Goal: Task Accomplishment & Management: Manage account settings

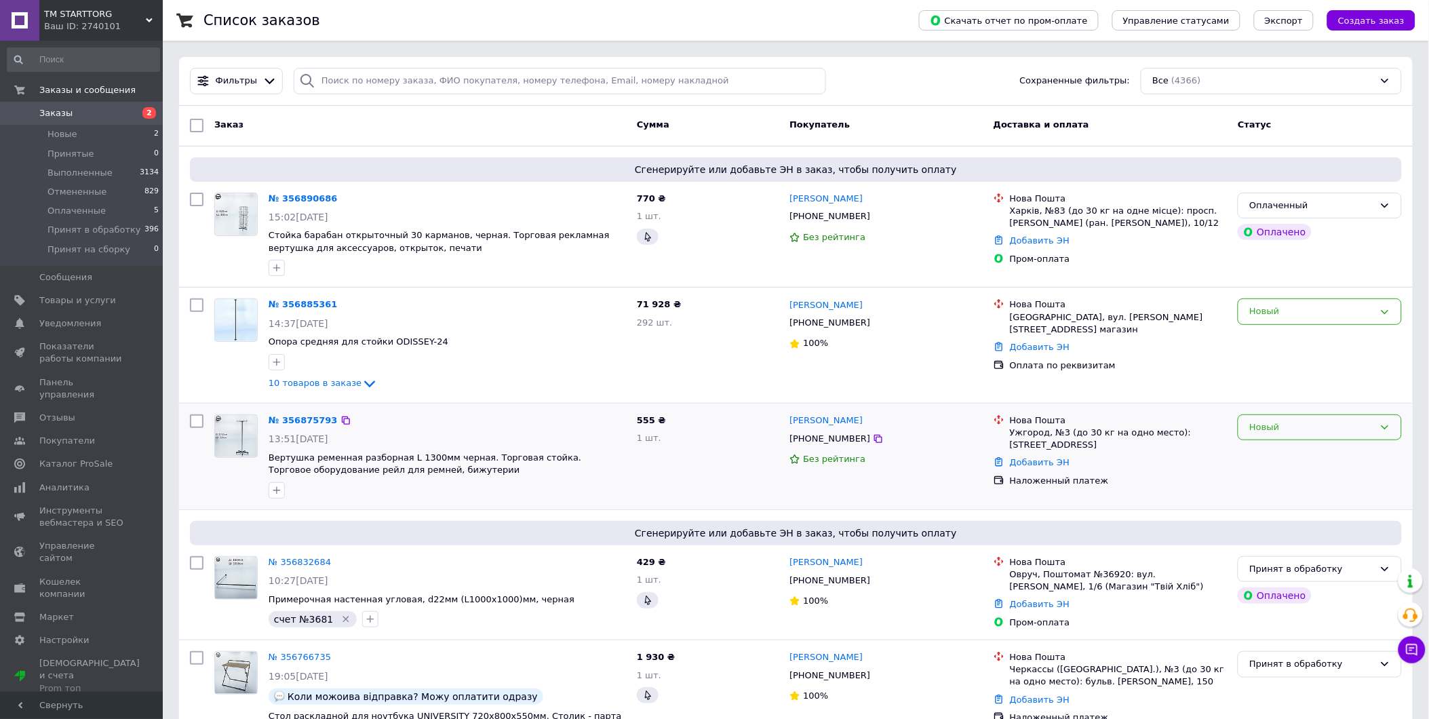
click at [1379, 424] on div "Новый" at bounding box center [1320, 428] width 164 height 26
click at [1294, 512] on li "Принят в обработку" at bounding box center [1320, 519] width 163 height 25
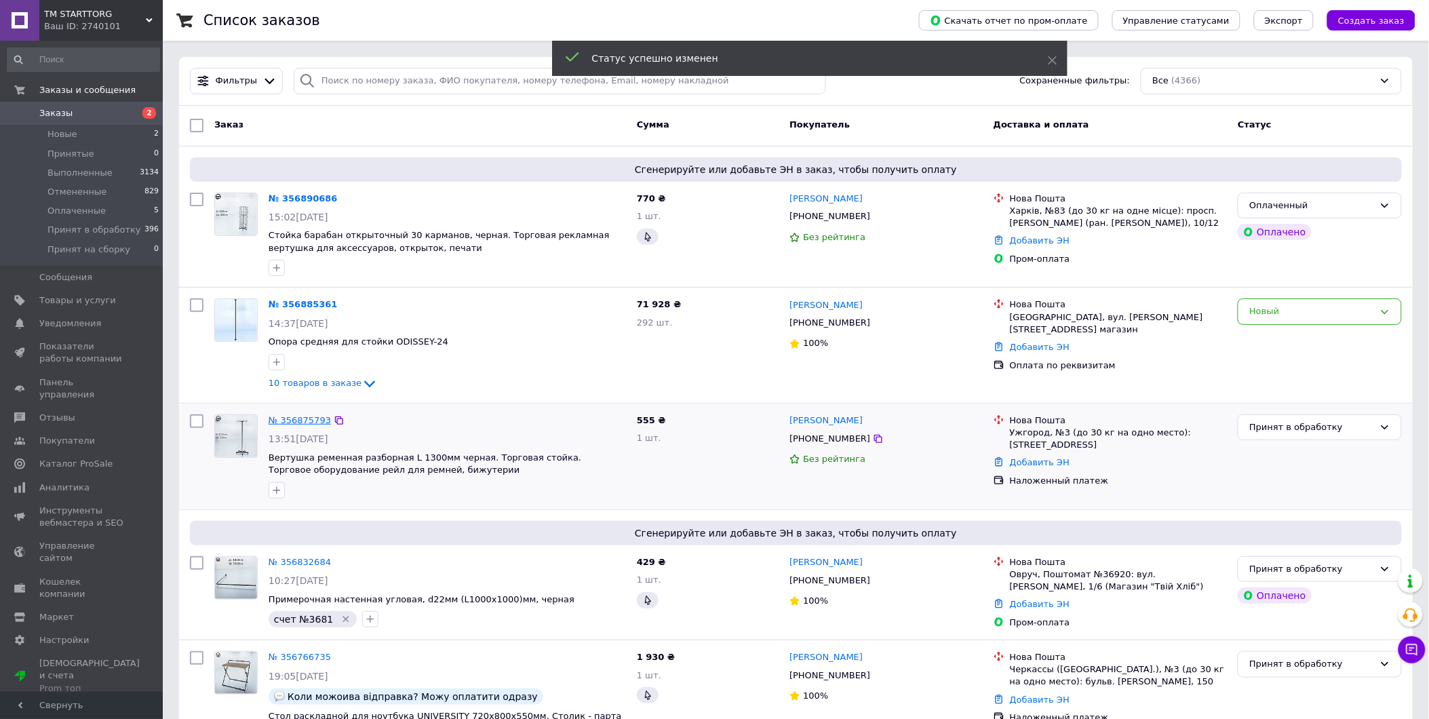
click at [292, 419] on link "№ 356875793" at bounding box center [300, 420] width 62 height 10
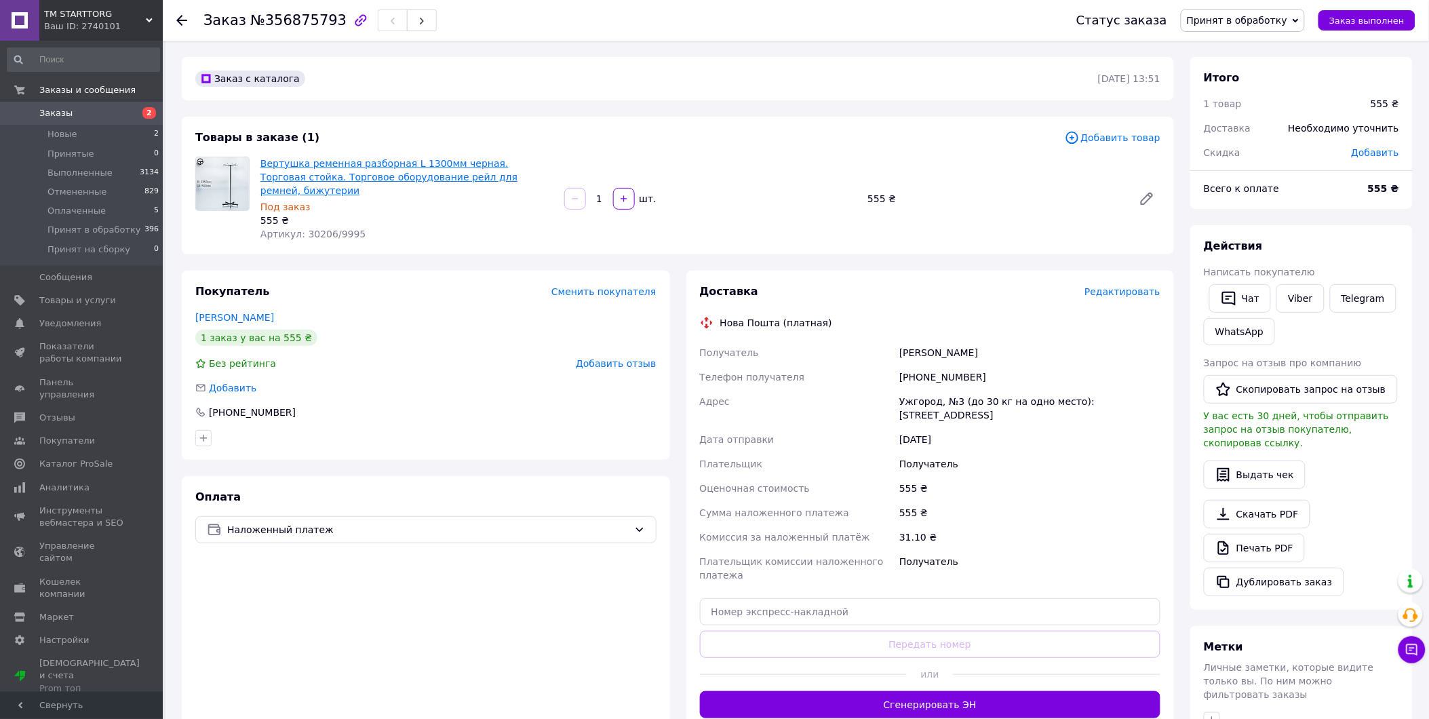
click at [367, 175] on link "Вертушка ременная разборная L 1300мм черная. Торговая стойка. Торговое оборудов…" at bounding box center [389, 177] width 257 height 38
drag, startPoint x: 326, startPoint y: 20, endPoint x: 202, endPoint y: 14, distance: 125.0
click at [202, 14] on div "Заказ №356875793 Статус заказа Принят в обработку Принят Выполнен Отменен Оплач…" at bounding box center [796, 20] width 1240 height 41
drag, startPoint x: 202, startPoint y: 15, endPoint x: 834, endPoint y: 19, distance: 633.0
click at [834, 19] on div "Заказ №356875793" at bounding box center [627, 20] width 846 height 41
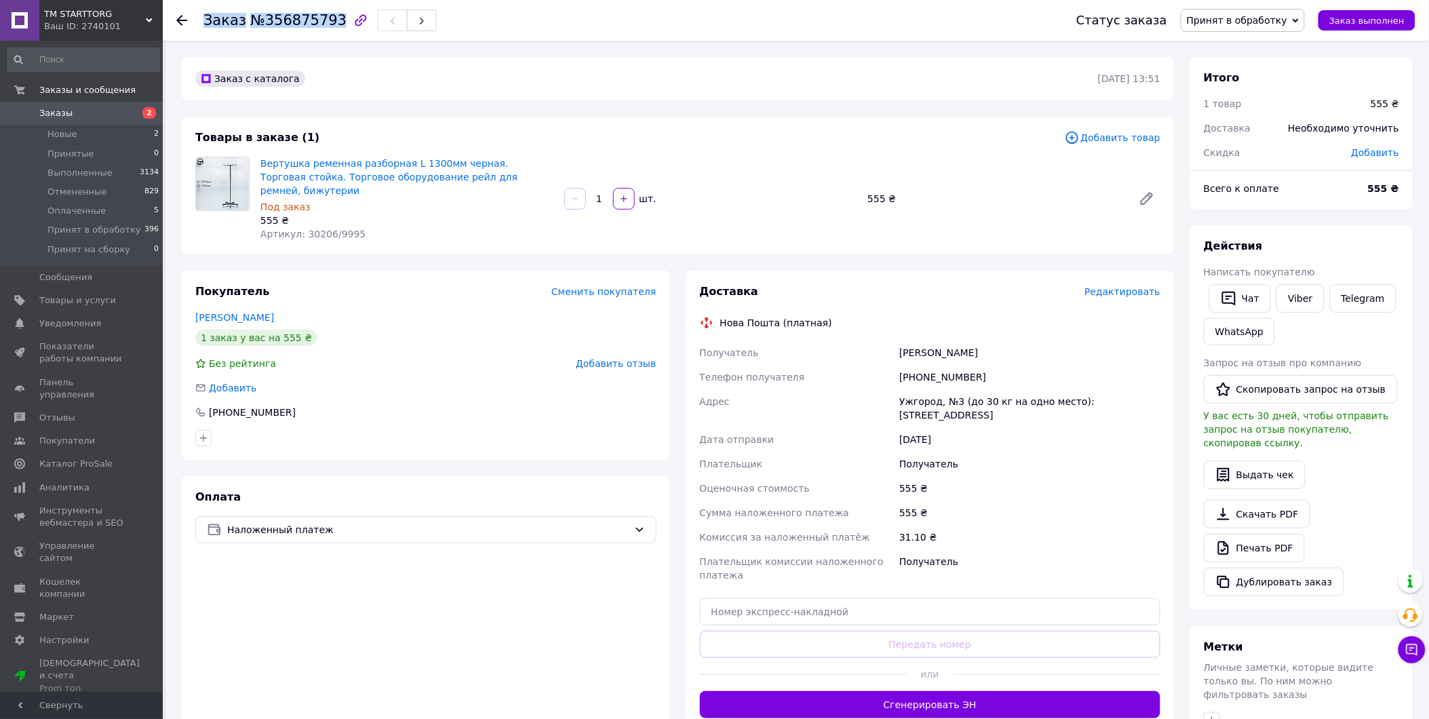
drag, startPoint x: 328, startPoint y: 19, endPoint x: 206, endPoint y: 16, distance: 121.5
click at [206, 16] on h1 "Заказ №356875793" at bounding box center [275, 20] width 143 height 16
copy h1 "Заказ №356875793"
drag, startPoint x: 1152, startPoint y: 391, endPoint x: 901, endPoint y: 338, distance: 256.5
click at [901, 341] on div "Получатель Сабов Наталія Телефон получателя +380667675518 Адрес Ужгород, №3 (до…" at bounding box center [930, 464] width 467 height 247
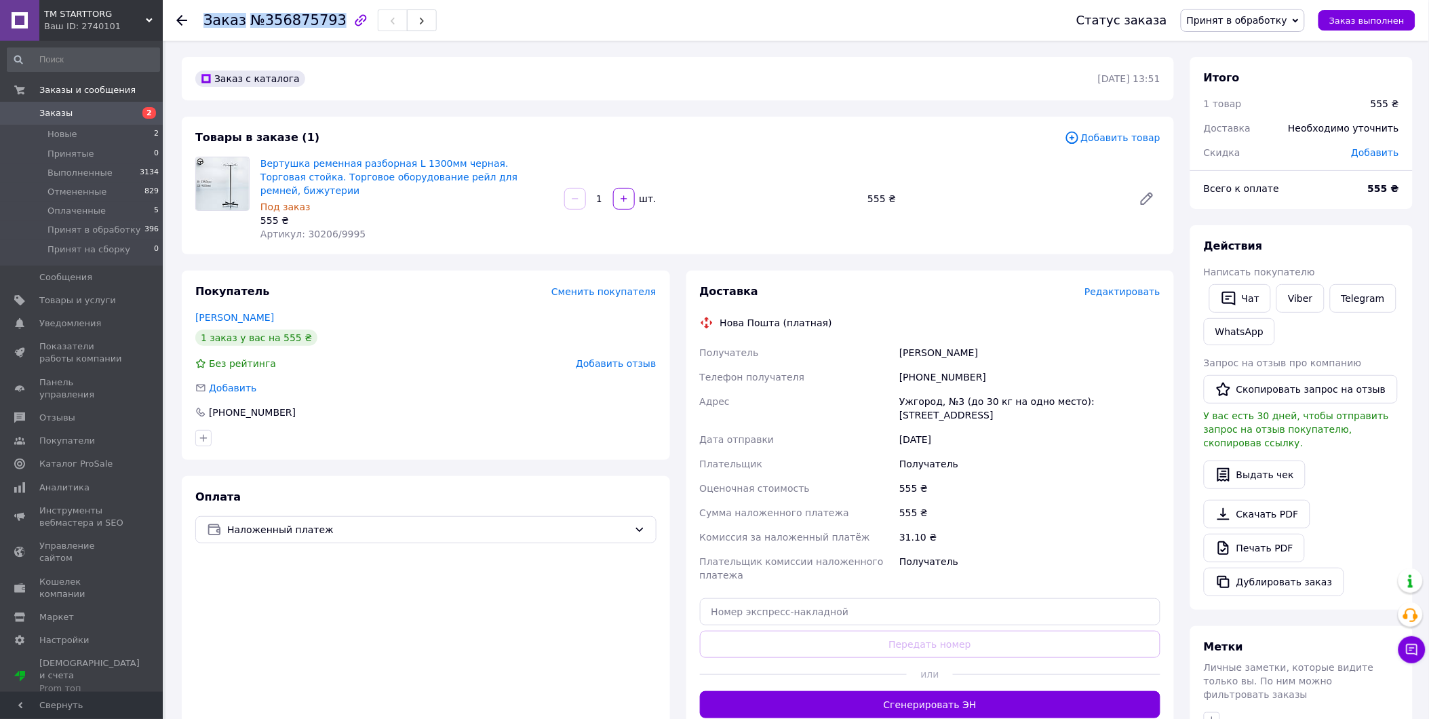
copy div "Сабов Наталія Телефон получателя +380667675518 Адрес Ужгород, №3 (до 30 кг на о…"
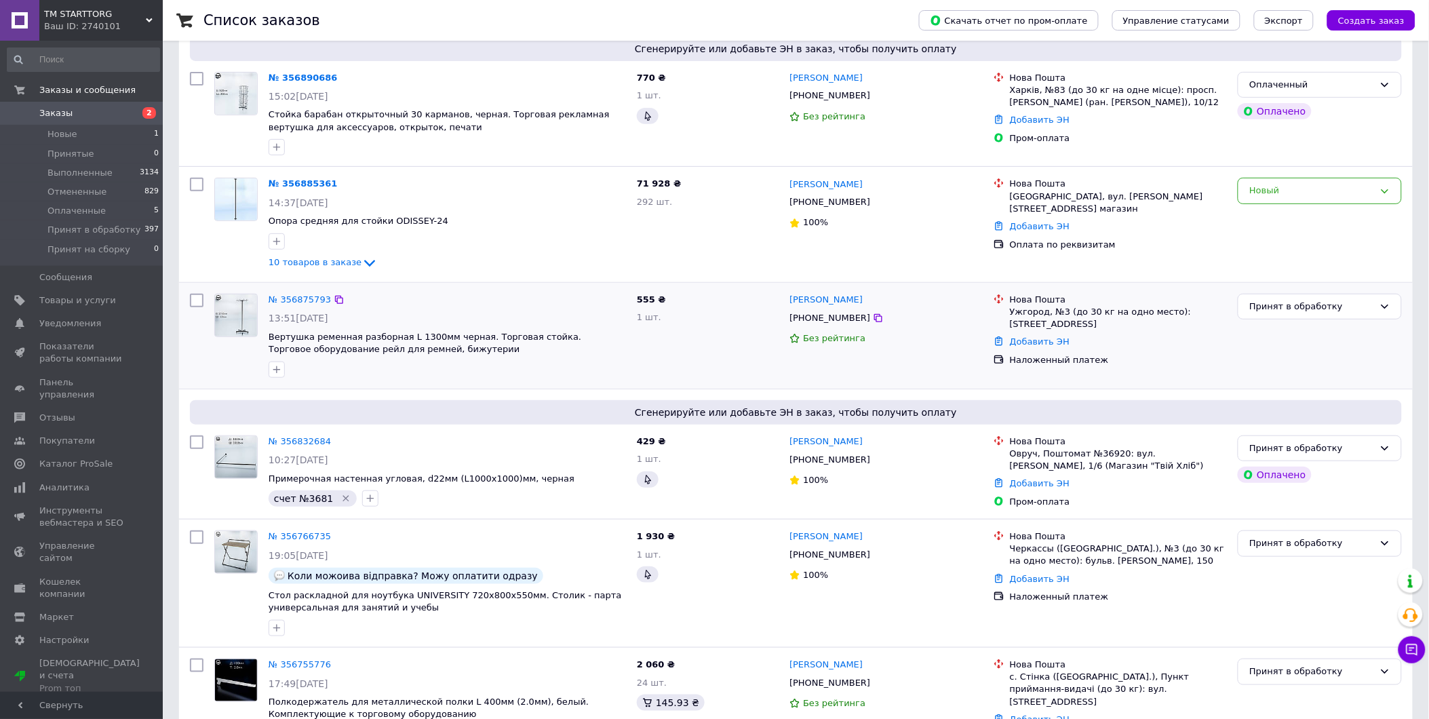
scroll to position [151, 0]
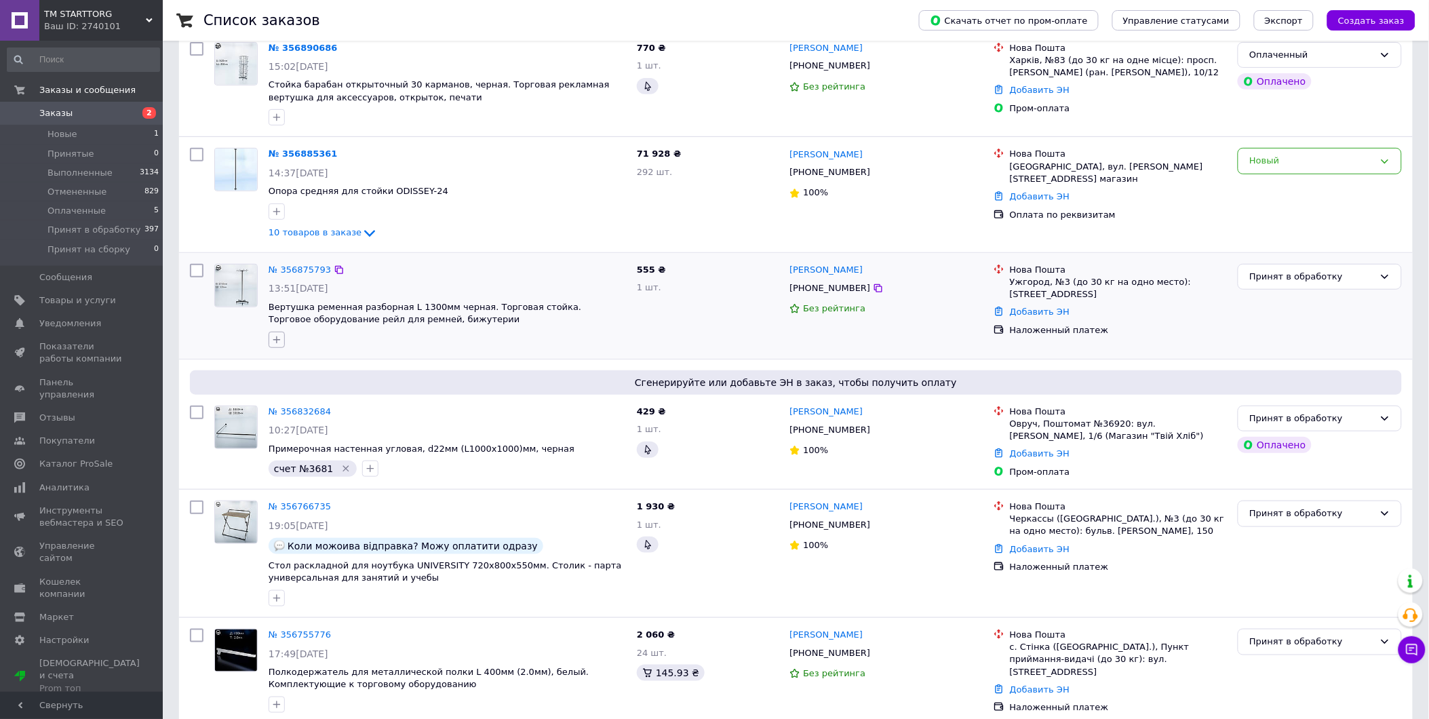
click at [275, 343] on icon "button" at bounding box center [276, 339] width 11 height 11
type input "счет №3682"
click at [341, 408] on span "Создать метку счет №3682" at bounding box center [356, 402] width 126 height 11
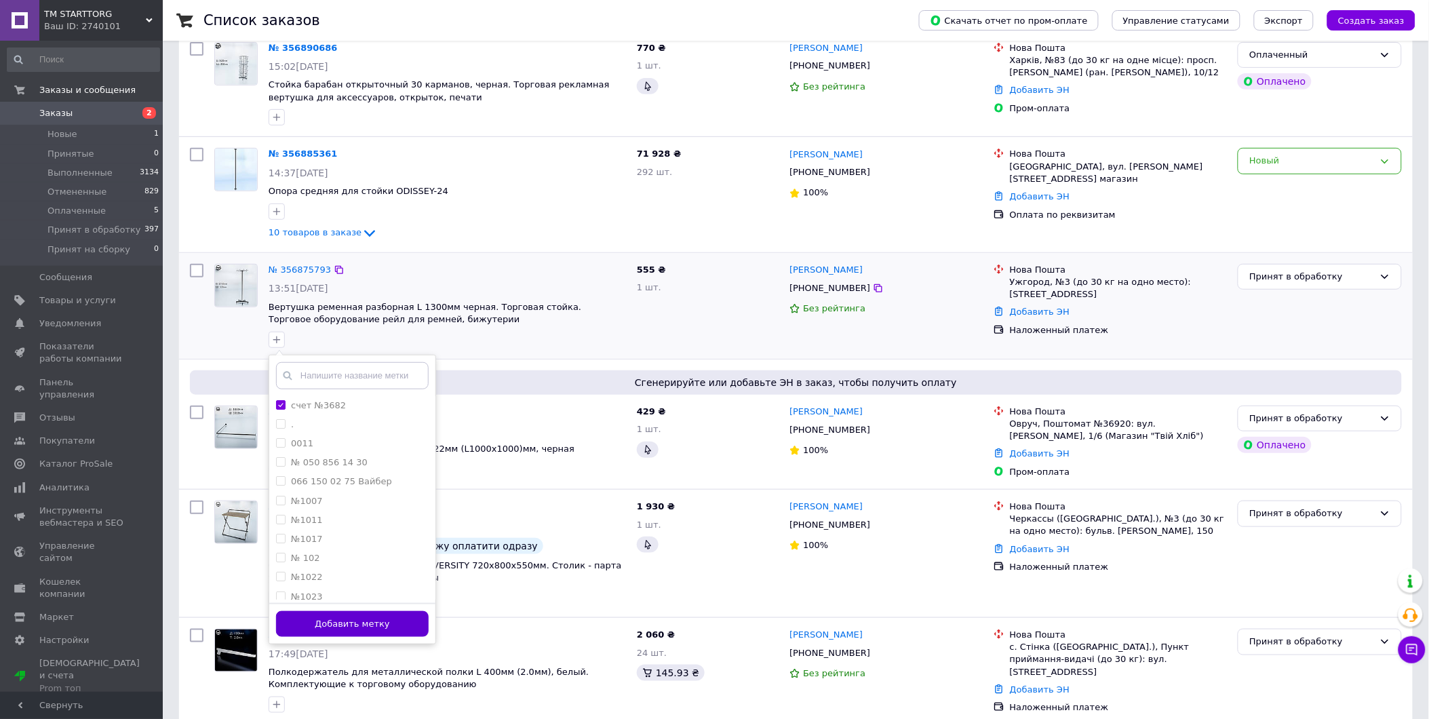
click at [387, 621] on button "Добавить метку" at bounding box center [352, 624] width 153 height 26
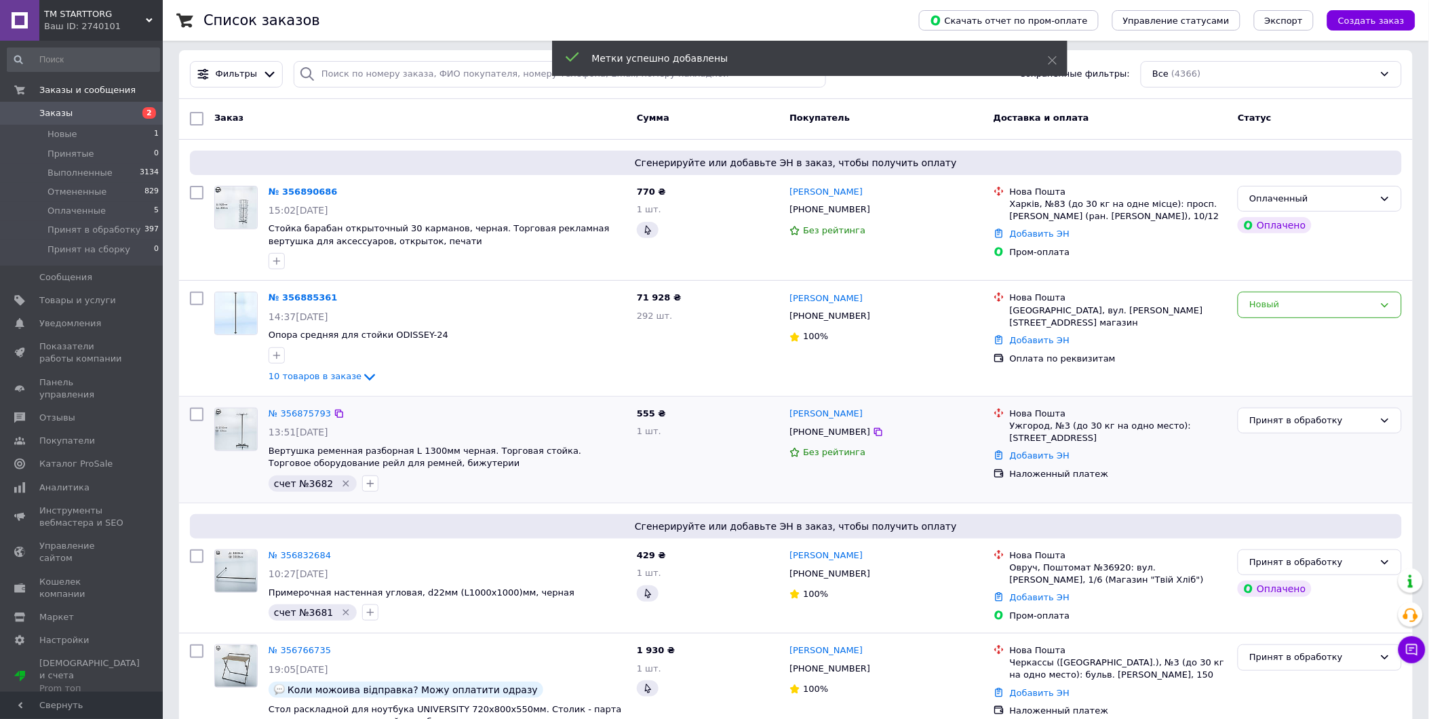
scroll to position [0, 0]
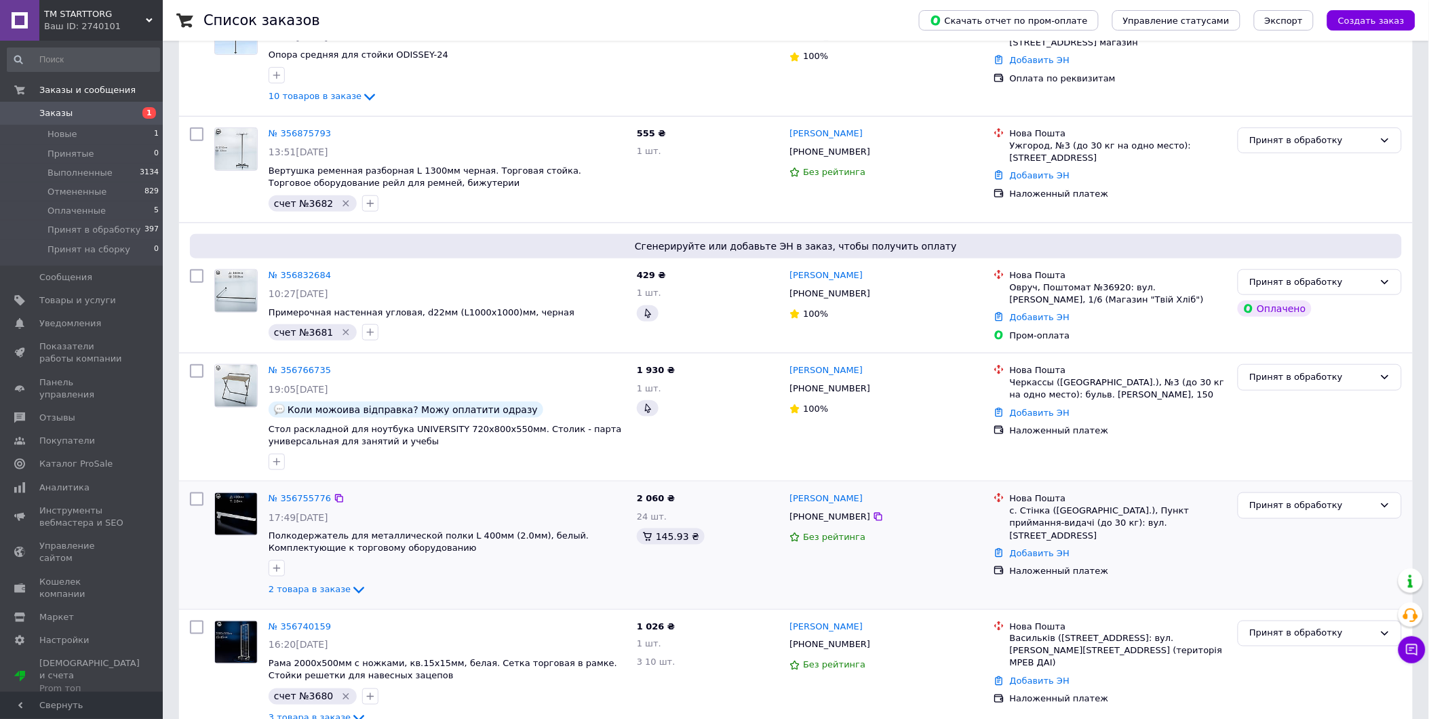
scroll to position [301, 0]
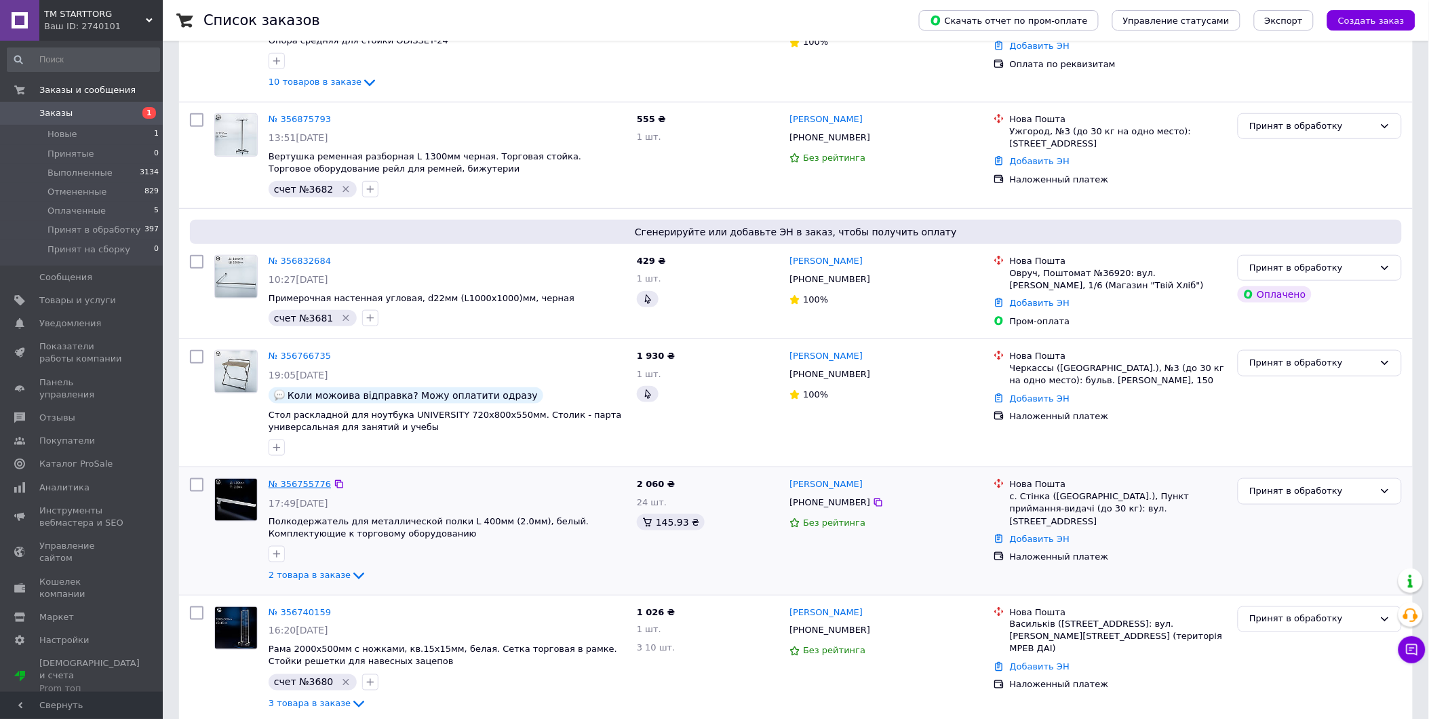
click at [299, 480] on link "№ 356755776" at bounding box center [300, 484] width 62 height 10
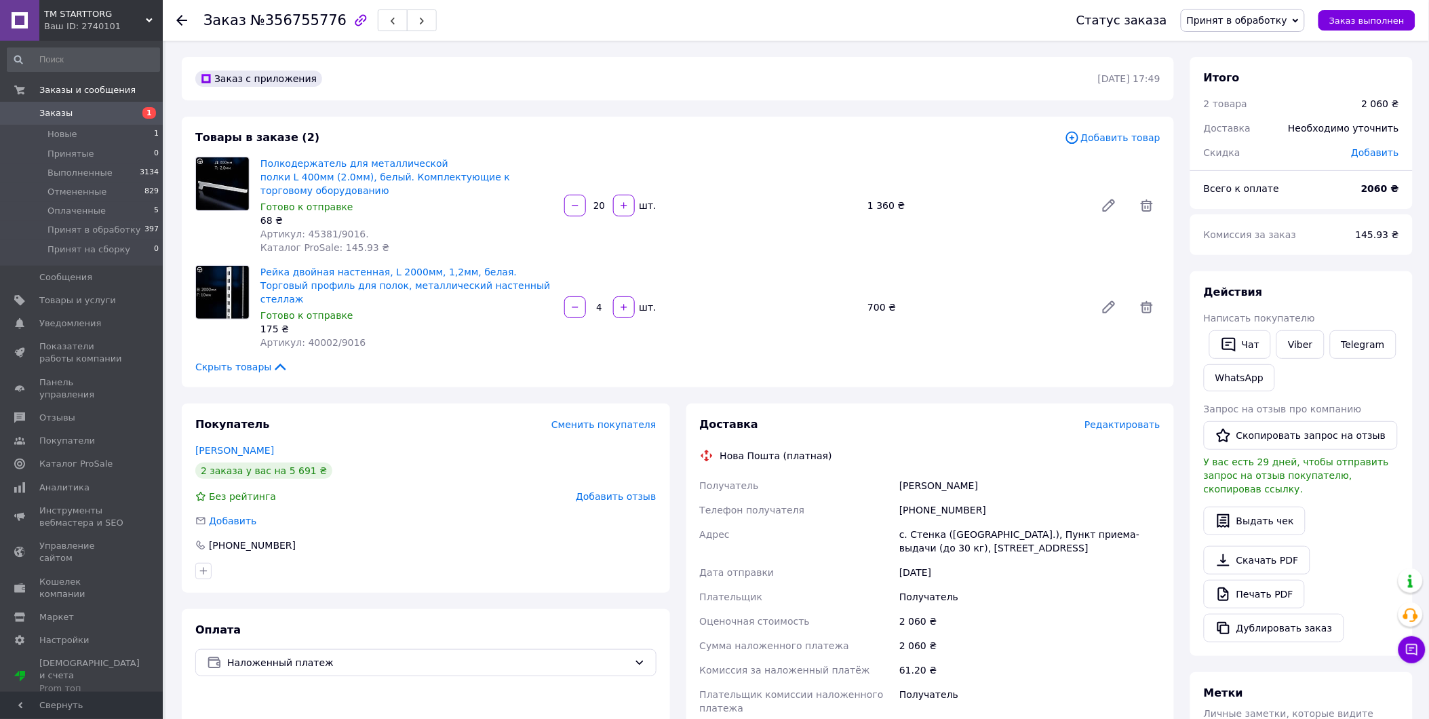
click at [1091, 134] on span "Добавить товар" at bounding box center [1113, 137] width 96 height 15
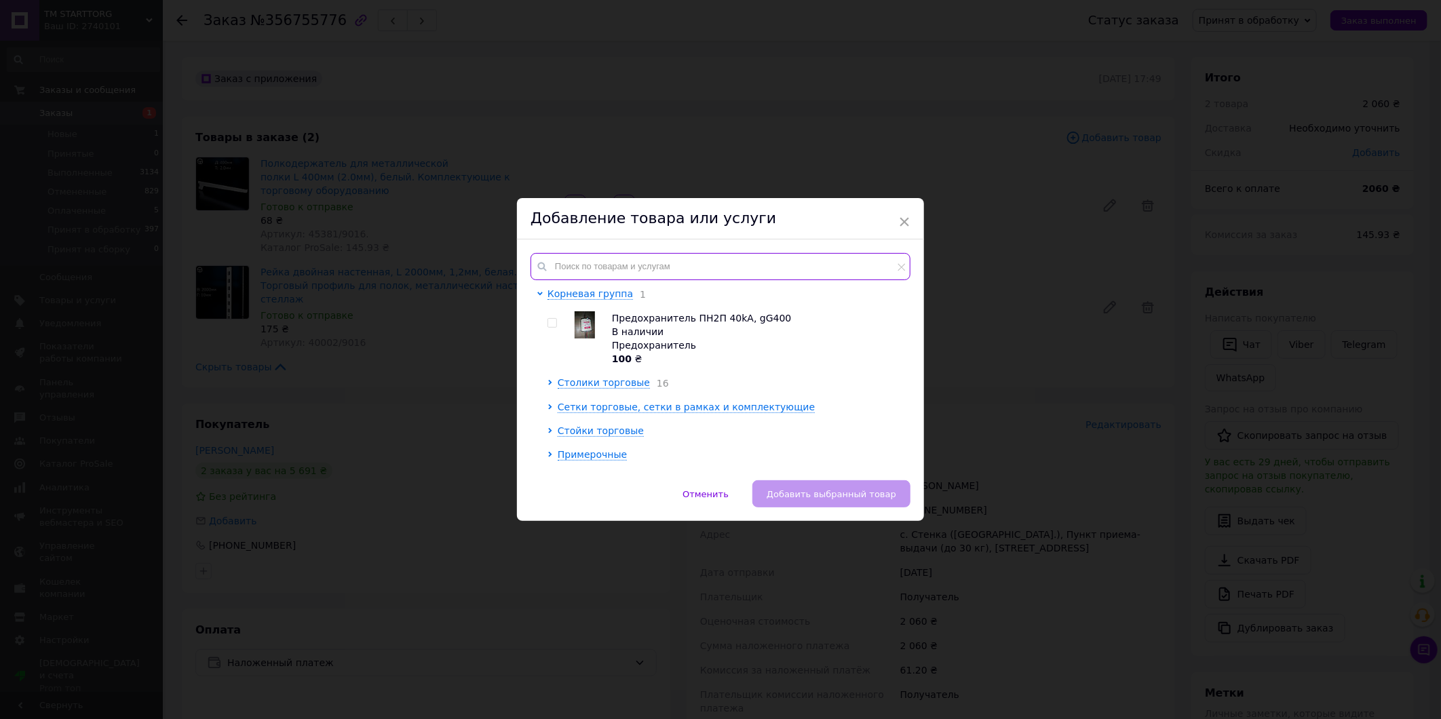
click at [783, 267] on input "text" at bounding box center [721, 266] width 380 height 27
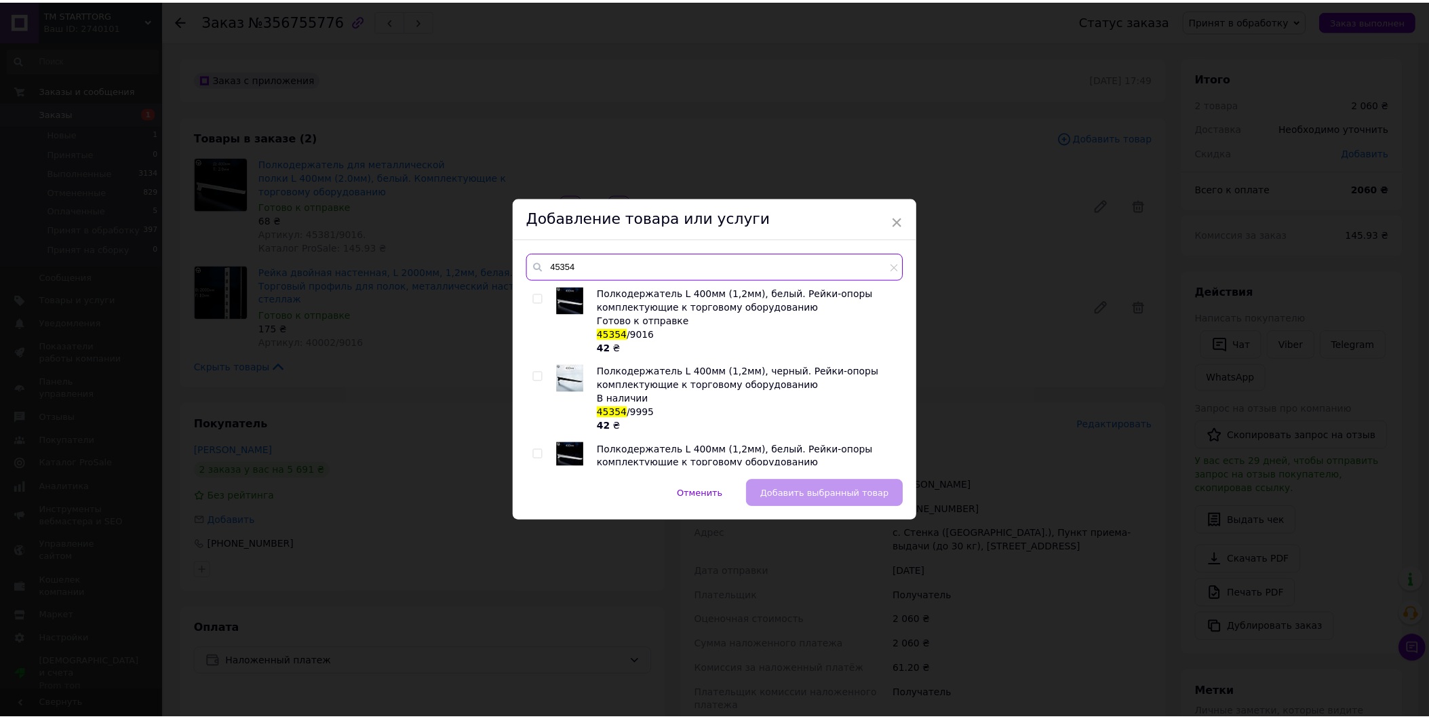
scroll to position [75, 0]
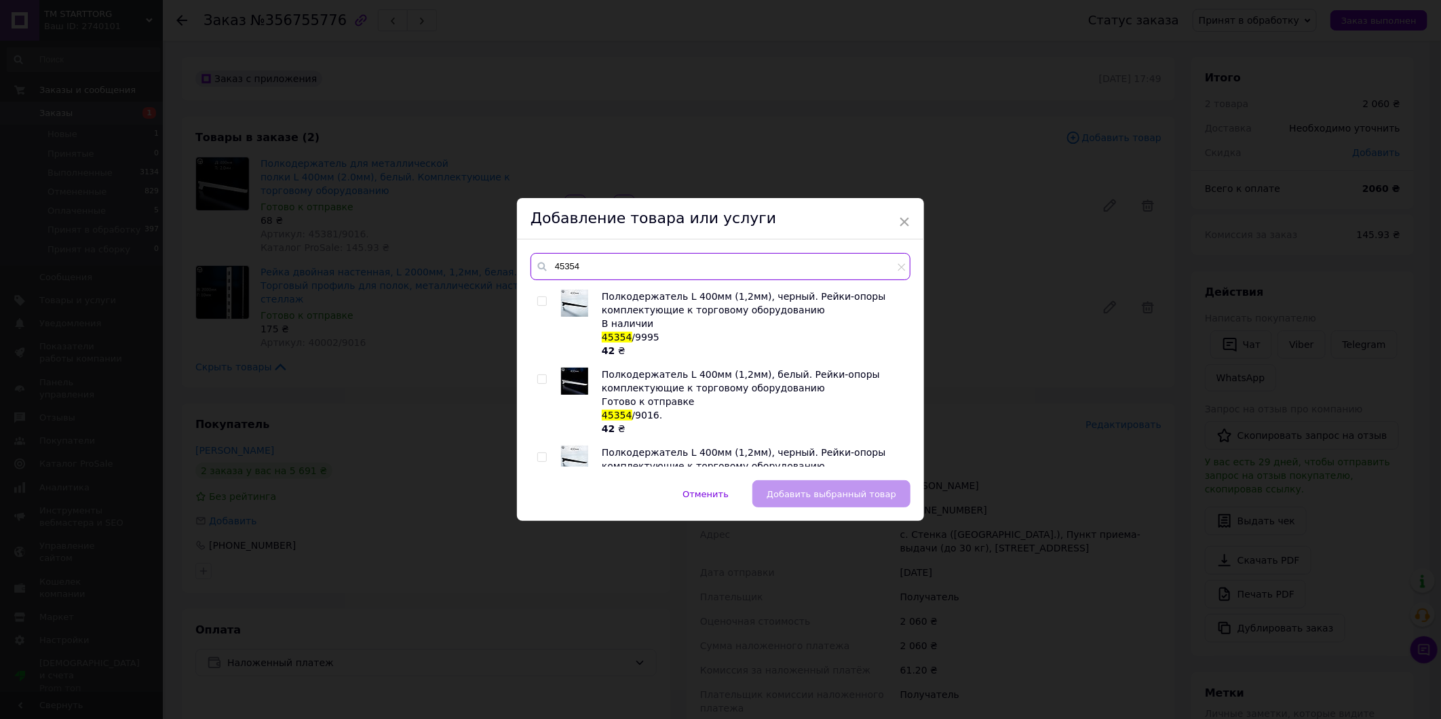
type input "45354"
click at [540, 377] on input "checkbox" at bounding box center [541, 379] width 9 height 9
checkbox input "true"
click at [885, 492] on span "Добавить выбранный товар" at bounding box center [832, 494] width 130 height 10
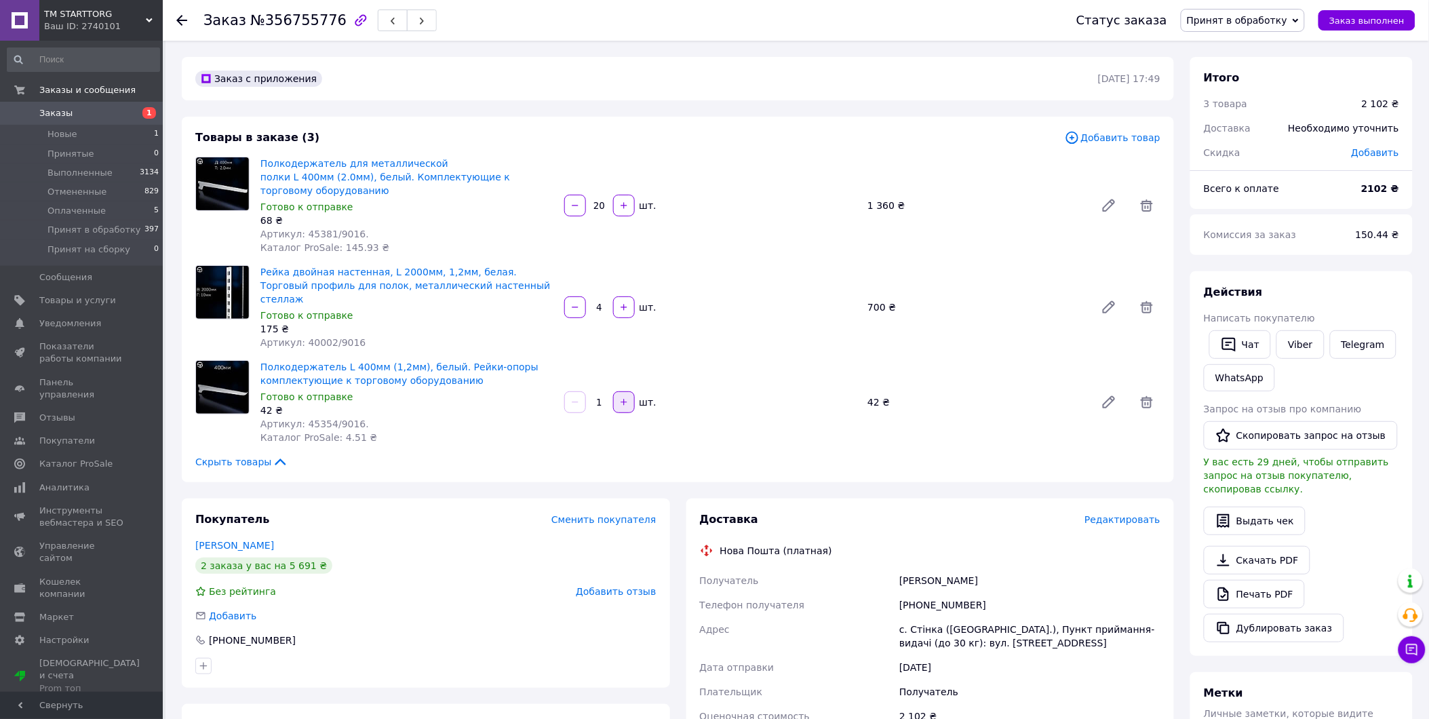
click at [626, 398] on icon "button" at bounding box center [623, 402] width 9 height 9
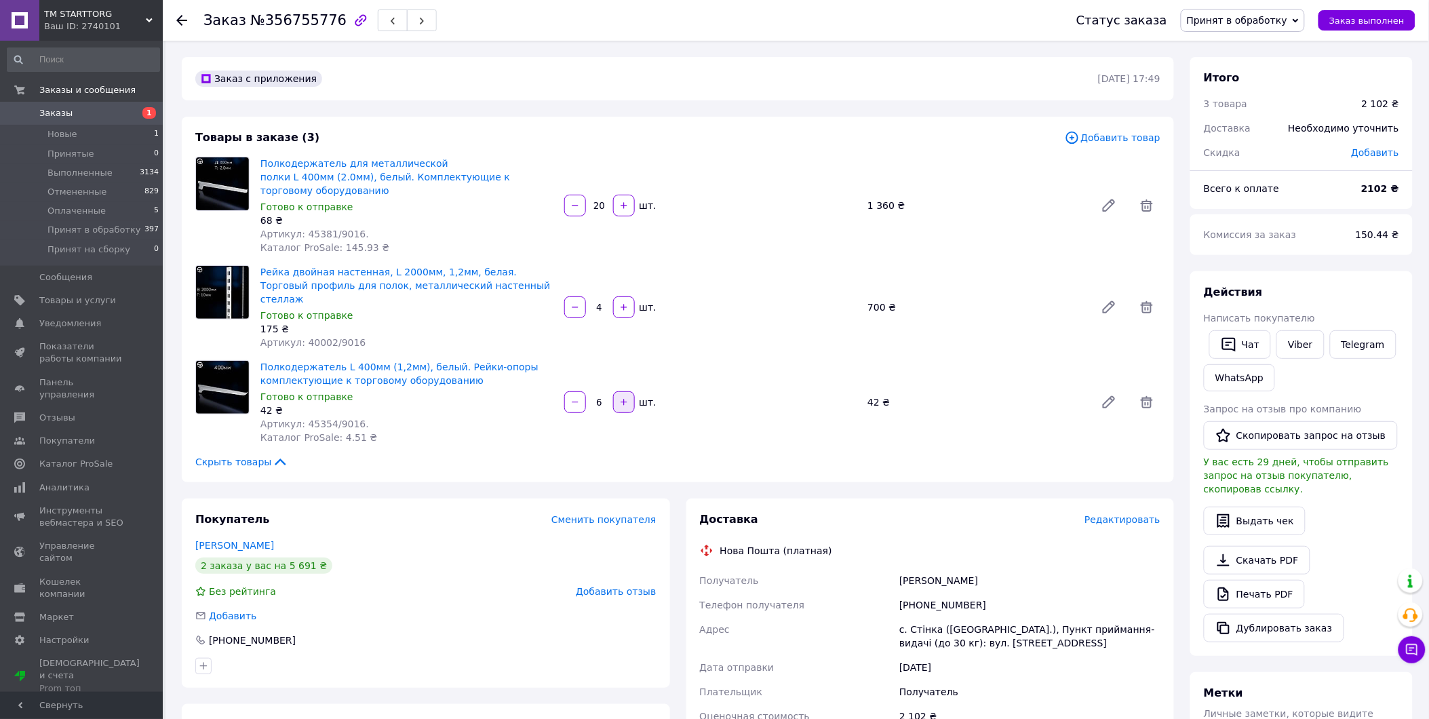
click at [626, 398] on icon "button" at bounding box center [623, 402] width 9 height 9
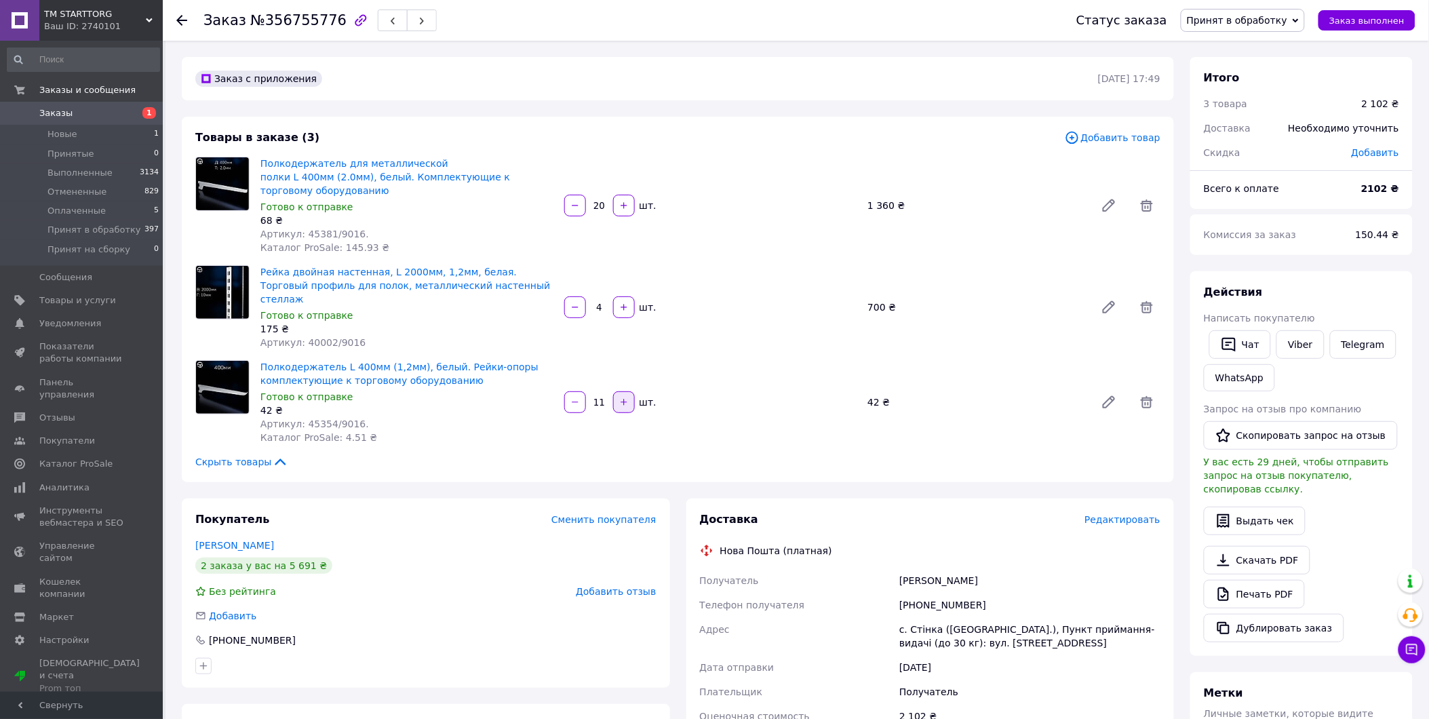
click at [626, 398] on icon "button" at bounding box center [623, 402] width 9 height 9
click at [625, 398] on icon "button" at bounding box center [623, 402] width 9 height 9
click at [625, 391] on button "button" at bounding box center [624, 402] width 22 height 22
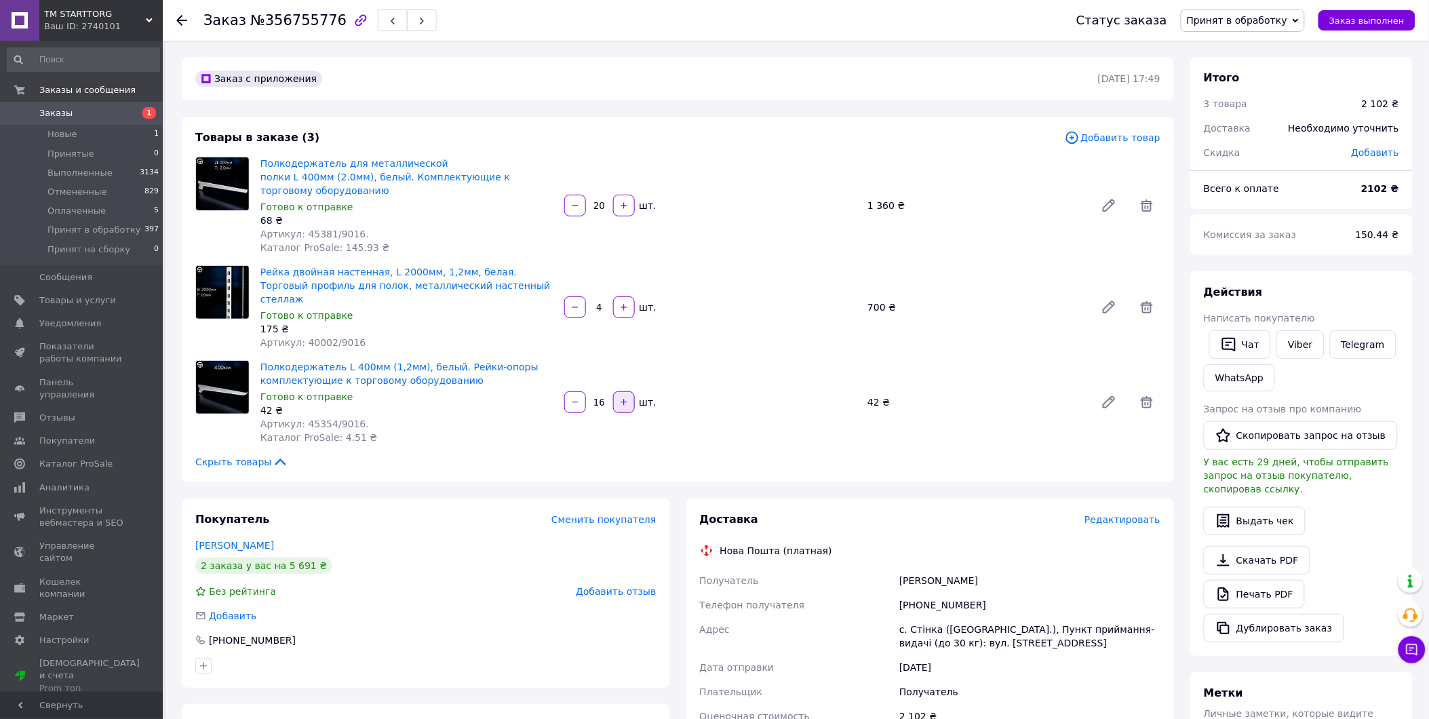
click at [626, 391] on button "button" at bounding box center [624, 402] width 22 height 22
type input "20"
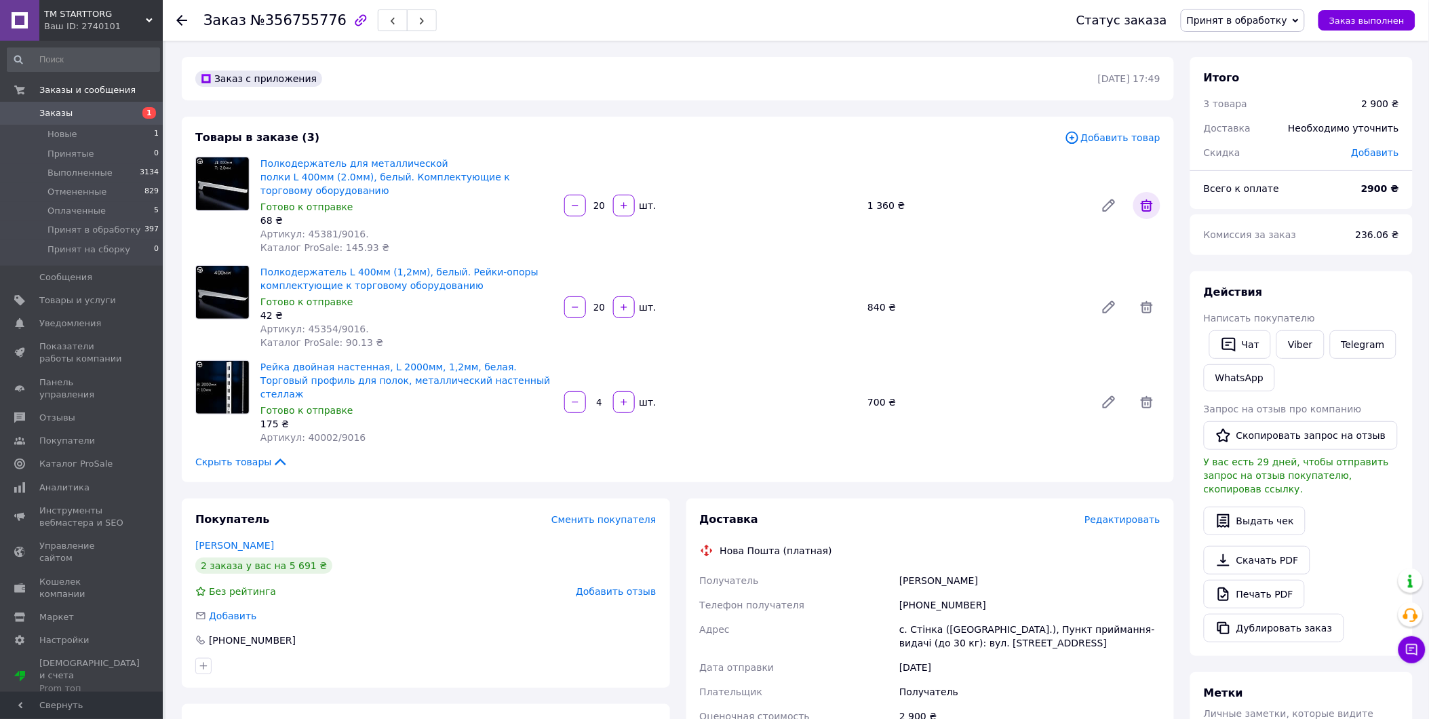
click at [1151, 199] on icon at bounding box center [1147, 205] width 16 height 16
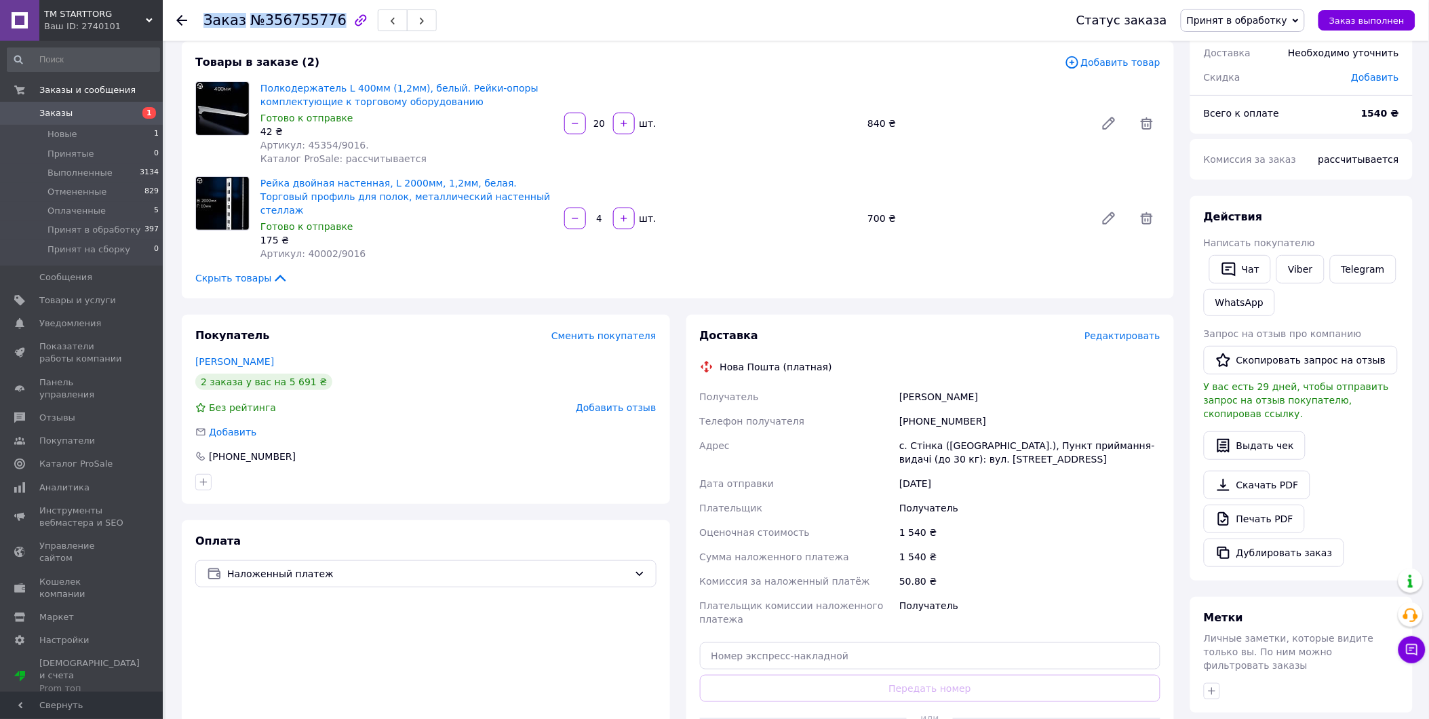
click at [327, 21] on div "Заказ №356755776" at bounding box center [320, 20] width 233 height 23
drag, startPoint x: 327, startPoint y: 21, endPoint x: 307, endPoint y: 17, distance: 20.1
copy h1 "Заказ №356755776"
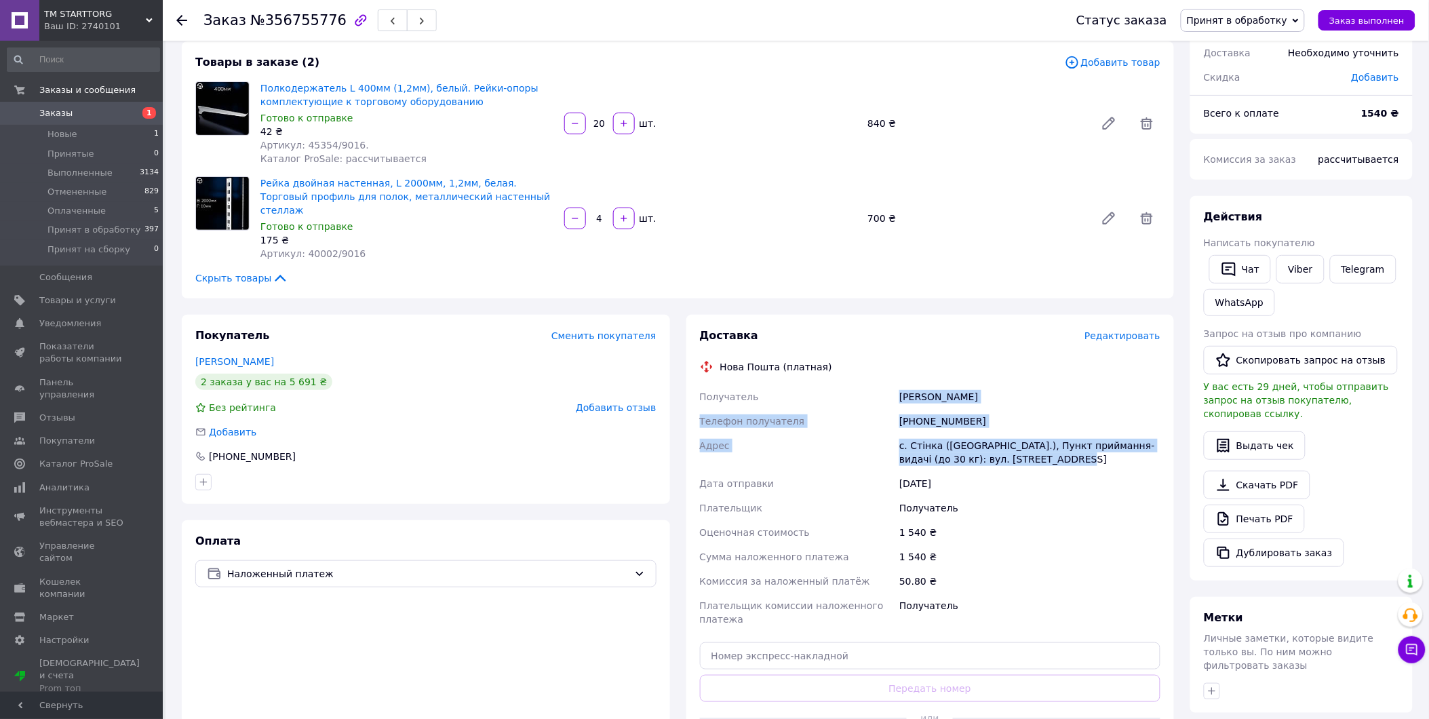
drag, startPoint x: 1033, startPoint y: 448, endPoint x: 900, endPoint y: 380, distance: 149.9
click at [900, 385] on div "Получатель Дармограй Уляна Телефон получателя +380989843074 Адрес с. Стінка (Те…" at bounding box center [930, 508] width 467 height 247
copy div "Дармограй Уляна Телефон получателя +380989843074 Адрес с. Стінка (Тернопільська…"
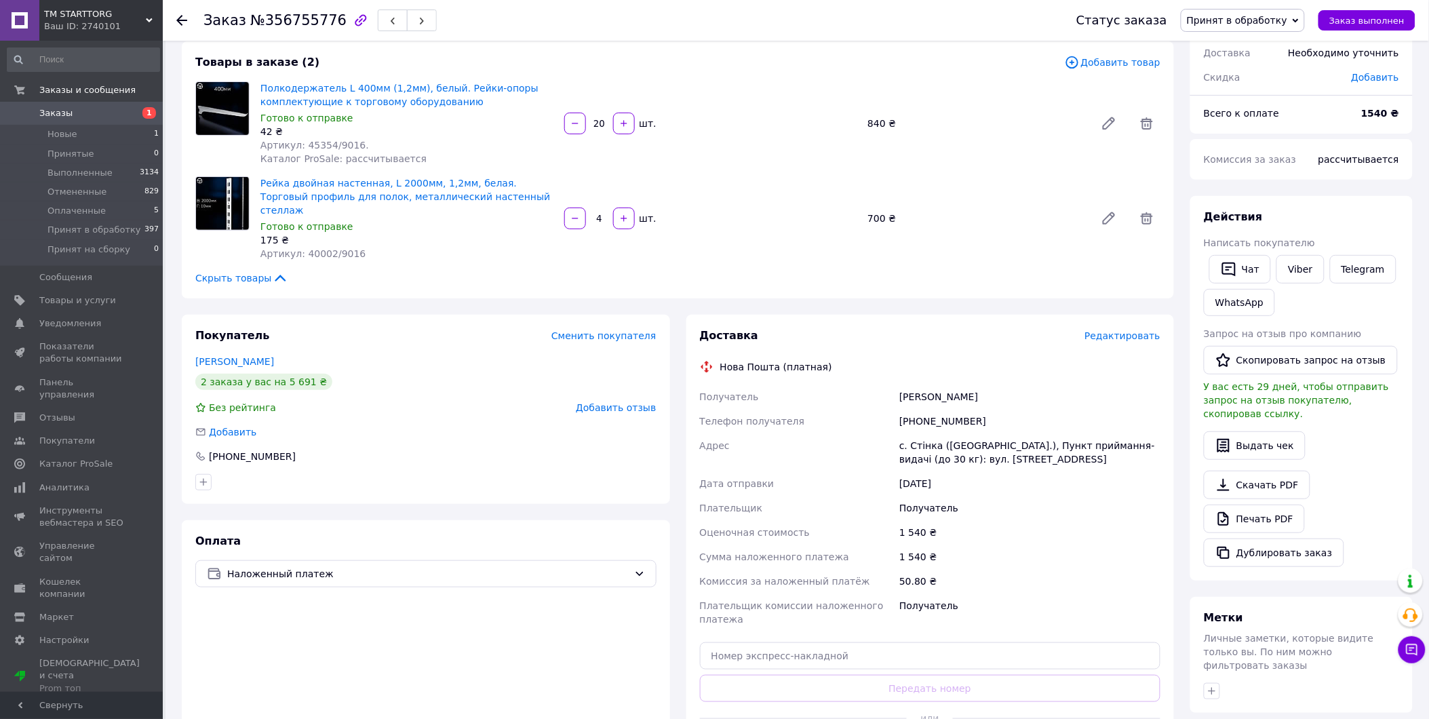
click at [852, 718] on hr at bounding box center [804, 718] width 208 height 1
click at [880, 707] on div at bounding box center [804, 718] width 208 height 33
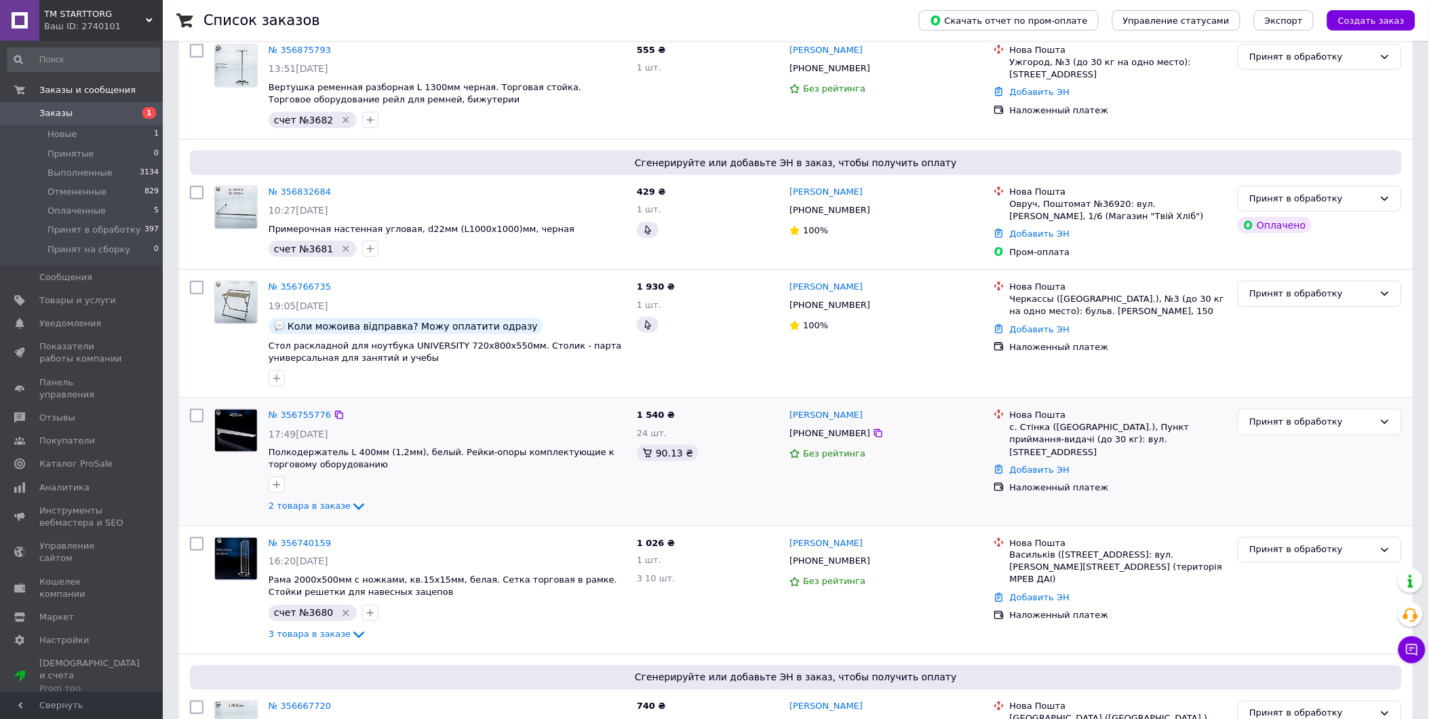
scroll to position [377, 0]
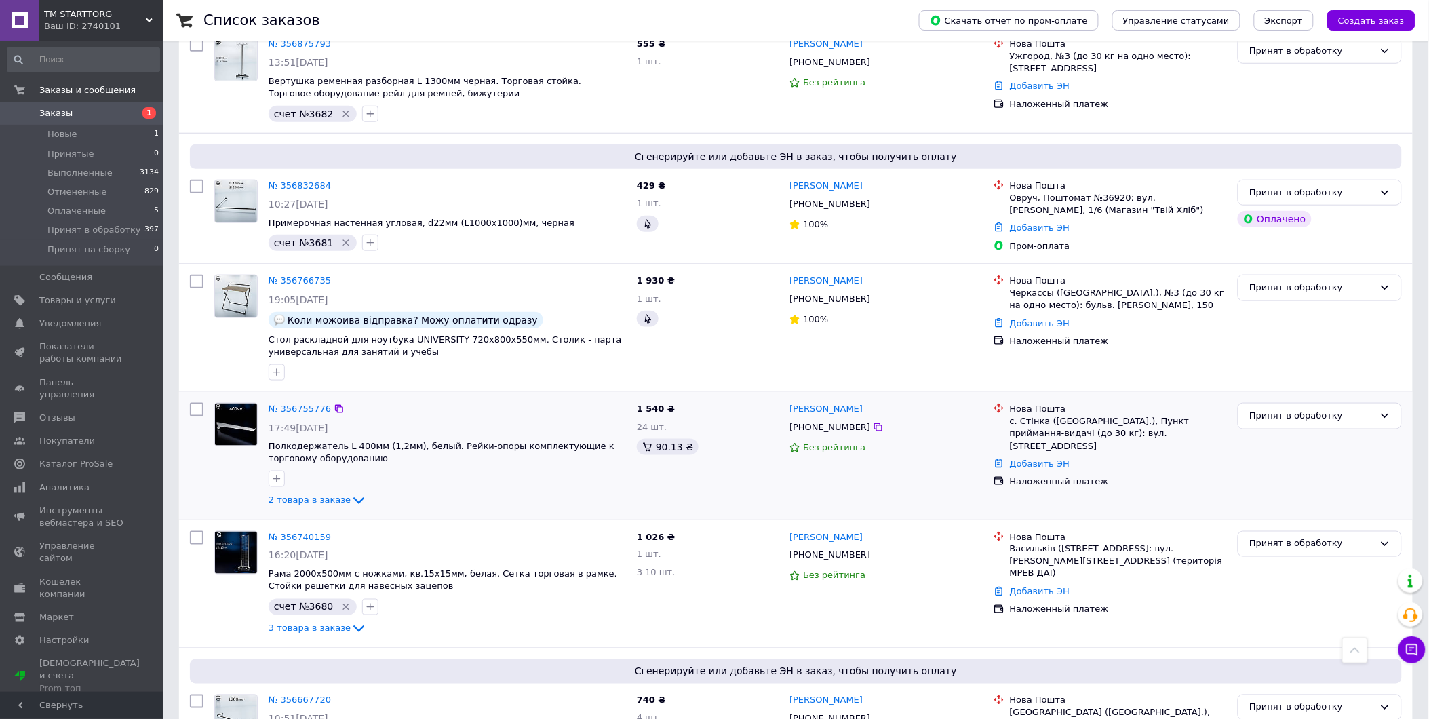
drag, startPoint x: 276, startPoint y: 482, endPoint x: 719, endPoint y: 468, distance: 443.2
click at [276, 482] on icon "button" at bounding box center [276, 479] width 7 height 7
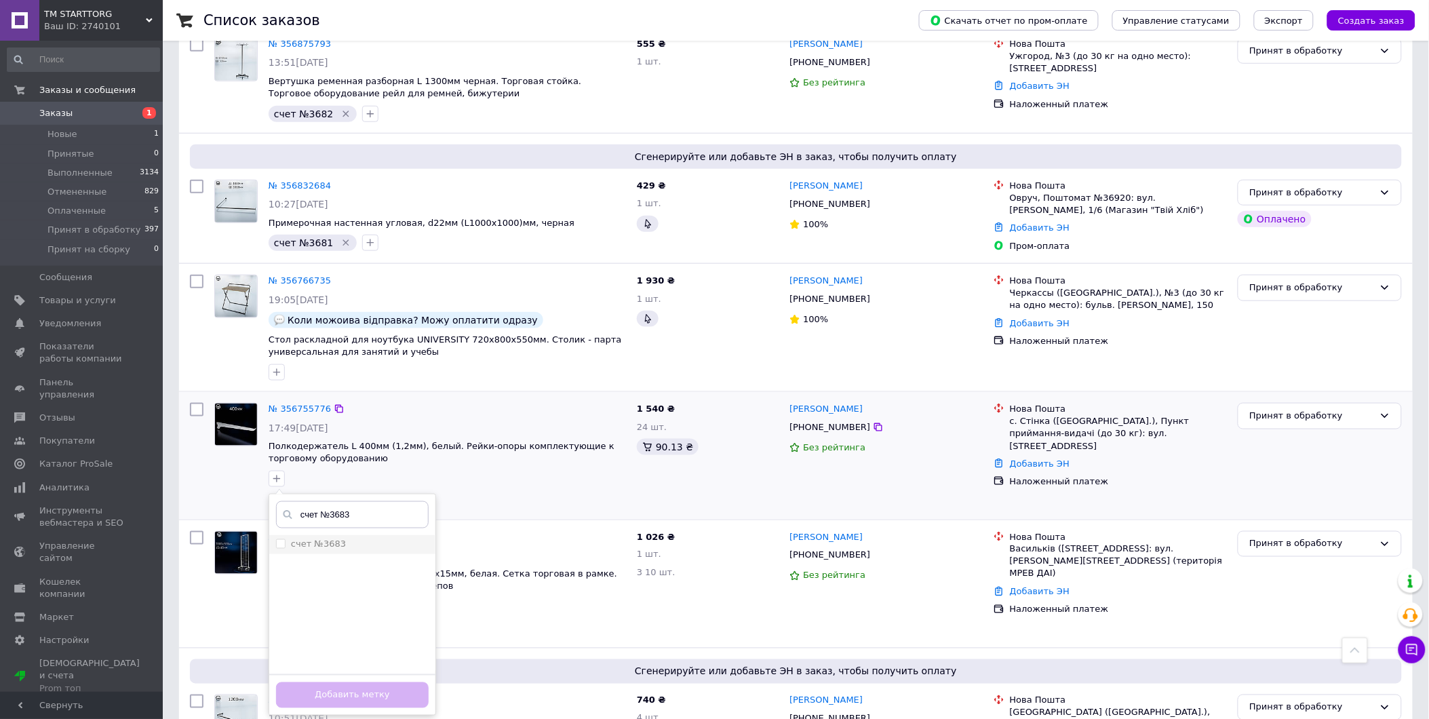
type input "счет №3683"
click at [341, 537] on li "счет №3683" at bounding box center [352, 544] width 166 height 19
checkbox input "true"
click at [399, 704] on button "Добавить метку" at bounding box center [352, 696] width 153 height 26
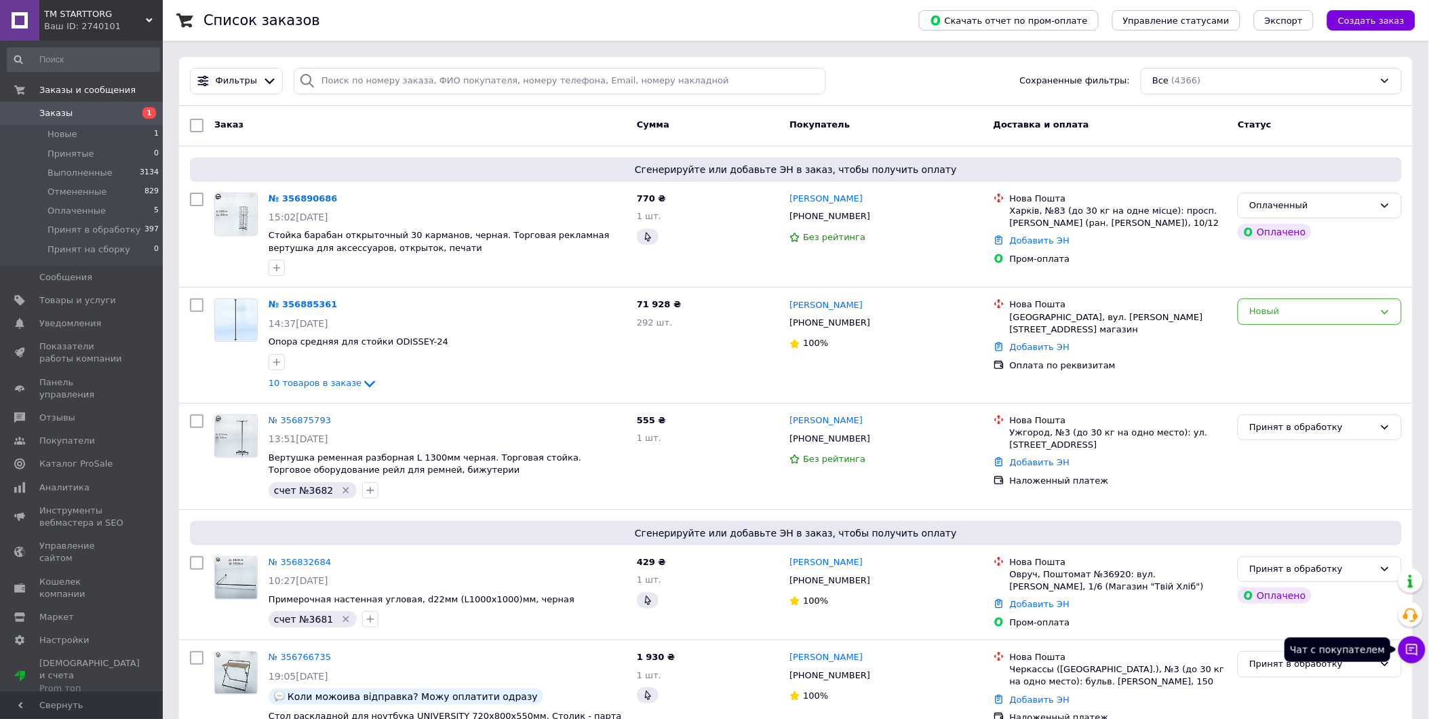
click at [1419, 653] on icon at bounding box center [1413, 650] width 14 height 14
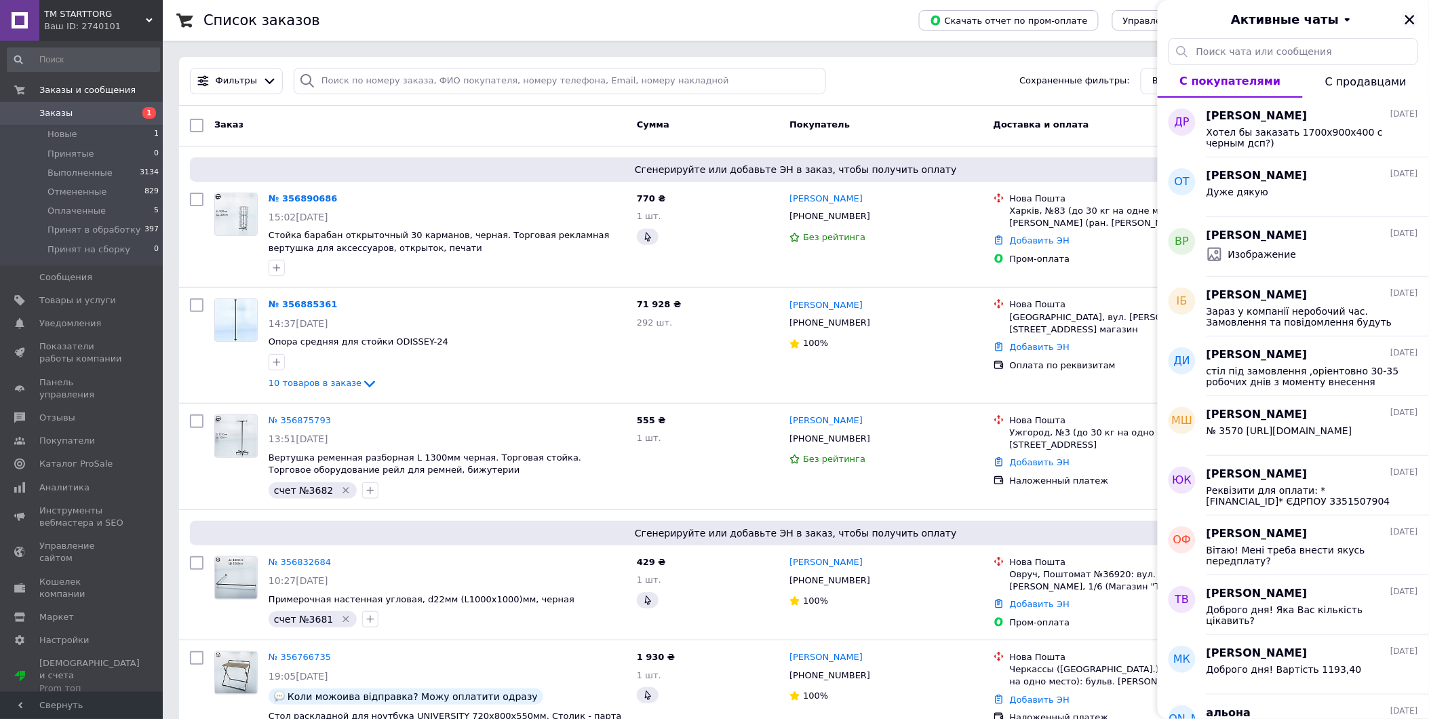
click at [1415, 24] on icon "Закрыть" at bounding box center [1410, 19] width 9 height 9
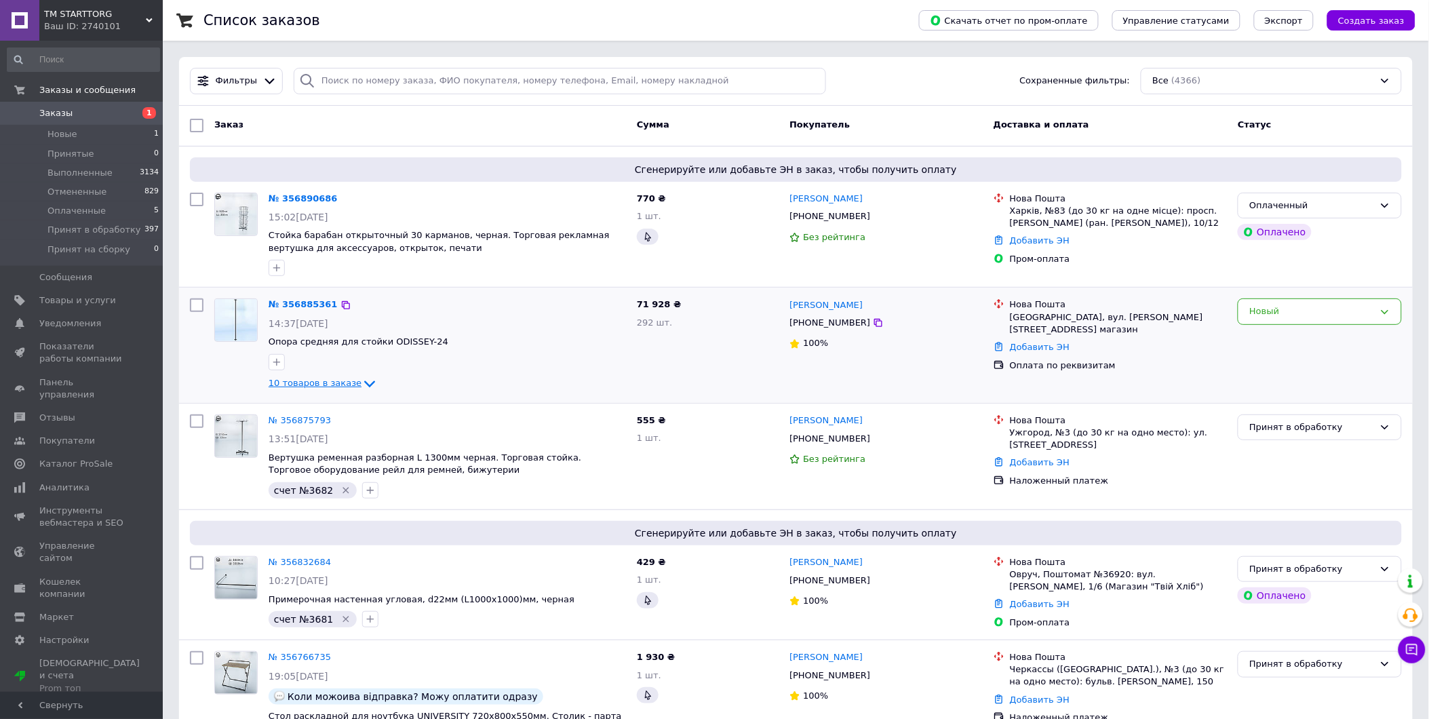
click at [362, 383] on icon at bounding box center [370, 384] width 16 height 16
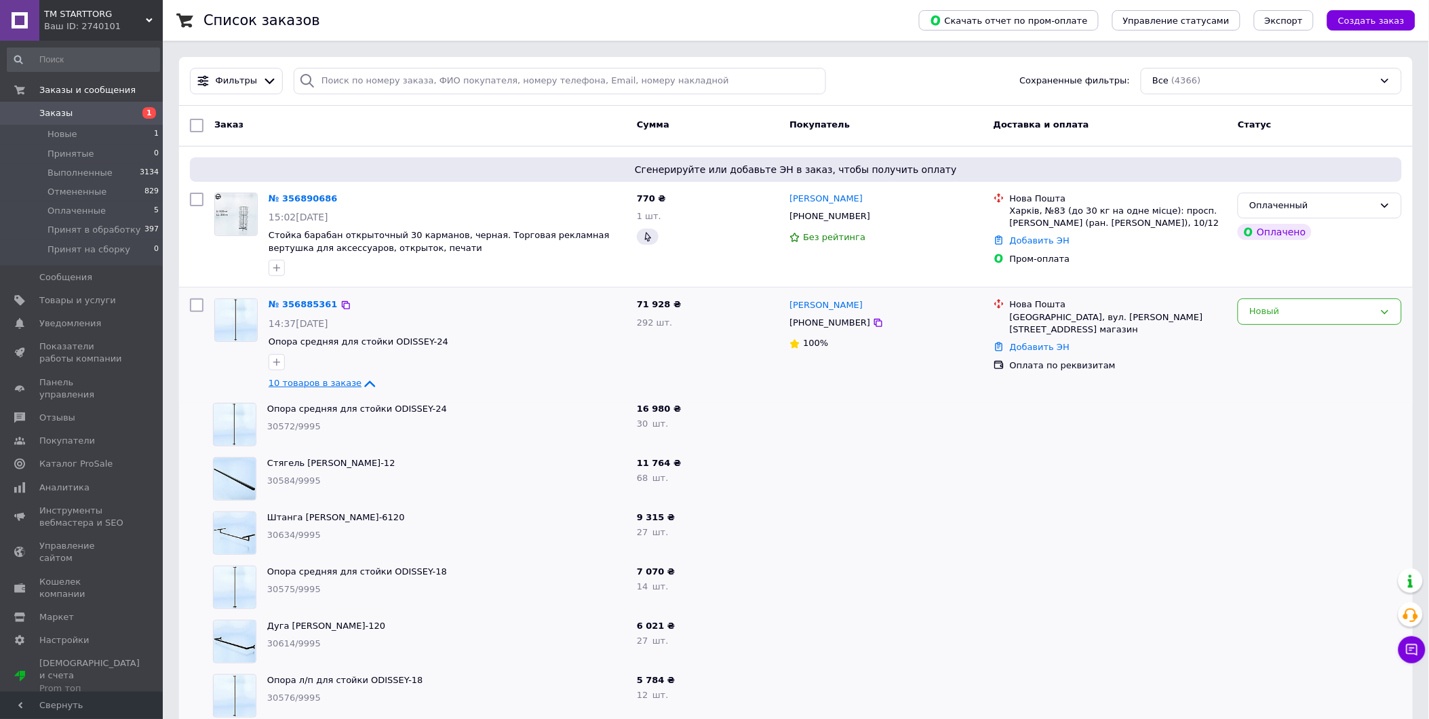
click at [982, 425] on div at bounding box center [886, 425] width 204 height 54
click at [1396, 205] on div "Оплаченный" at bounding box center [1320, 206] width 164 height 26
click at [1297, 312] on li "Принят в обработку" at bounding box center [1320, 308] width 163 height 25
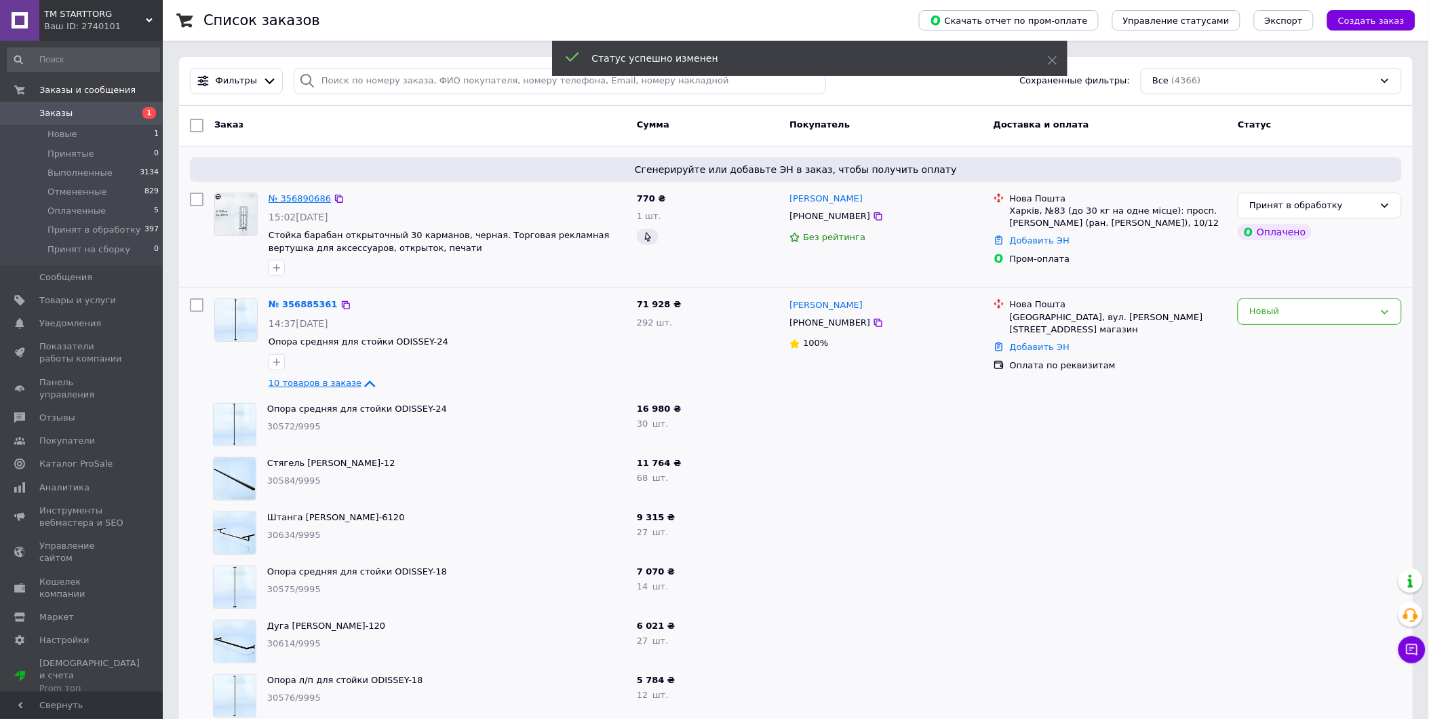
click at [296, 197] on link "№ 356890686" at bounding box center [300, 198] width 62 height 10
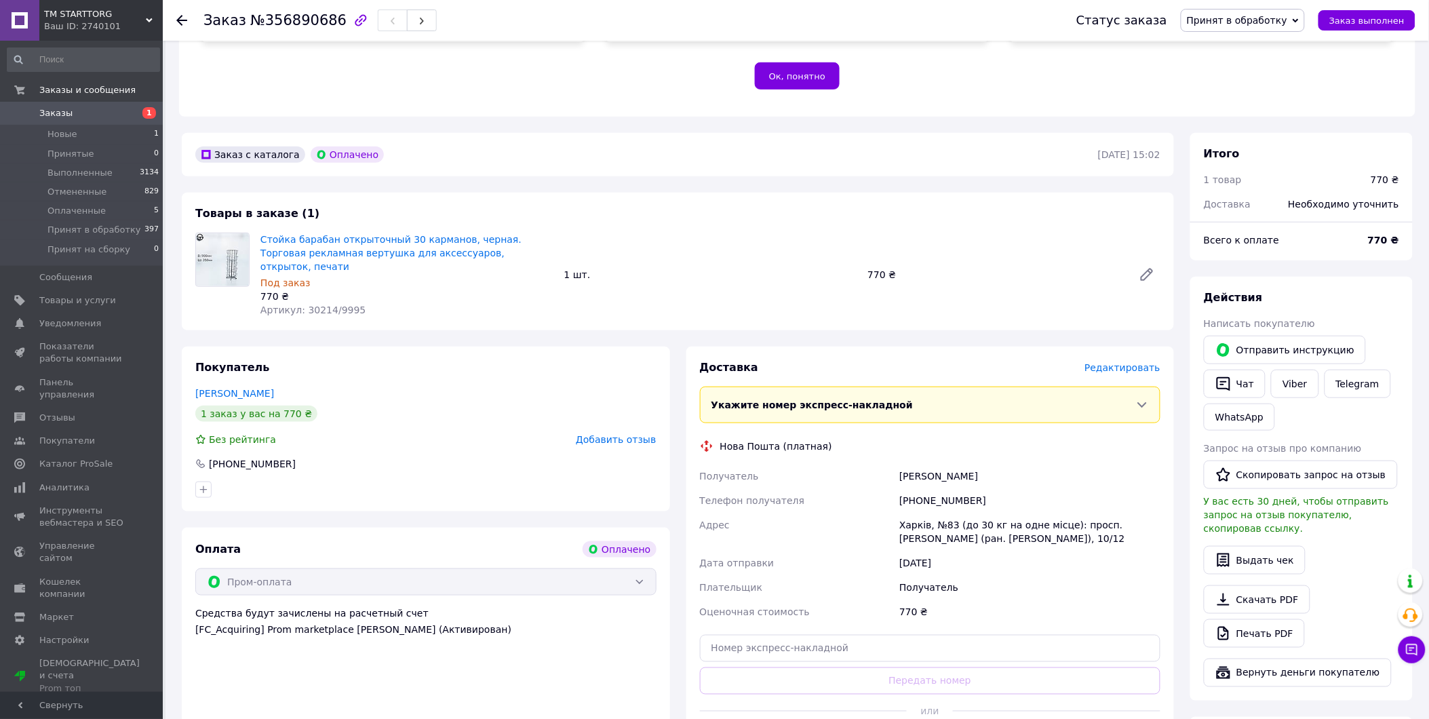
scroll to position [301, 0]
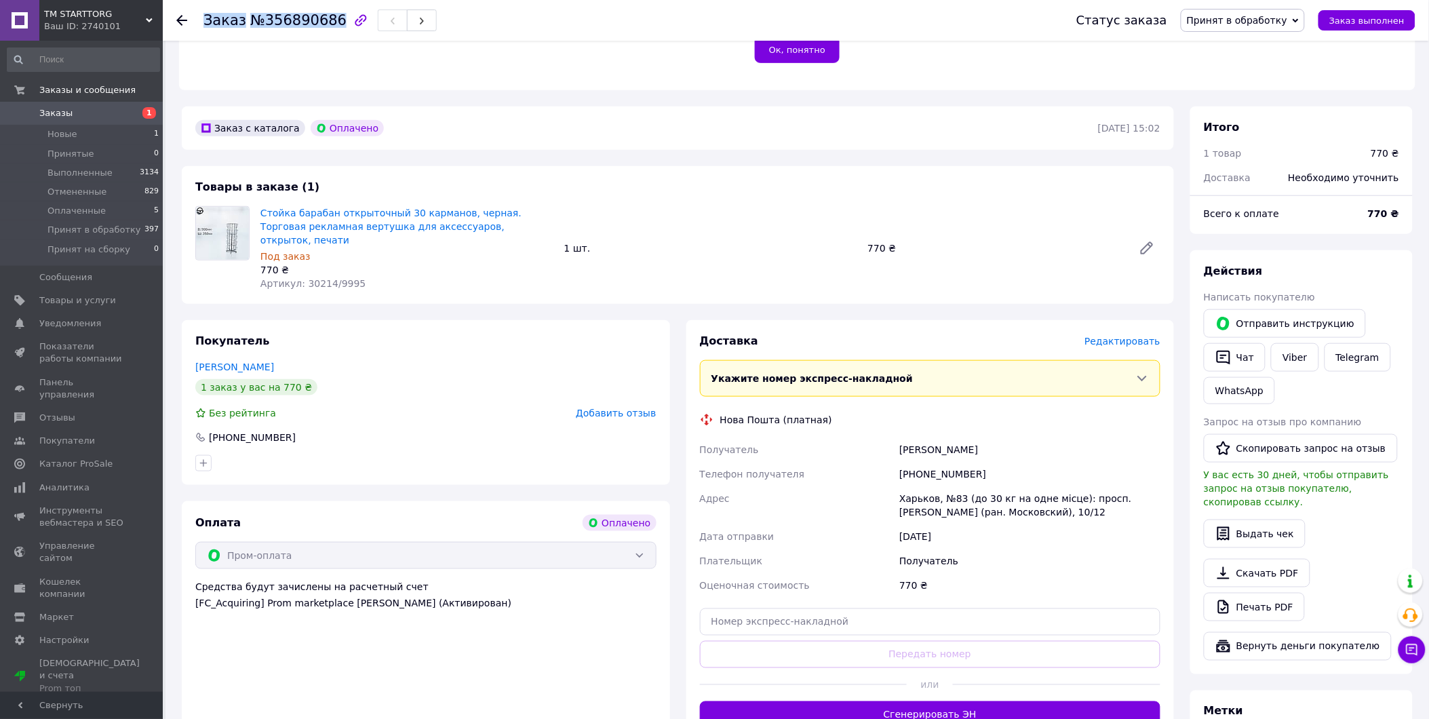
click at [324, 21] on div "Заказ №356890686" at bounding box center [320, 20] width 233 height 23
drag, startPoint x: 324, startPoint y: 21, endPoint x: 303, endPoint y: 9, distance: 24.0
copy h1 "Заказ №356890686"
click at [850, 702] on button "Сгенерировать ЭН" at bounding box center [930, 715] width 461 height 27
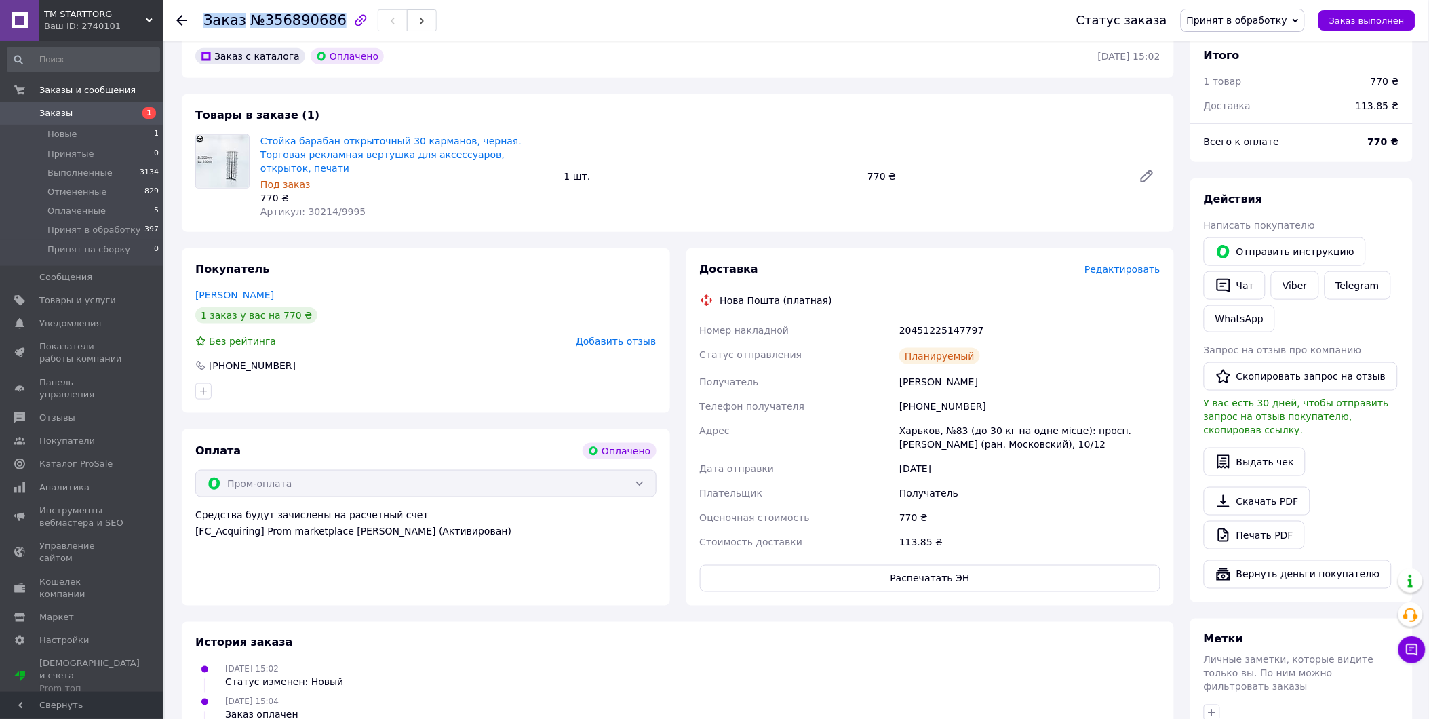
scroll to position [452, 0]
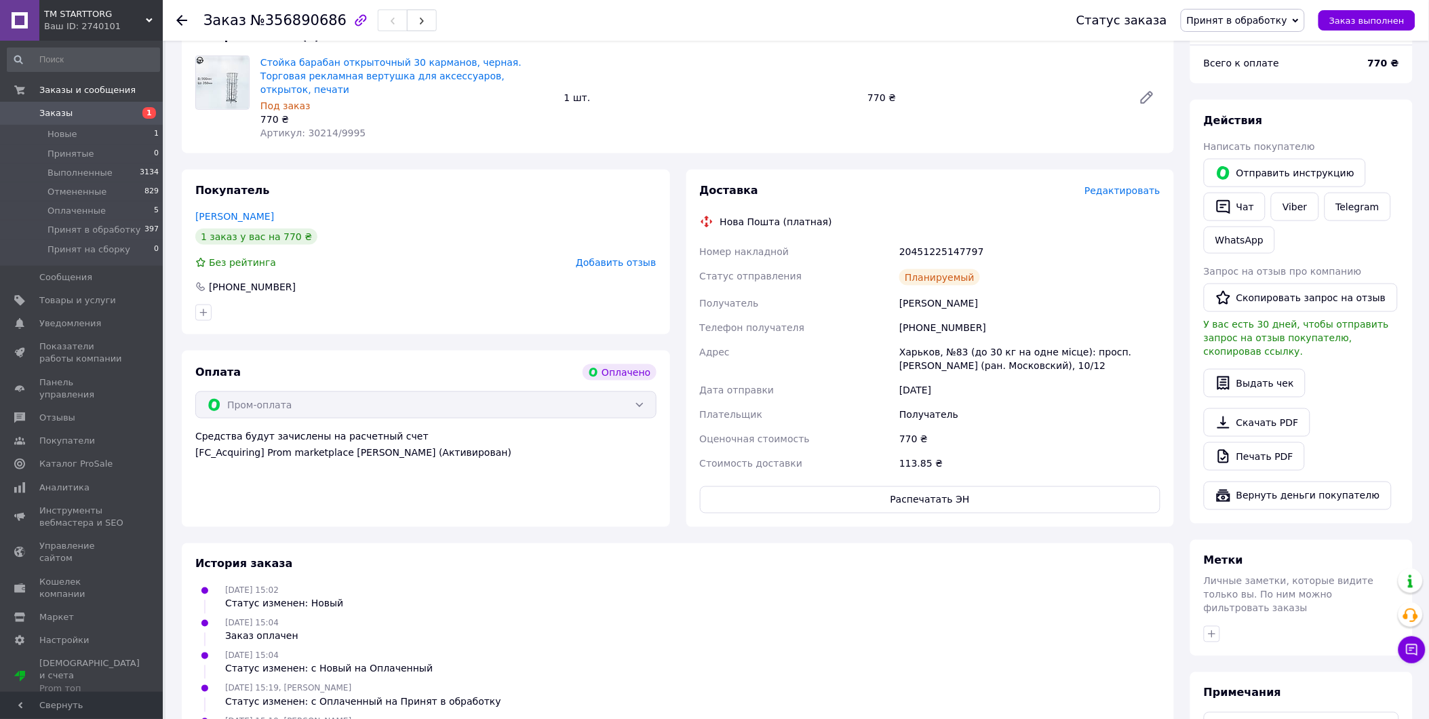
click at [955, 269] on div "Планируемый" at bounding box center [940, 277] width 81 height 16
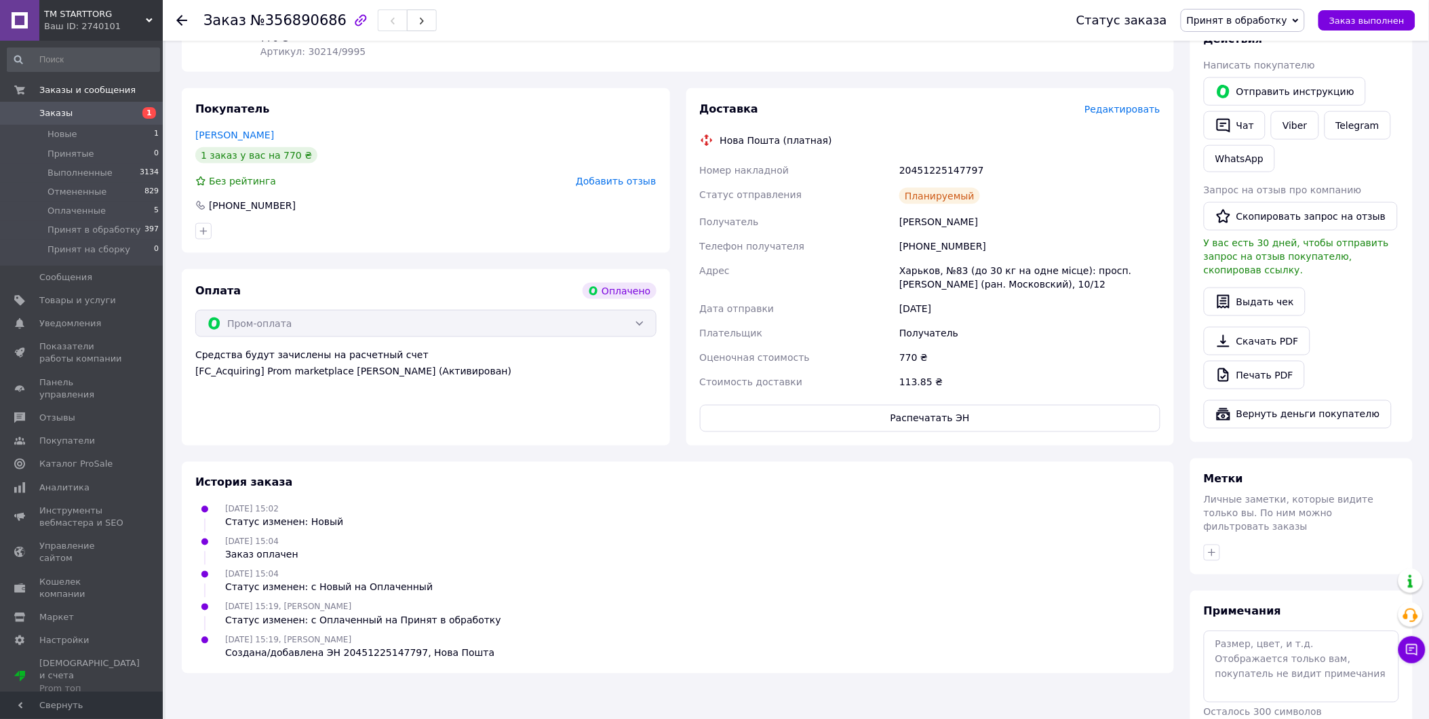
scroll to position [561, 0]
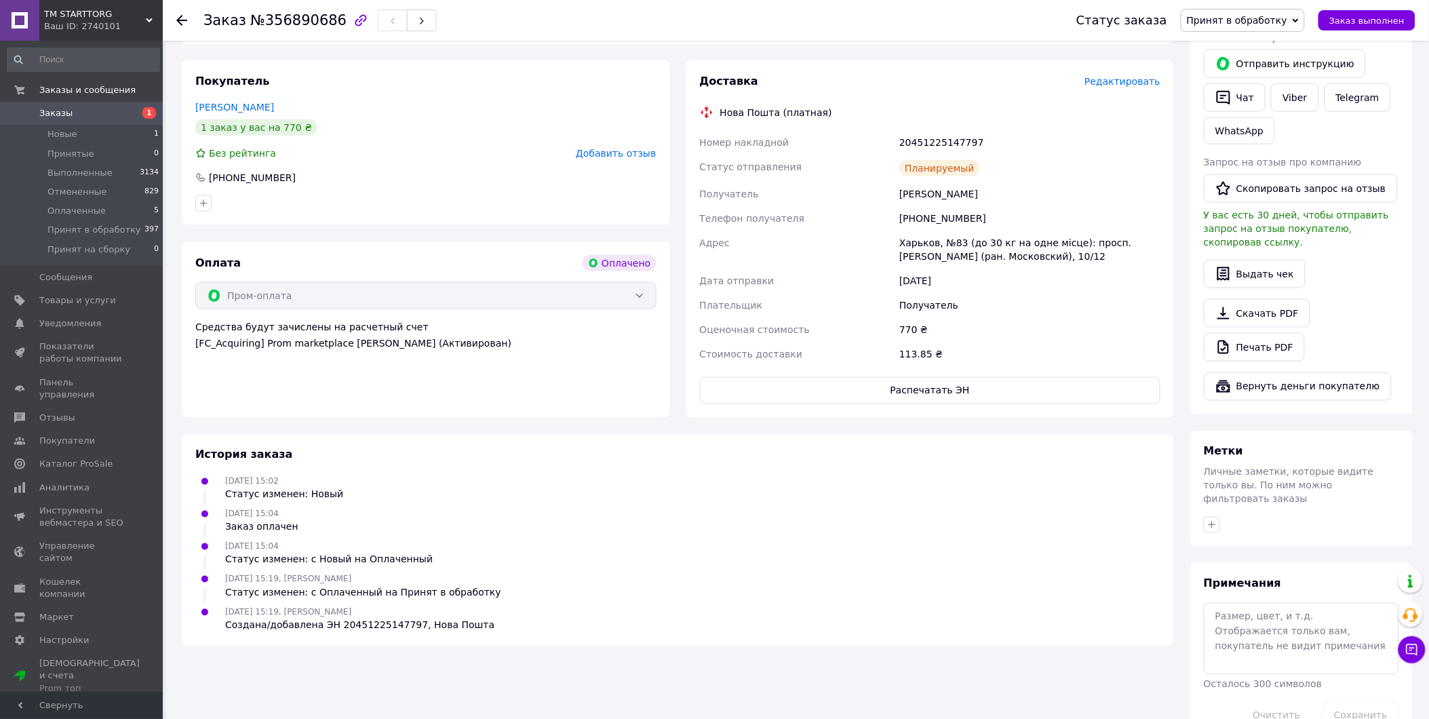
click at [362, 619] on div "Создана/добавлена ЭН 20451225147797, Нова Пошта" at bounding box center [359, 626] width 269 height 14
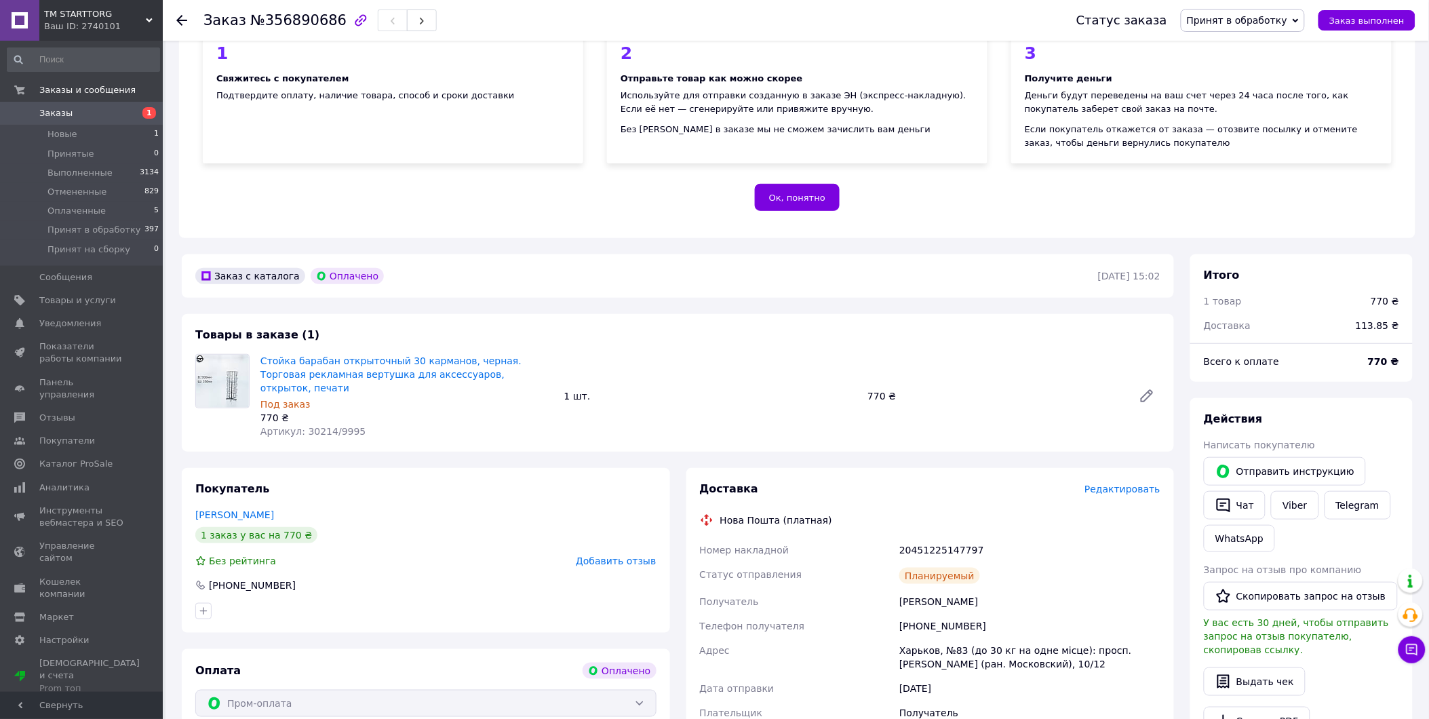
scroll to position [34, 0]
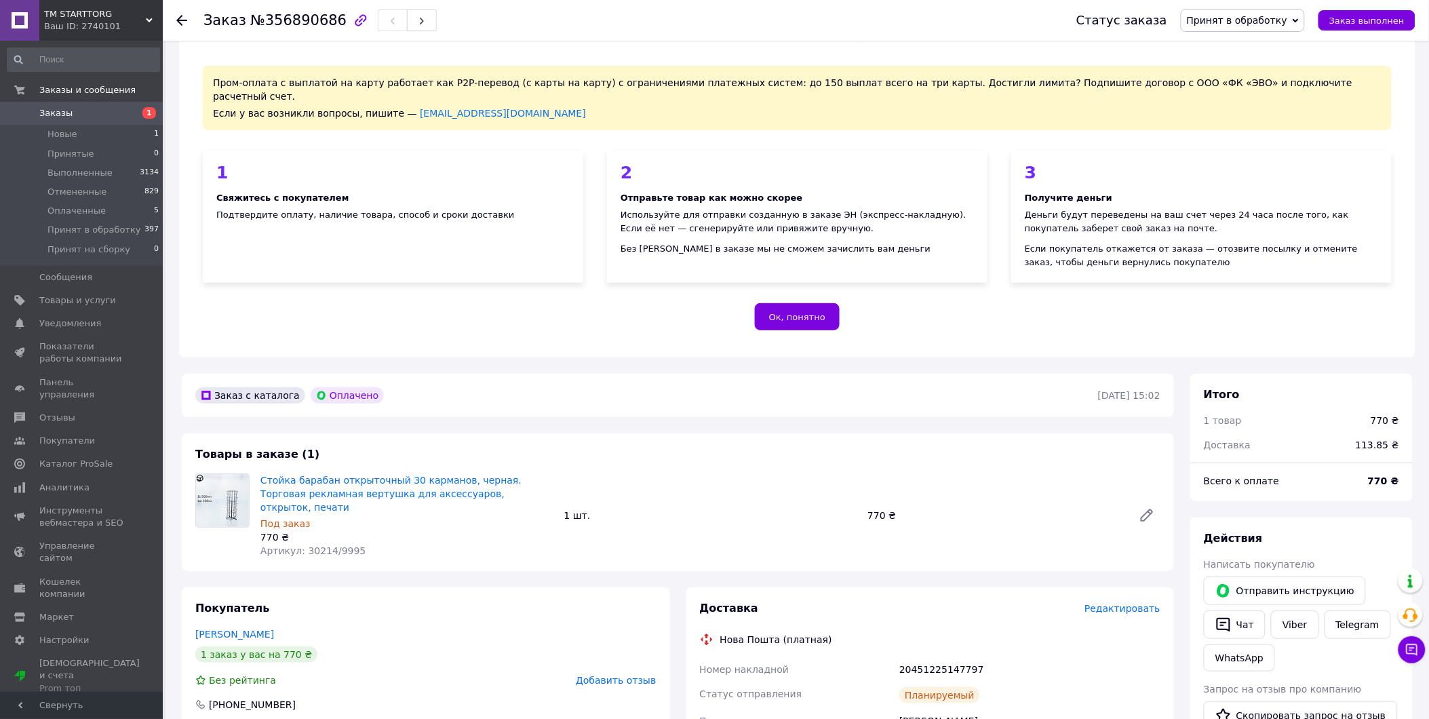
click at [1288, 18] on span "Принят в обработку" at bounding box center [1237, 20] width 100 height 11
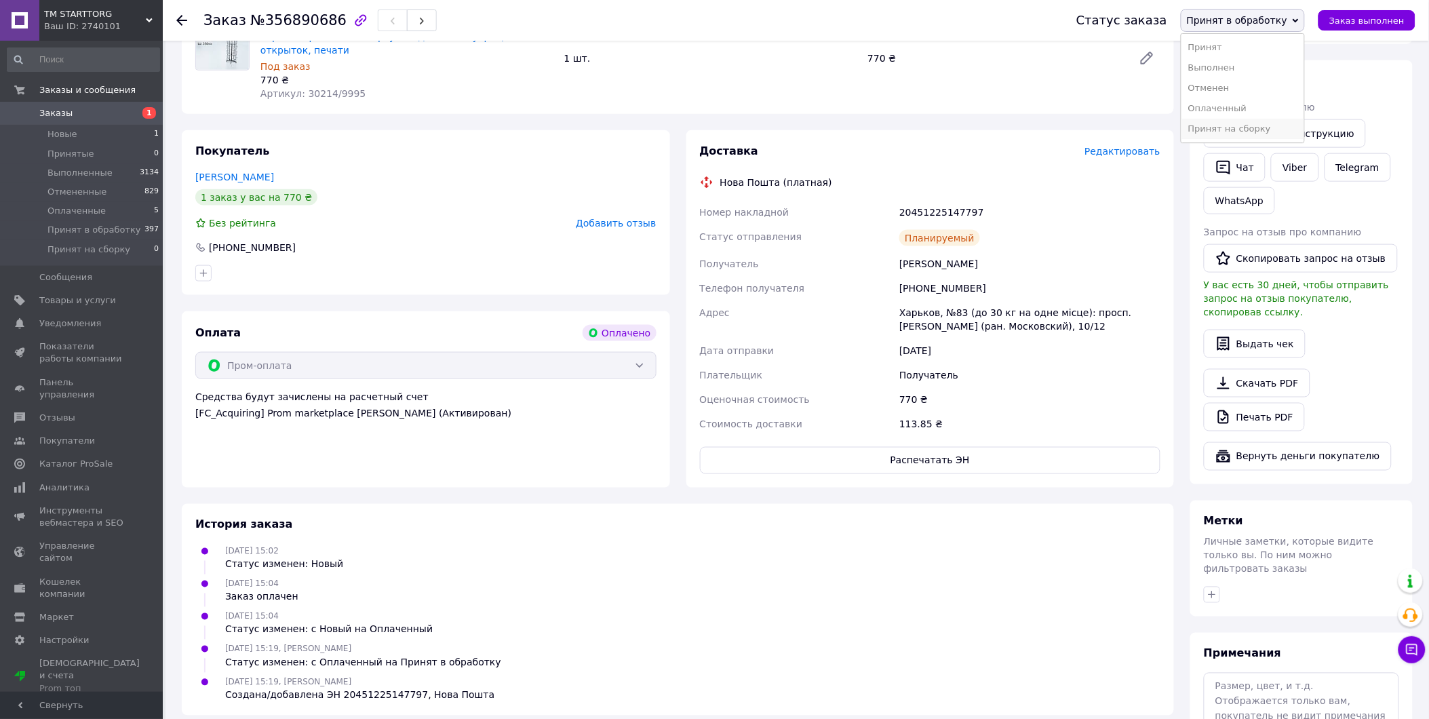
scroll to position [561, 0]
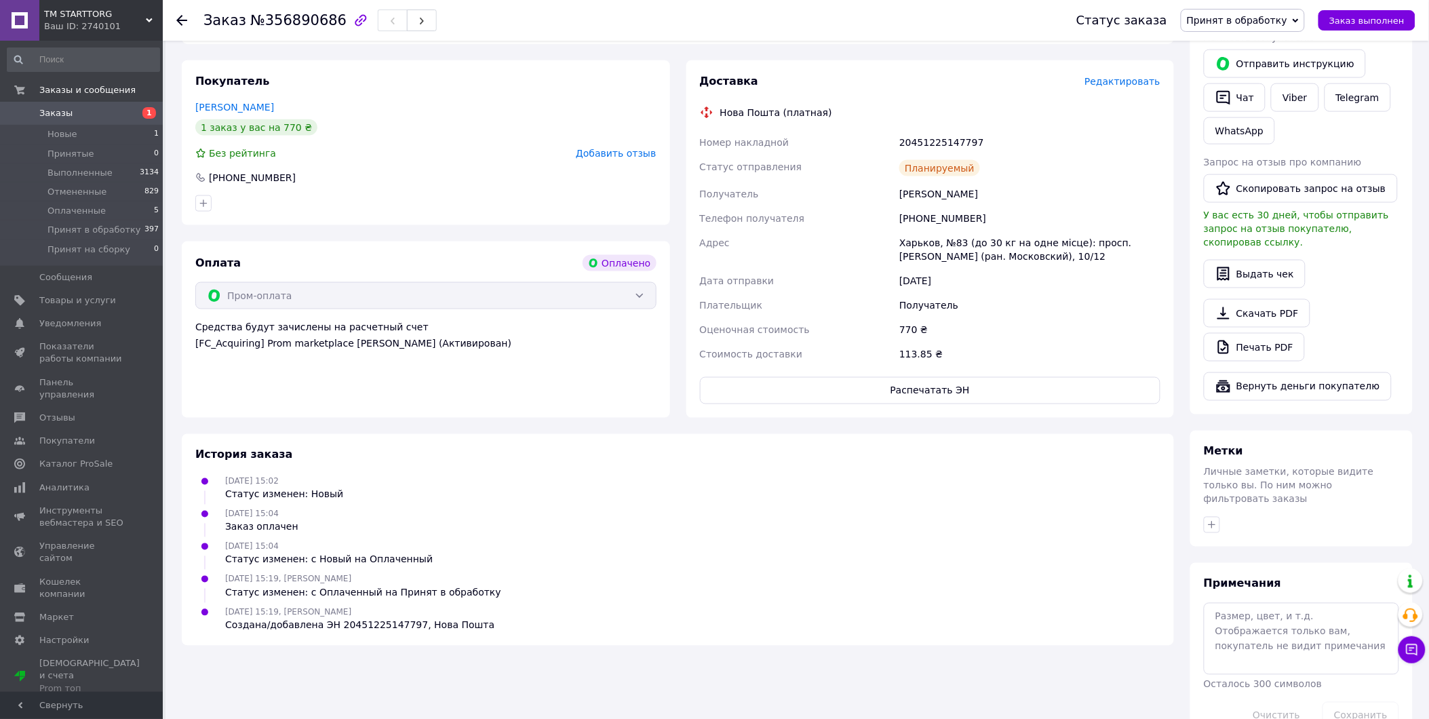
click at [864, 539] on div "12.08.2025 15:04 Статус изменен: с Новый на Оплаченный" at bounding box center [678, 552] width 976 height 27
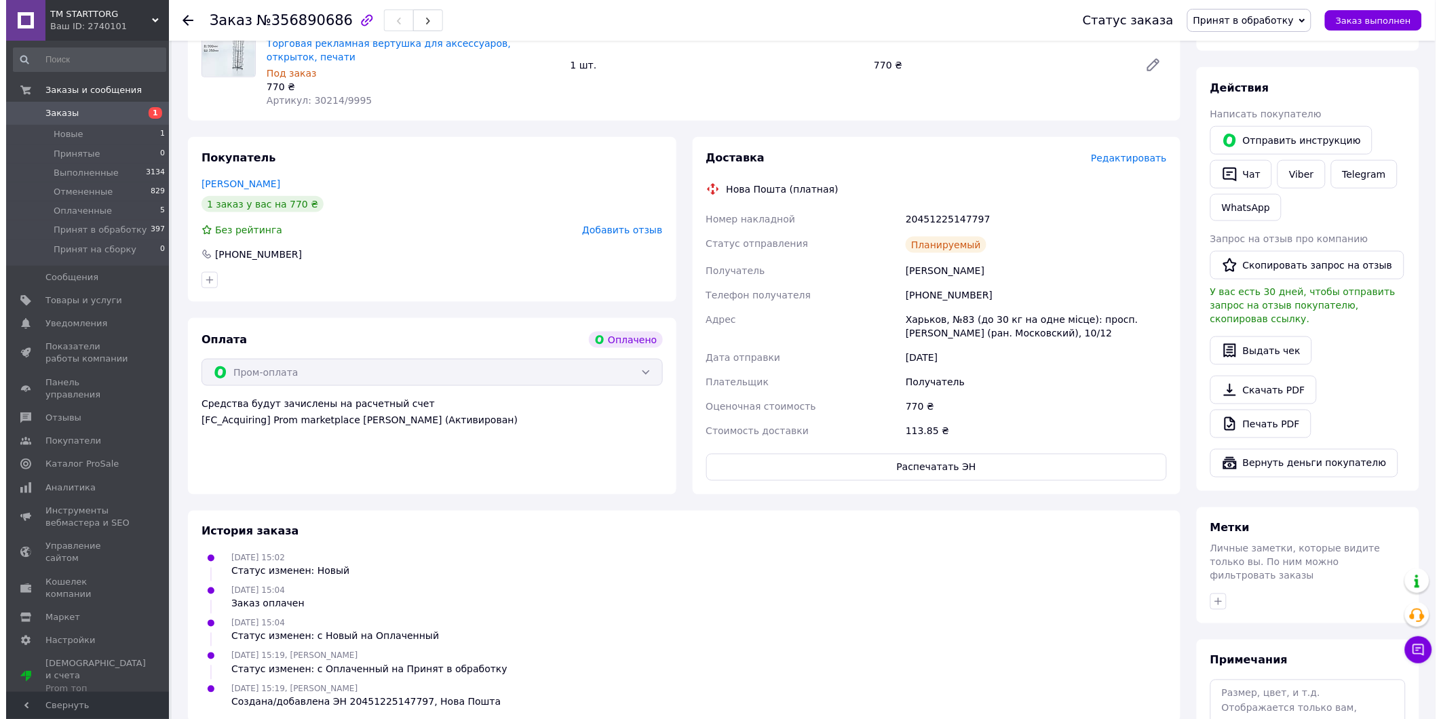
scroll to position [410, 0]
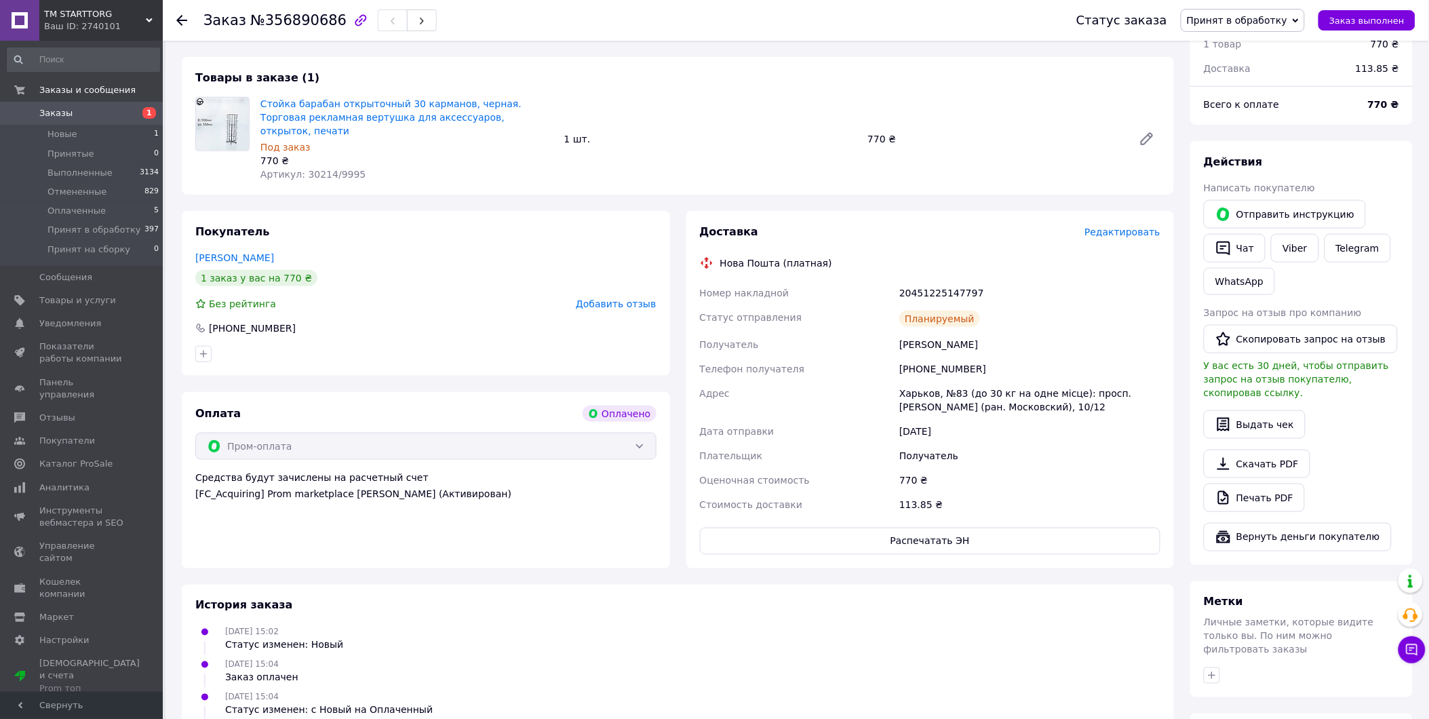
click at [981, 305] on div "Планируемый" at bounding box center [1030, 318] width 267 height 27
click at [1145, 227] on span "Редактировать" at bounding box center [1123, 232] width 76 height 11
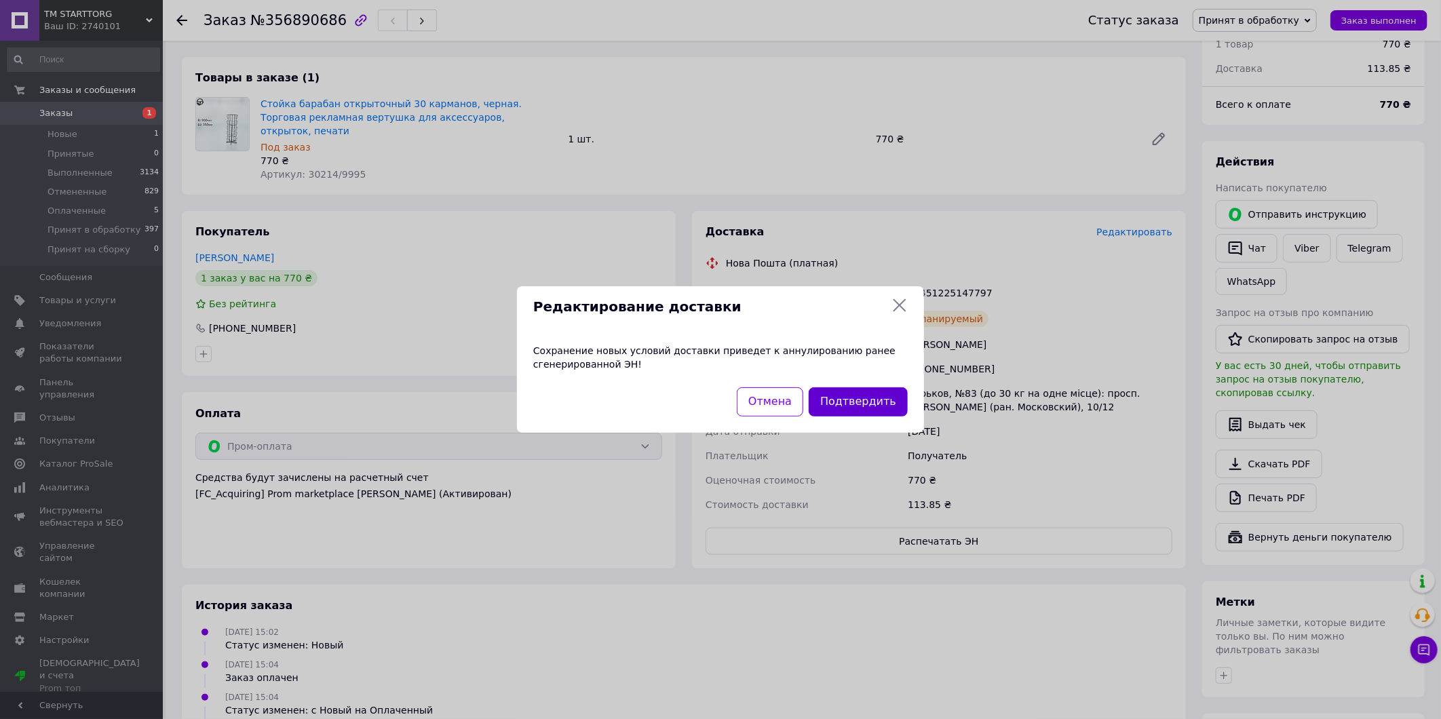
click at [872, 398] on button "Подтвердить" at bounding box center [858, 401] width 99 height 29
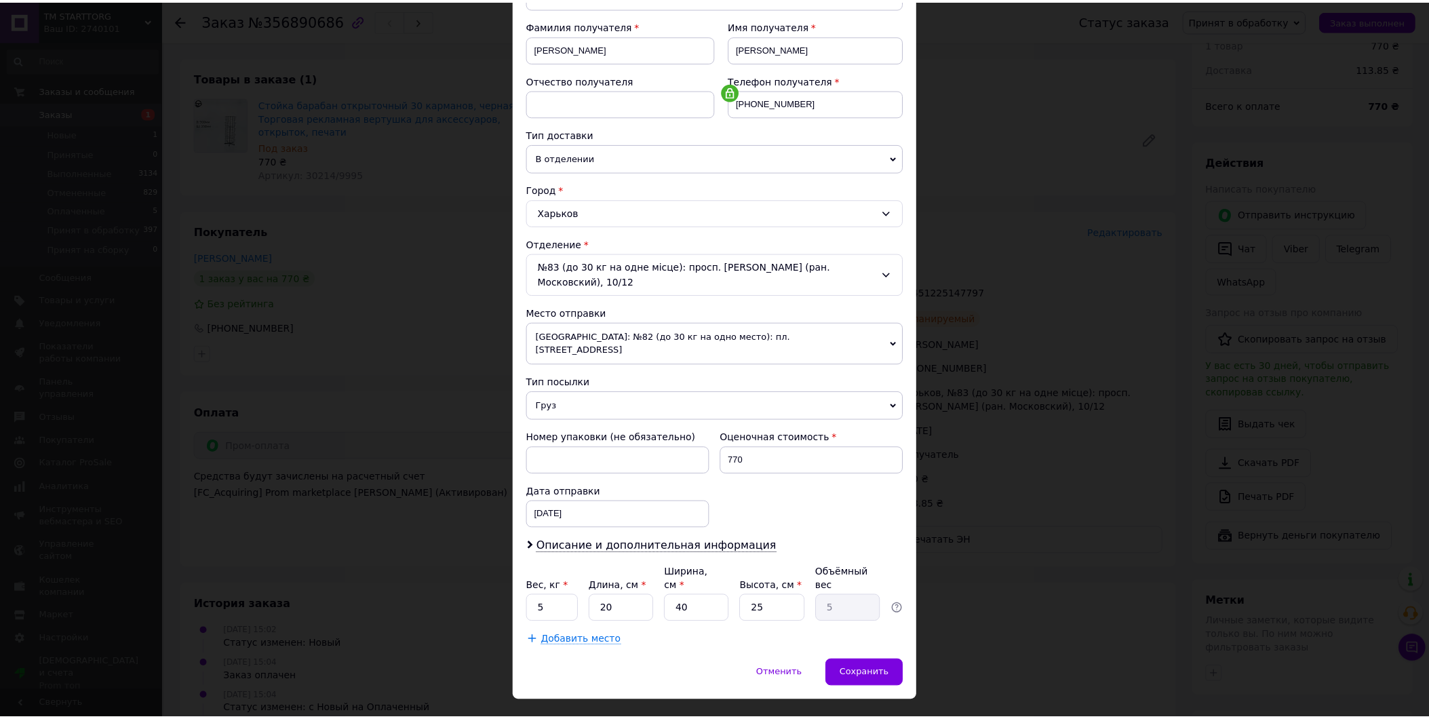
scroll to position [198, 0]
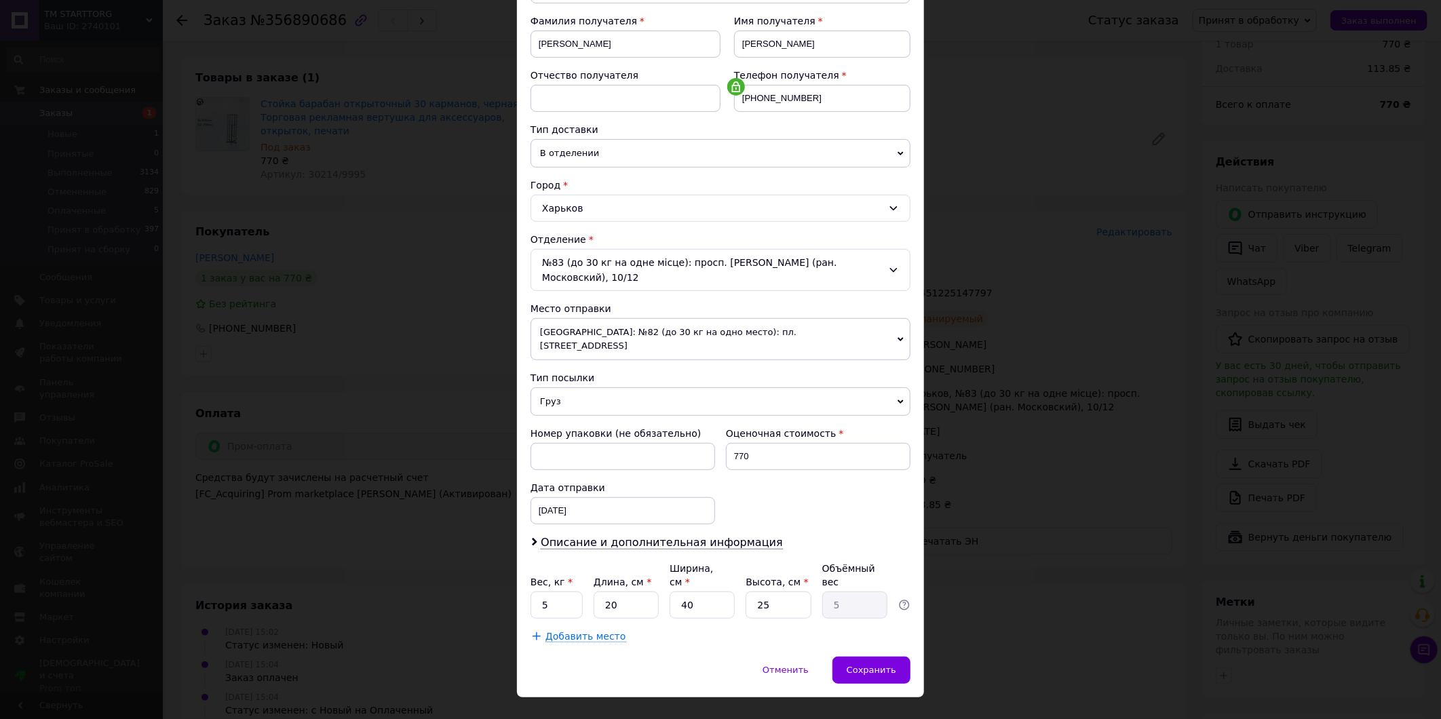
click at [900, 337] on icon at bounding box center [901, 340] width 6 height 6
click at [1025, 485] on div "× Редактирование доставки Способ доставки Нова Пошта (платная) Плательщик Получ…" at bounding box center [720, 359] width 1441 height 719
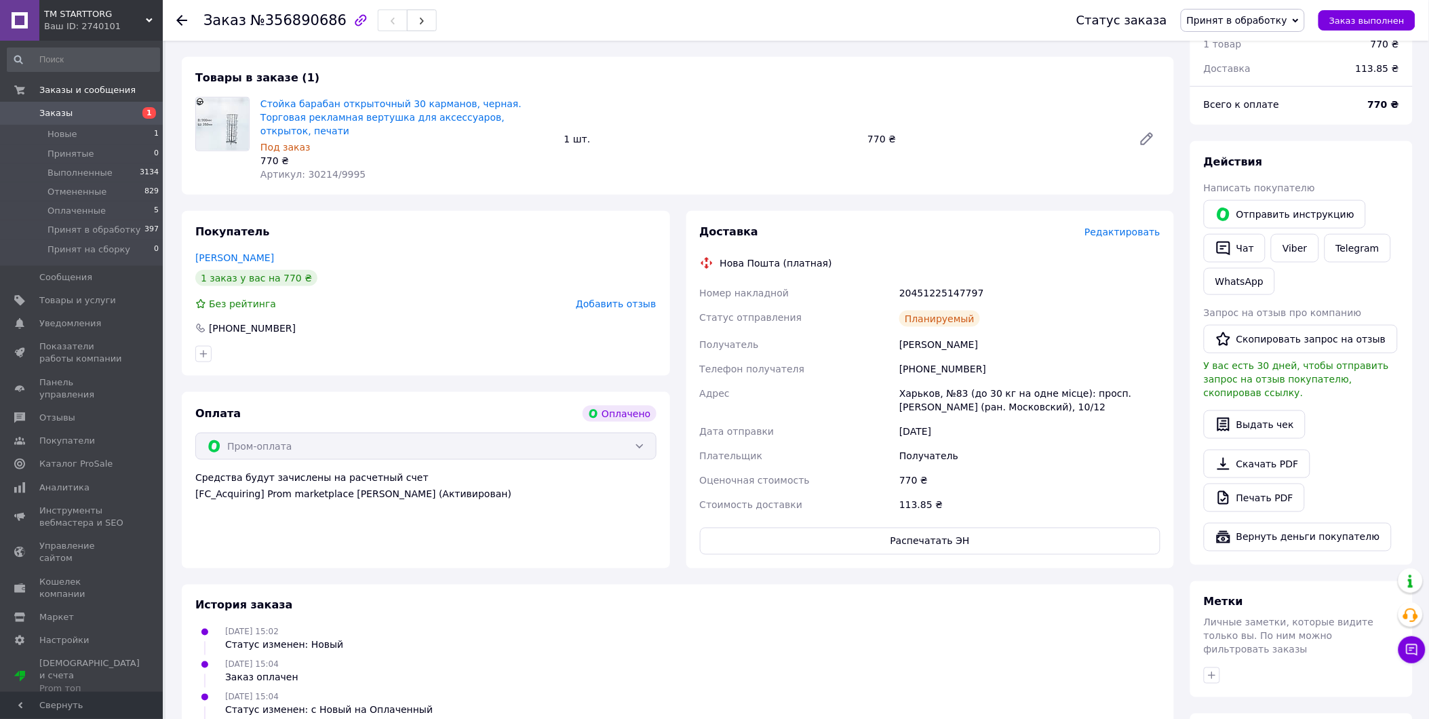
click at [920, 311] on div "Планируемый" at bounding box center [940, 319] width 81 height 16
drag, startPoint x: 925, startPoint y: 292, endPoint x: 687, endPoint y: 636, distance: 418.4
click at [687, 657] on div "12.08.2025 15:04 Заказ оплачен" at bounding box center [678, 670] width 976 height 27
drag, startPoint x: 687, startPoint y: 636, endPoint x: 1046, endPoint y: 625, distance: 359.1
click at [1046, 625] on div "12.08.2025 15:02 Статус изменен: Новый" at bounding box center [678, 638] width 976 height 27
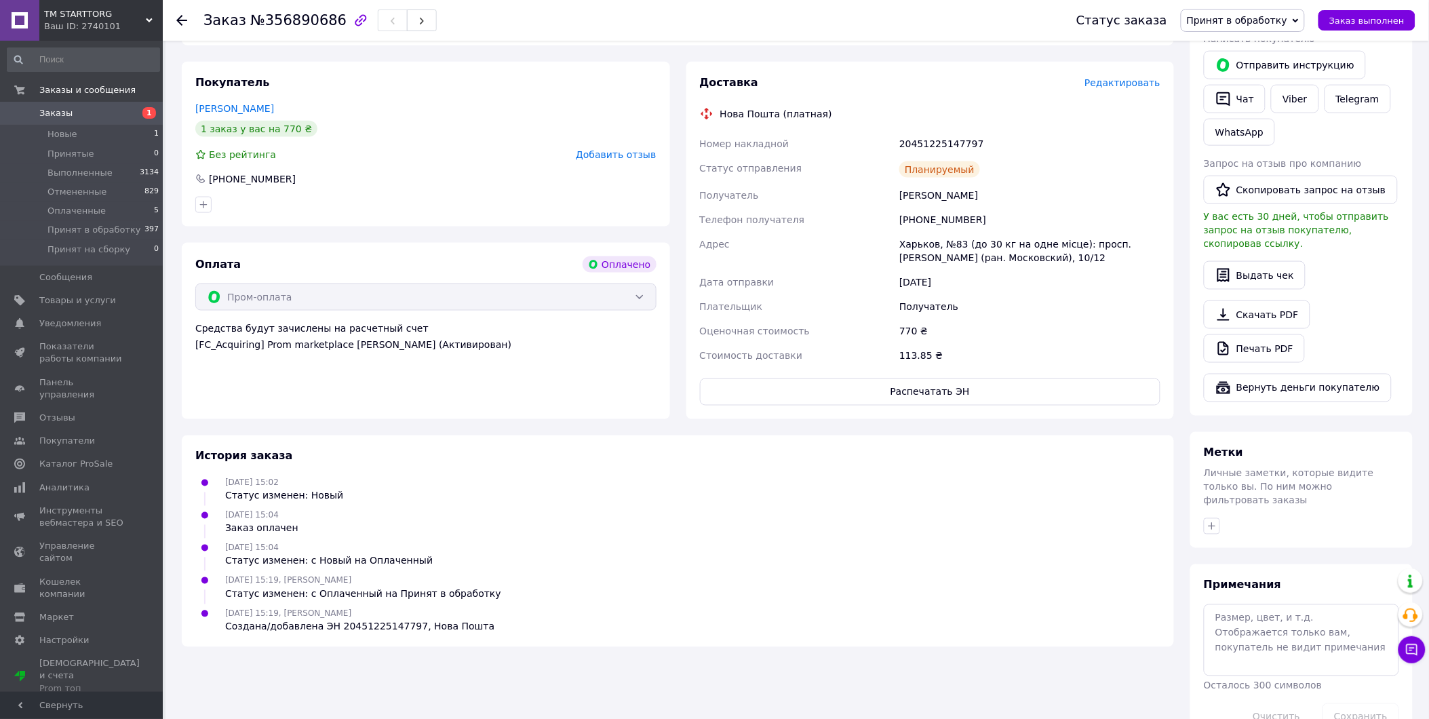
scroll to position [561, 0]
click at [375, 619] on div "Создана/добавлена ЭН 20451225147797, Нова Пошта" at bounding box center [359, 626] width 269 height 14
drag, startPoint x: 385, startPoint y: 600, endPoint x: 1026, endPoint y: 577, distance: 641.6
click at [1026, 605] on div "12.08.2025 15:19, Александра Музыка Создана/добавлена ЭН 20451225147797, Нова П…" at bounding box center [678, 618] width 976 height 27
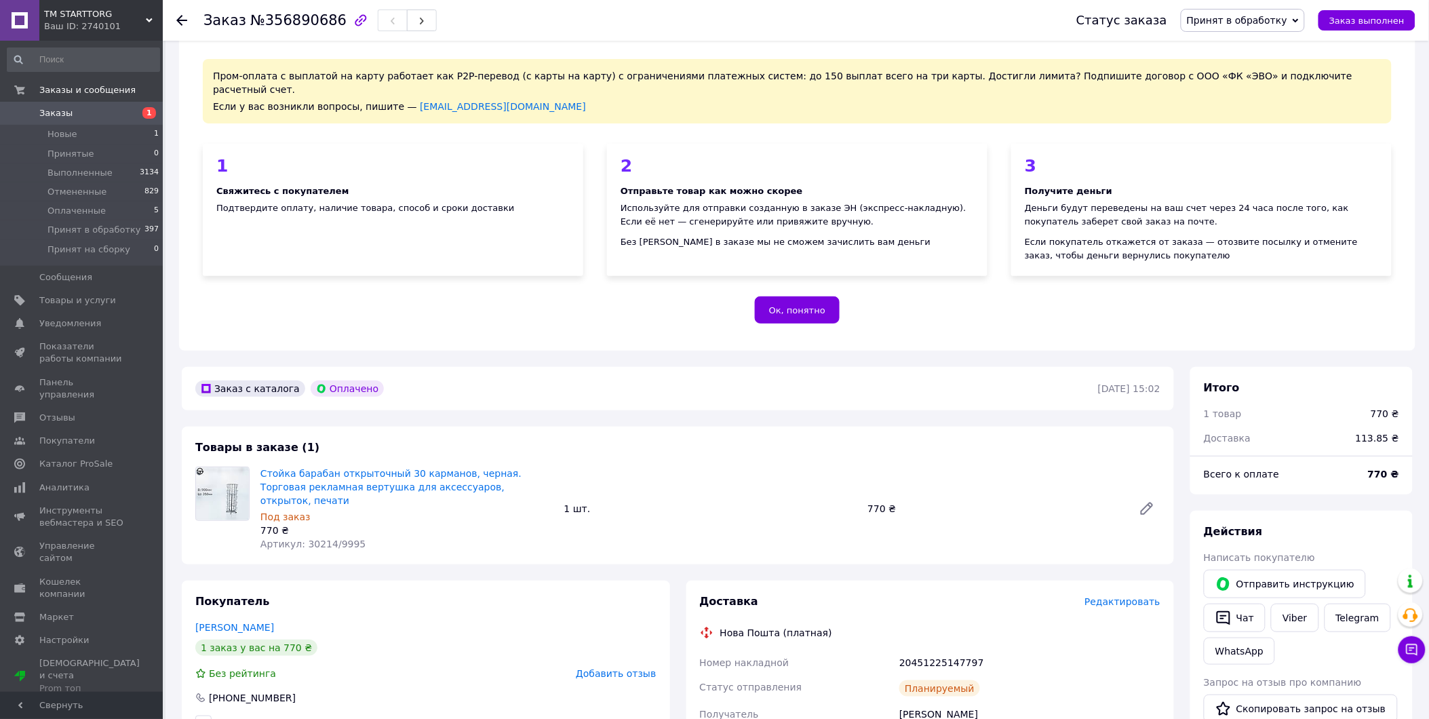
scroll to position [34, 0]
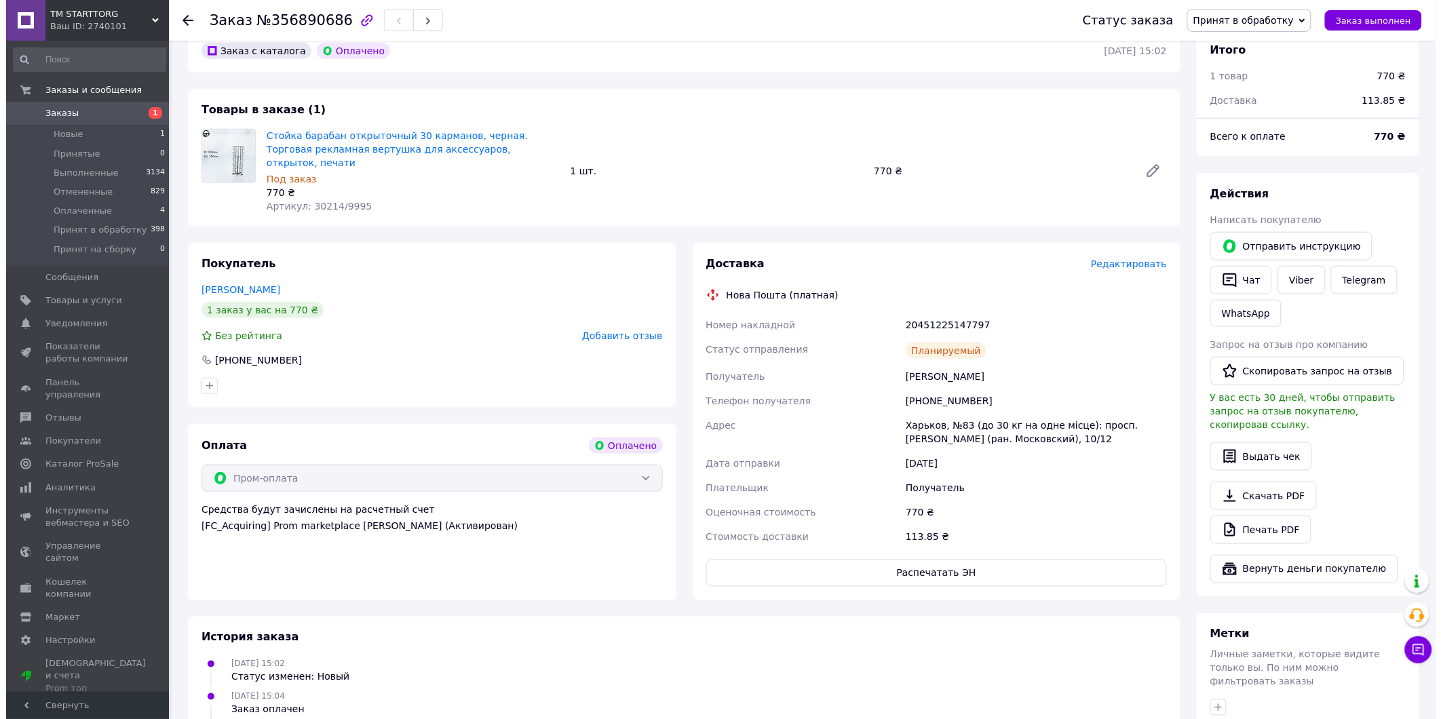
scroll to position [561, 0]
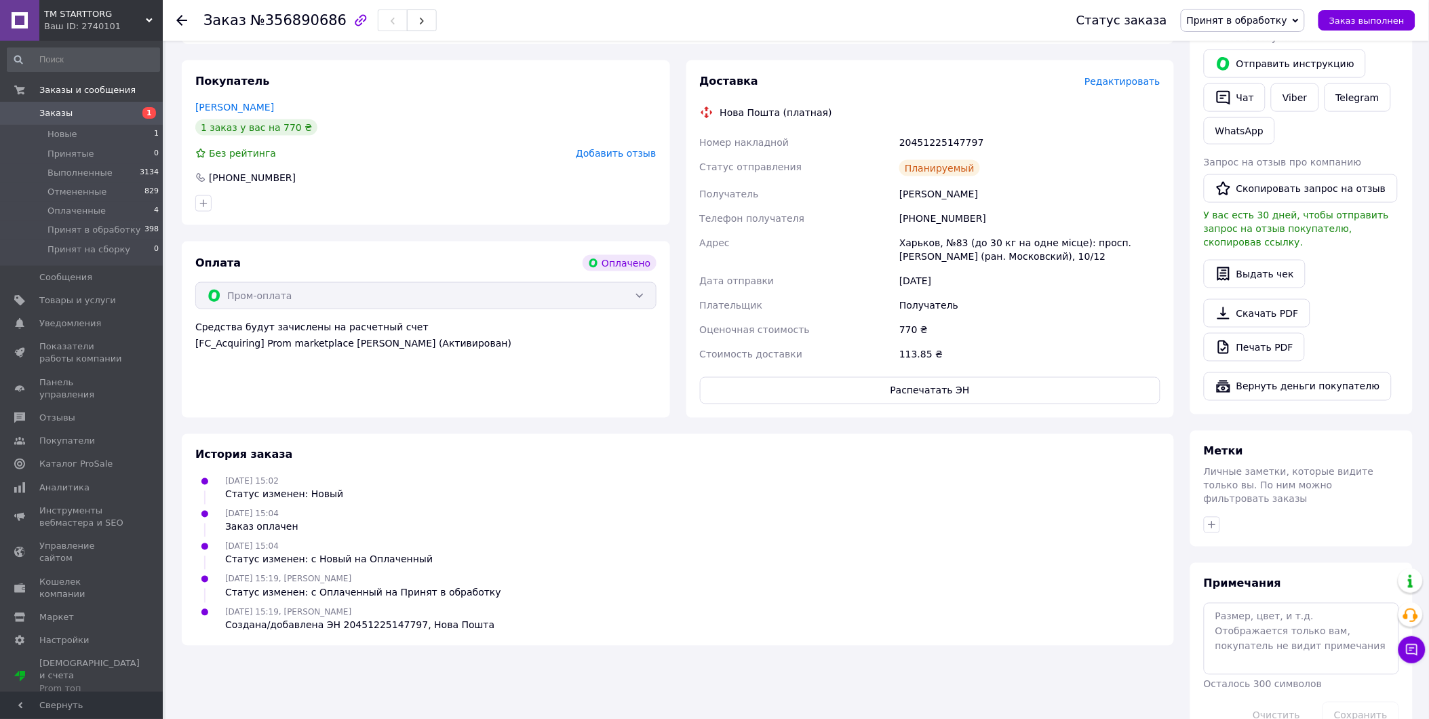
click at [1136, 76] on span "Редактировать" at bounding box center [1123, 81] width 76 height 11
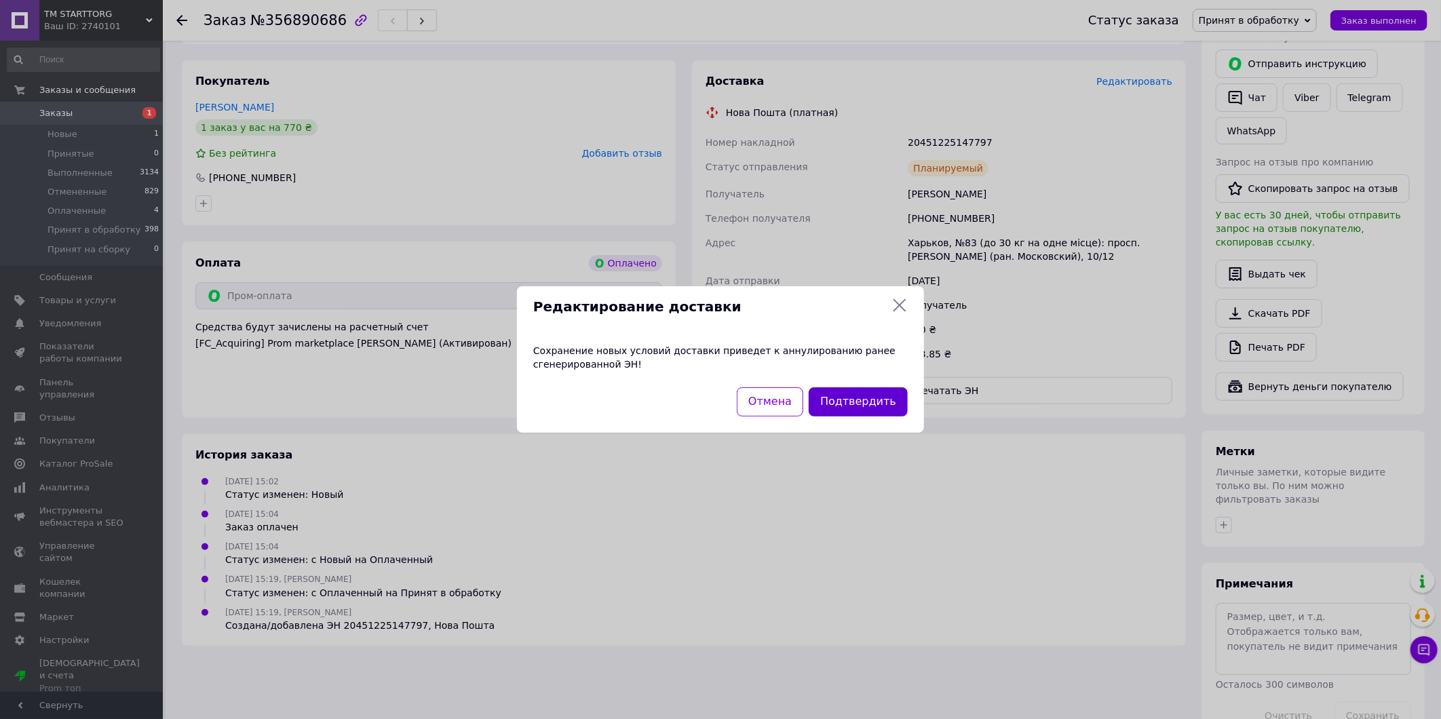
click at [872, 402] on button "Подтвердить" at bounding box center [858, 401] width 99 height 29
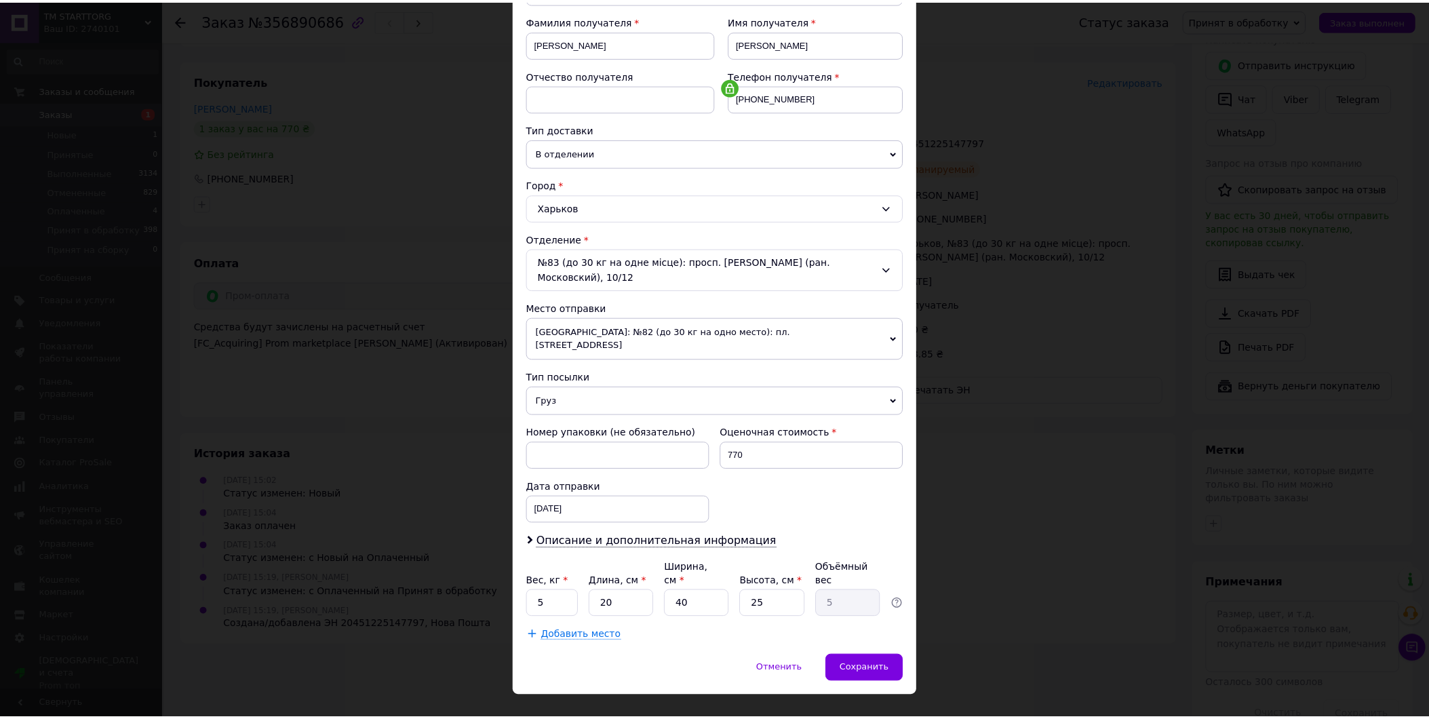
scroll to position [0, 0]
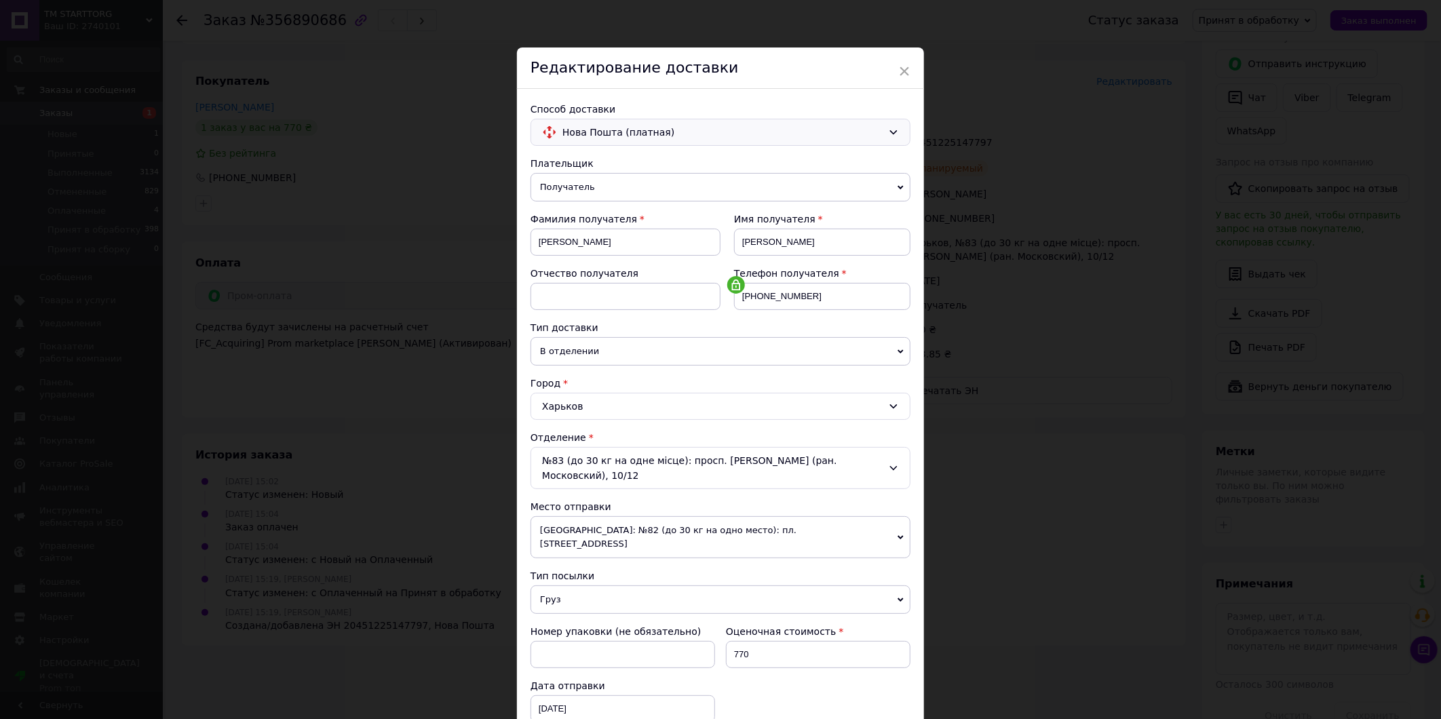
click at [898, 130] on div "Нова Пошта (платная)" at bounding box center [721, 132] width 380 height 27
drag, startPoint x: 898, startPoint y: 130, endPoint x: 891, endPoint y: 79, distance: 51.3
click at [898, 130] on div "Нова Пошта (платная) Нова Пошта (платная)" at bounding box center [721, 132] width 380 height 27
click at [904, 75] on span "×" at bounding box center [904, 71] width 12 height 23
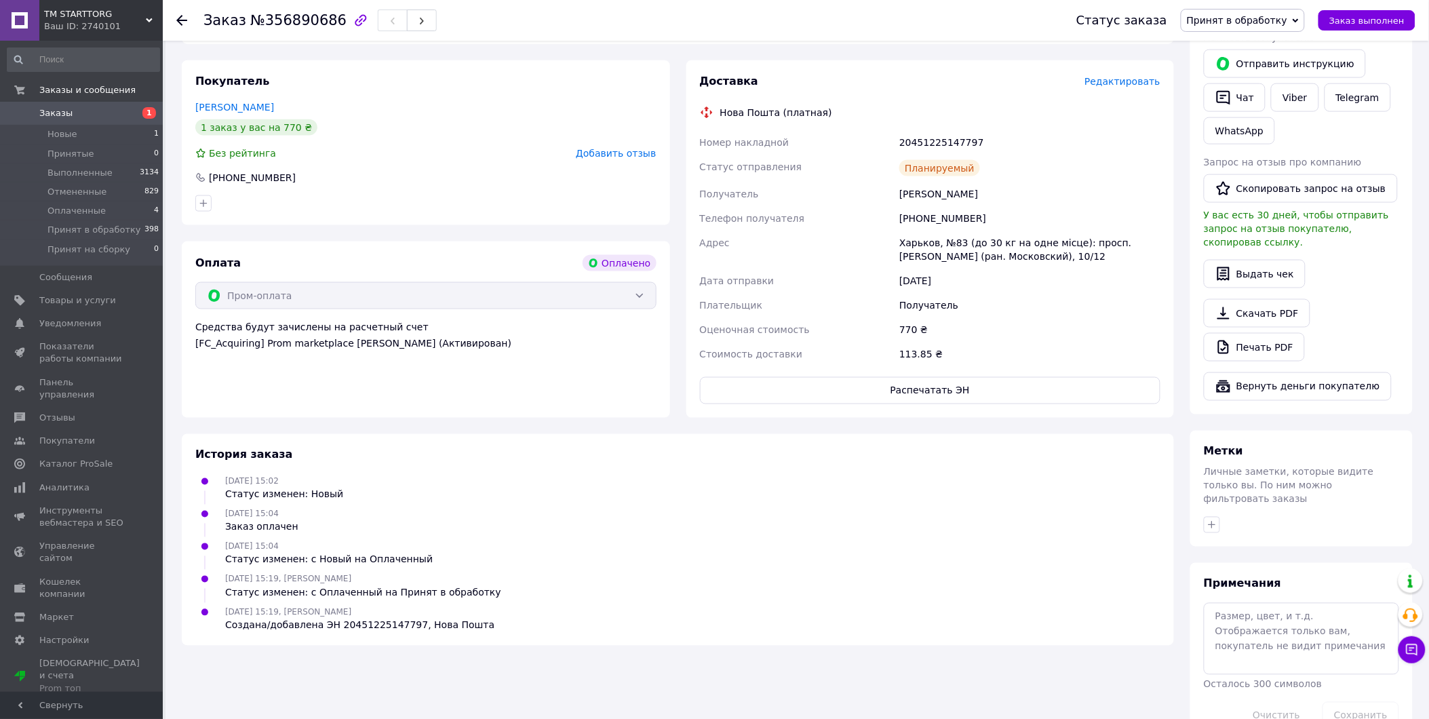
click at [349, 619] on div "Создана/добавлена ЭН 20451225147797, Нова Пошта" at bounding box center [359, 626] width 269 height 14
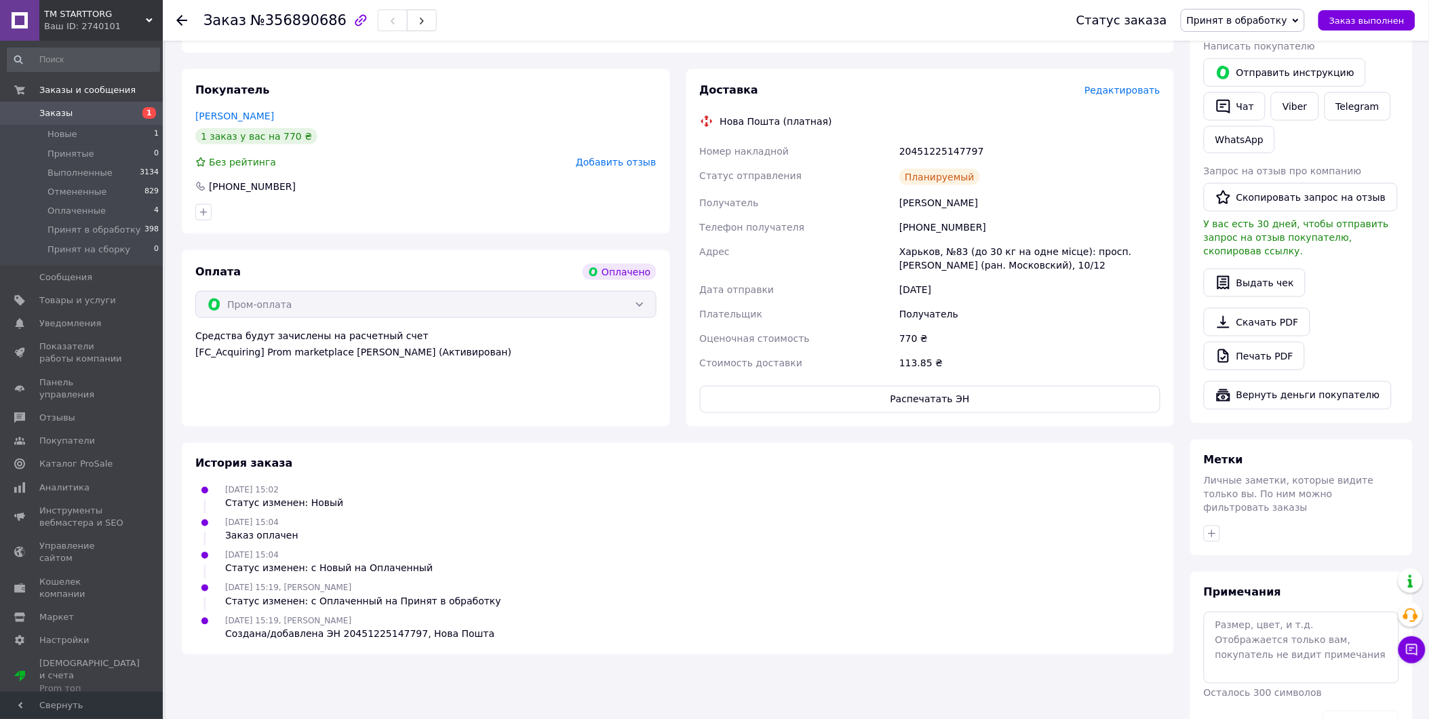
scroll to position [561, 0]
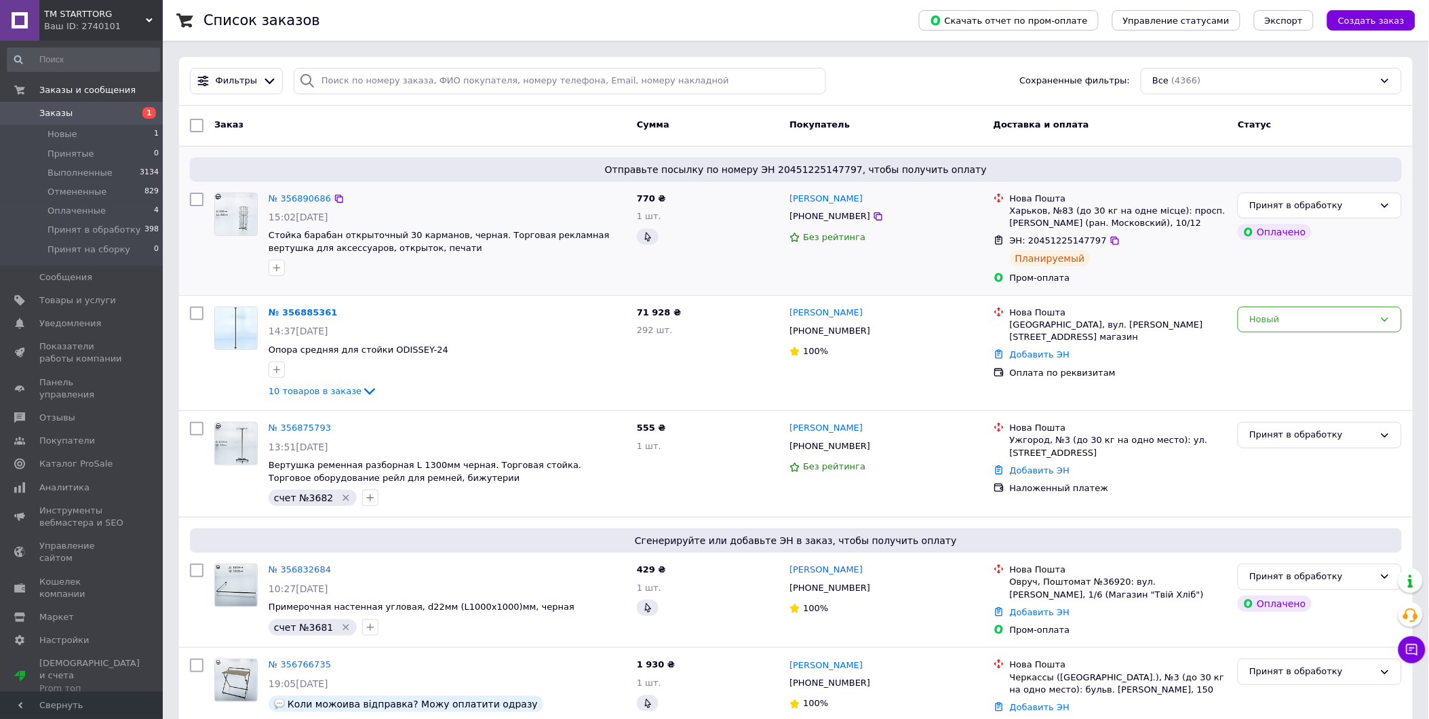
click at [1058, 261] on div "Планируемый" at bounding box center [1050, 258] width 81 height 16
click at [1056, 259] on div "Планируемый" at bounding box center [1050, 258] width 81 height 16
drag, startPoint x: 1067, startPoint y: 243, endPoint x: 1104, endPoint y: 242, distance: 36.6
click at [1111, 242] on icon at bounding box center [1115, 241] width 8 height 8
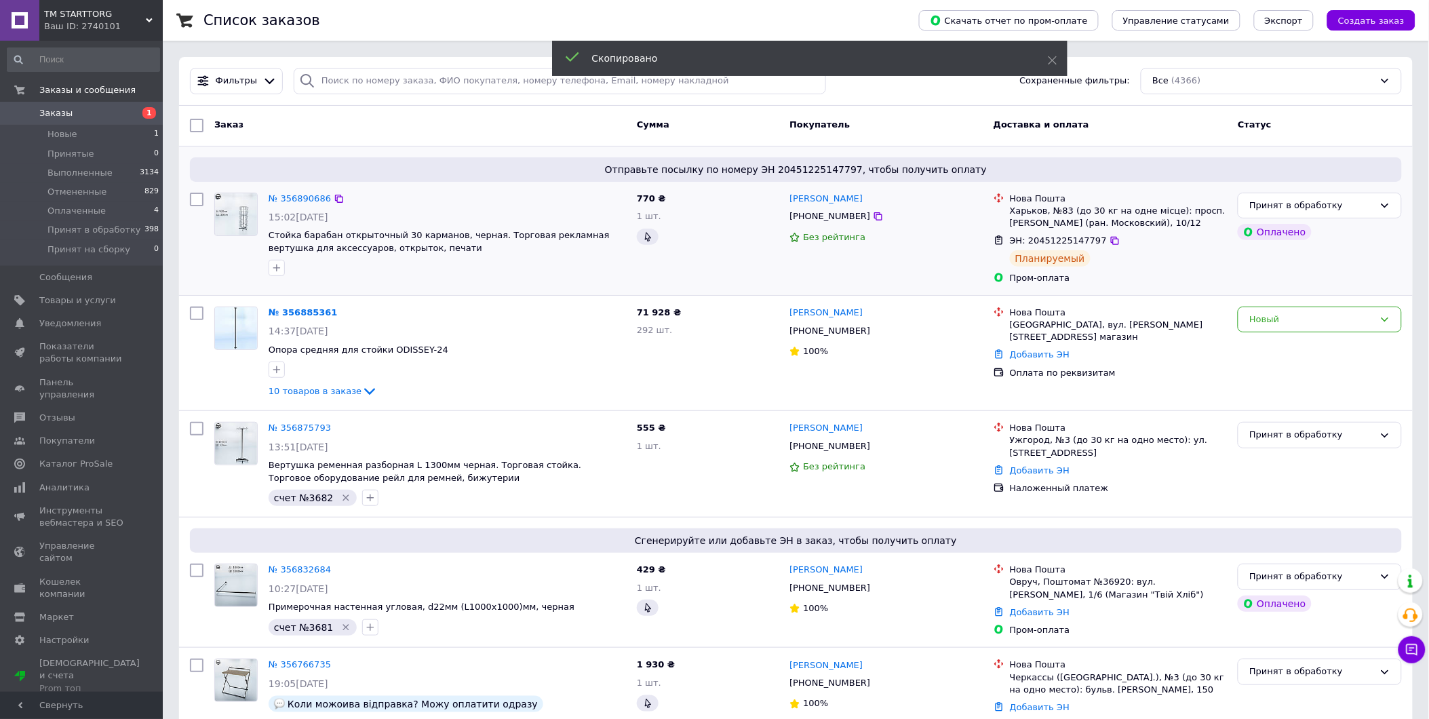
click at [1067, 247] on div "ЭН: 20451225147797" at bounding box center [1059, 241] width 100 height 16
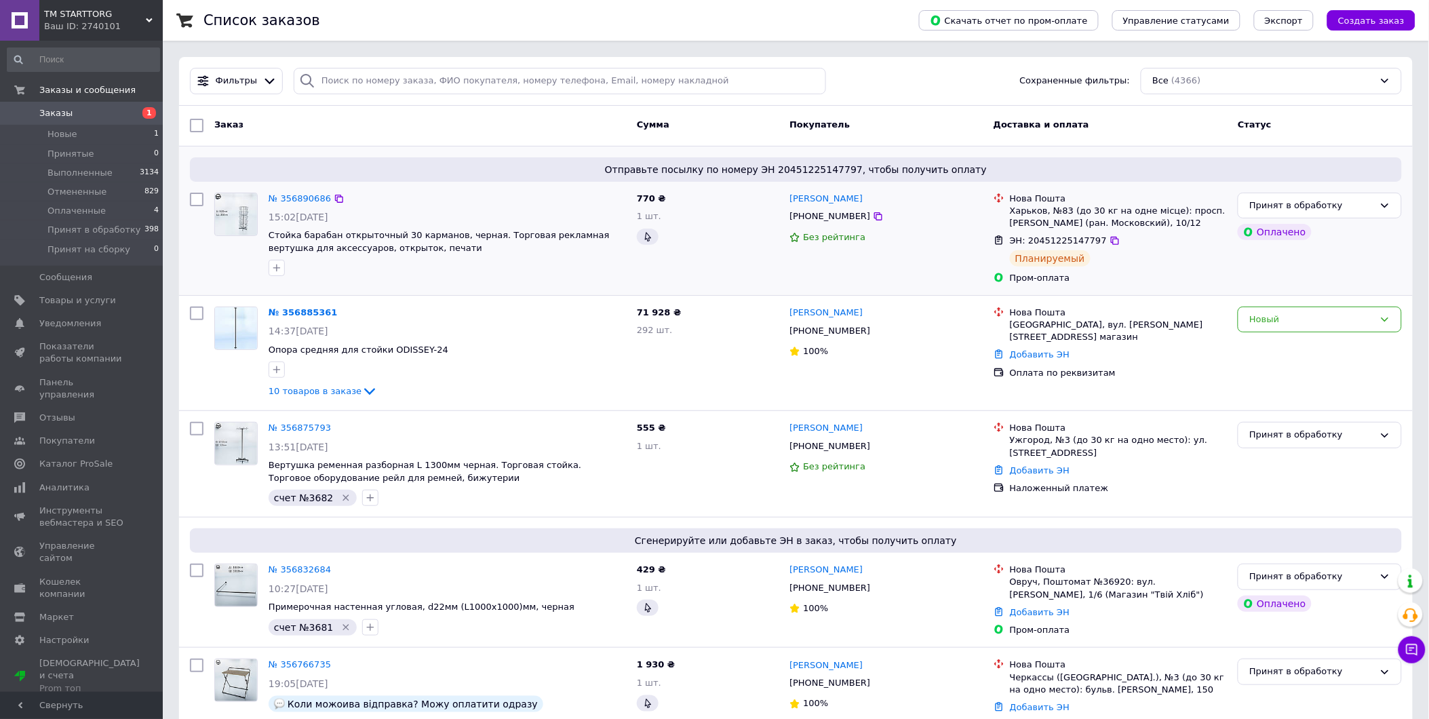
drag, startPoint x: 1039, startPoint y: 192, endPoint x: 991, endPoint y: 202, distance: 49.8
click at [991, 202] on div "Нова Пошта Харьков, №83 (до 30 кг на одне місце): просп. Героев Харькова (ран. …" at bounding box center [1111, 238] width 245 height 102
click at [1385, 201] on icon at bounding box center [1385, 205] width 11 height 11
click at [1294, 301] on li "Оплаченный" at bounding box center [1320, 308] width 163 height 25
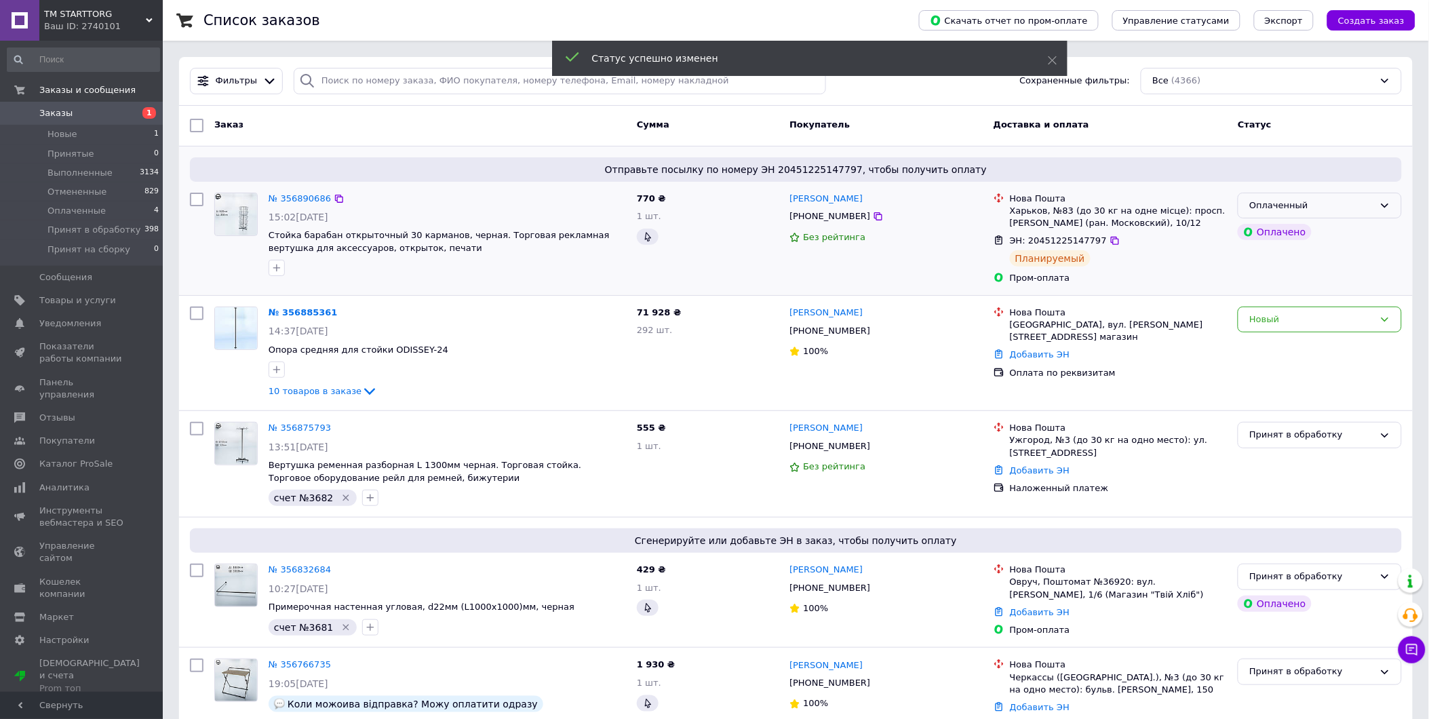
click at [1370, 206] on div "Оплаченный" at bounding box center [1312, 206] width 125 height 14
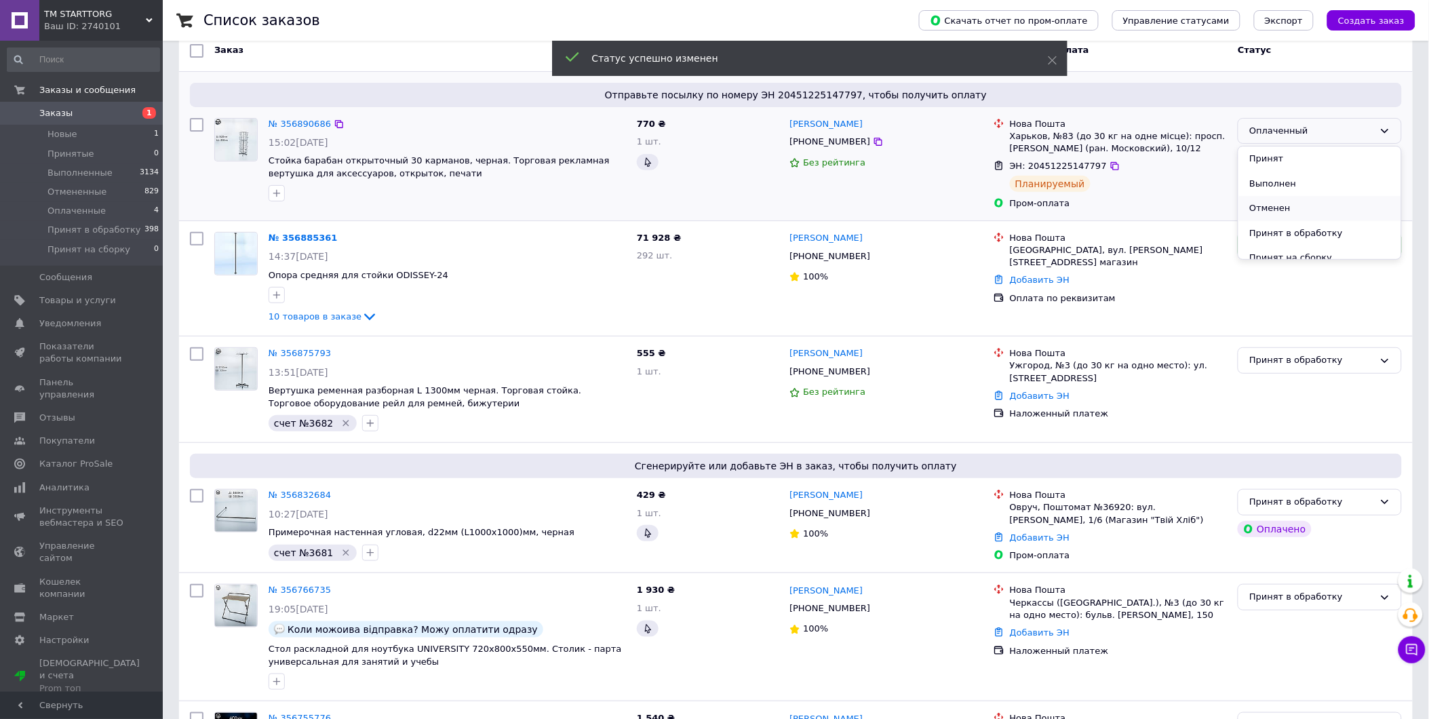
scroll to position [75, 0]
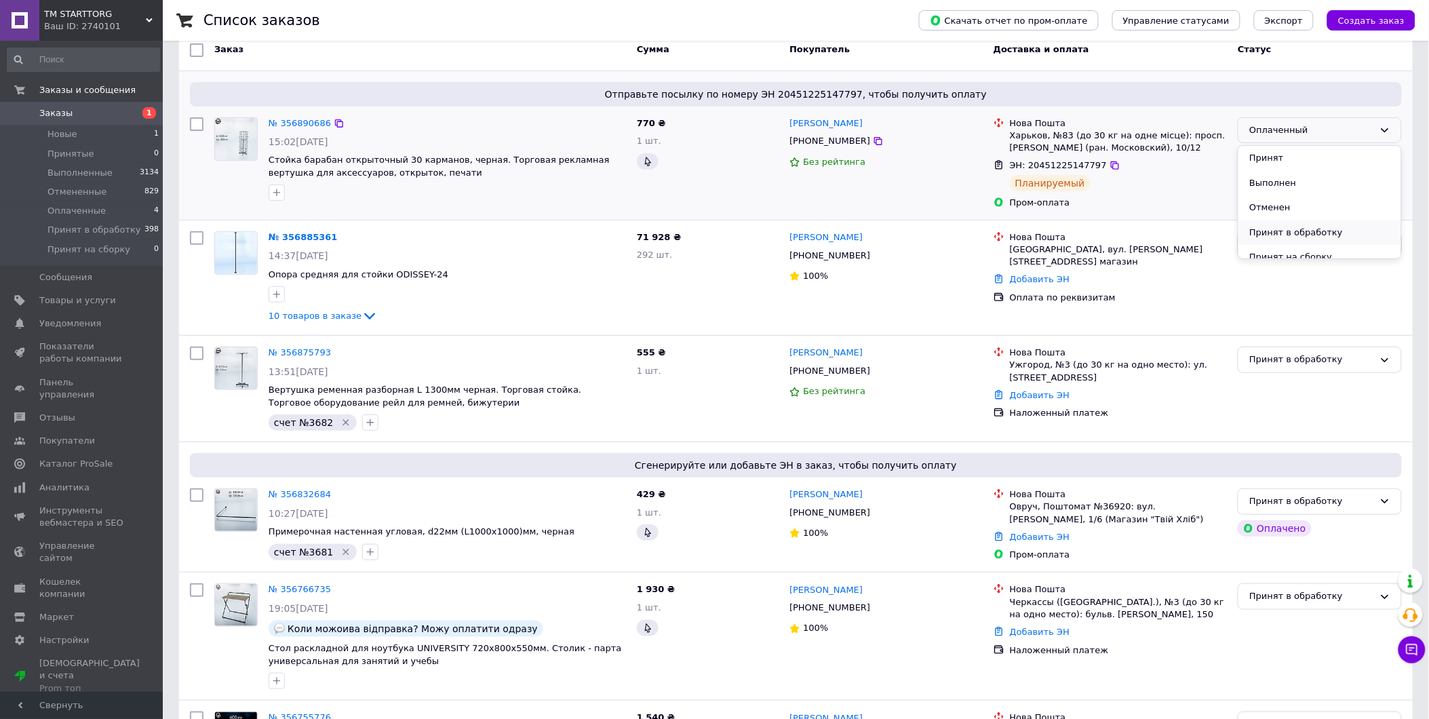
click at [1331, 225] on li "Принят в обработку" at bounding box center [1320, 232] width 163 height 25
click at [300, 123] on link "№ 356890686" at bounding box center [300, 123] width 62 height 10
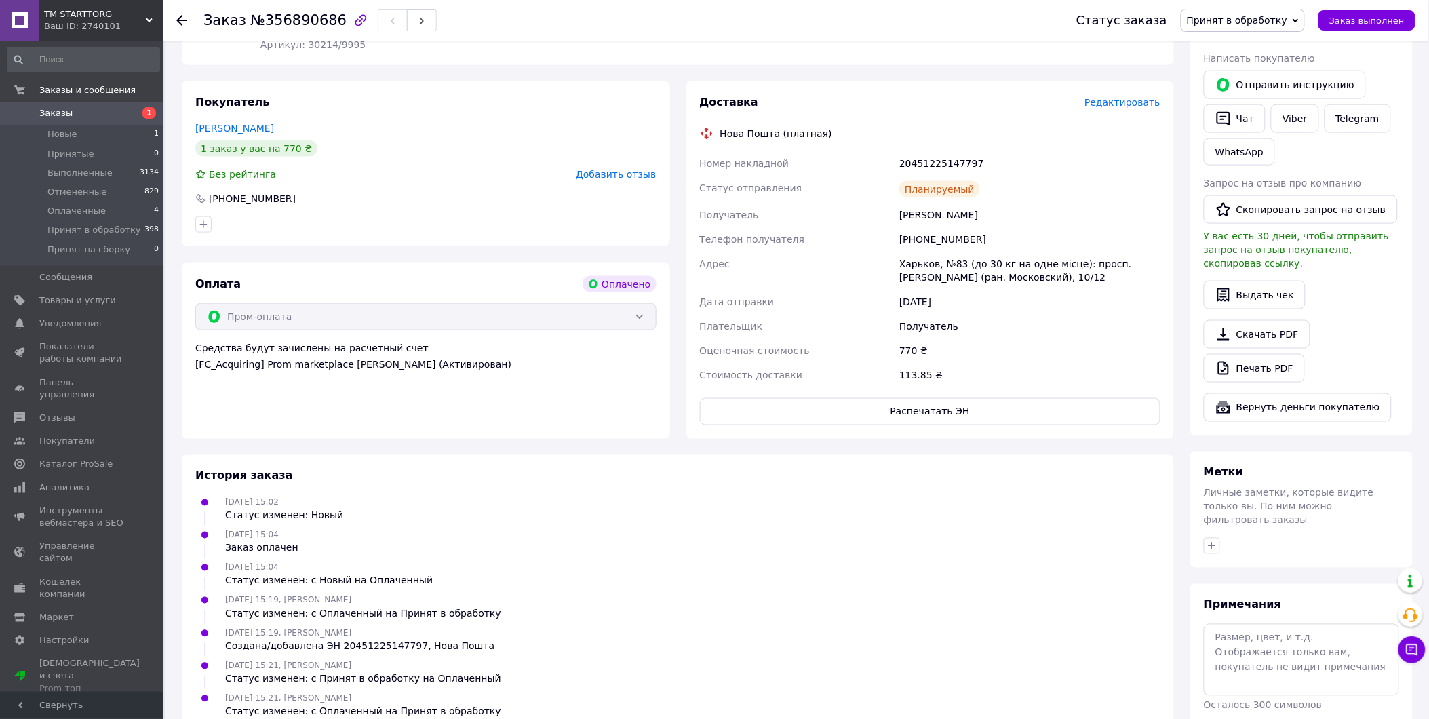
scroll to position [561, 0]
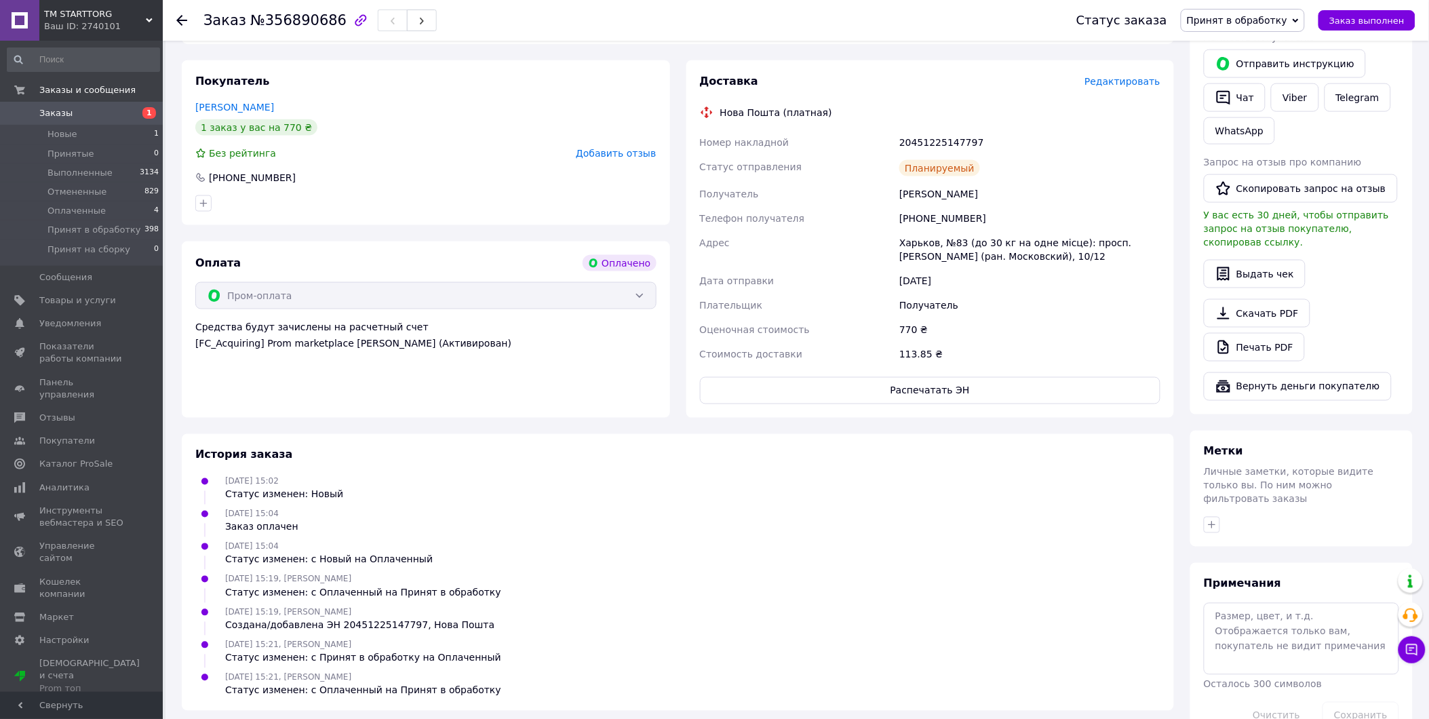
click at [327, 684] on div "Статус изменен: с Оплаченный на Принят в обработку" at bounding box center [363, 691] width 276 height 14
click at [322, 638] on ul "12.08.2025 15:02 Статус изменен: Новый 12.08.2025 15:04 Заказ оплачен 12.08.202…" at bounding box center [677, 585] width 965 height 223
click at [341, 619] on div "Создана/добавлена ЭН 20451225147797, Нова Пошта" at bounding box center [359, 626] width 269 height 14
drag, startPoint x: 232, startPoint y: 595, endPoint x: 999, endPoint y: 497, distance: 772.9
click at [999, 507] on div "12.08.2025 15:04 Заказ оплачен" at bounding box center [678, 520] width 976 height 27
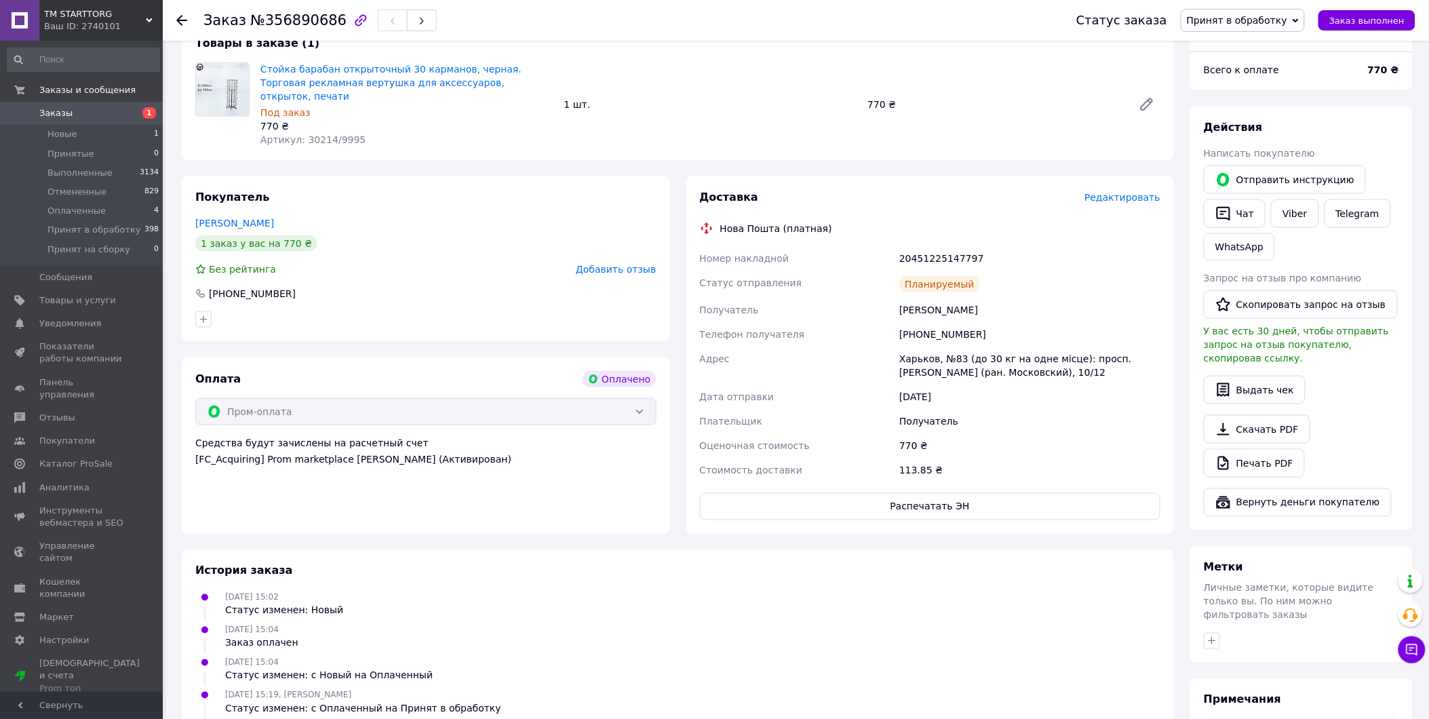
scroll to position [335, 0]
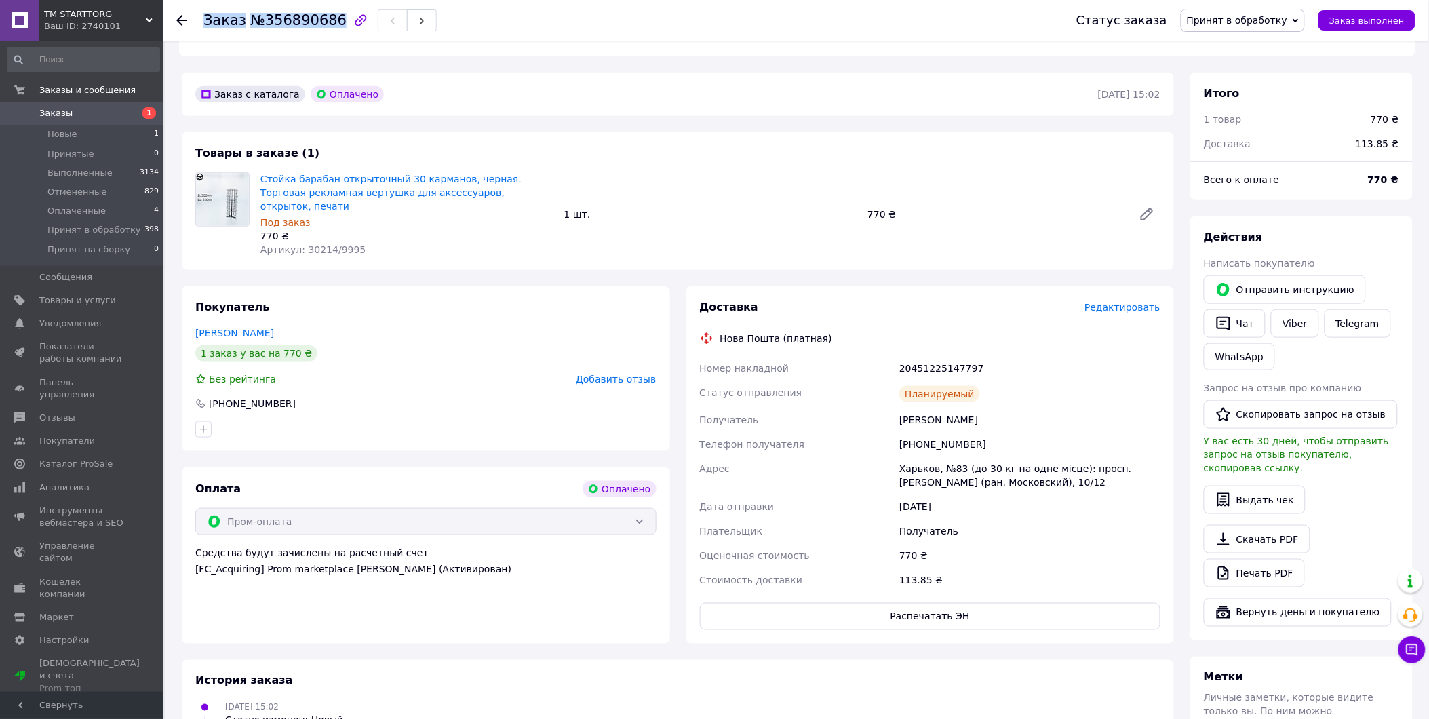
click at [326, 19] on div "Заказ №356890686" at bounding box center [320, 20] width 233 height 23
drag, startPoint x: 326, startPoint y: 19, endPoint x: 309, endPoint y: 17, distance: 17.1
copy h1 "Заказ №356890686"
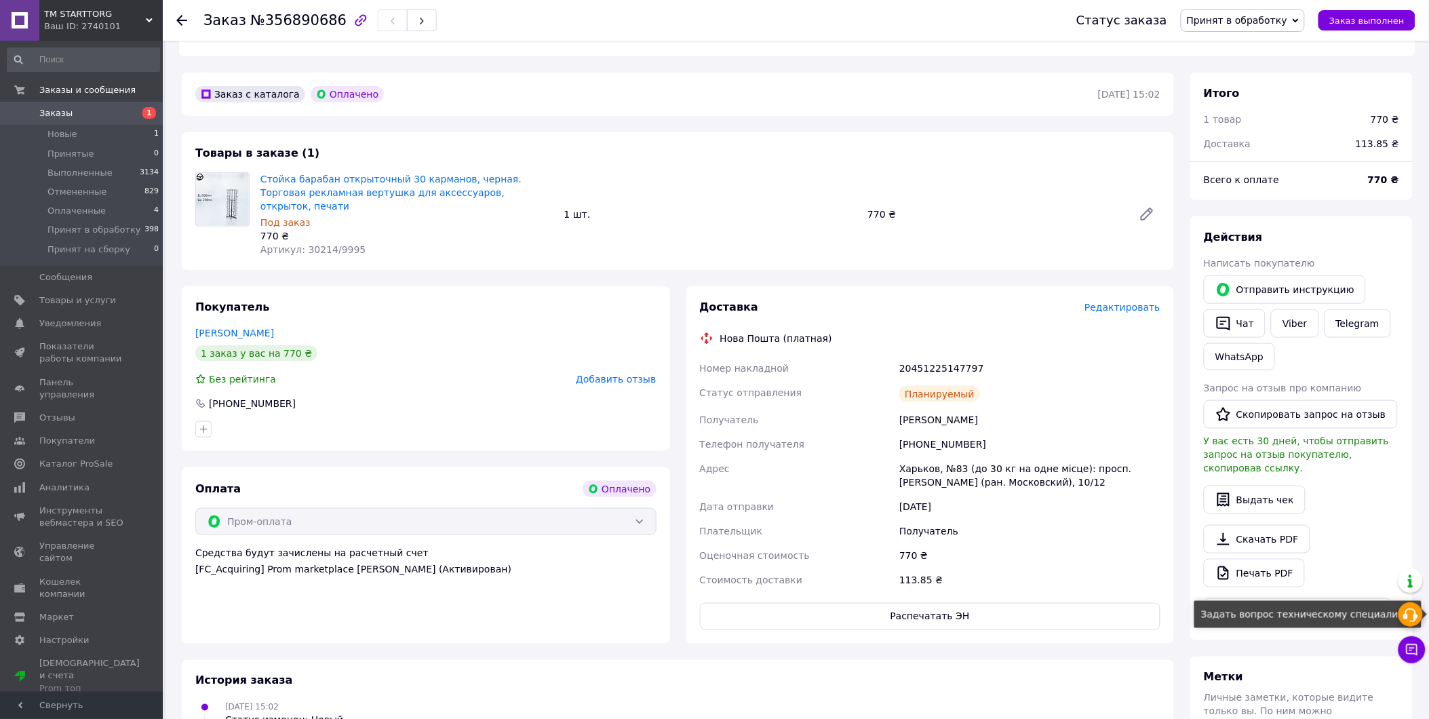
click at [1412, 615] on icon at bounding box center [1411, 615] width 16 height 16
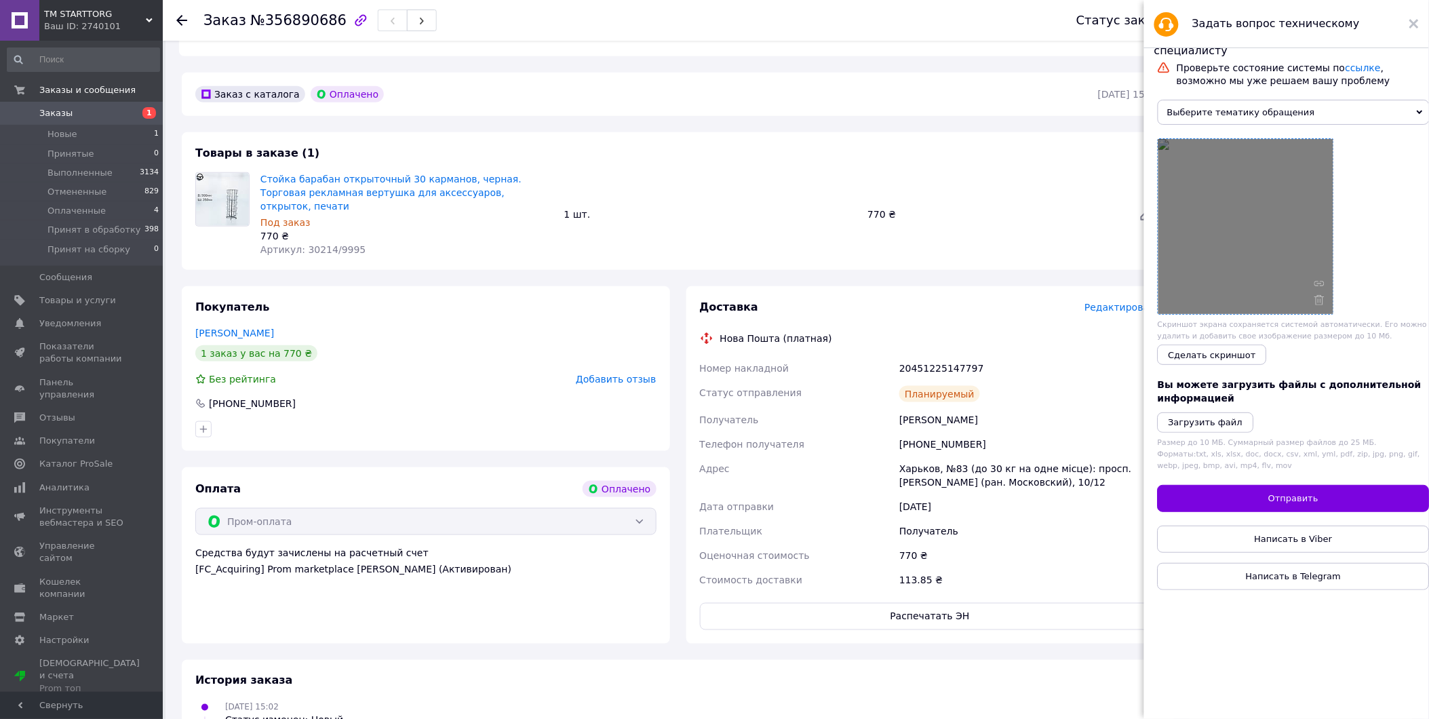
click at [1294, 237] on div at bounding box center [1246, 226] width 175 height 175
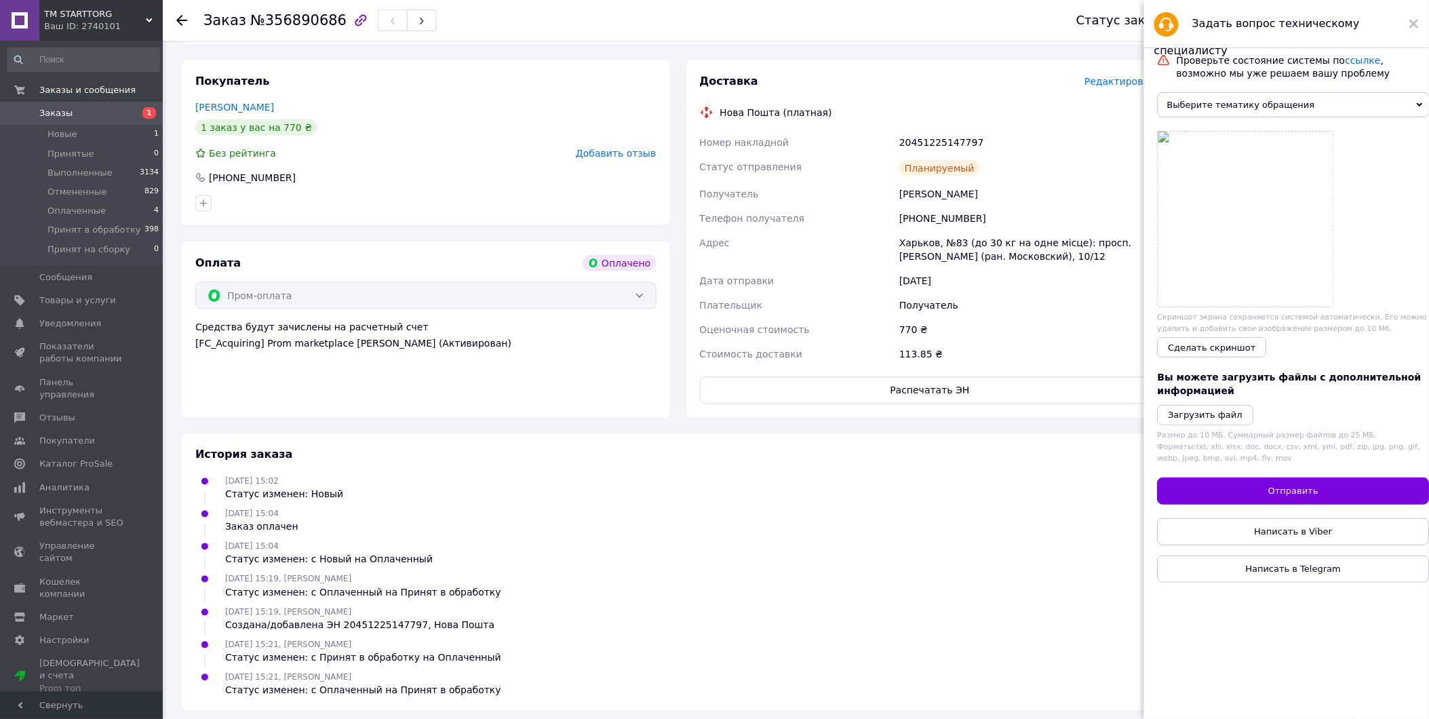
scroll to position [0, 0]
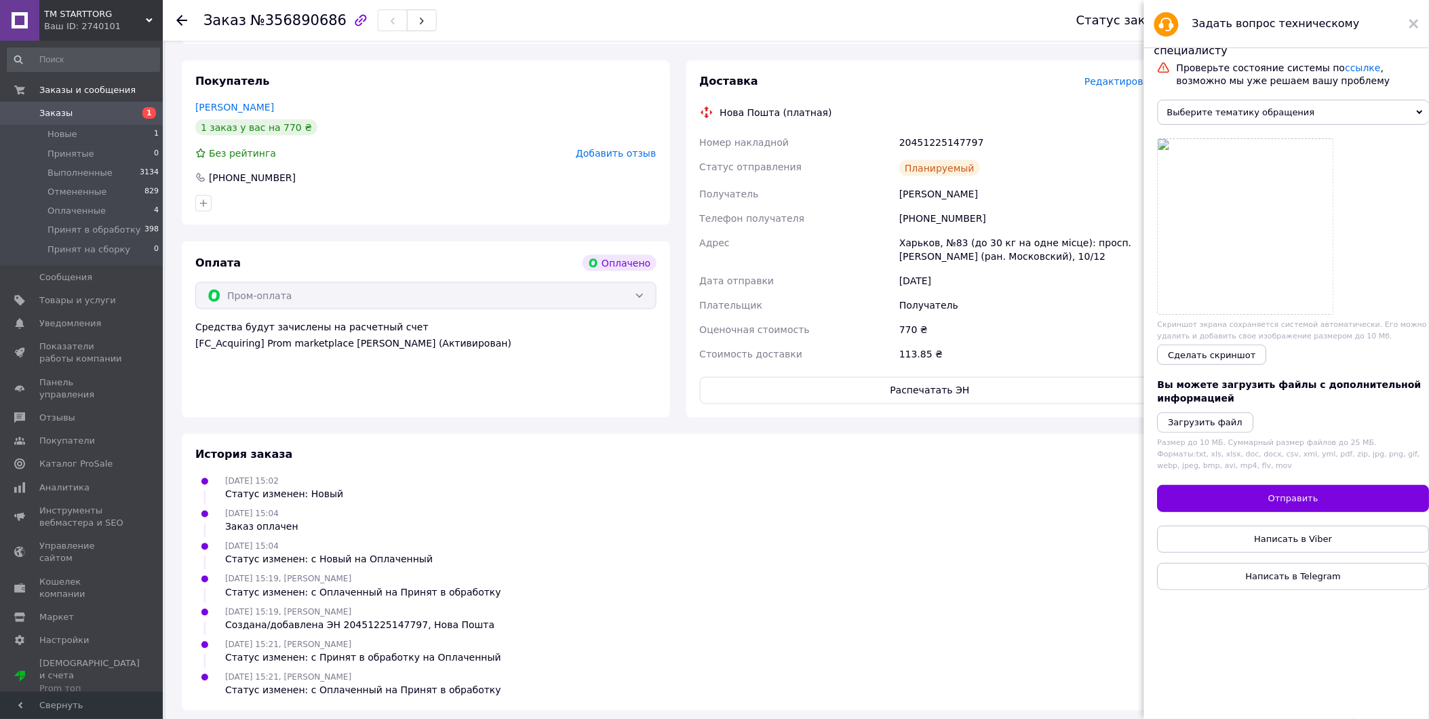
click at [1379, 111] on span "Выберите тематику обращения" at bounding box center [1294, 112] width 272 height 25
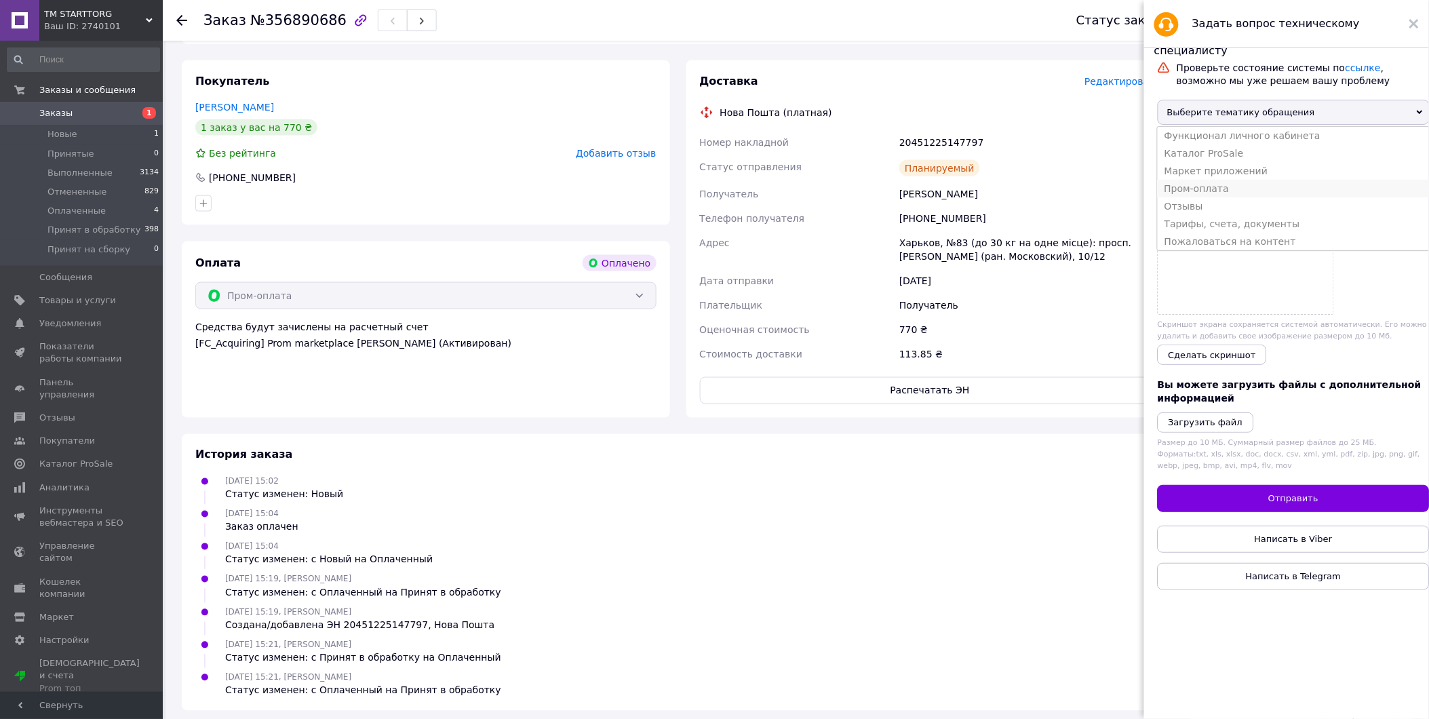
scroll to position [20, 0]
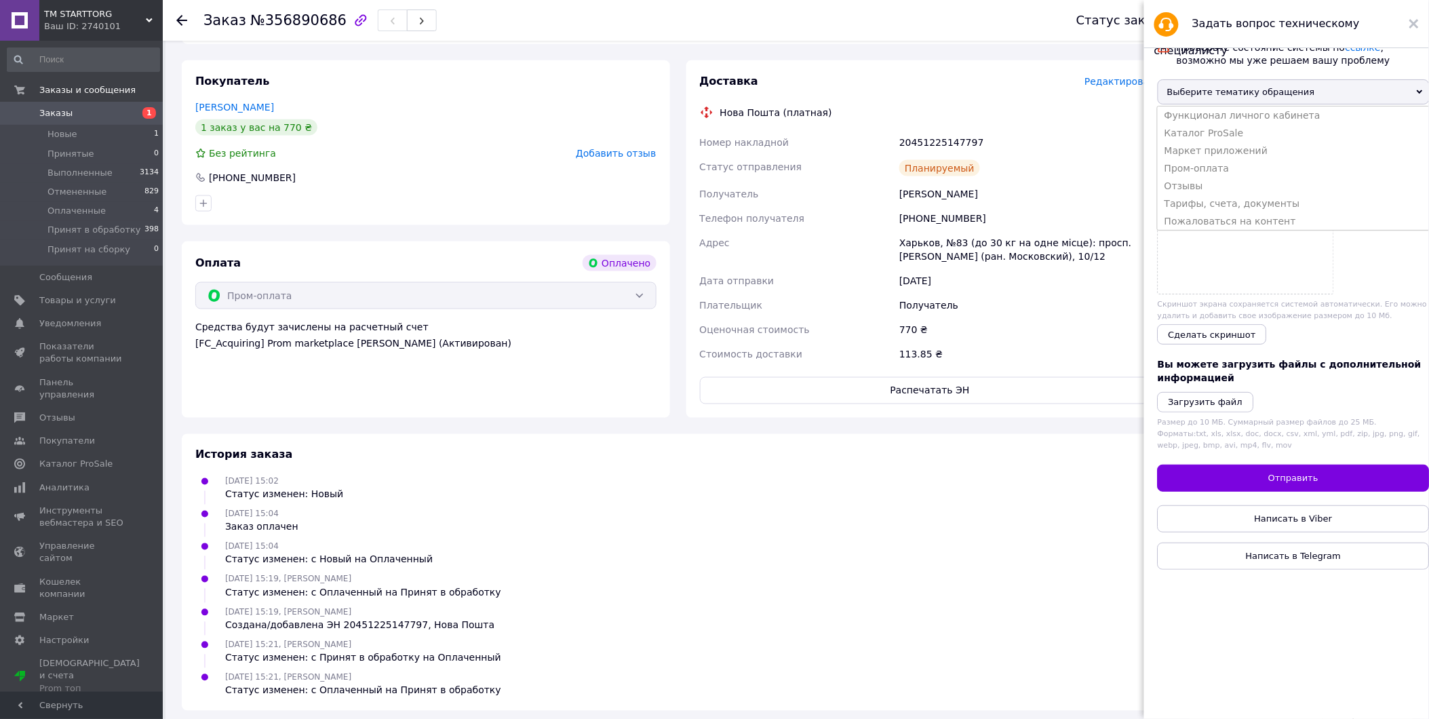
click at [1391, 281] on div at bounding box center [1294, 206] width 272 height 176
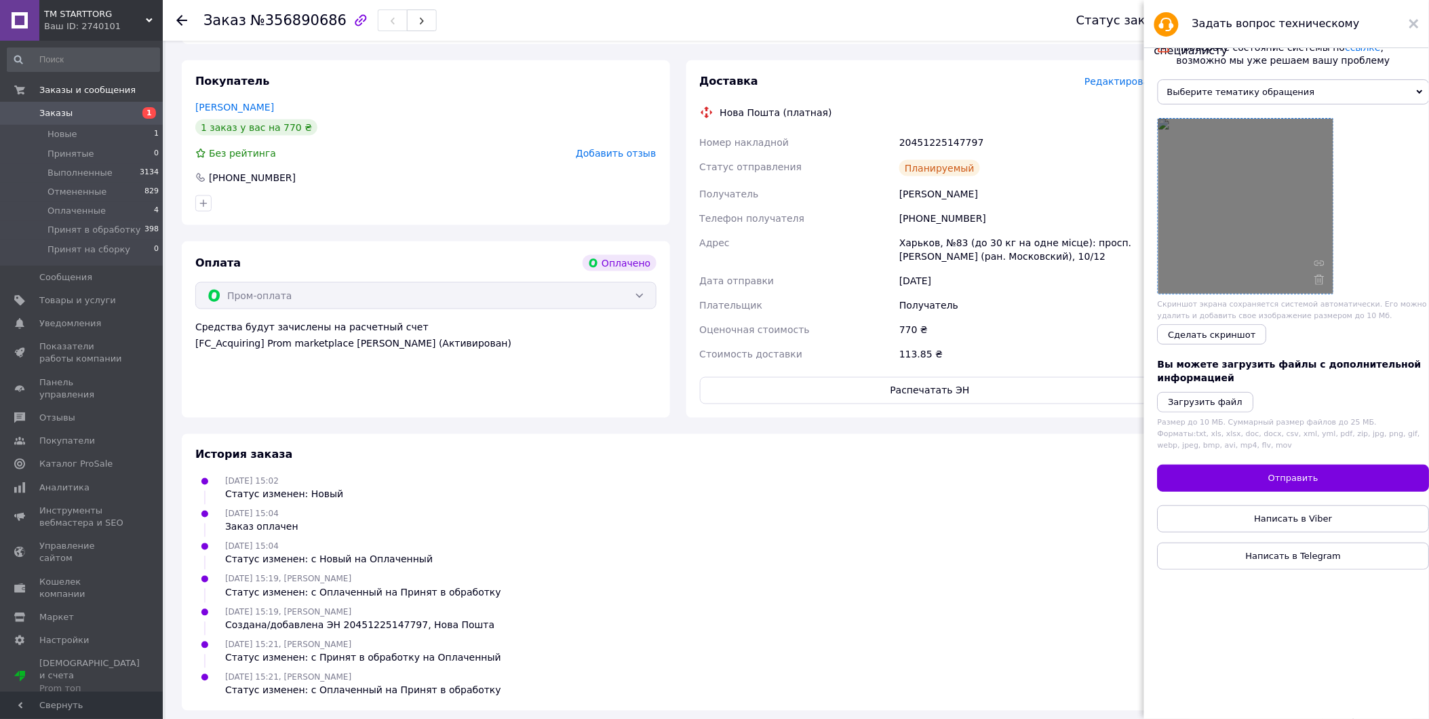
click at [1296, 236] on div at bounding box center [1246, 206] width 175 height 175
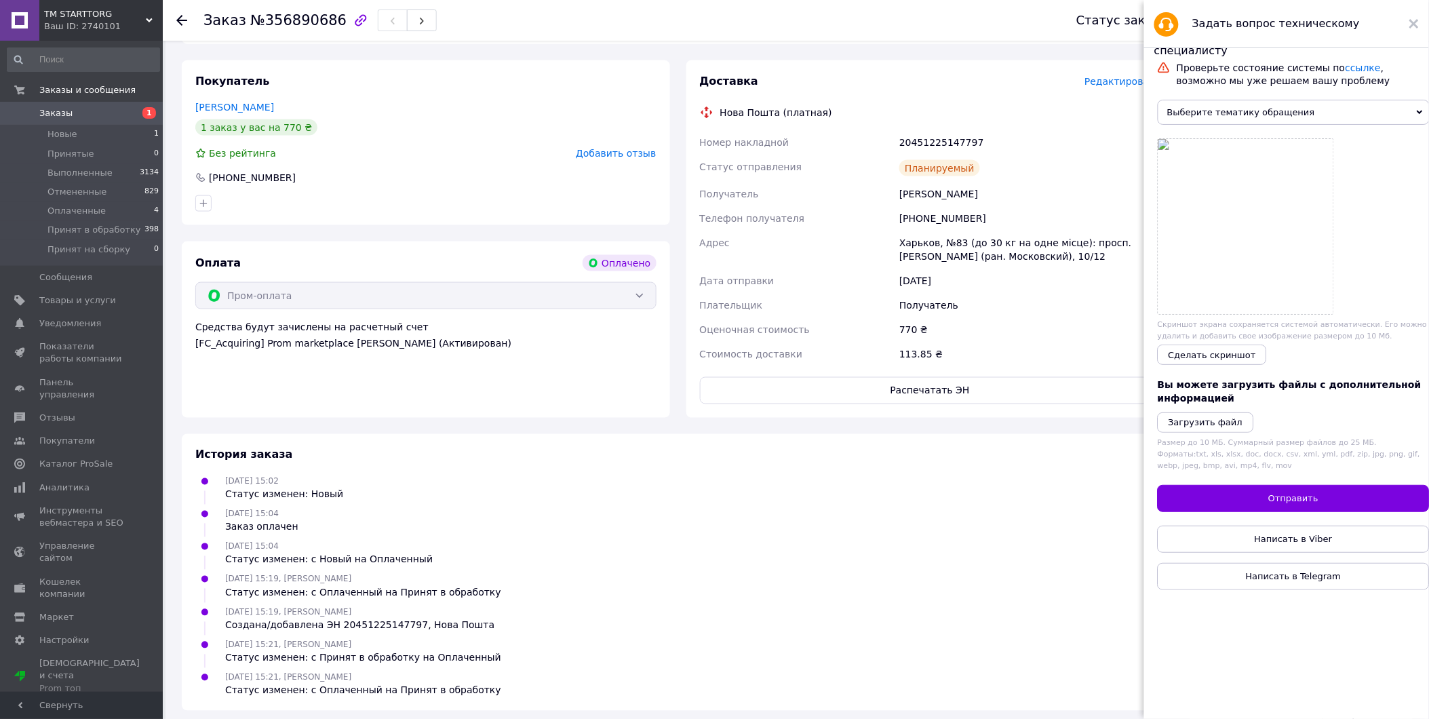
click at [1417, 115] on icon at bounding box center [1420, 112] width 6 height 6
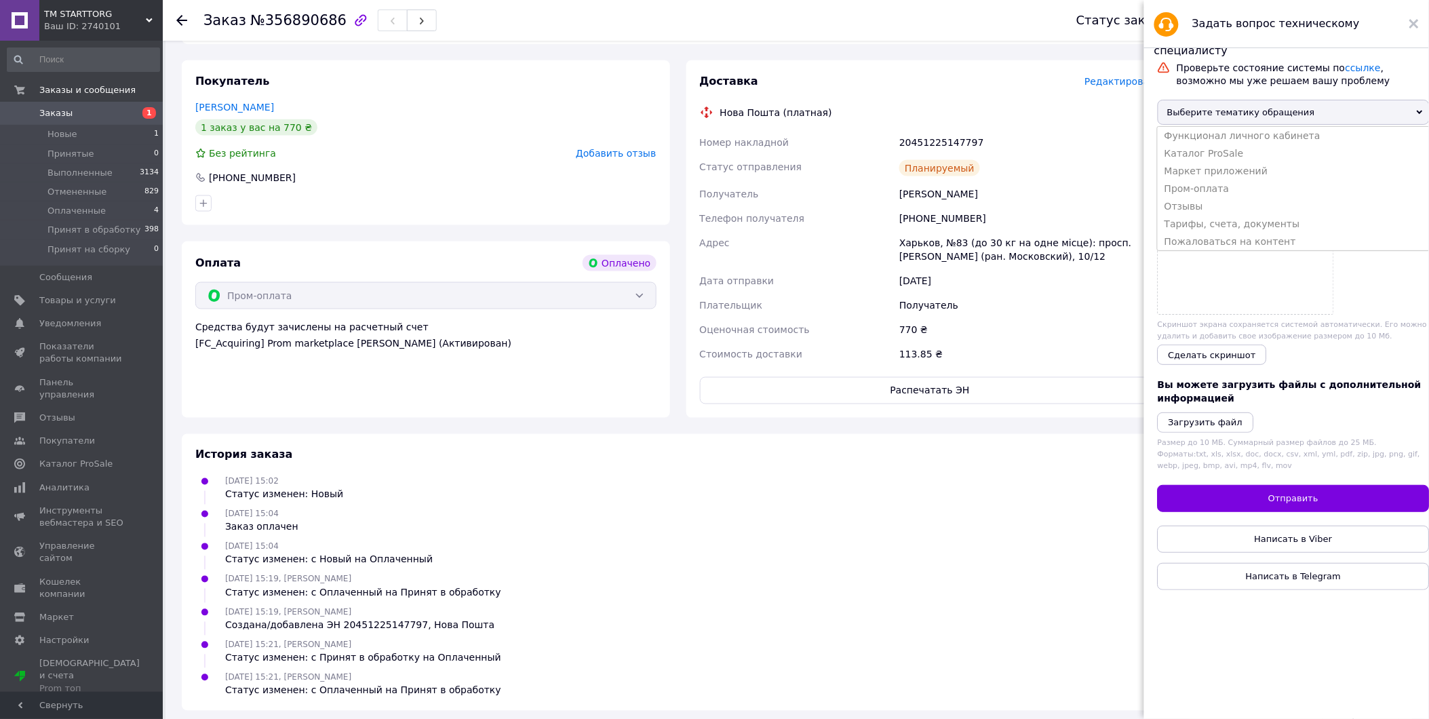
click at [1417, 115] on icon at bounding box center [1420, 112] width 6 height 6
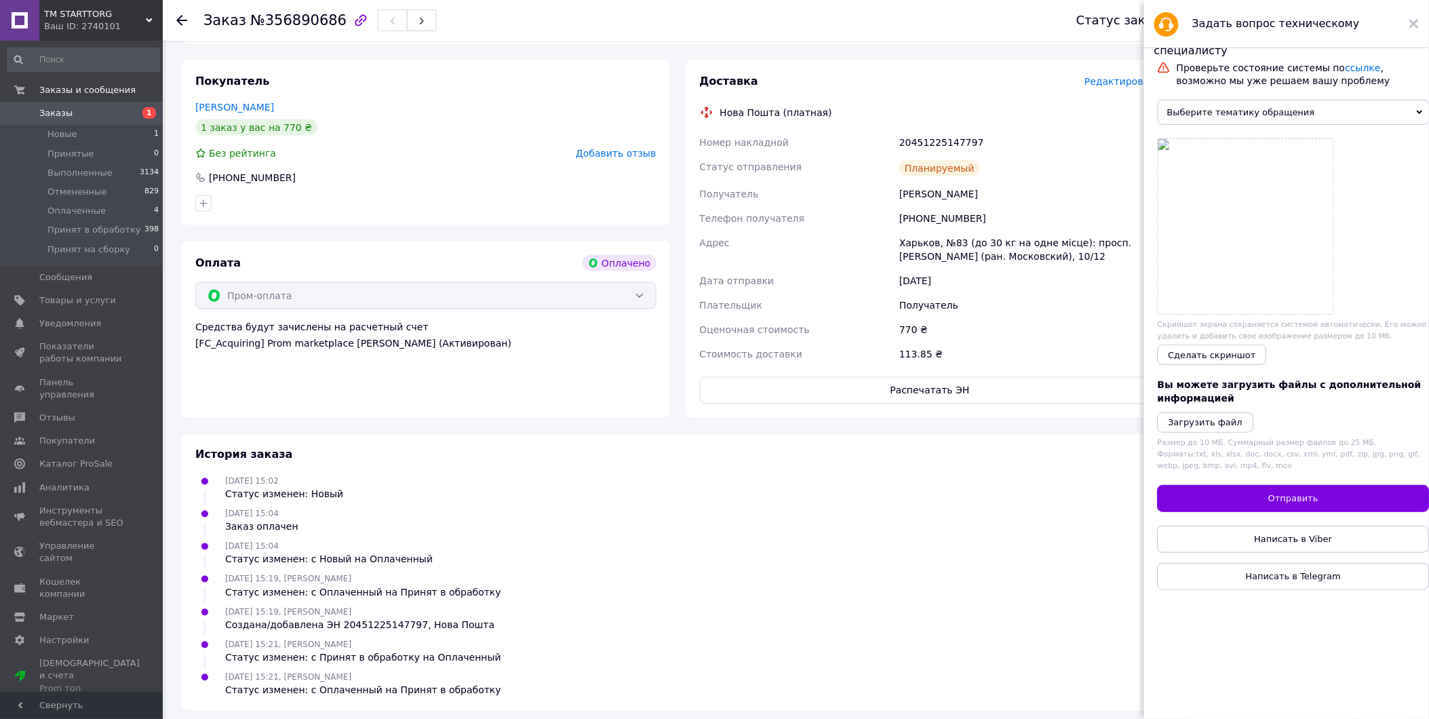
click at [1421, 20] on div "Задать вопрос техническому специалисту" at bounding box center [1287, 24] width 285 height 48
click at [1415, 22] on use at bounding box center [1414, 23] width 9 height 9
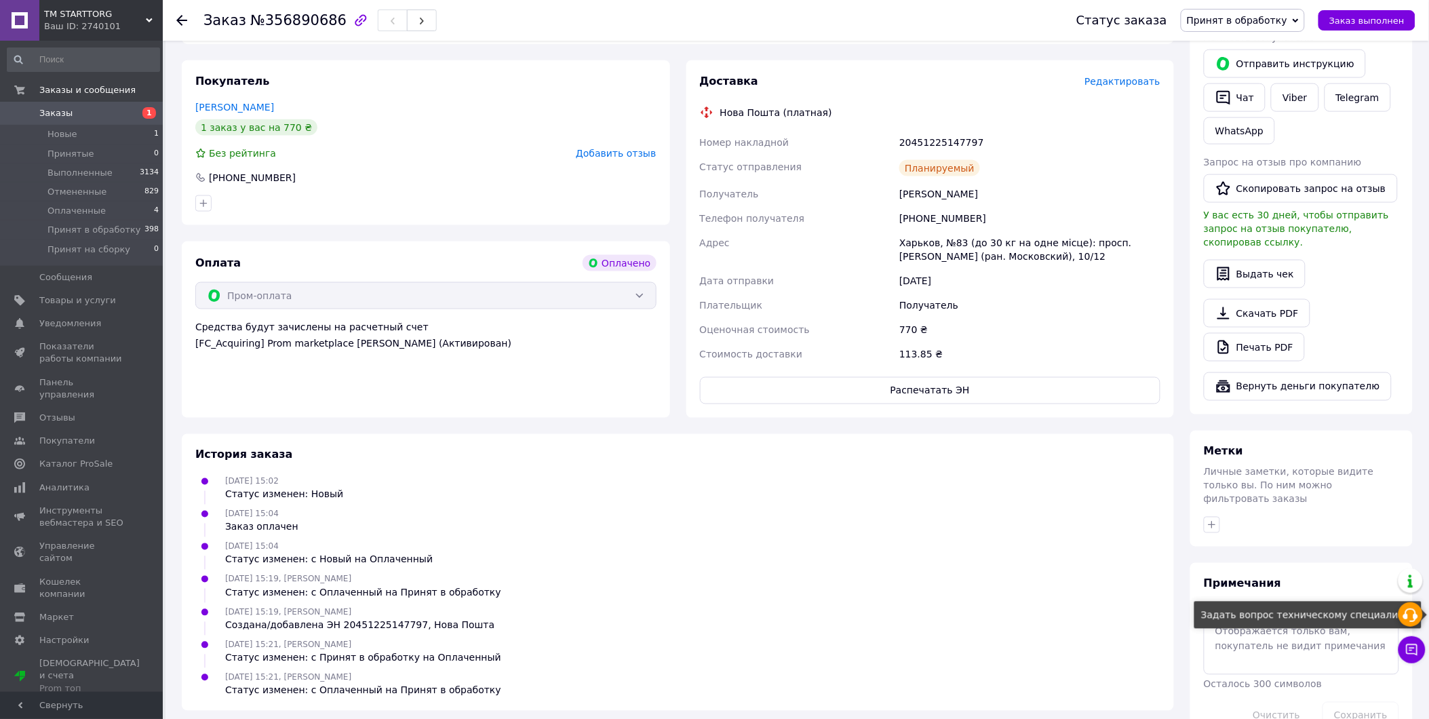
click at [1413, 613] on icon at bounding box center [1411, 615] width 16 height 16
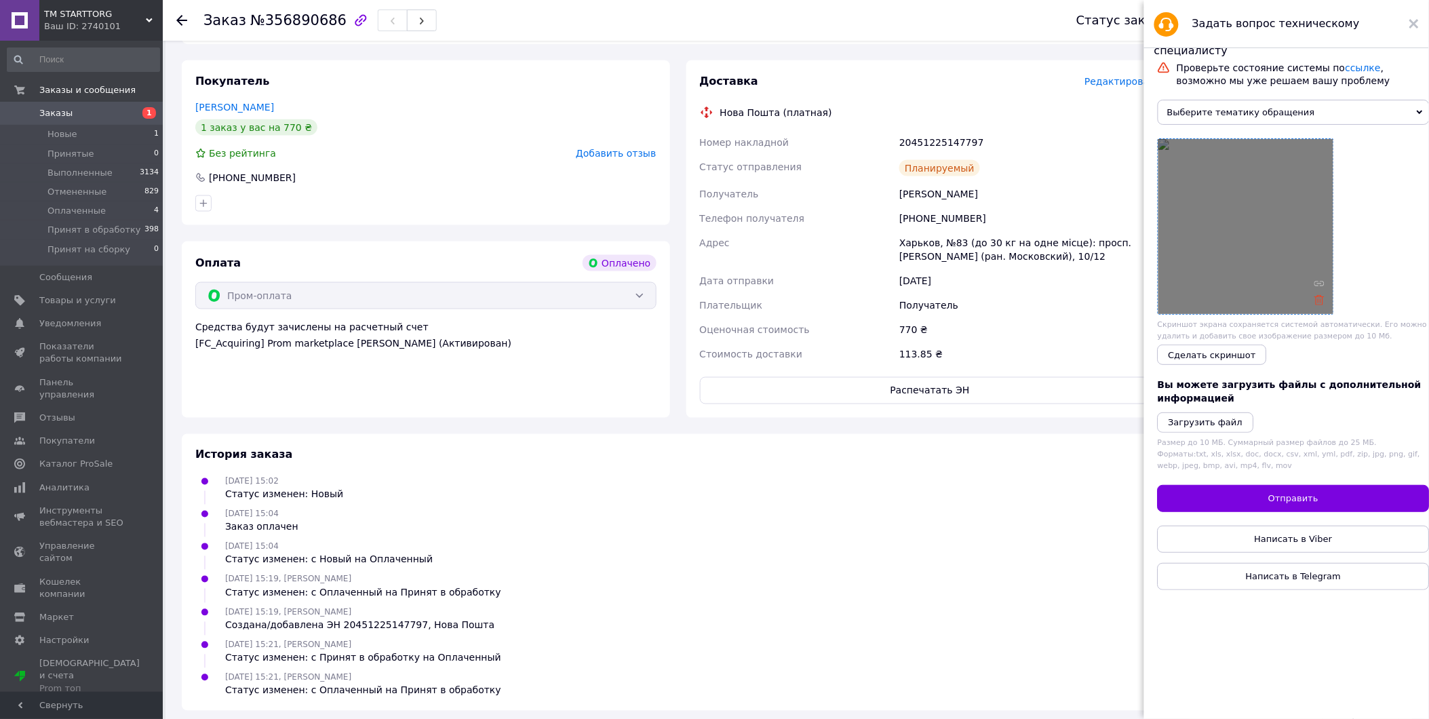
click at [1320, 303] on icon at bounding box center [1320, 300] width 10 height 10
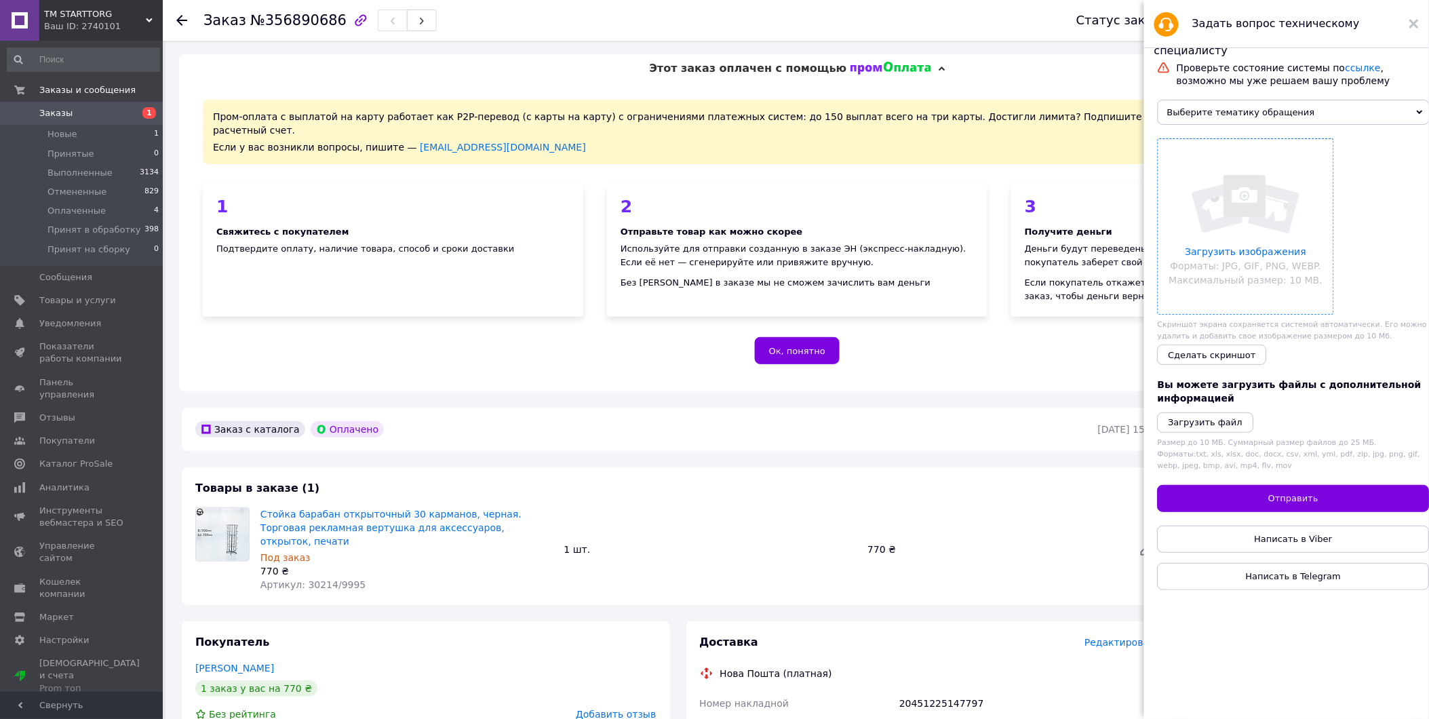
click at [1392, 118] on span "Выберите тематику обращения" at bounding box center [1294, 112] width 272 height 25
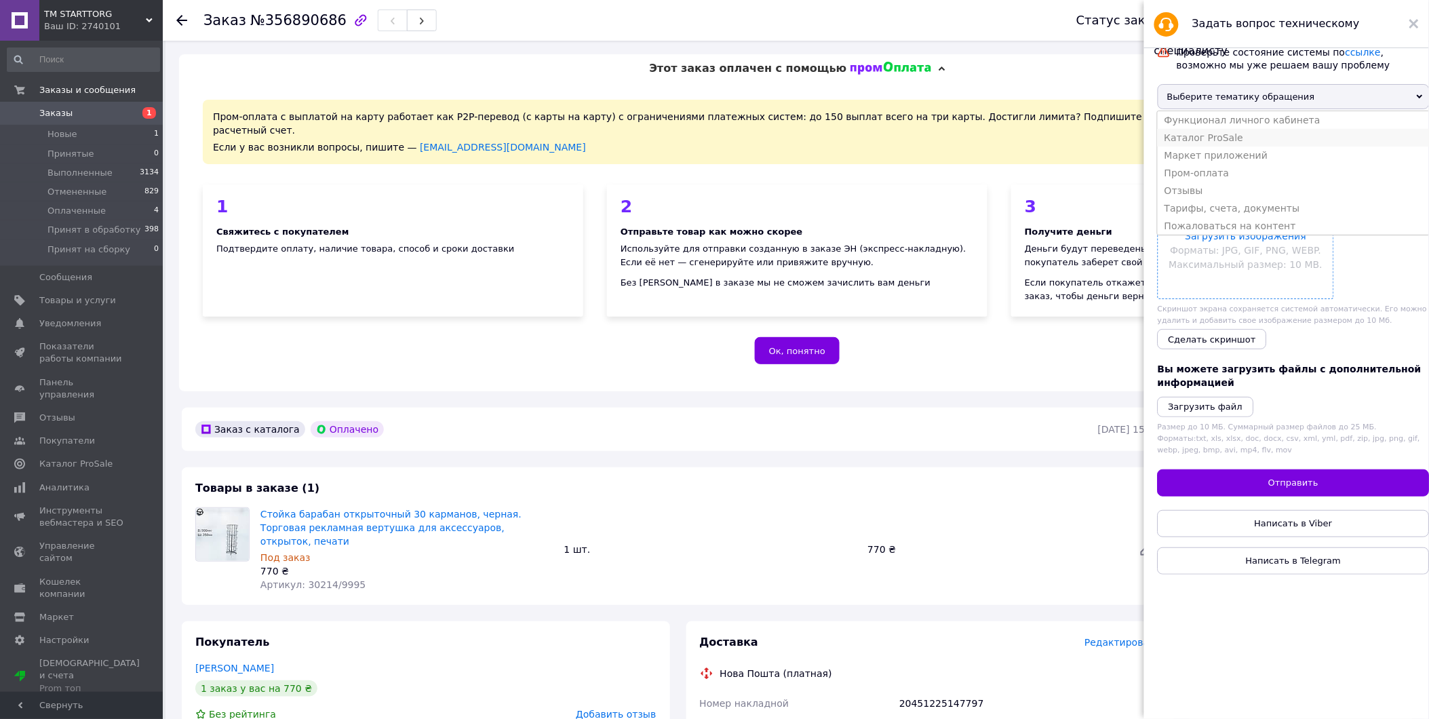
scroll to position [20, 0]
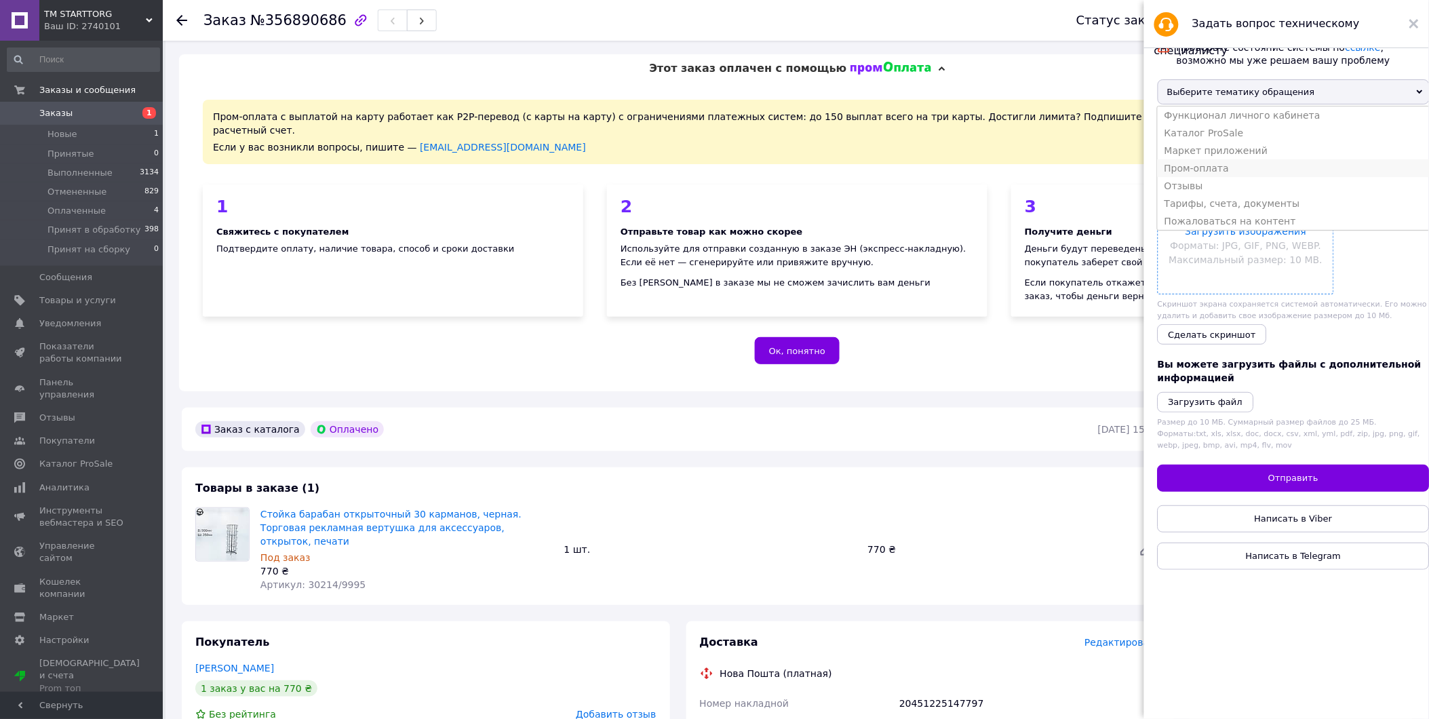
click at [1219, 177] on li "Пром-оплата" at bounding box center [1294, 168] width 272 height 18
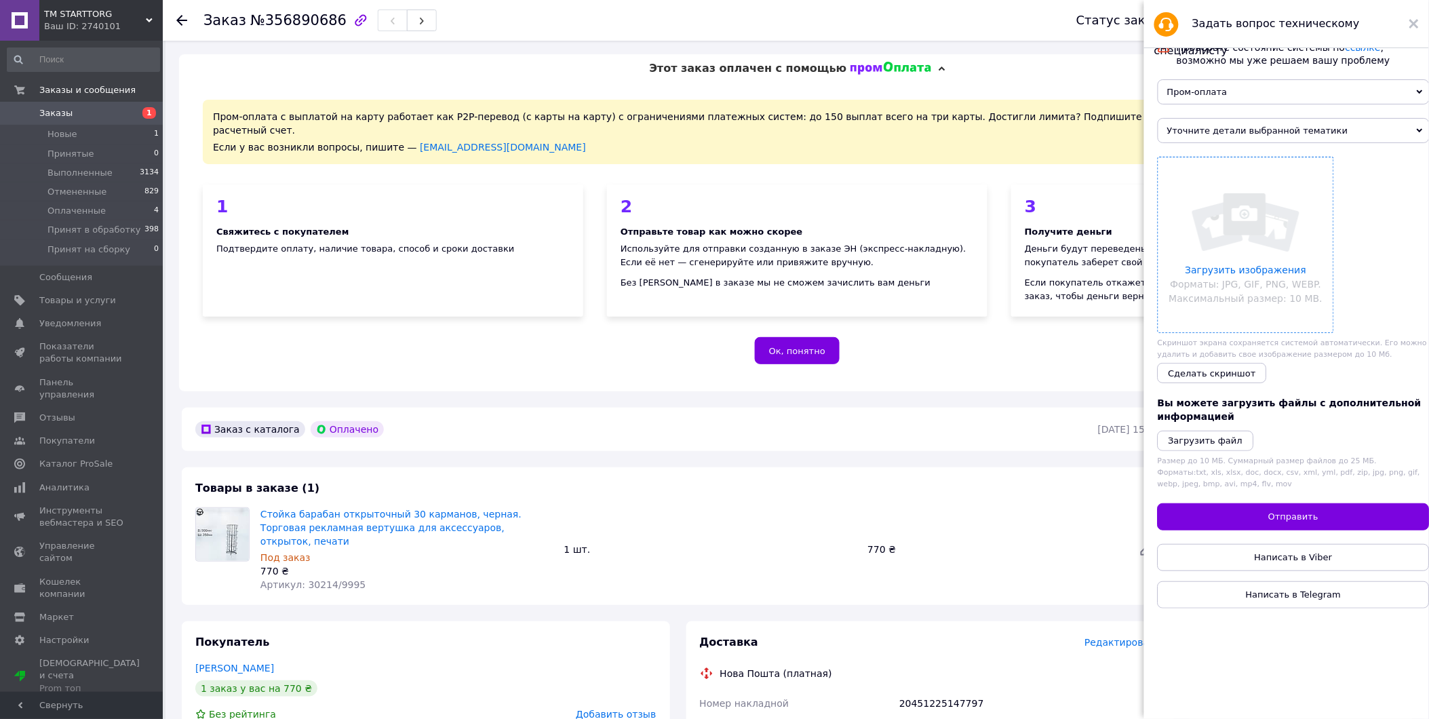
click at [1373, 138] on span "Уточните детали выбранной тематики" at bounding box center [1294, 130] width 272 height 25
click at [1316, 180] on li "Общие вопросы по Пром-оплате" at bounding box center [1294, 172] width 272 height 18
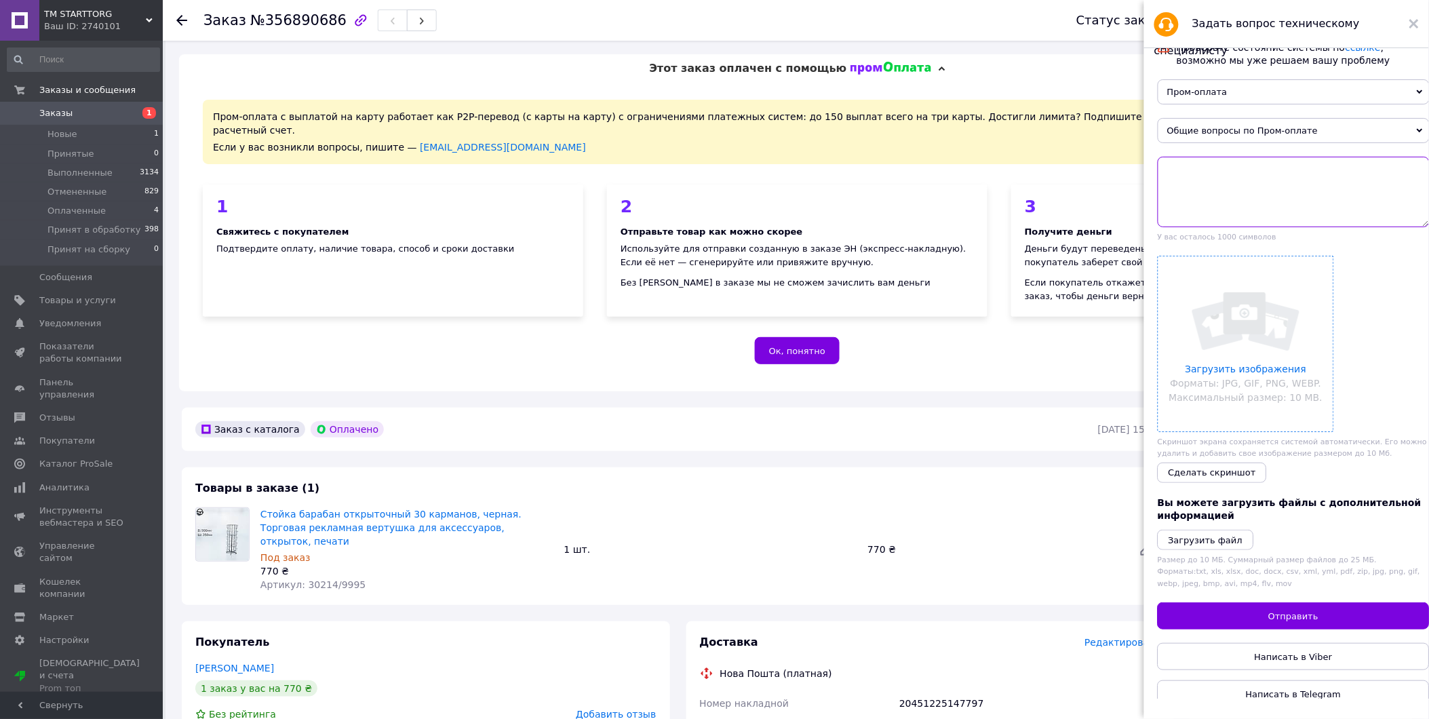
click at [1244, 187] on textarea at bounding box center [1294, 192] width 272 height 71
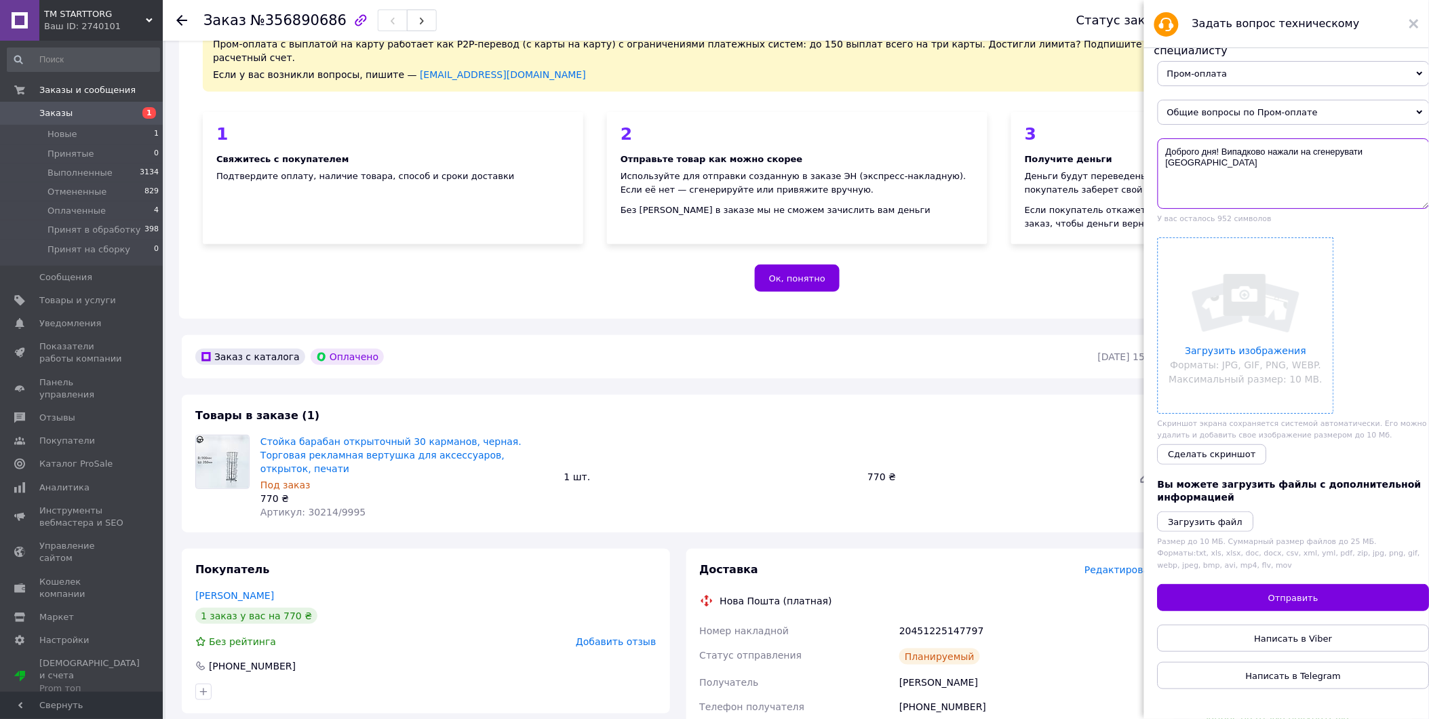
scroll to position [0, 0]
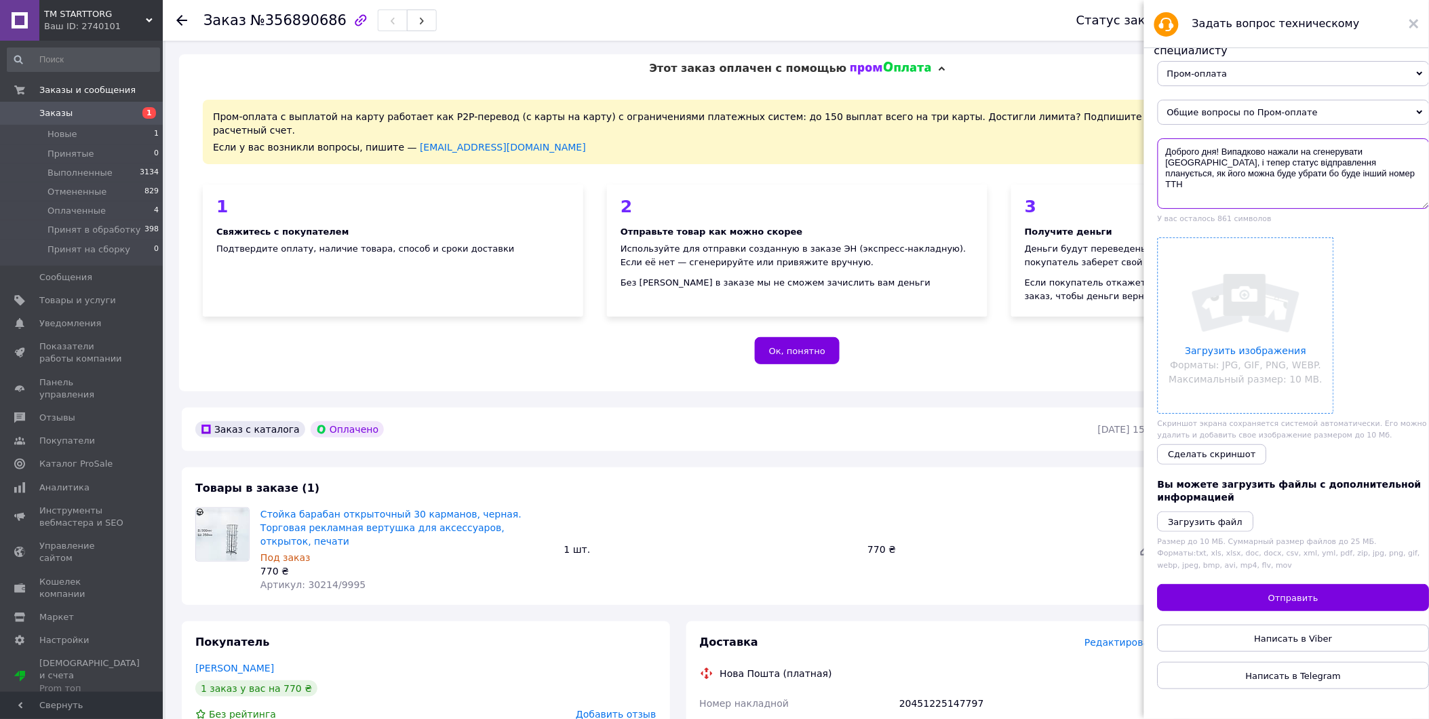
type textarea "Доброго дня! Випадково нажали на сгенерувати ЄН, і тепер статус відправлення пл…"
drag, startPoint x: 1287, startPoint y: 170, endPoint x: 1196, endPoint y: 149, distance: 93.2
click at [1152, 140] on div "Проверьте состояние системы по ссылке , возможно мы уже решаем вашу проблему Пр…" at bounding box center [1294, 365] width 299 height 675
click at [1417, 23] on icon at bounding box center [1414, 23] width 9 height 9
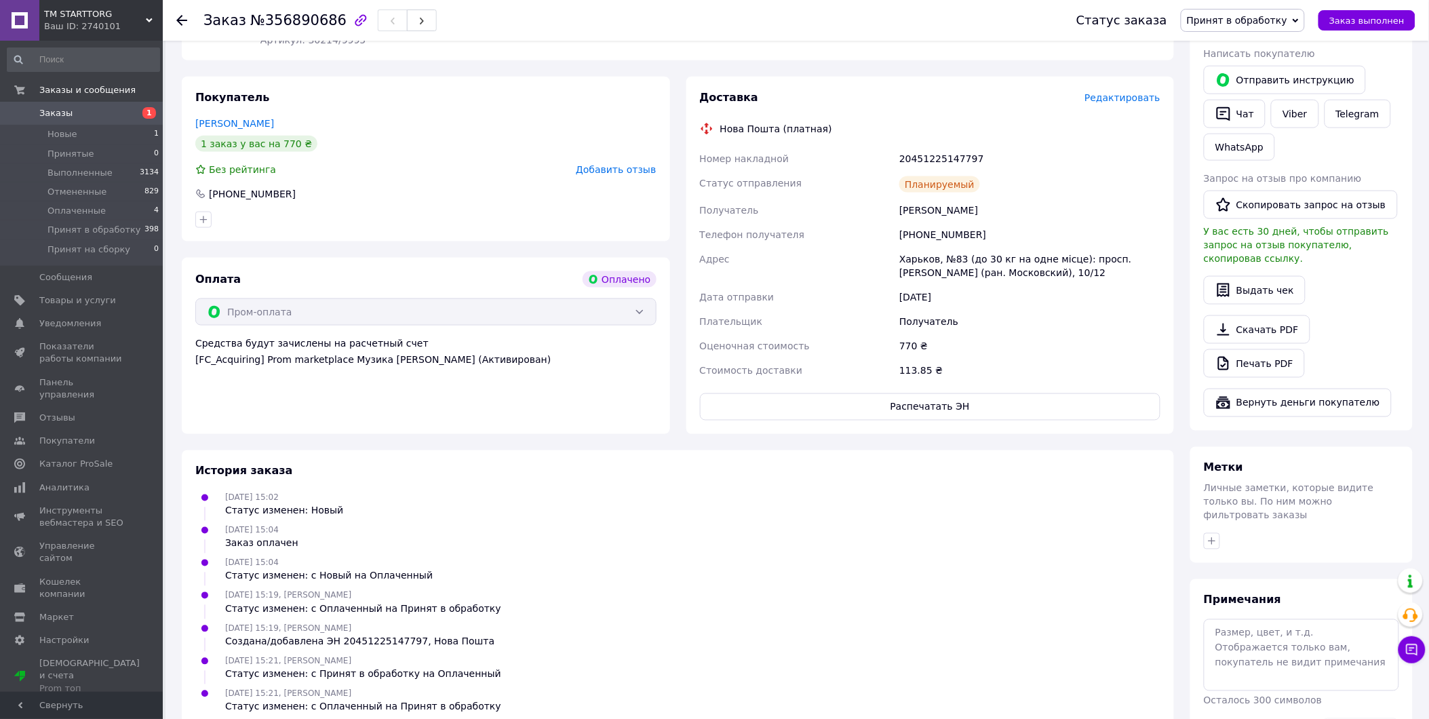
scroll to position [561, 0]
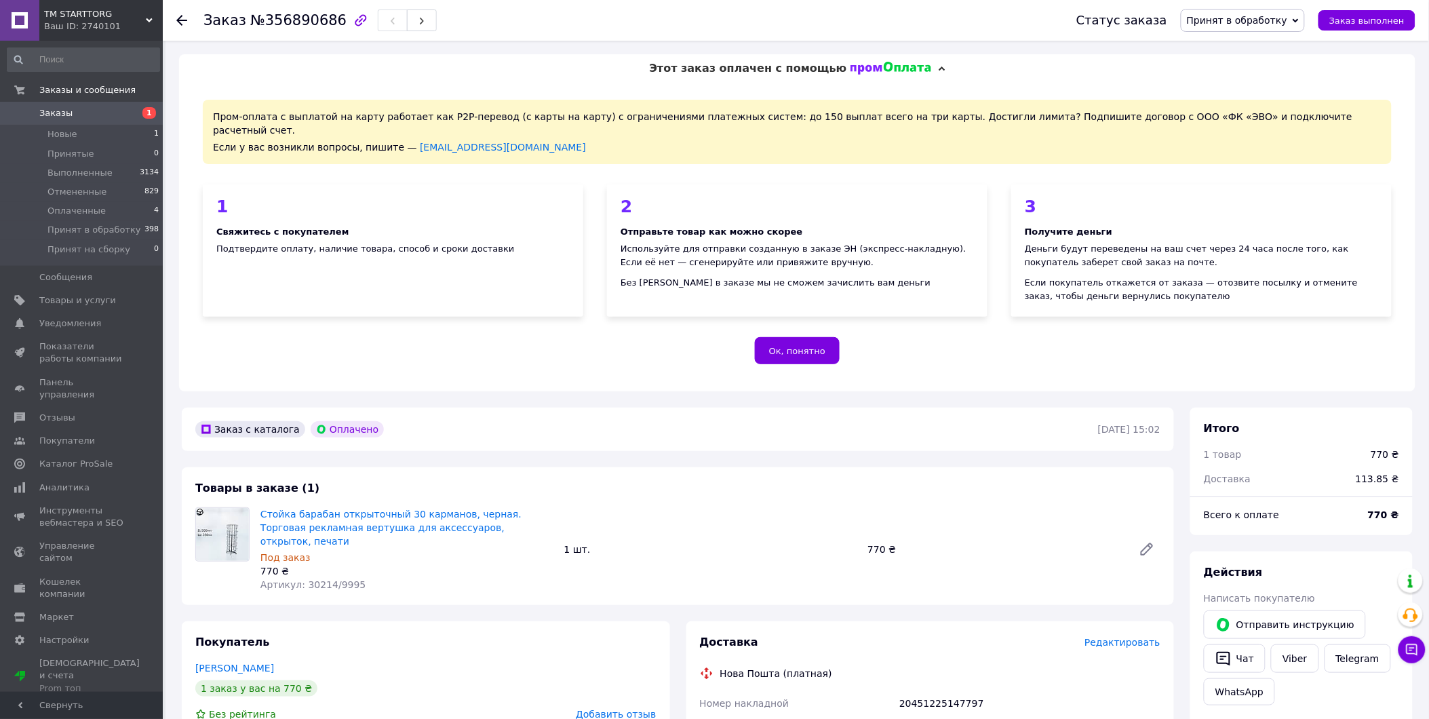
click at [61, 112] on span "Заказы" at bounding box center [55, 113] width 33 height 12
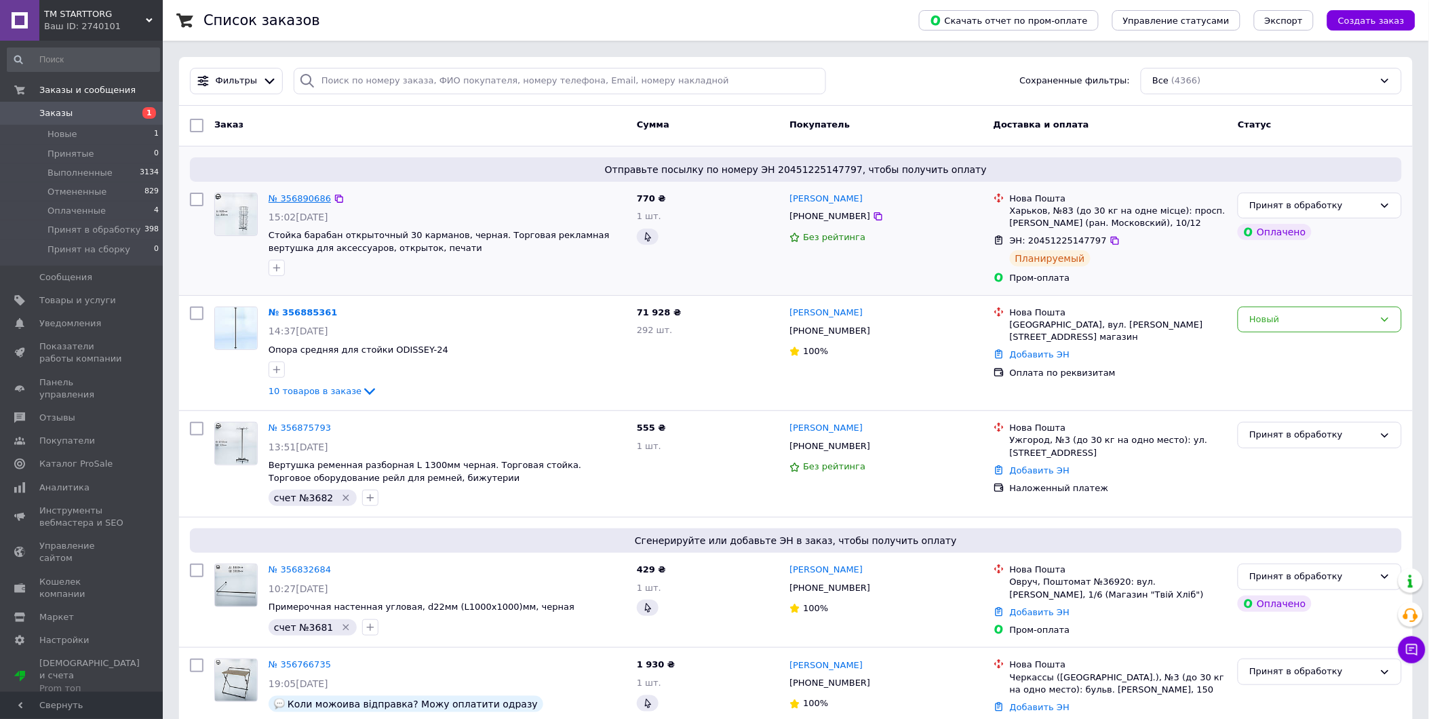
click at [285, 195] on link "№ 356890686" at bounding box center [300, 198] width 62 height 10
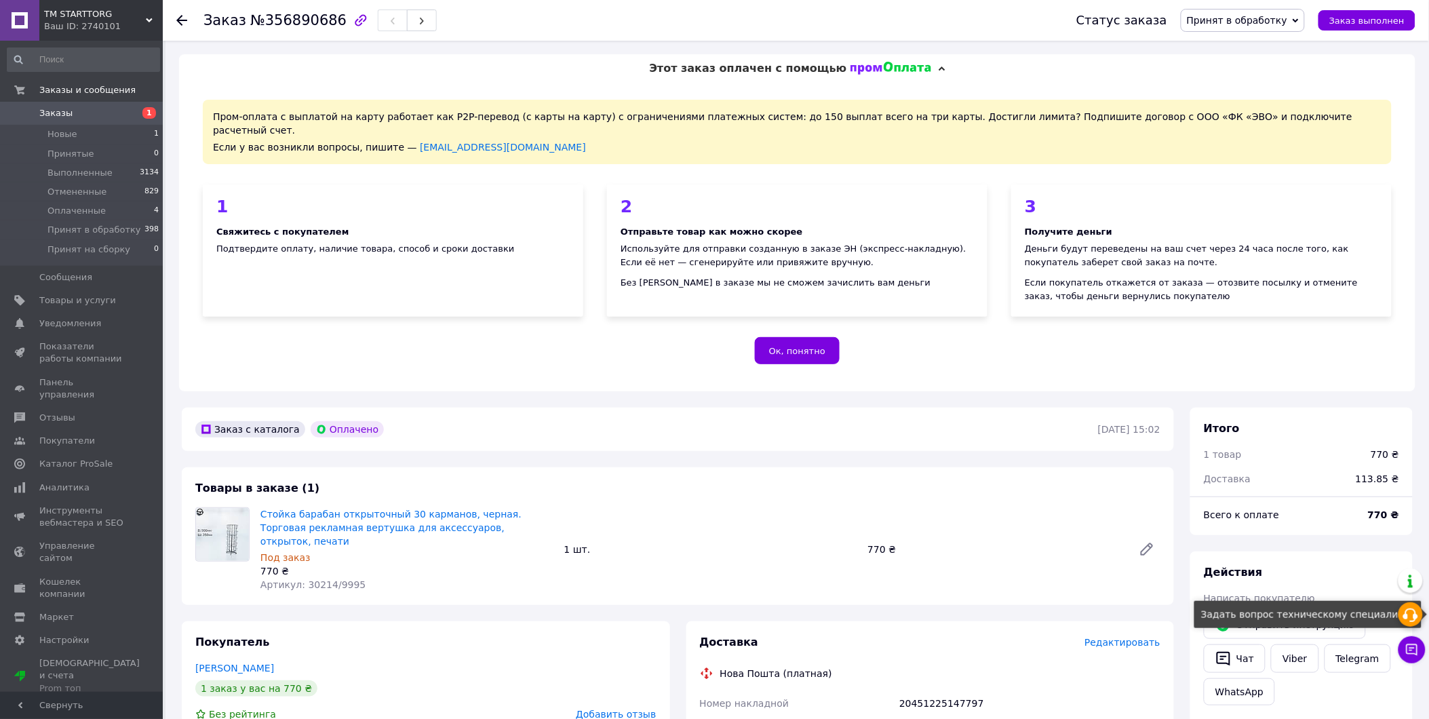
click at [1408, 615] on use at bounding box center [1411, 616] width 15 height 14
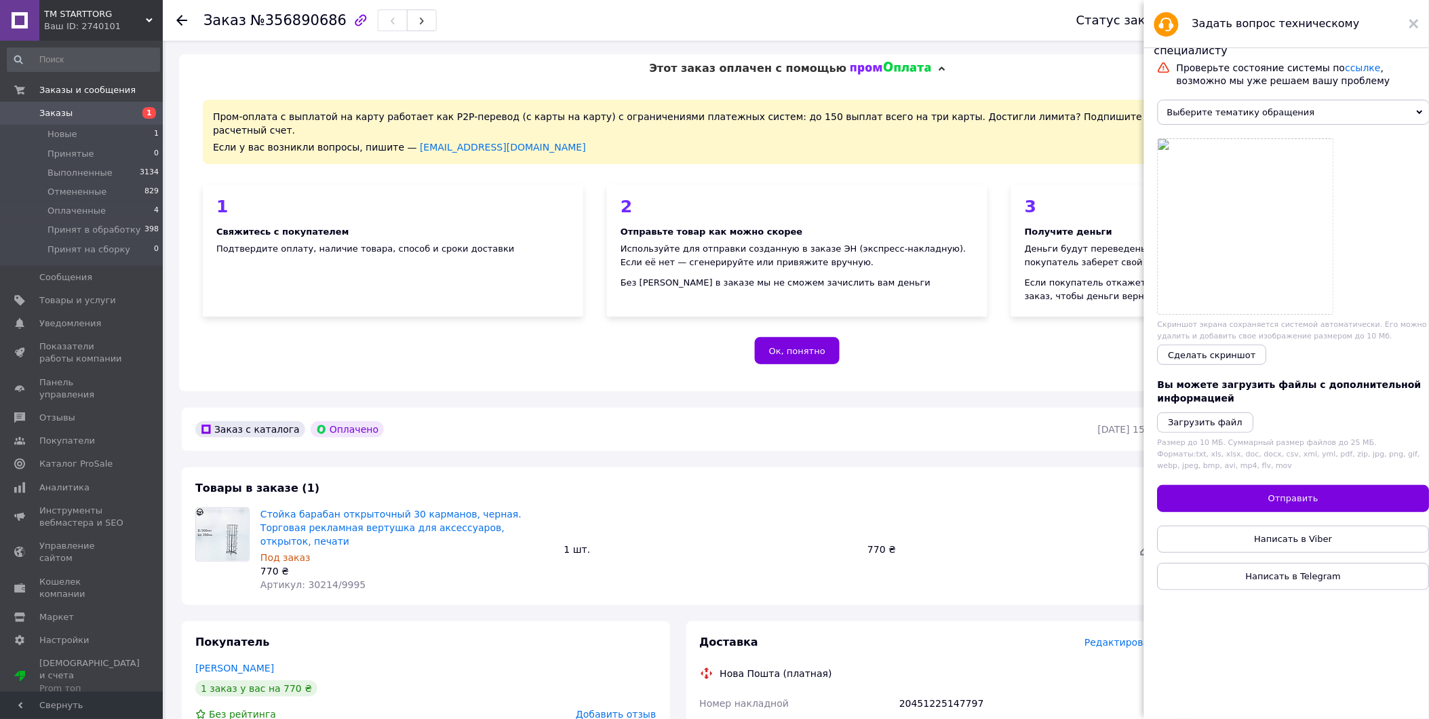
click at [1395, 120] on span "Выберите тематику обращения" at bounding box center [1294, 112] width 272 height 25
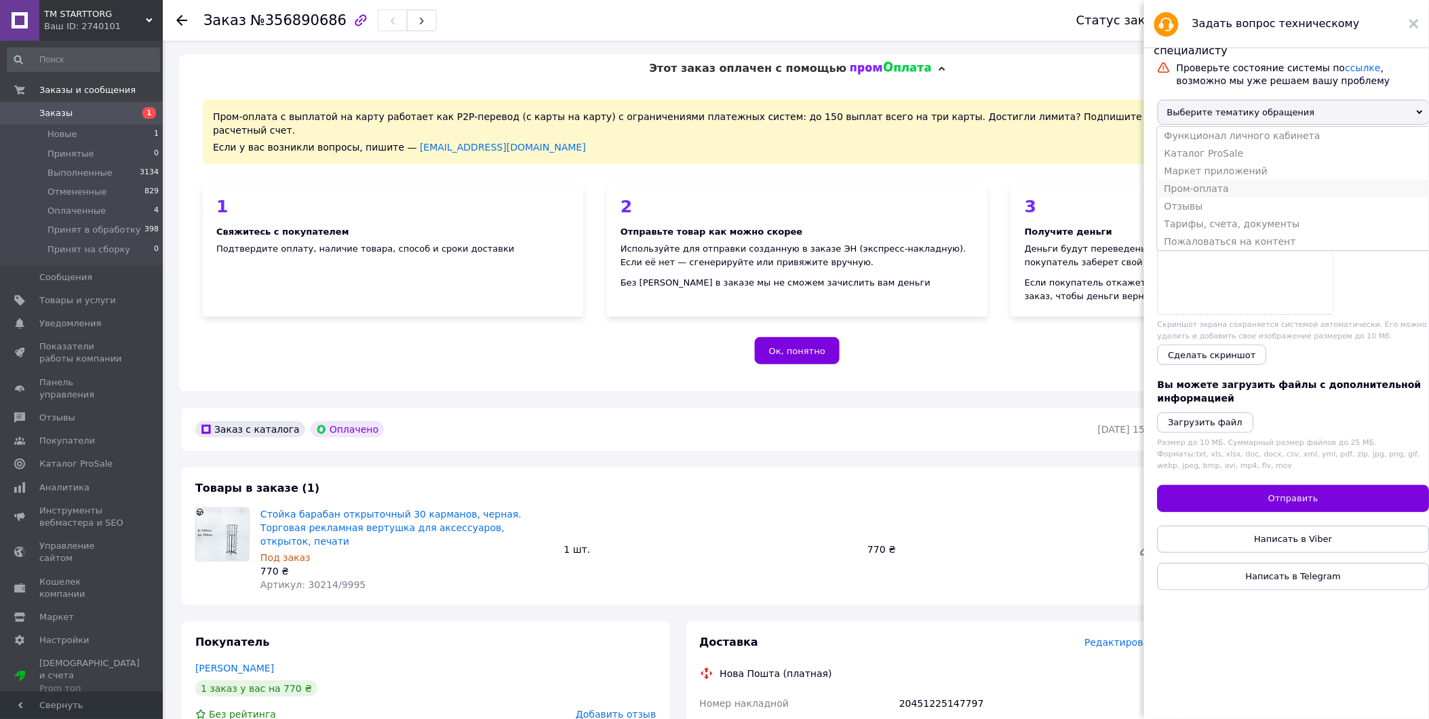
click at [1236, 197] on li "Пром-оплата" at bounding box center [1294, 189] width 272 height 18
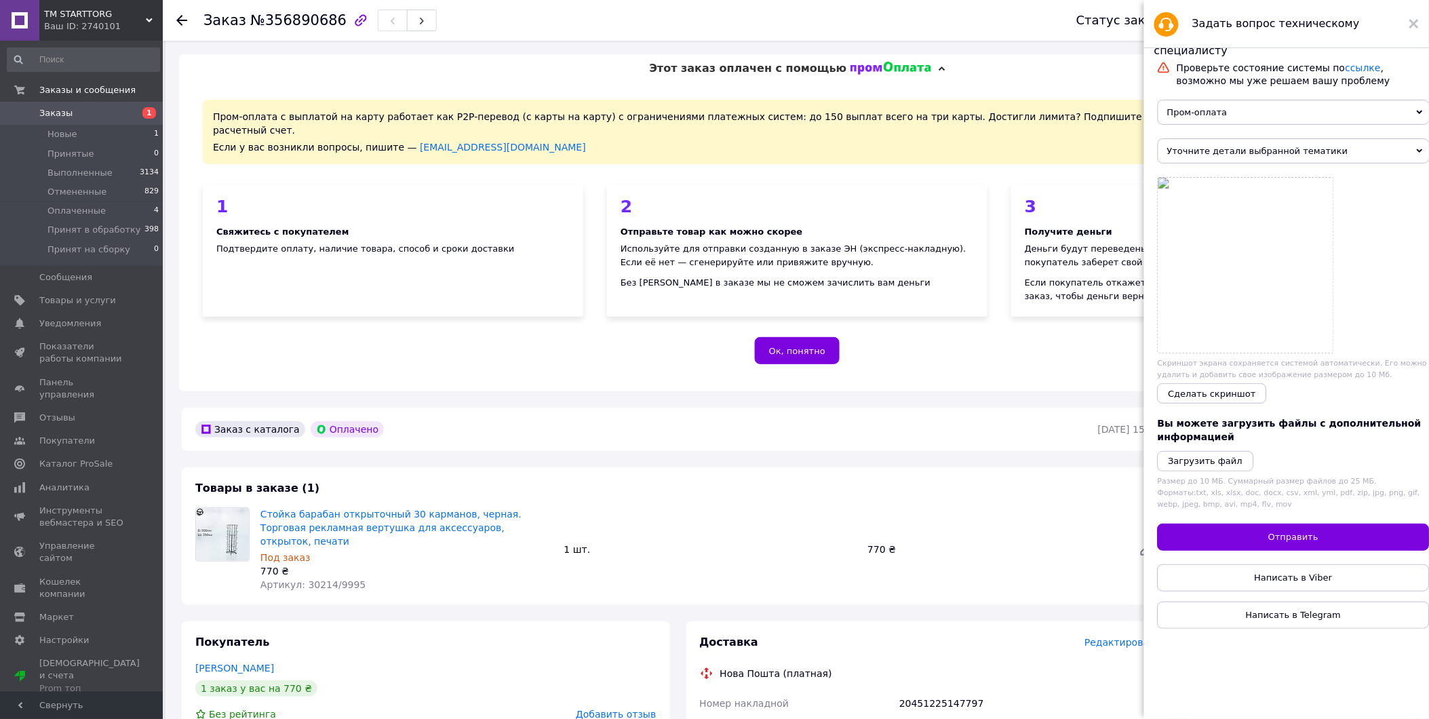
click at [1405, 152] on span "Уточните детали выбранной тематики" at bounding box center [1294, 150] width 272 height 25
click at [1311, 200] on li "Общие вопросы по Пром-оплате" at bounding box center [1294, 192] width 272 height 18
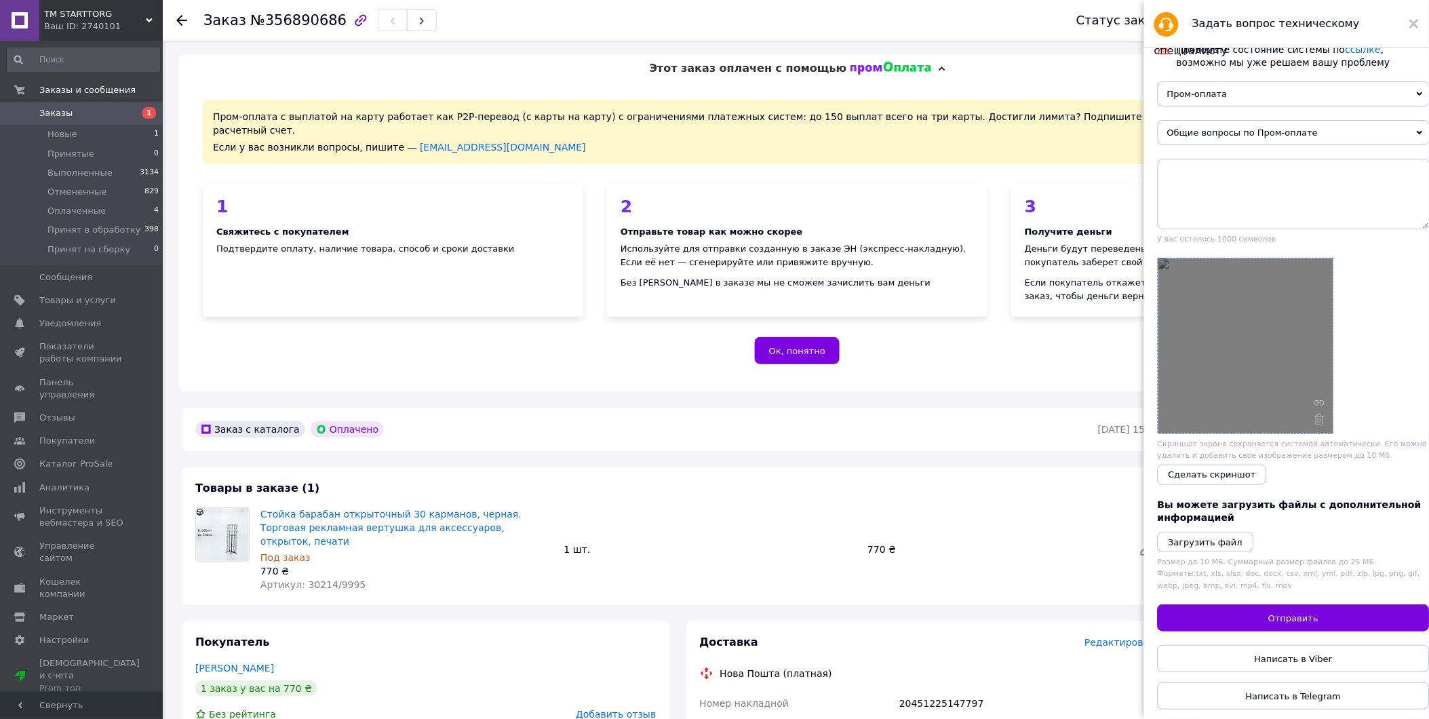
scroll to position [34, 0]
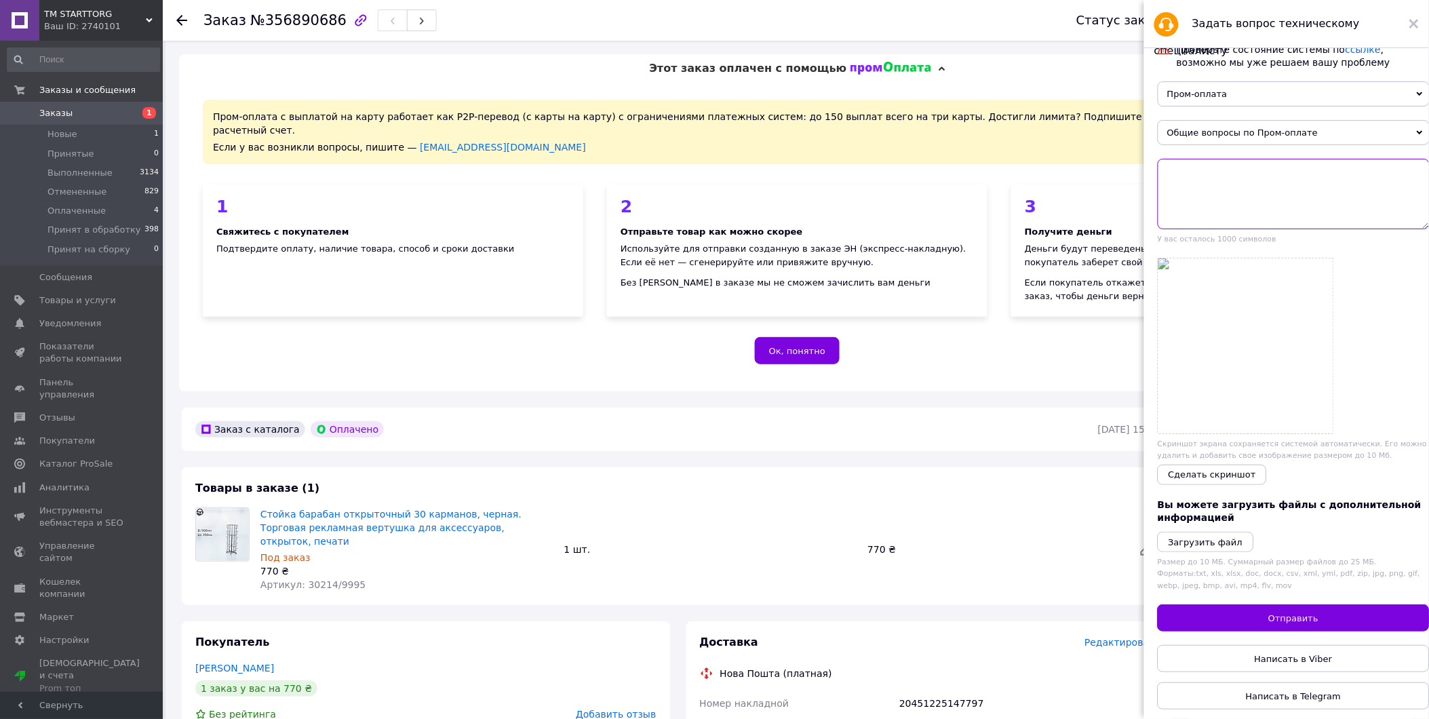
click at [1237, 159] on textarea at bounding box center [1294, 194] width 272 height 71
paste textarea "Доброго дня! Випадково нажали на сгенерувати ЄН, і тепер статус відправлення пл…"
click at [1330, 192] on textarea "Доброго дня! Випадково нажали на сгенерувати ЄН, і тепер статус відправлення пл…" at bounding box center [1294, 194] width 272 height 71
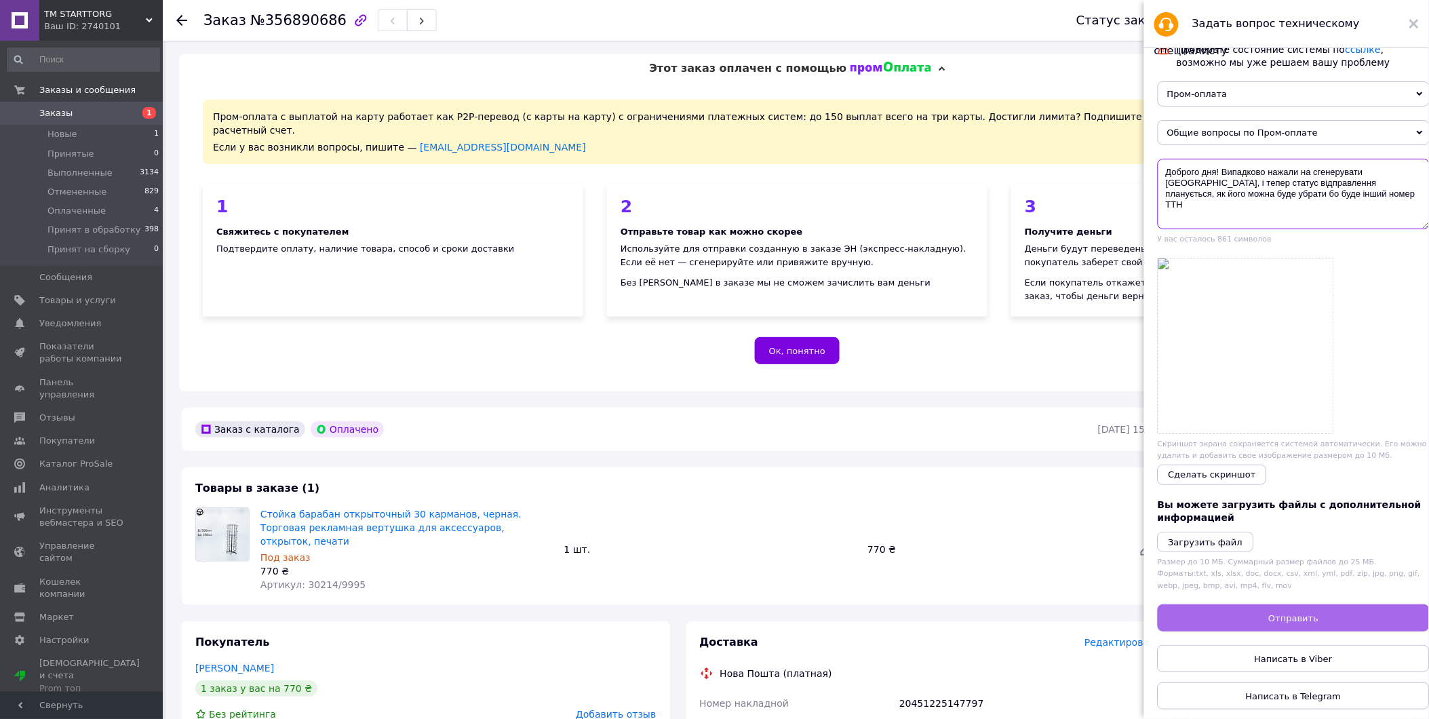
type textarea "Доброго дня! Випадково нажали на сгенерувати ЄН, і тепер статус відправлення пл…"
click at [1318, 609] on button "Отправить" at bounding box center [1294, 618] width 272 height 27
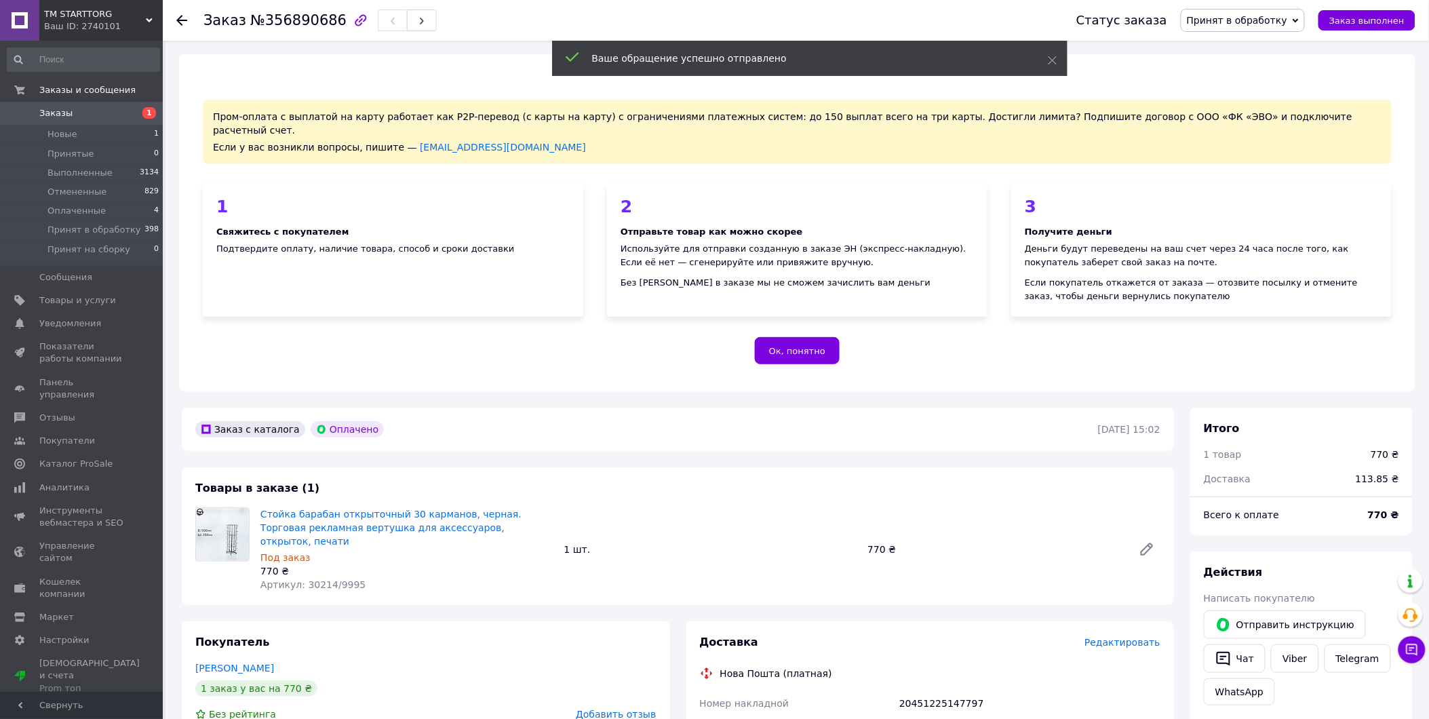
click at [45, 114] on span "Заказы" at bounding box center [55, 113] width 33 height 12
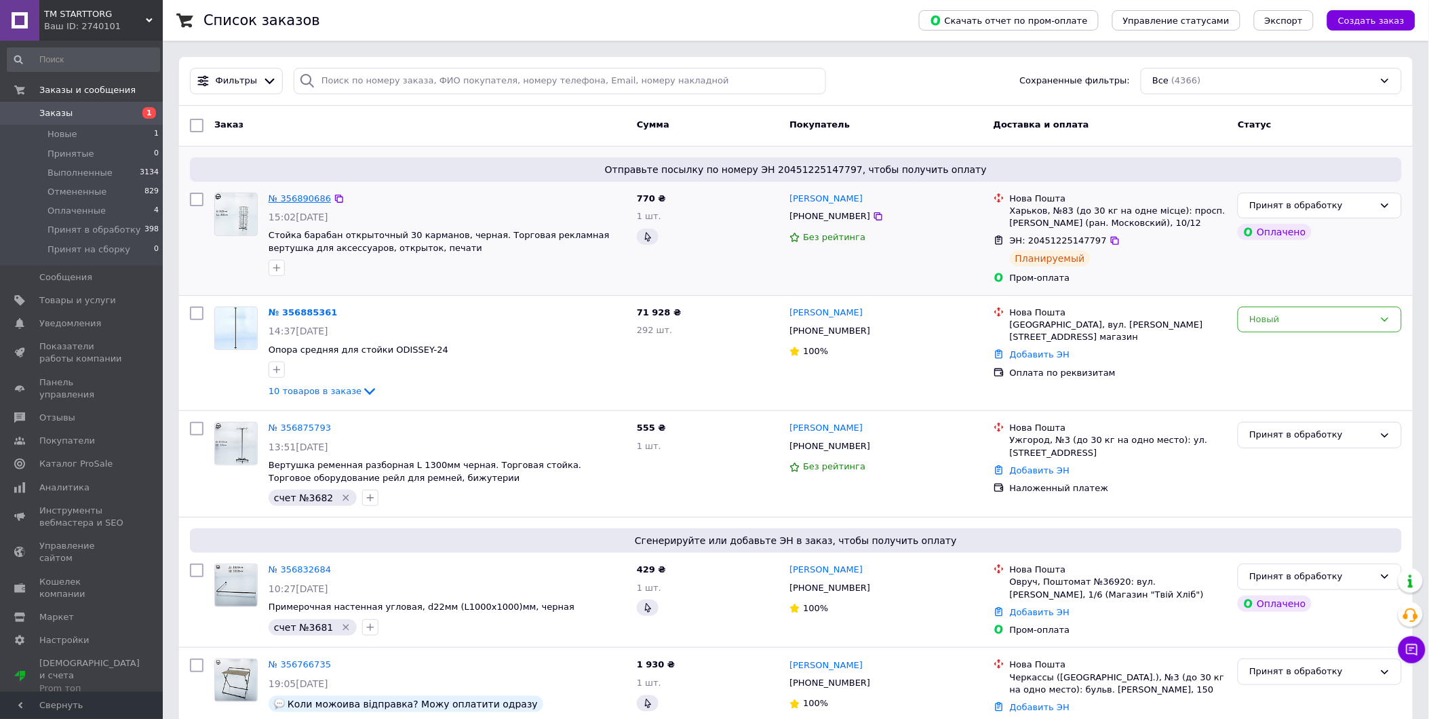
click at [296, 193] on link "№ 356890686" at bounding box center [300, 198] width 62 height 10
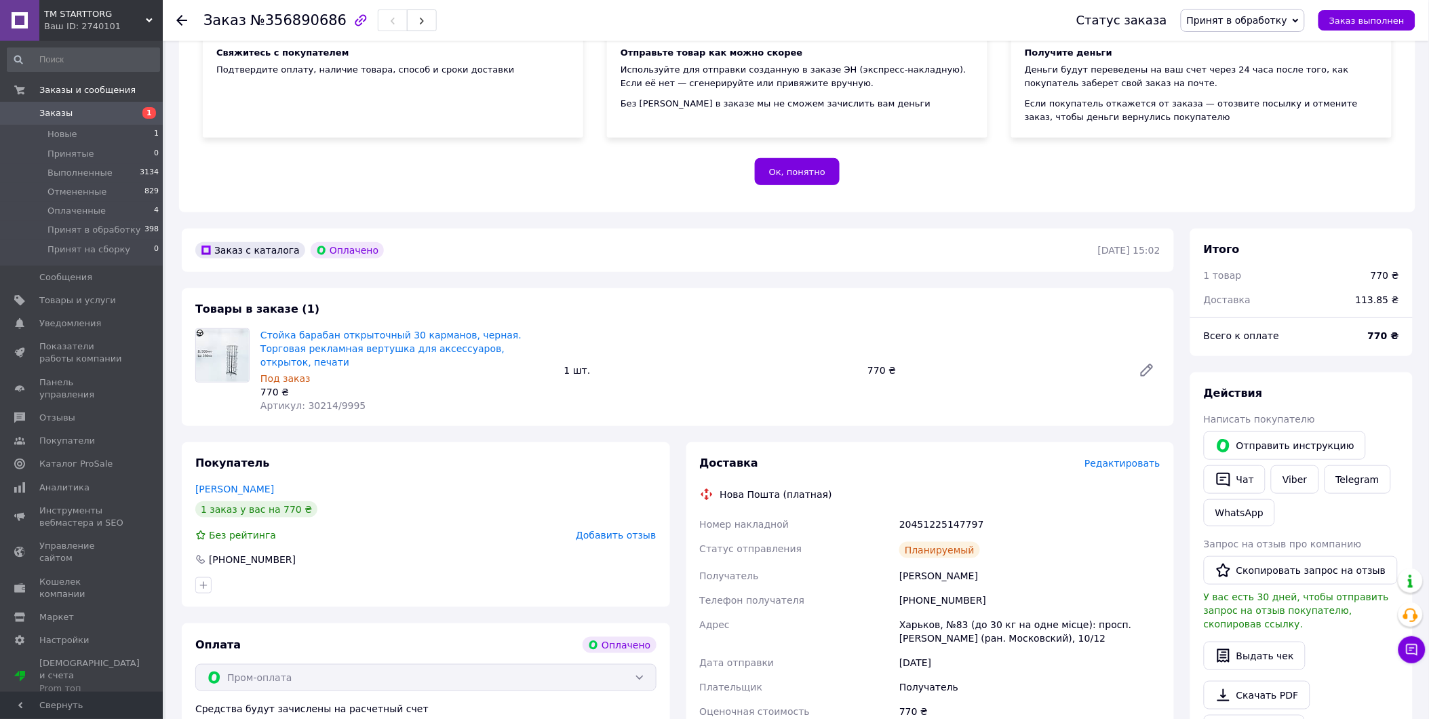
scroll to position [226, 0]
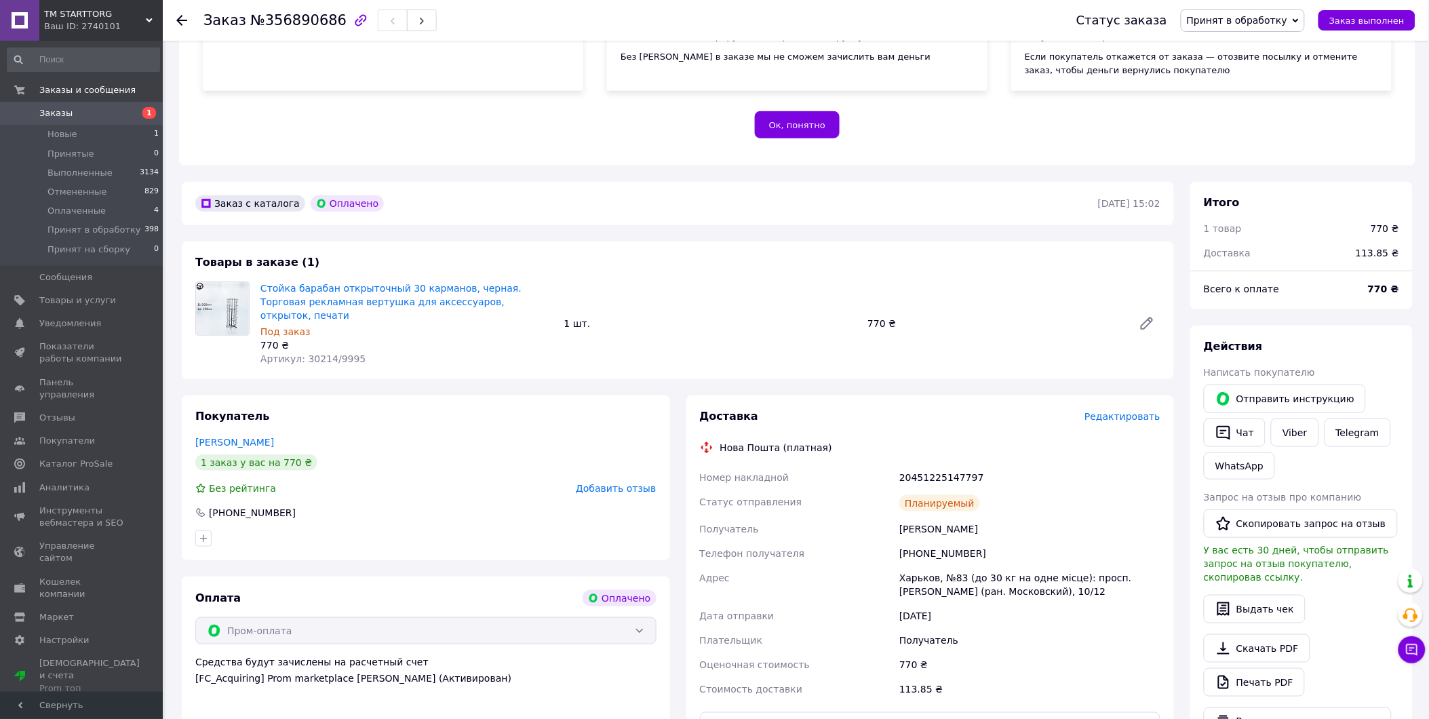
click at [214, 282] on img at bounding box center [222, 308] width 53 height 53
click at [429, 283] on link "Стойка барабан открыточный 30 карманов, черная. Торговая рекламная вертушка для…" at bounding box center [391, 302] width 261 height 38
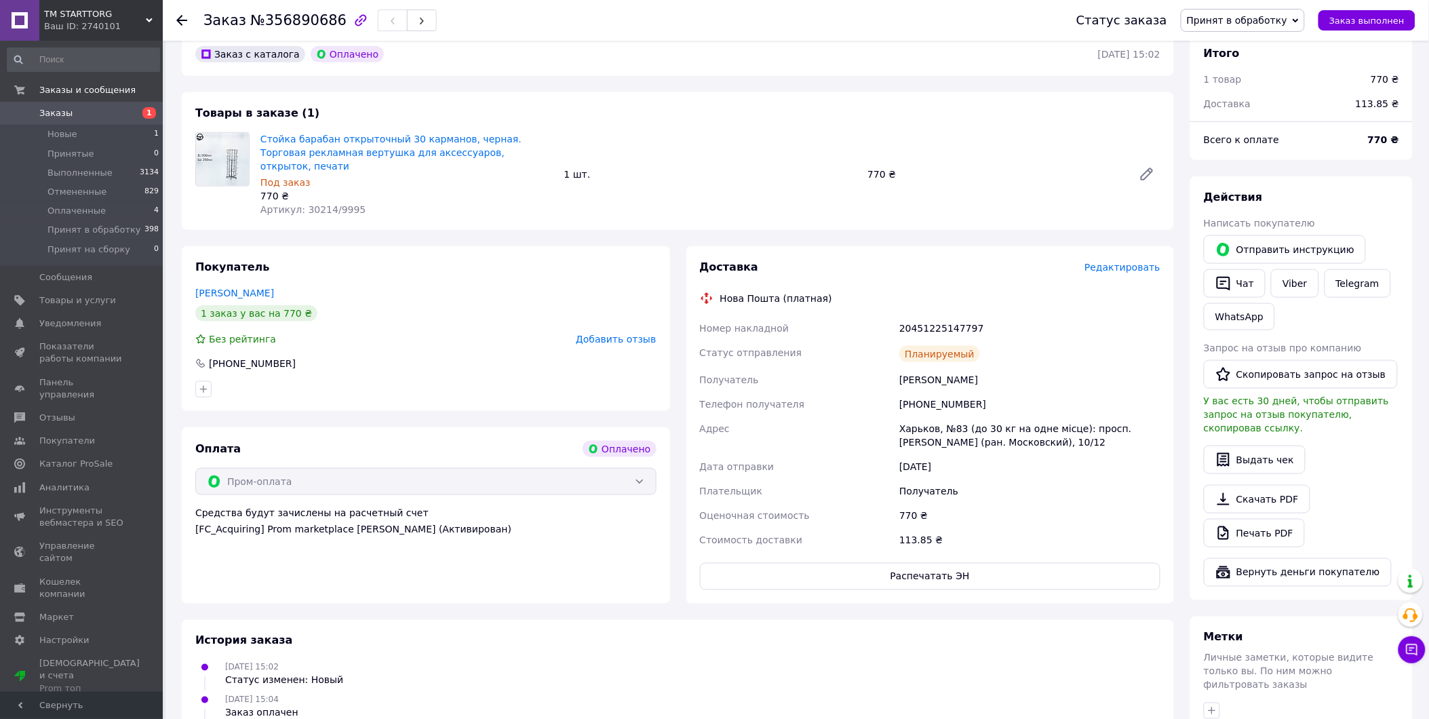
scroll to position [377, 0]
drag, startPoint x: 981, startPoint y: 303, endPoint x: 851, endPoint y: 301, distance: 130.3
click at [851, 315] on div "Номер накладной 20451225147797 Статус отправления Планируемый Получатель [PERSO…" at bounding box center [930, 433] width 467 height 236
click at [1038, 339] on div "Планируемый" at bounding box center [1030, 352] width 267 height 27
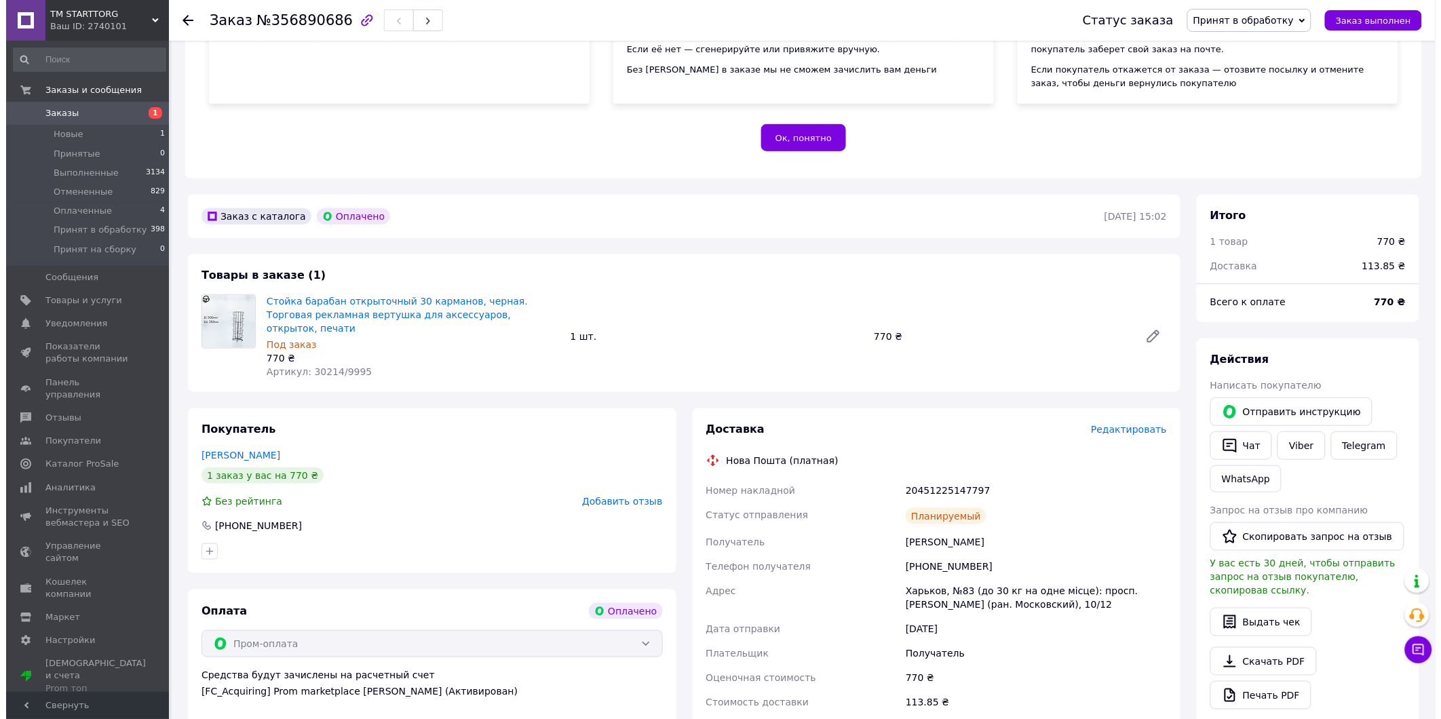
scroll to position [260, 0]
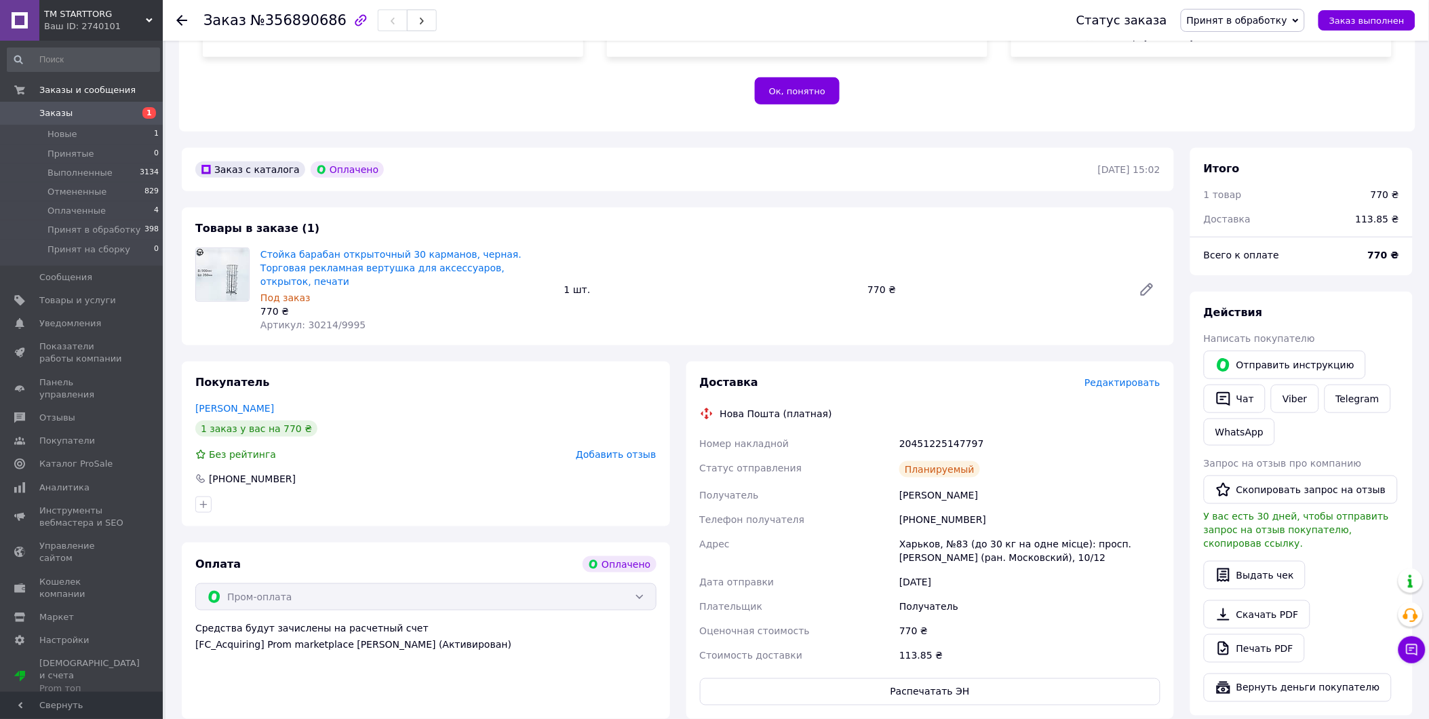
click at [1128, 377] on span "Редактировать" at bounding box center [1123, 382] width 76 height 11
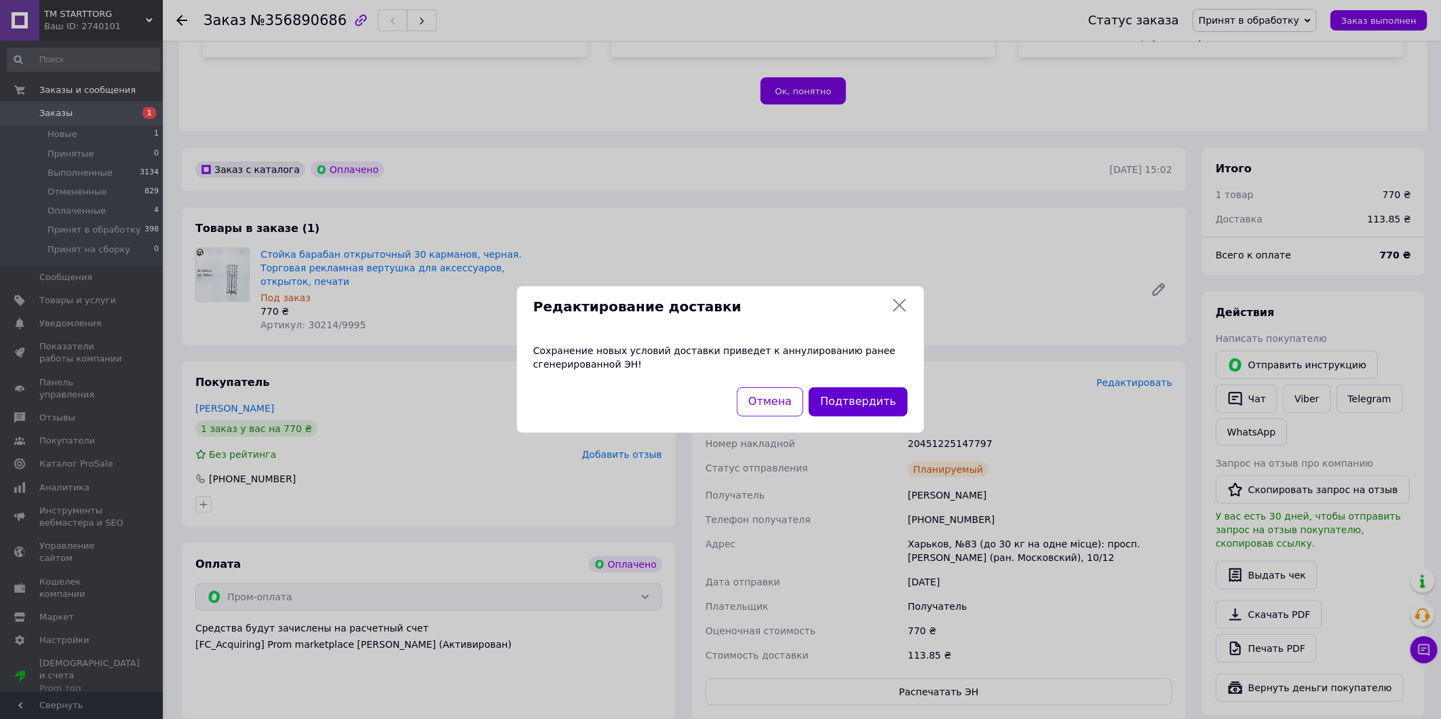
click at [873, 404] on button "Подтвердить" at bounding box center [858, 401] width 99 height 29
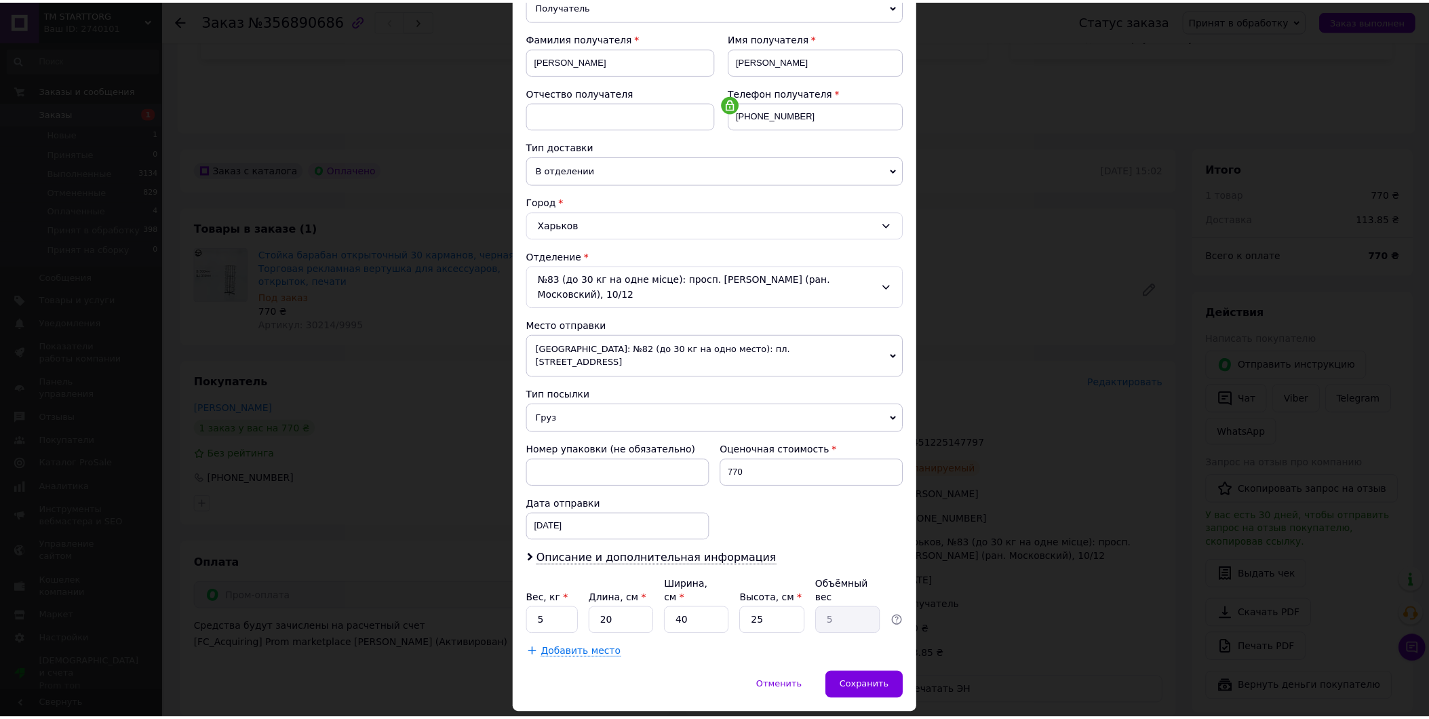
scroll to position [198, 0]
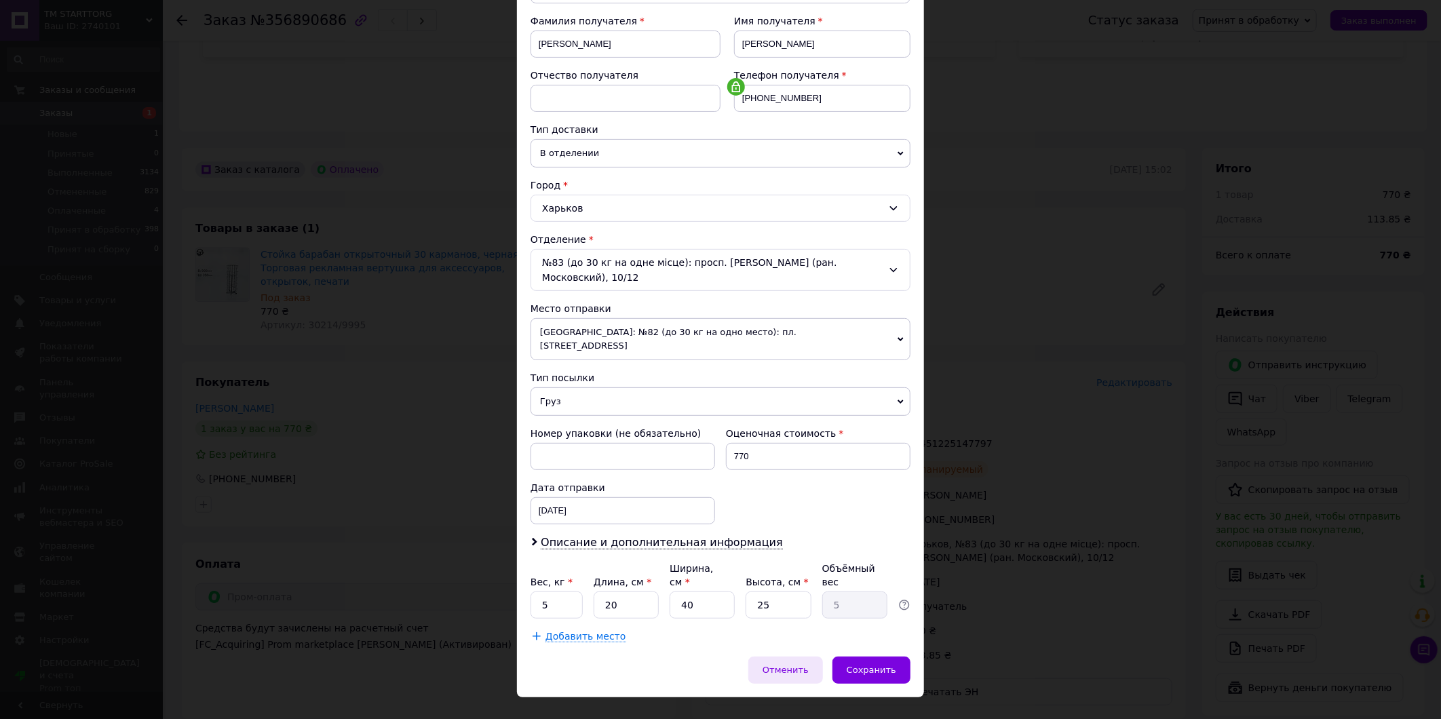
click at [798, 665] on span "Отменить" at bounding box center [786, 670] width 46 height 10
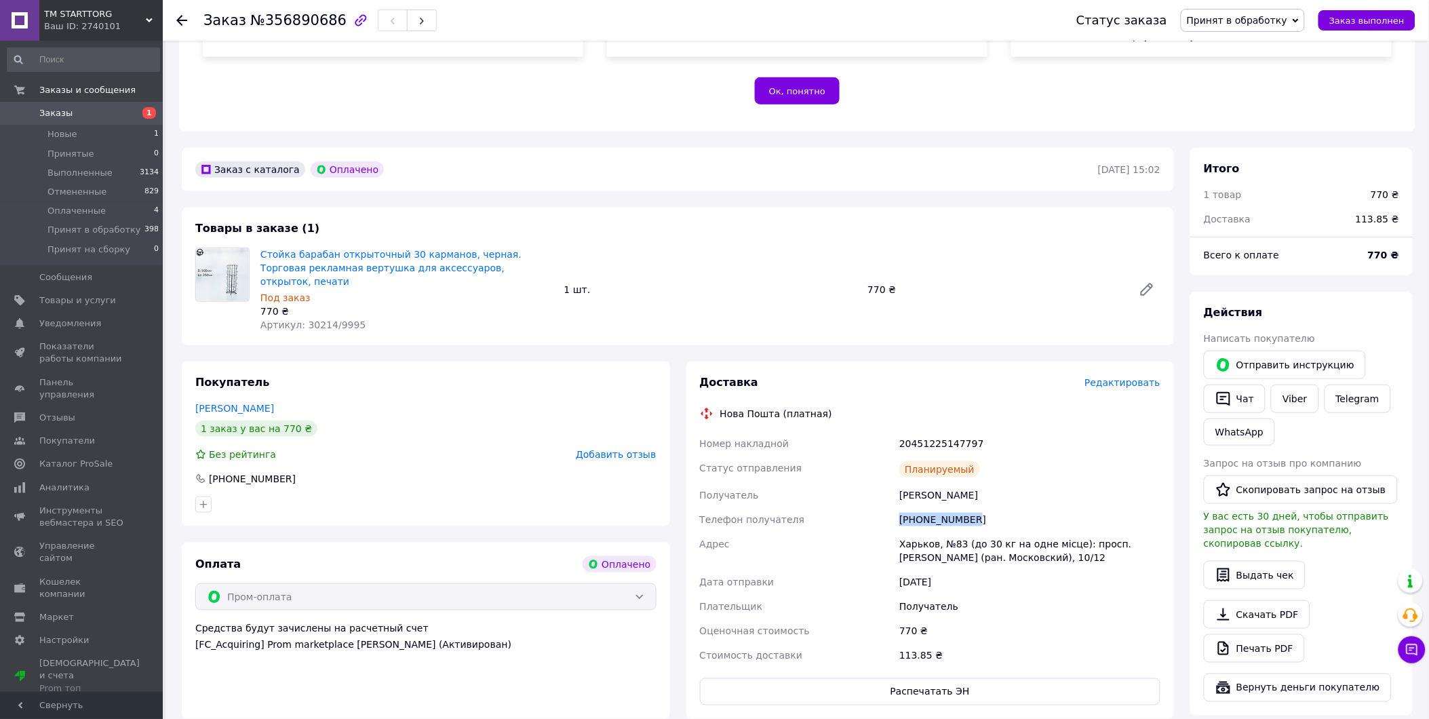
drag, startPoint x: 977, startPoint y: 487, endPoint x: 899, endPoint y: 496, distance: 78.5
click at [899, 507] on div "[PHONE_NUMBER]" at bounding box center [1030, 519] width 267 height 24
copy div "[PHONE_NUMBER]"
click at [47, 115] on span "Заказы" at bounding box center [55, 113] width 33 height 12
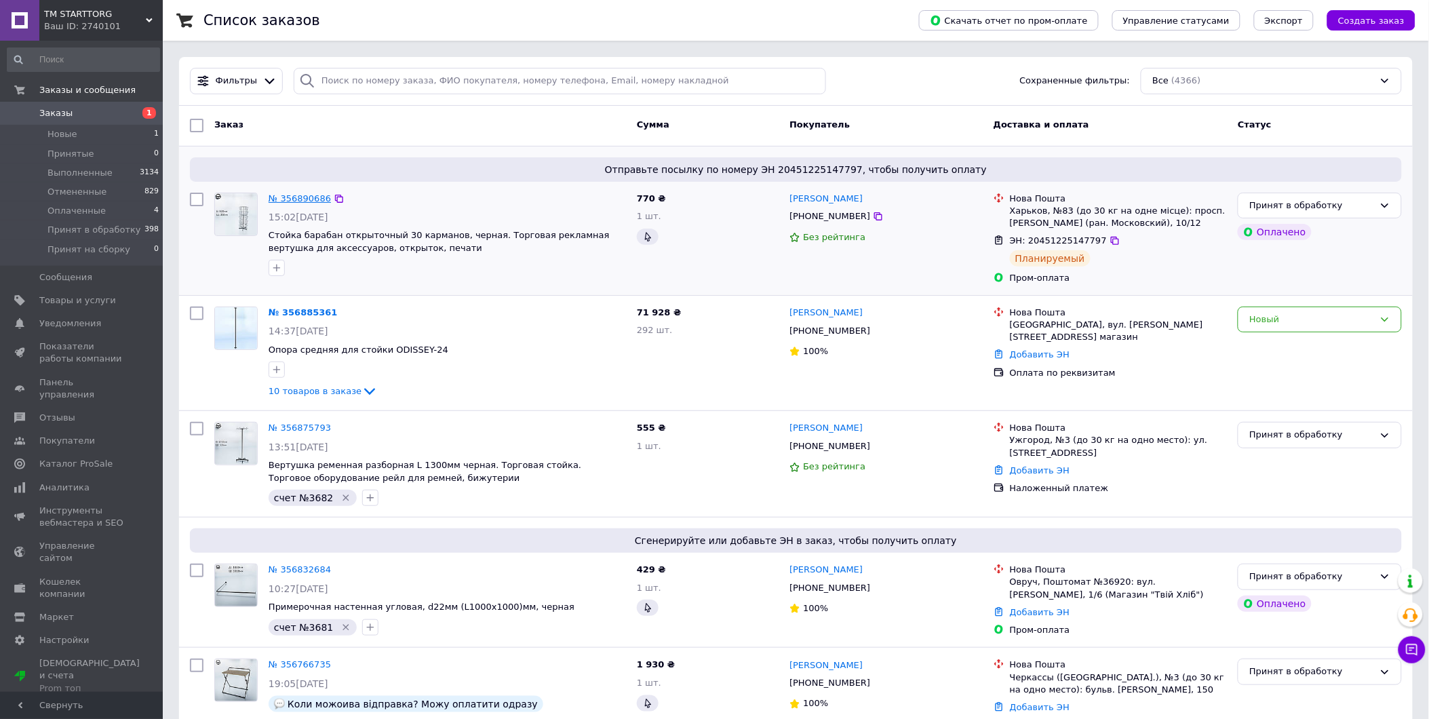
click at [290, 197] on link "№ 356890686" at bounding box center [300, 198] width 62 height 10
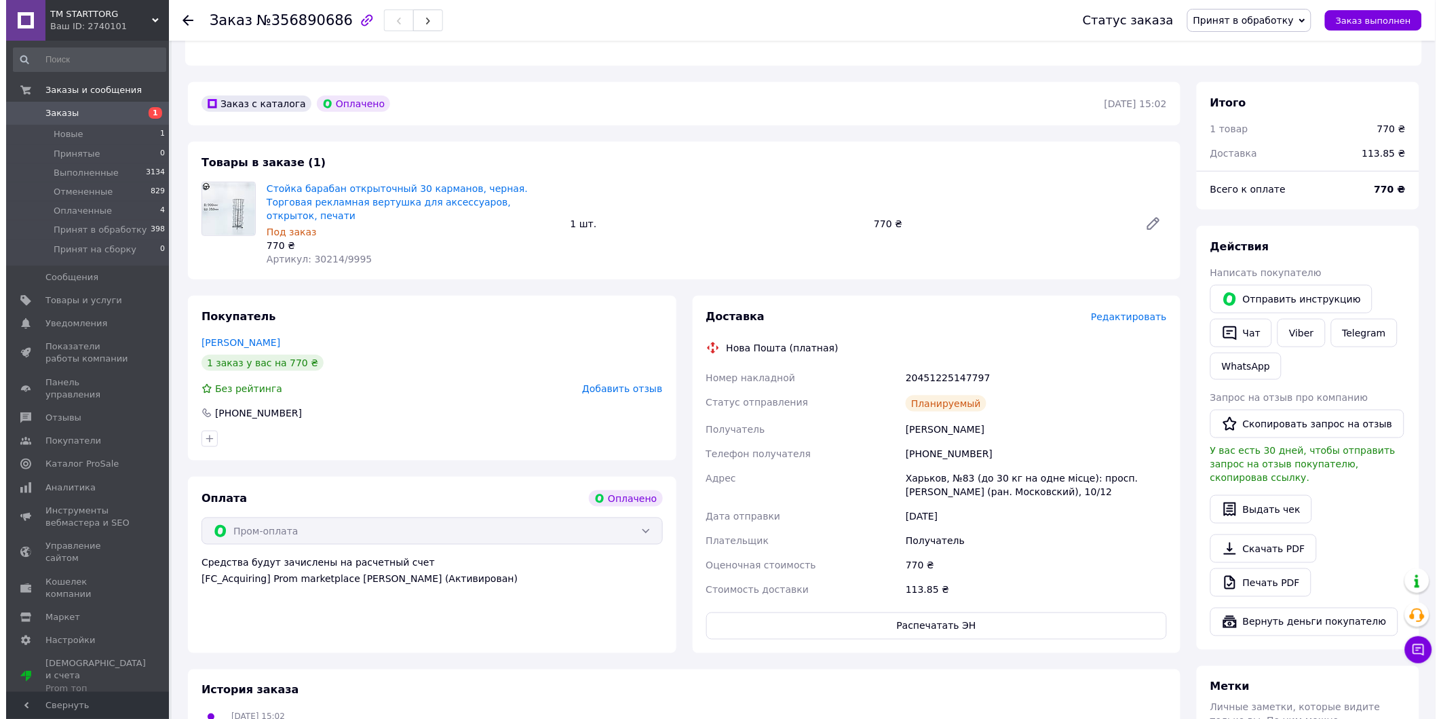
scroll to position [365, 0]
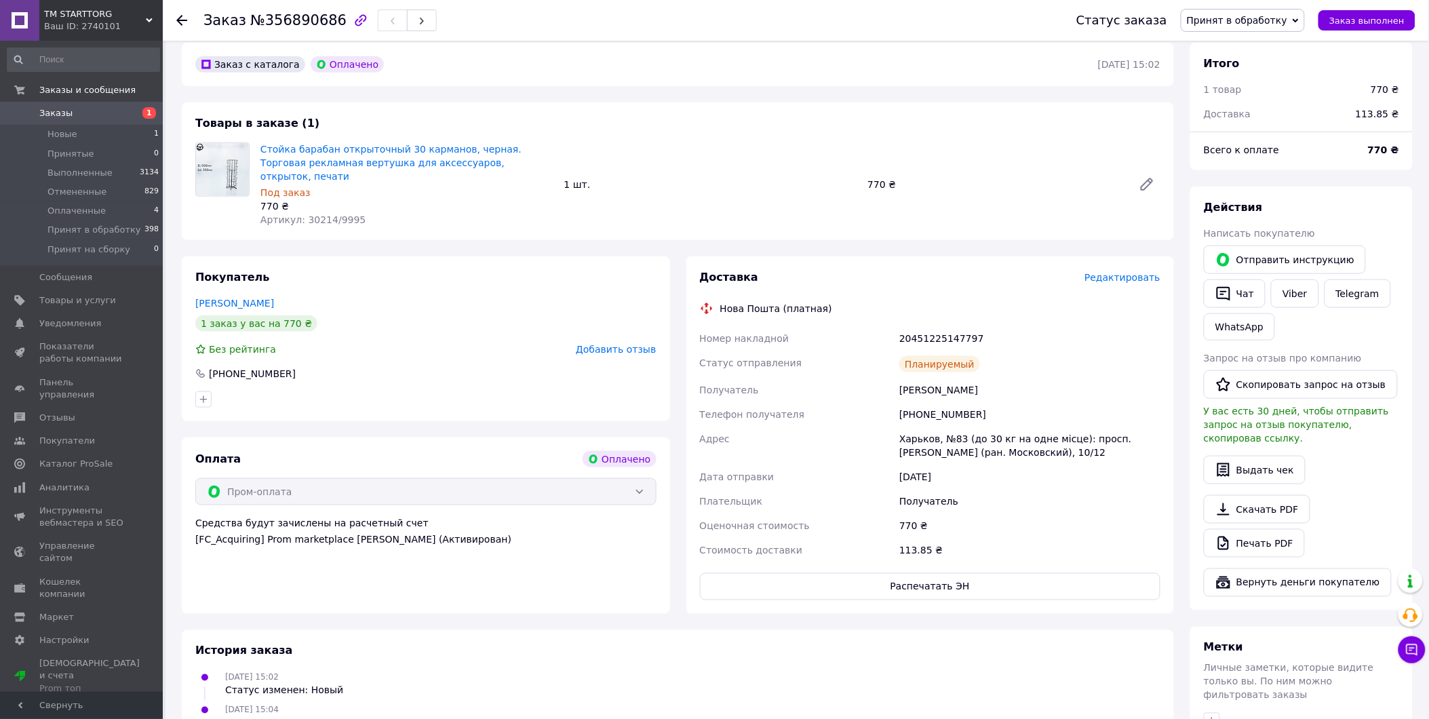
click at [1113, 272] on span "Редактировать" at bounding box center [1123, 277] width 76 height 11
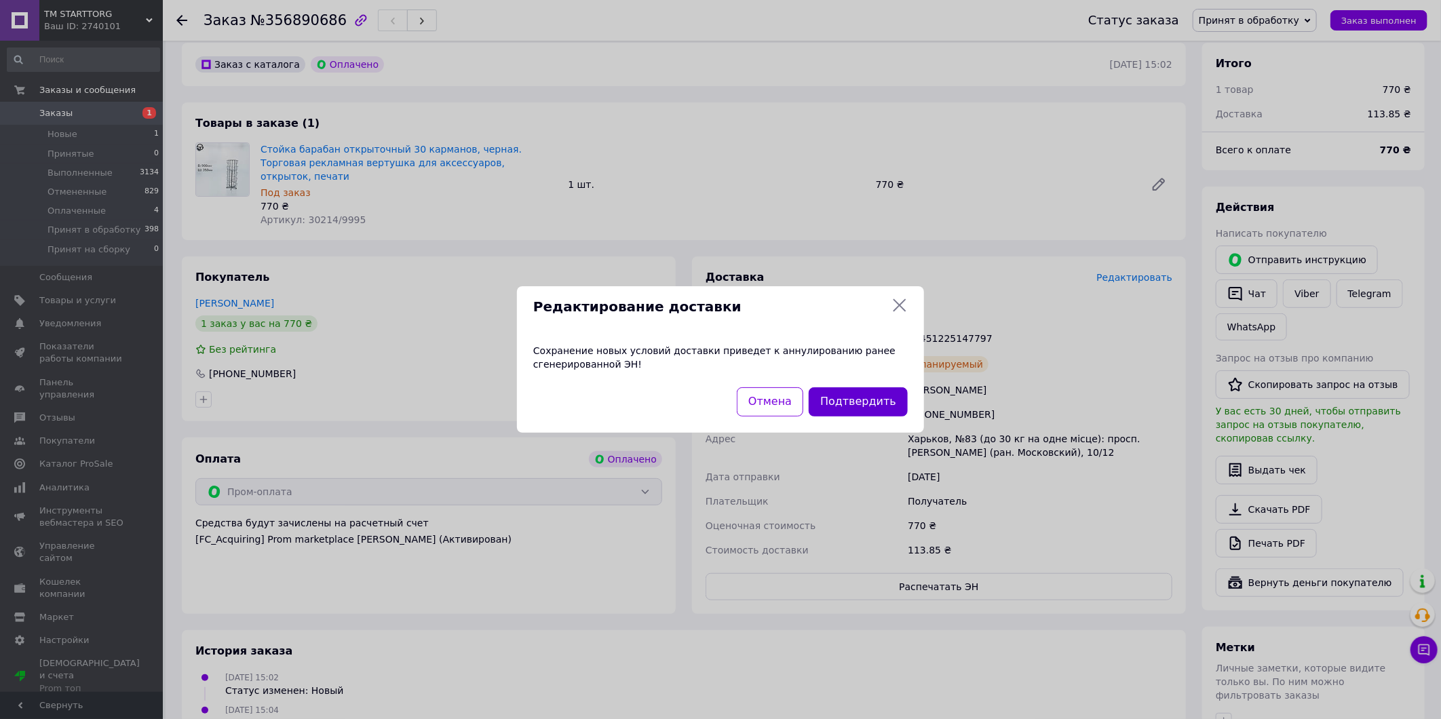
click at [860, 401] on button "Подтвердить" at bounding box center [858, 401] width 99 height 29
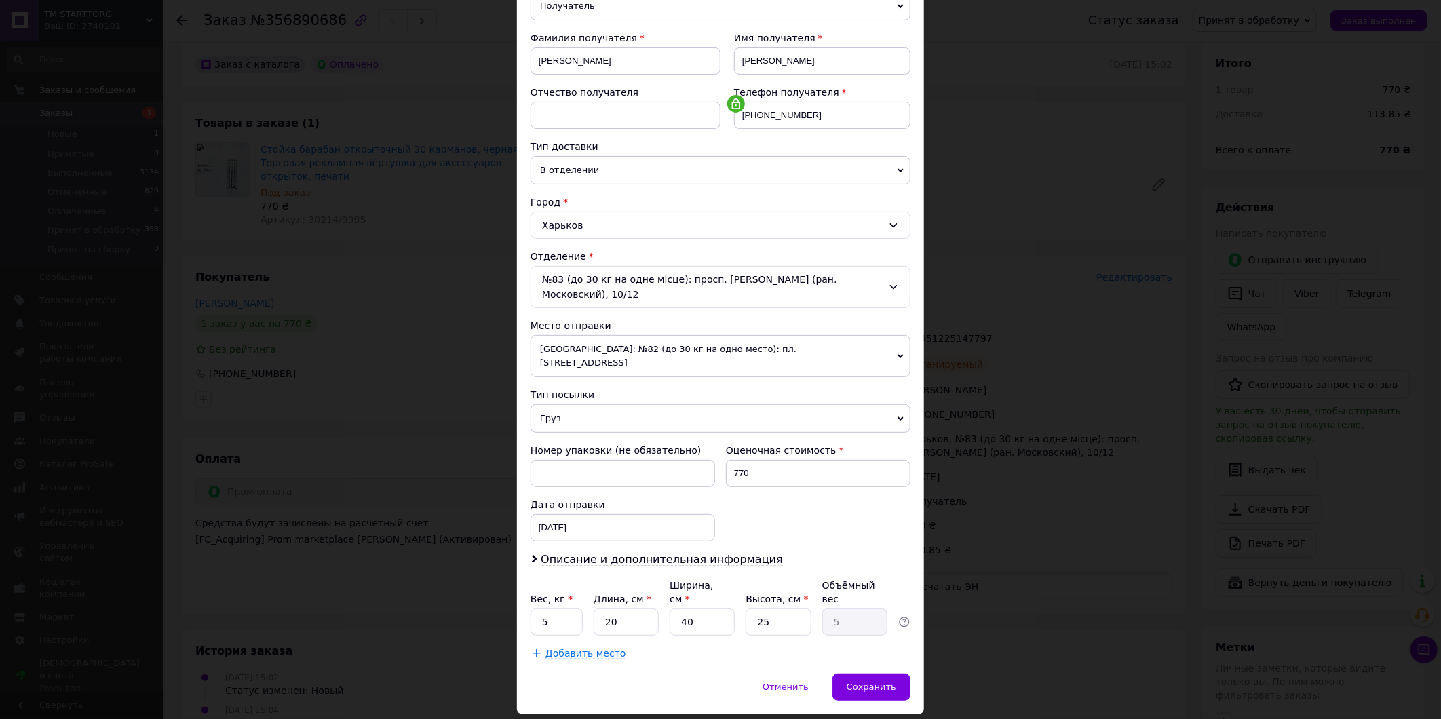
scroll to position [198, 0]
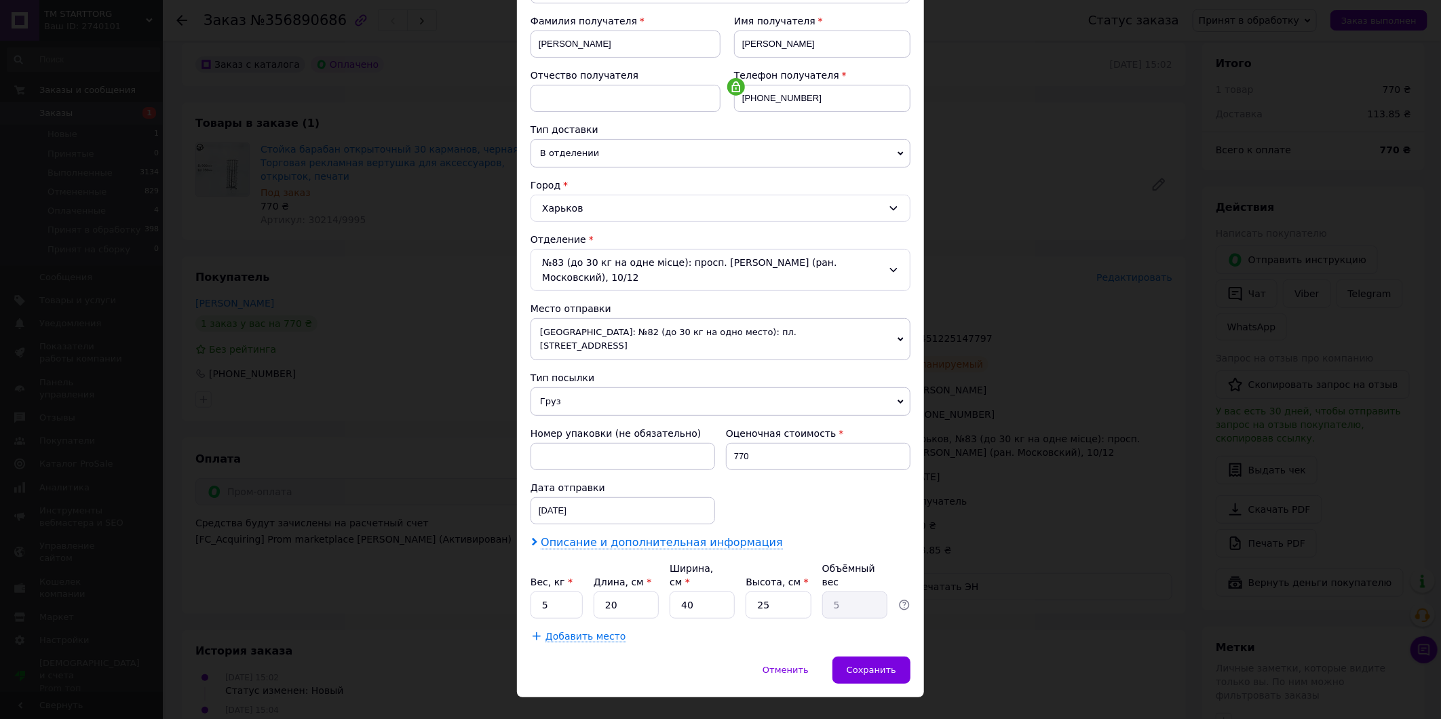
click at [691, 536] on span "Описание и дополнительная информация" at bounding box center [662, 543] width 242 height 14
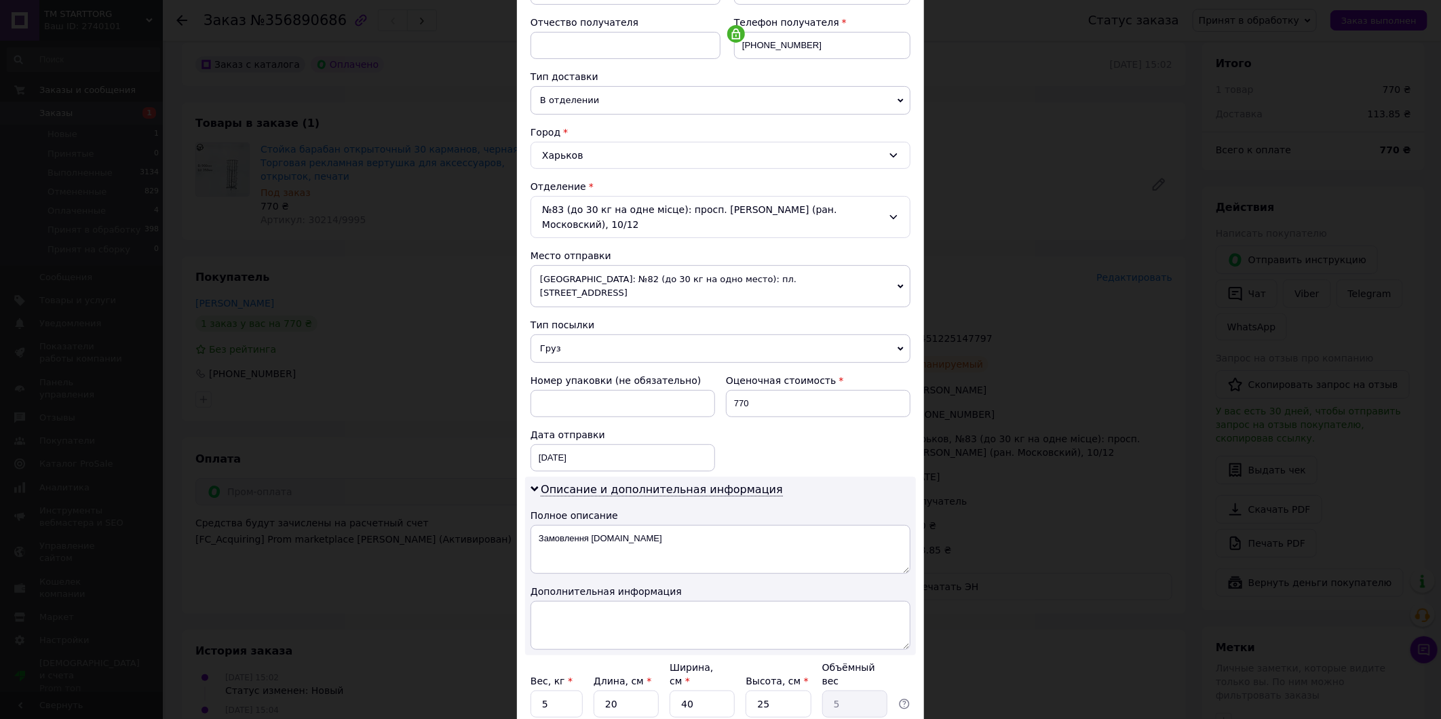
scroll to position [349, 0]
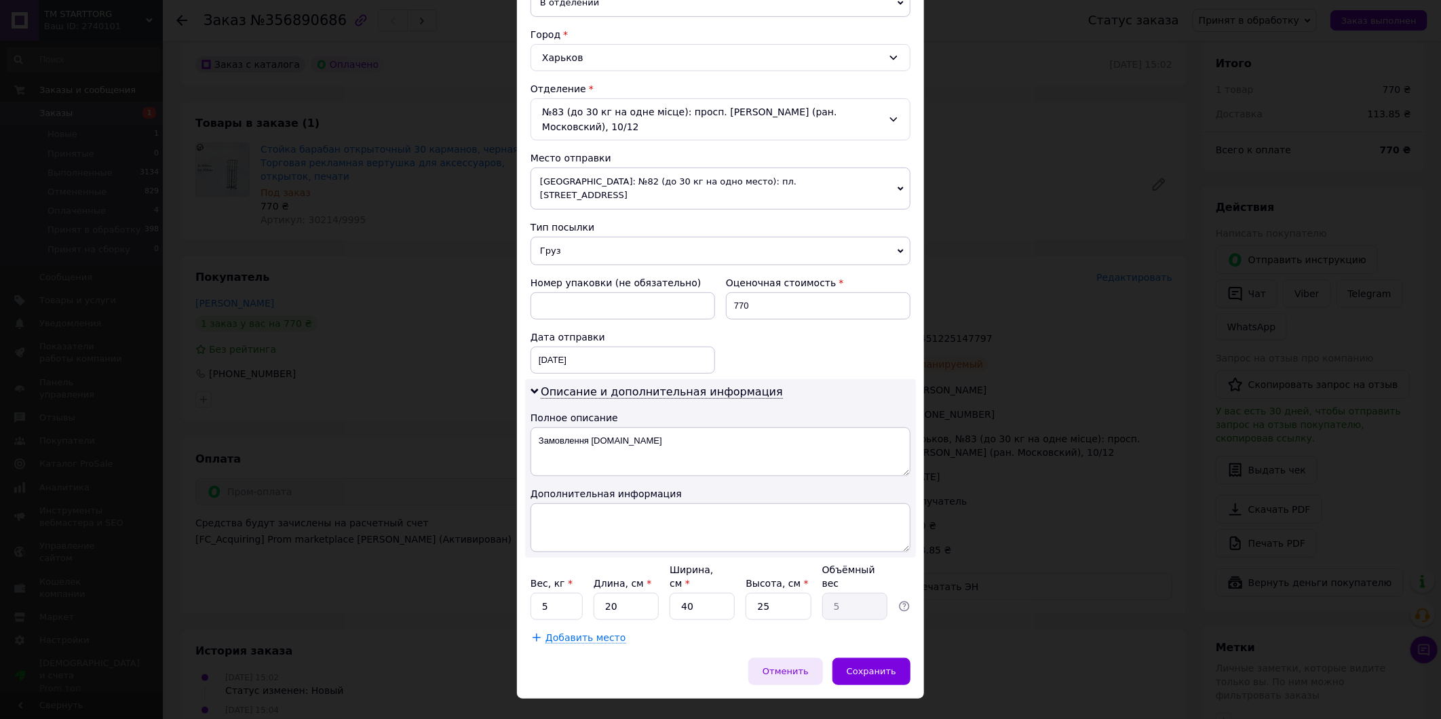
click at [792, 666] on span "Отменить" at bounding box center [786, 671] width 46 height 10
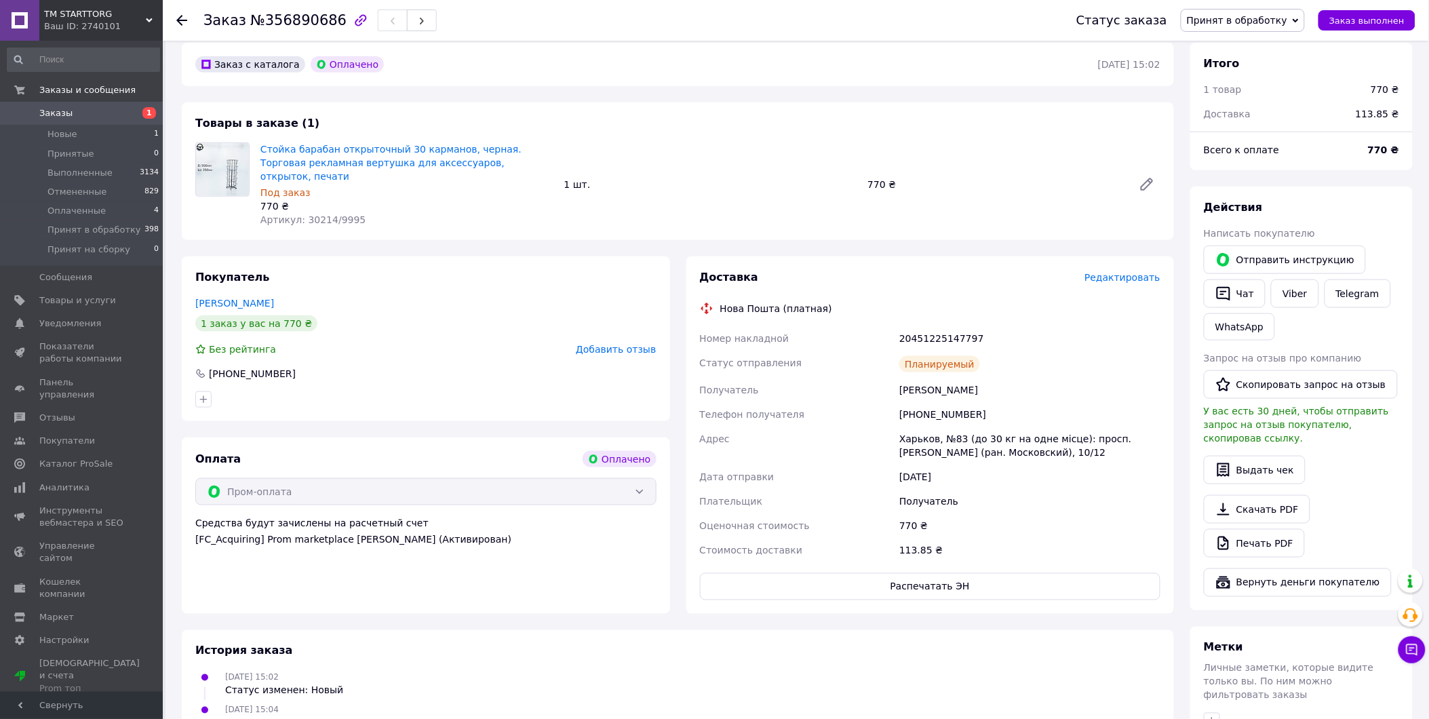
click at [1134, 272] on span "Редактировать" at bounding box center [1123, 277] width 76 height 11
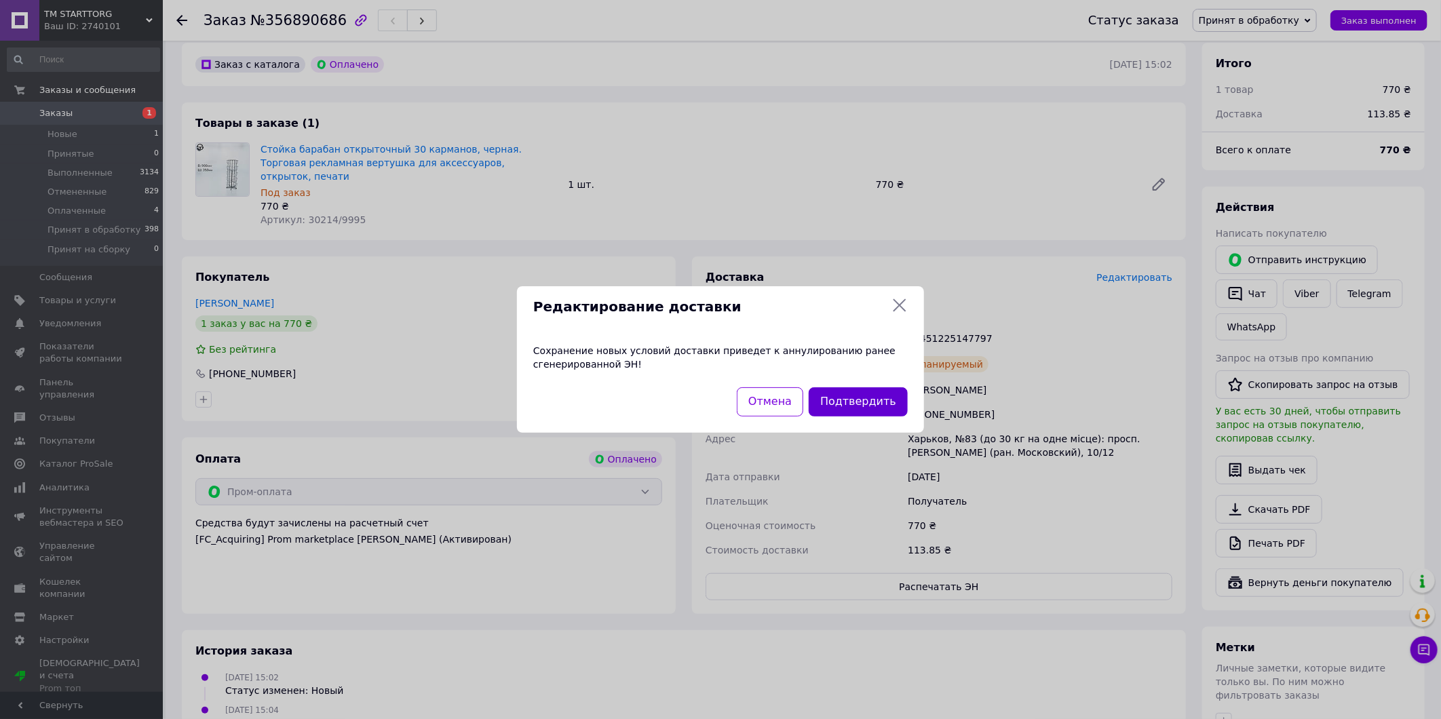
click at [883, 402] on button "Подтвердить" at bounding box center [858, 401] width 99 height 29
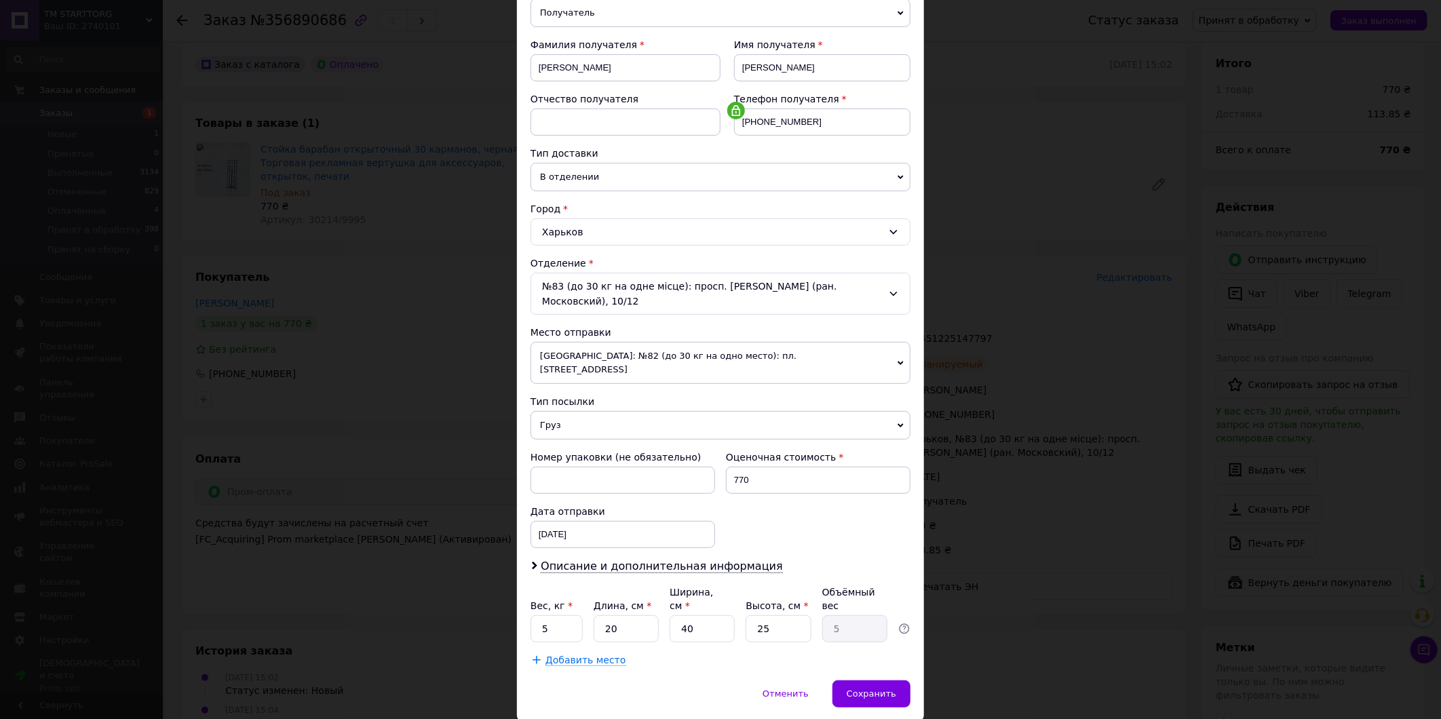
scroll to position [198, 0]
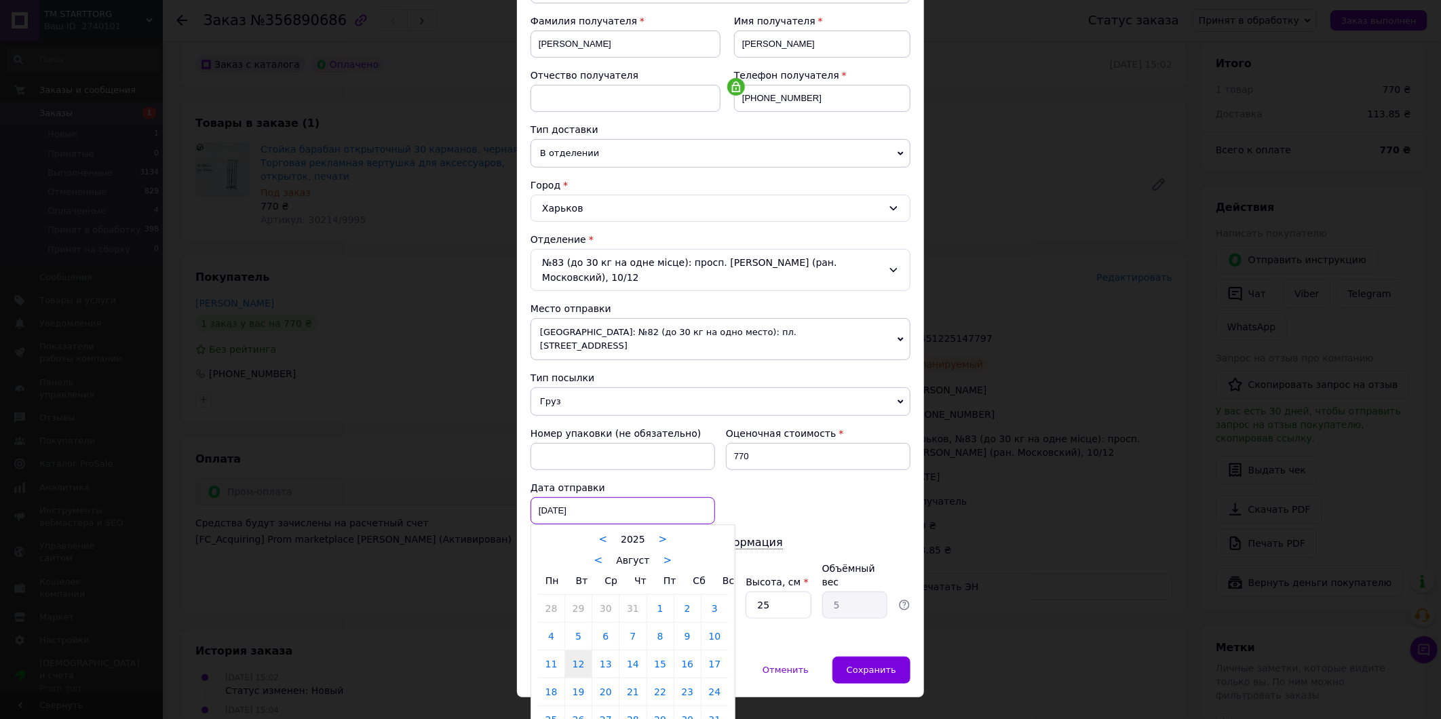
click at [597, 500] on div "[DATE] < 2025 > < Август > Пн Вт Ср Чт Пт Сб Вс 28 29 30 31 1 2 3 4 5 6 7 8 9 1…" at bounding box center [623, 510] width 185 height 27
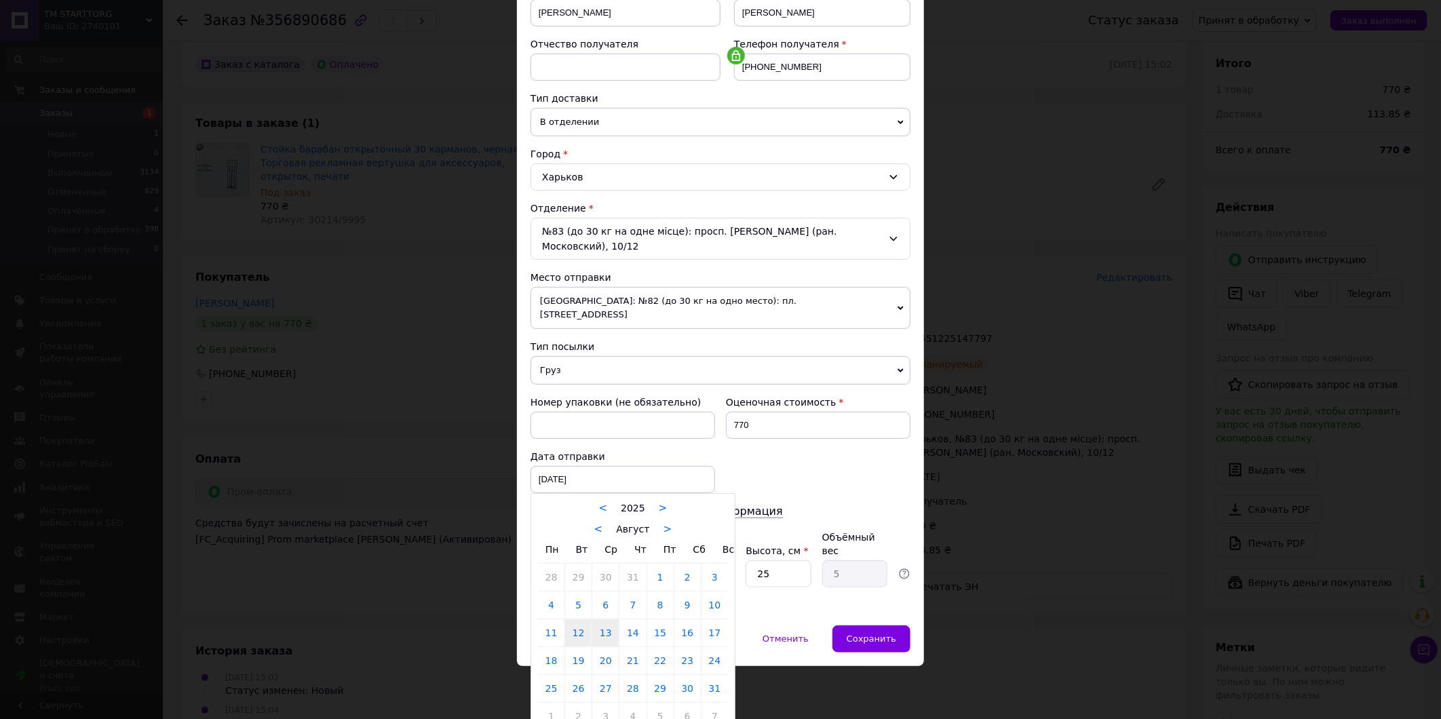
click at [607, 624] on link "13" at bounding box center [605, 632] width 26 height 27
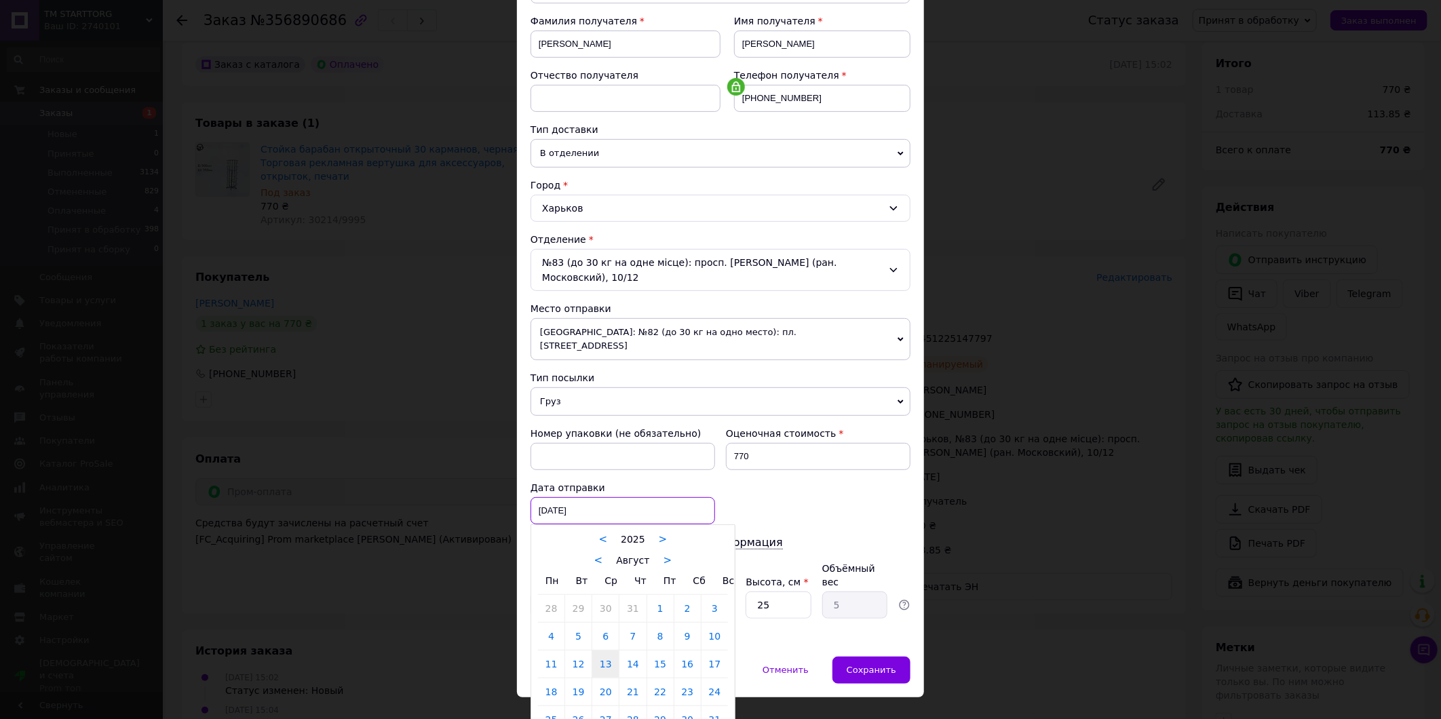
click at [666, 501] on div "[DATE] < 2025 > < Август > Пн Вт Ср Чт Пт Сб Вс 28 29 30 31 1 2 3 4 5 6 7 8 9 1…" at bounding box center [623, 510] width 185 height 27
click at [570, 651] on link "12" at bounding box center [578, 664] width 26 height 27
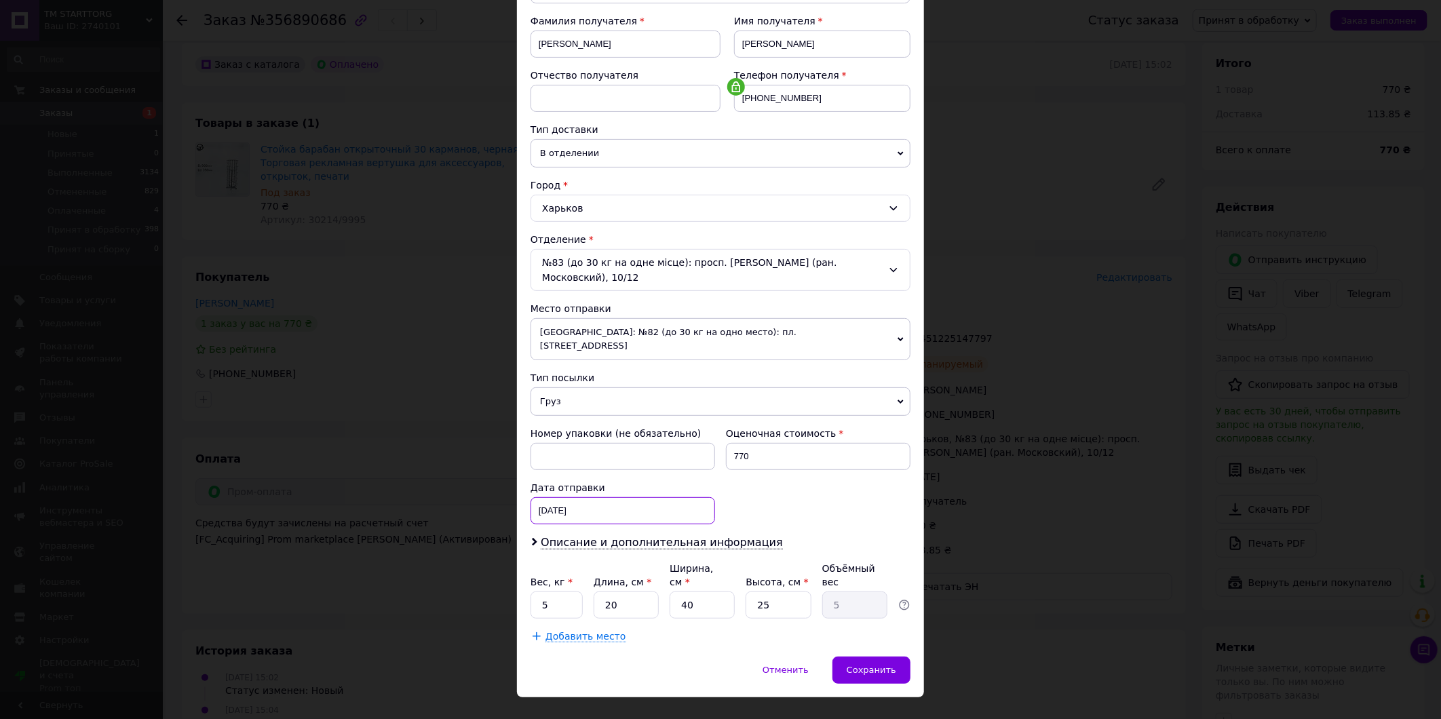
click at [667, 498] on div "[DATE] < 2025 > < Август > Пн Вт Ср Чт Пт Сб Вс 28 29 30 31 1 2 3 4 5 6 7 8 9 1…" at bounding box center [623, 510] width 185 height 27
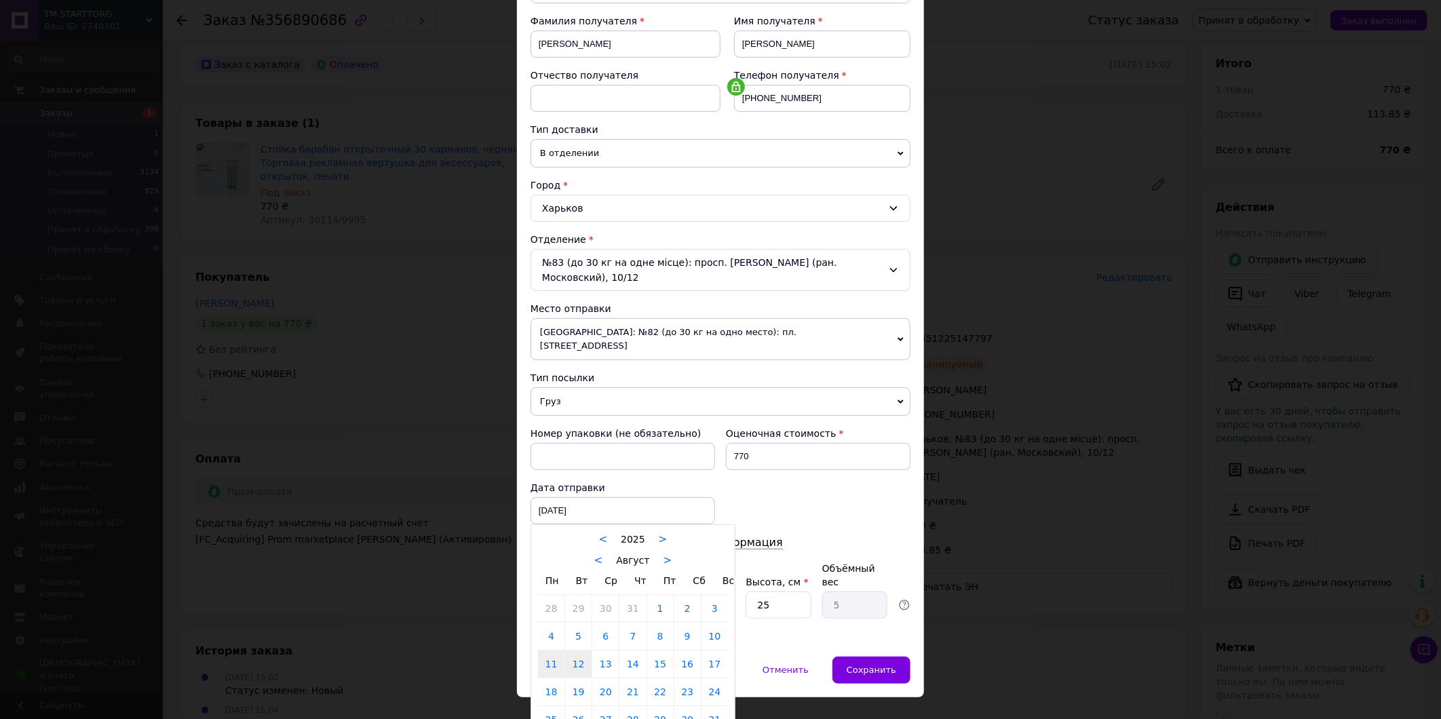
click at [552, 658] on link "11" at bounding box center [551, 664] width 26 height 27
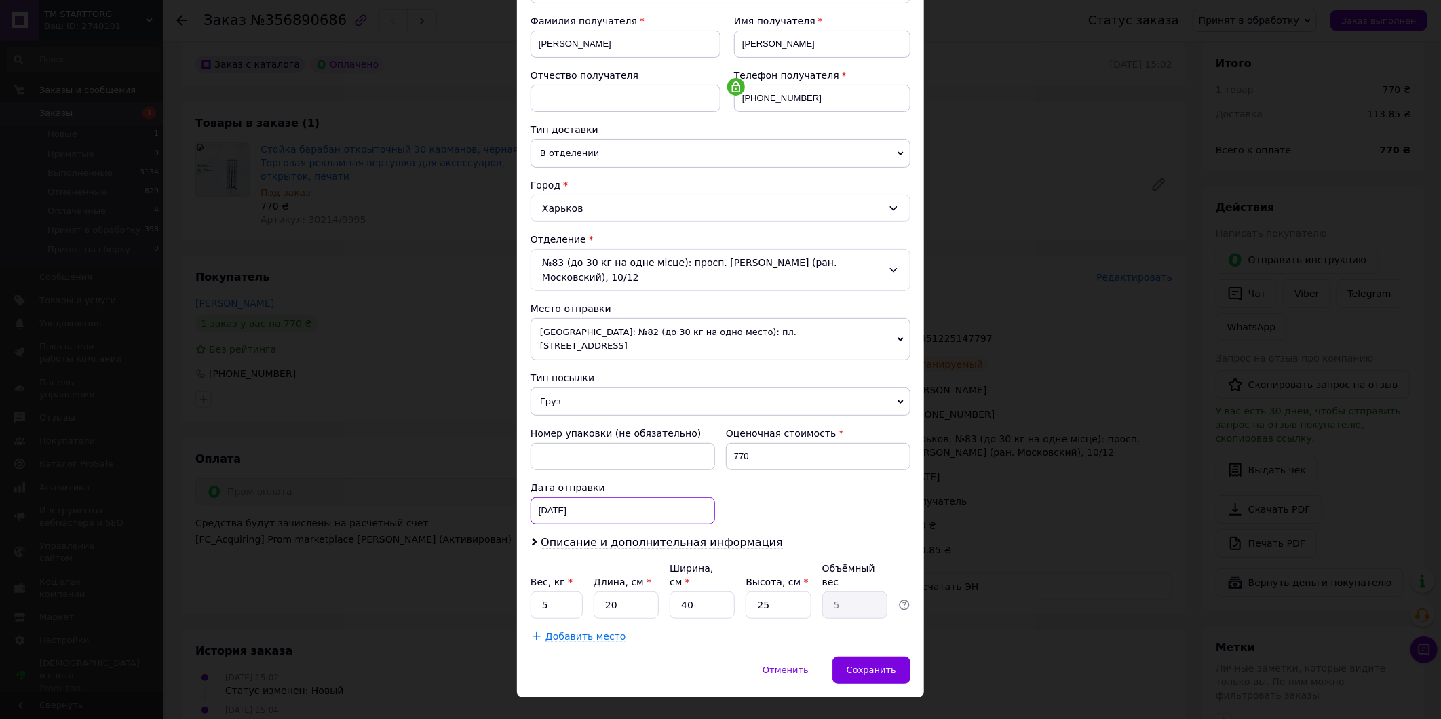
click at [643, 497] on div "[DATE] < 2025 > < Август > Пн Вт Ср Чт Пт Сб Вс 28 29 30 31 1 2 3 4 5 6 7 8 9 1…" at bounding box center [623, 510] width 185 height 27
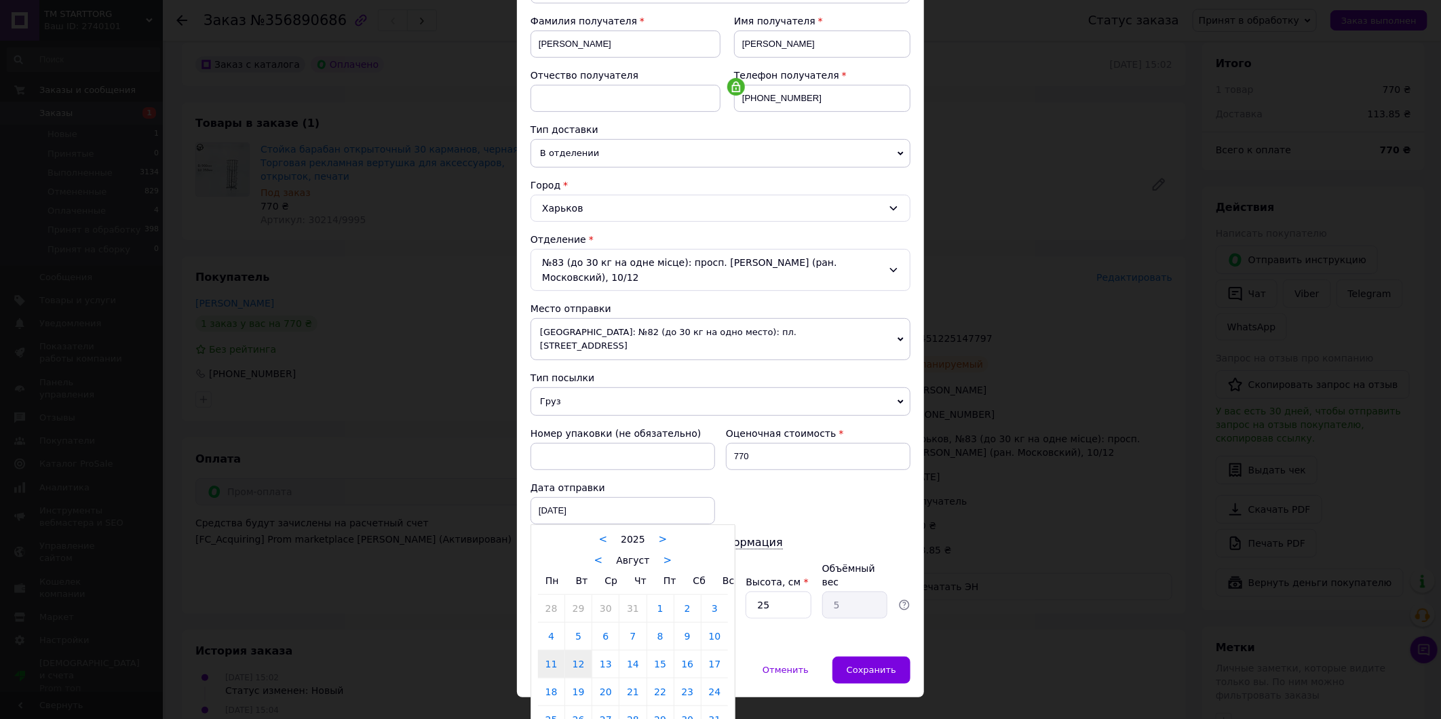
click at [577, 655] on link "12" at bounding box center [578, 664] width 26 height 27
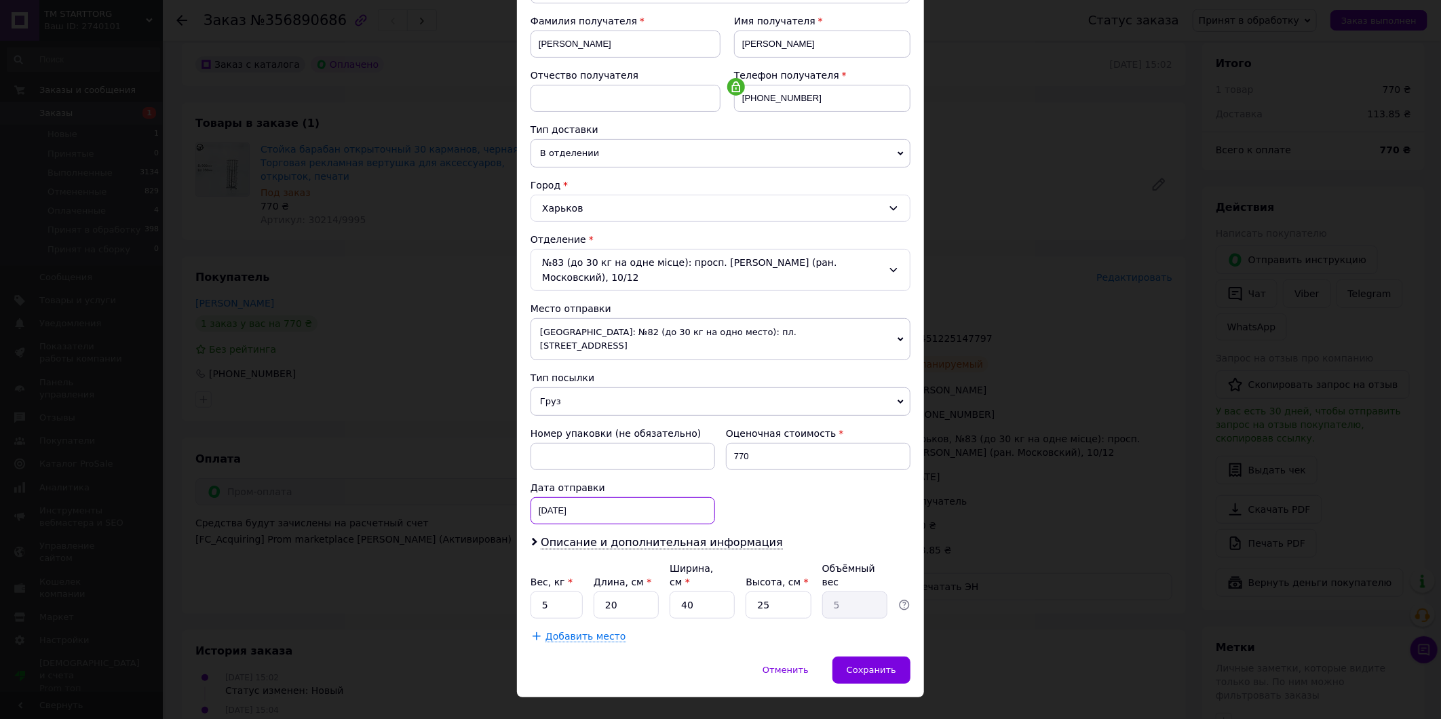
click at [612, 497] on div "[DATE] < 2025 > < Август > Пн Вт Ср Чт Пт Сб Вс 28 29 30 31 1 2 3 4 5 6 7 8 9 1…" at bounding box center [623, 510] width 185 height 27
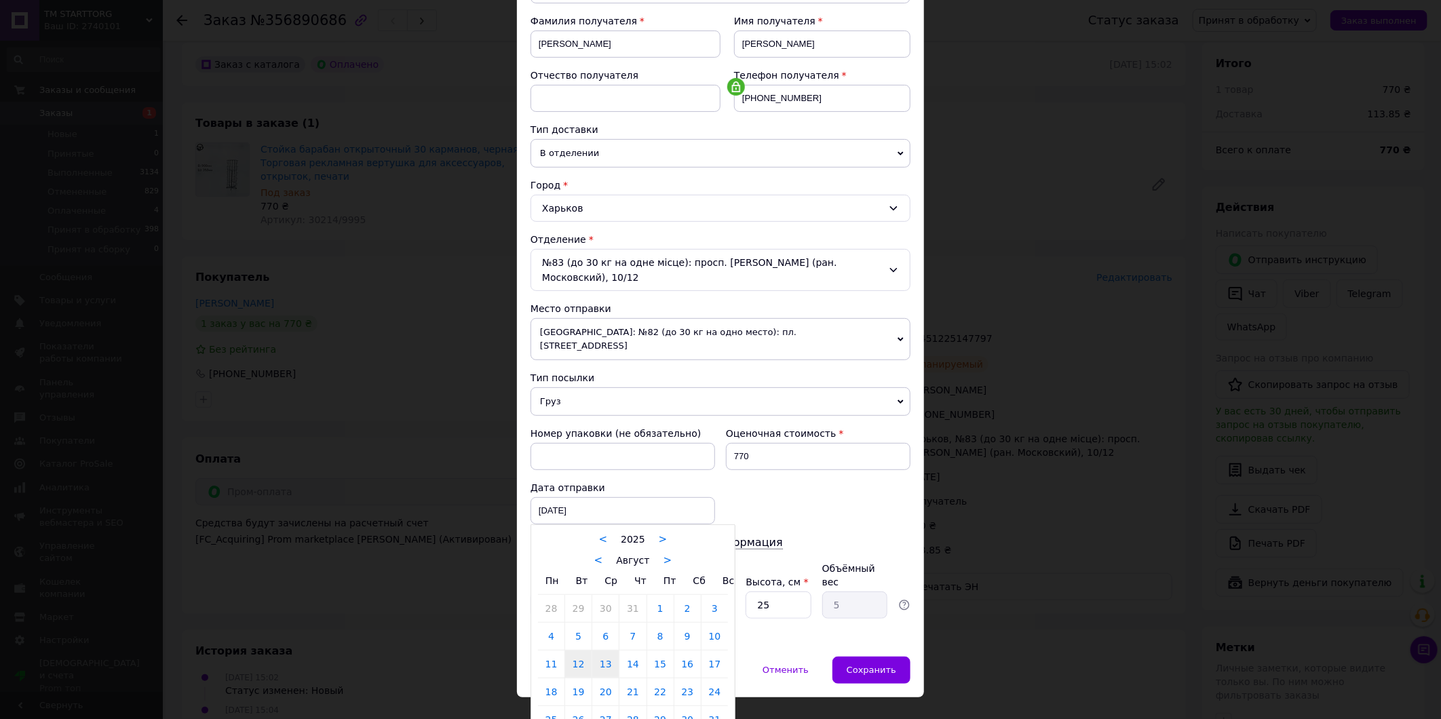
click at [611, 654] on link "13" at bounding box center [605, 664] width 26 height 27
type input "13.08.2025"
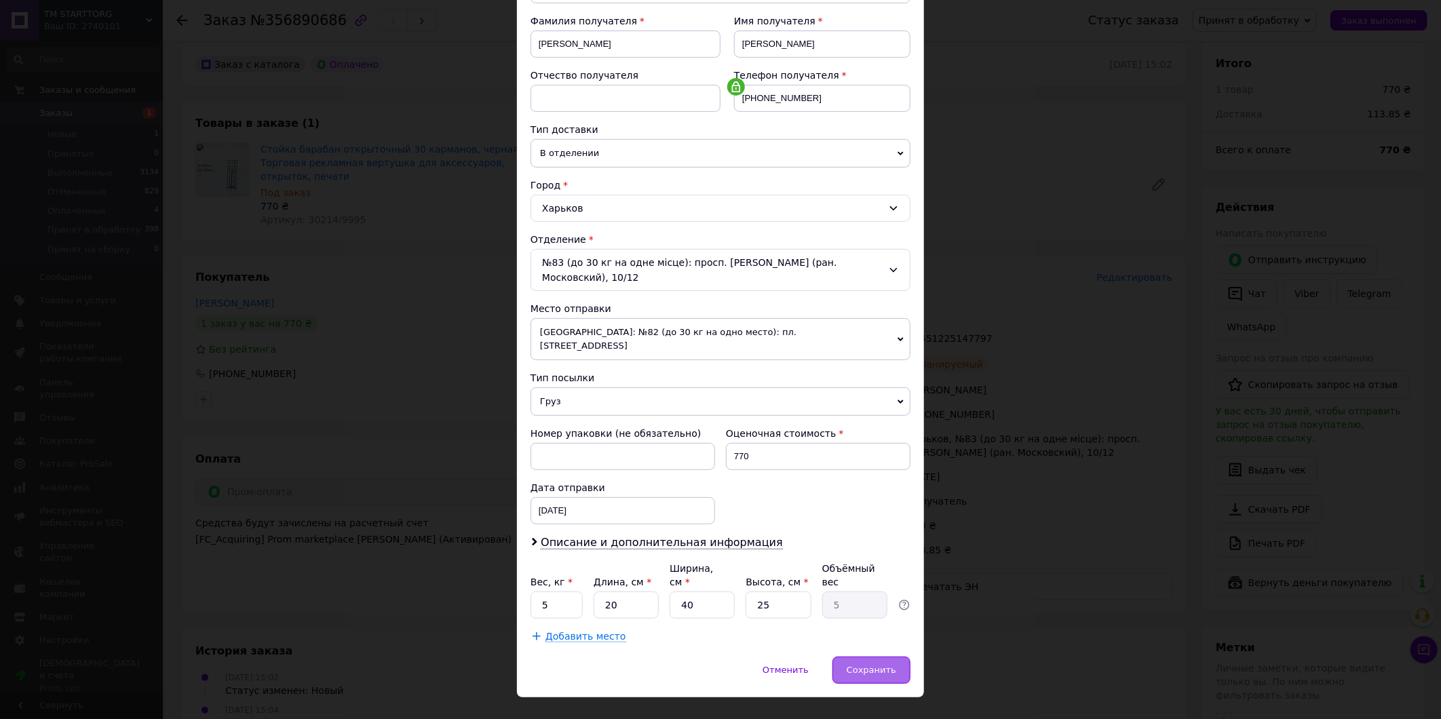
click at [879, 657] on div "Сохранить" at bounding box center [871, 670] width 78 height 27
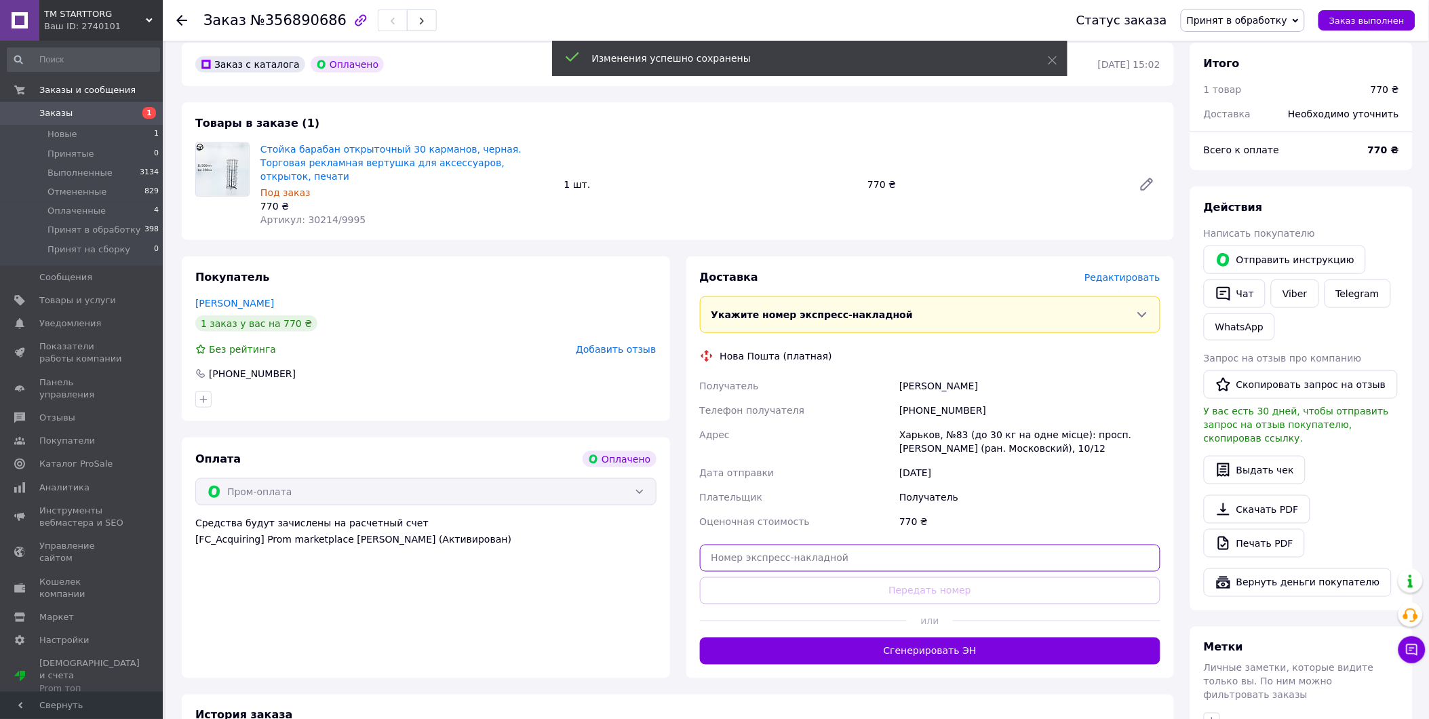
click at [822, 545] on input "text" at bounding box center [930, 558] width 461 height 27
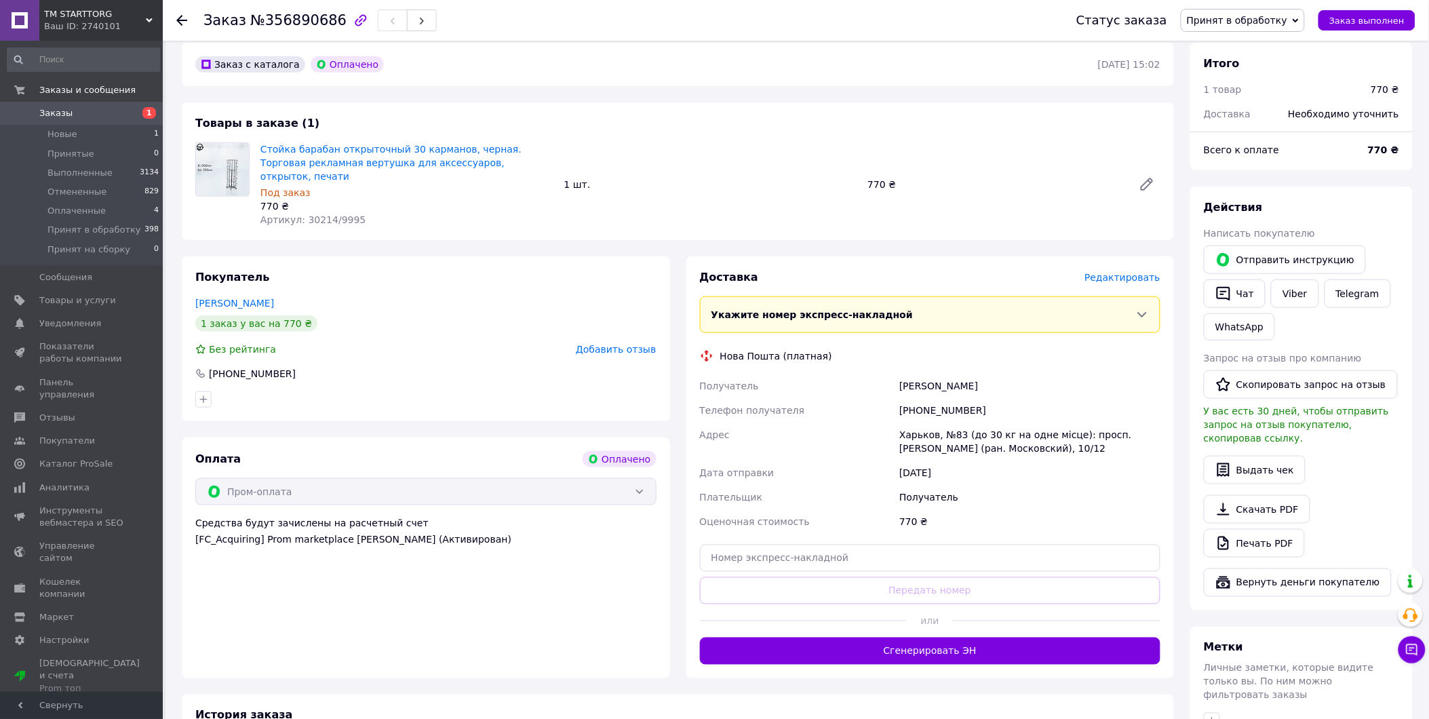
click at [955, 140] on div "Стойка барабан открыточный 30 карманов, черная. Торговая рекламная вертушка для…" at bounding box center [710, 185] width 911 height 90
drag, startPoint x: 1097, startPoint y: 429, endPoint x: 900, endPoint y: 358, distance: 209.5
click at [900, 374] on div "Получатель Гурова Єлизавета Телефон получателя +380637879293 Адрес Харьков, №83…" at bounding box center [930, 454] width 467 height 160
copy div "Гурова Єлизавета Телефон получателя +380637879293 Адрес Харьков, №83 (до 30 кг …"
click at [1053, 423] on div "Харьков, №83 (до 30 кг на одне місце): просп. [PERSON_NAME] (ран. Московский), …" at bounding box center [1030, 442] width 267 height 38
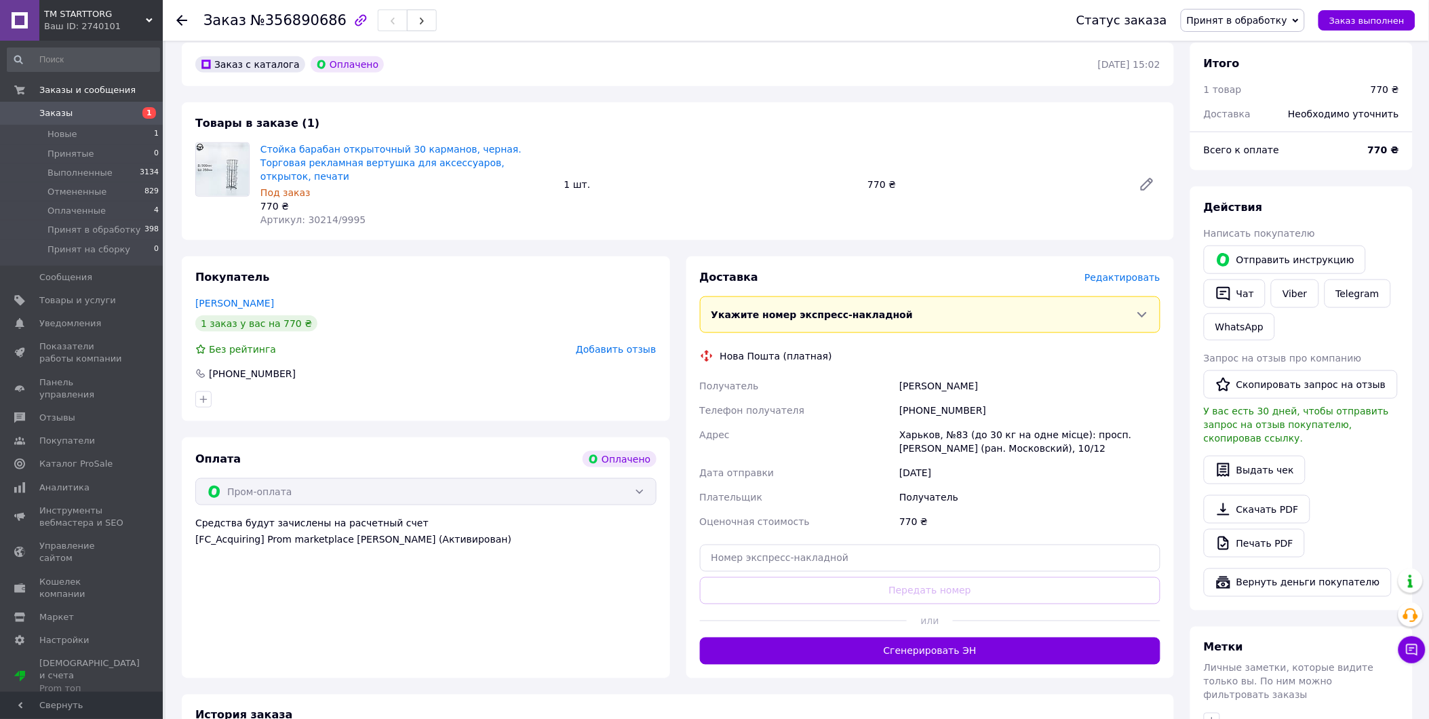
click at [1066, 423] on div "Харьков, №83 (до 30 кг на одне місце): просп. [PERSON_NAME] (ран. Московский), …" at bounding box center [1030, 442] width 267 height 38
drag, startPoint x: 1065, startPoint y: 425, endPoint x: 899, endPoint y: 363, distance: 177.3
click at [899, 374] on div "Получатель Гурова Єлизавета Телефон получателя +380637879293 Адрес Харьков, №83…" at bounding box center [930, 454] width 467 height 160
copy div "Гурова Єлизавета Телефон получателя +380637879293 Адрес Харьков, №83 (до 30 кг …"
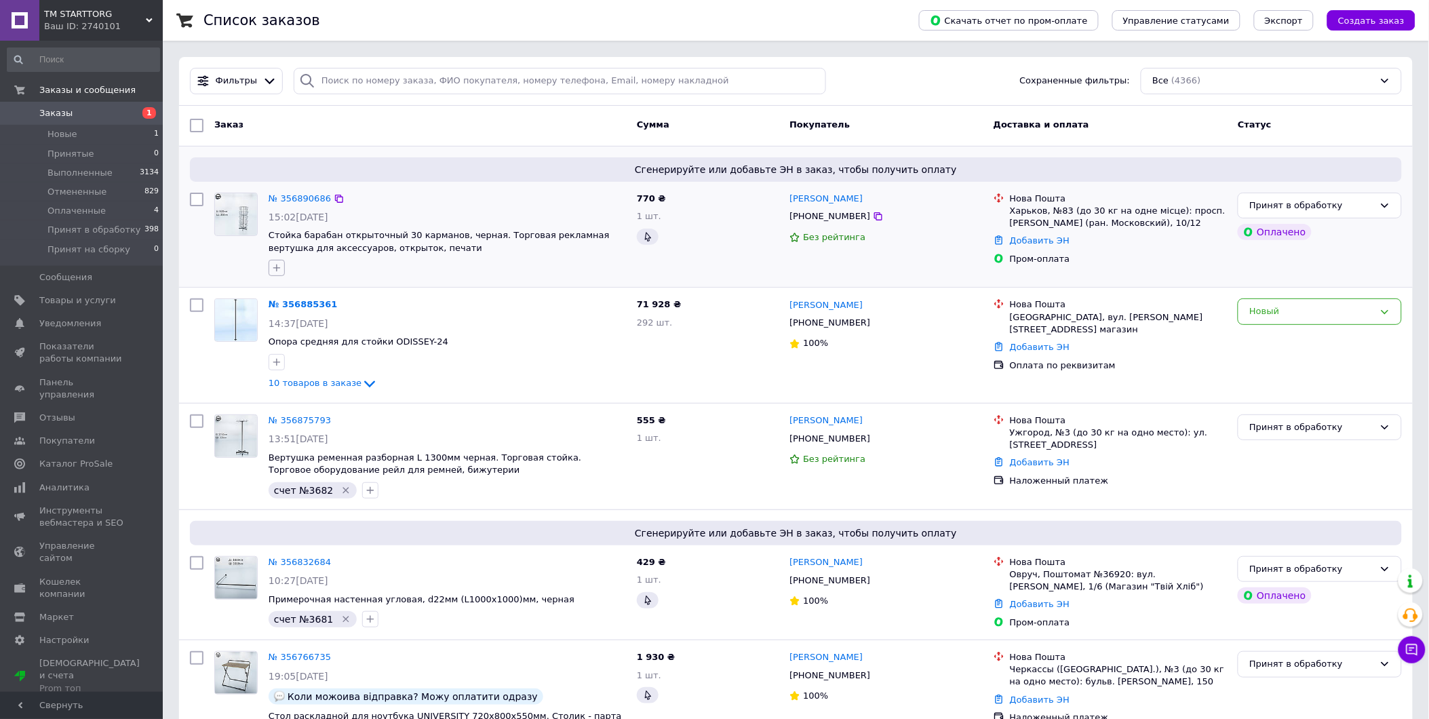
click at [280, 267] on icon "button" at bounding box center [276, 268] width 11 height 11
type input "счет №3684"
click at [323, 336] on span "Создать метку счет №3684" at bounding box center [356, 330] width 126 height 11
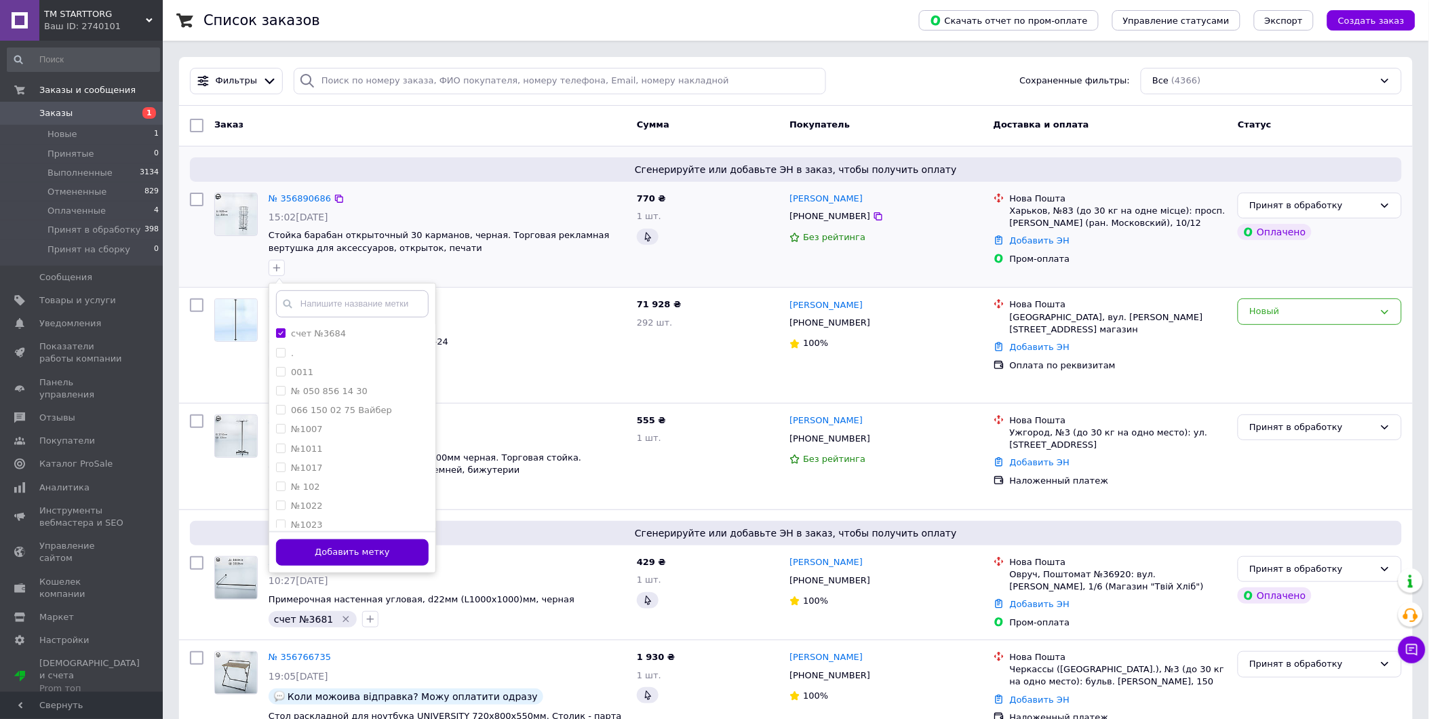
click at [361, 544] on button "Добавить метку" at bounding box center [352, 552] width 153 height 26
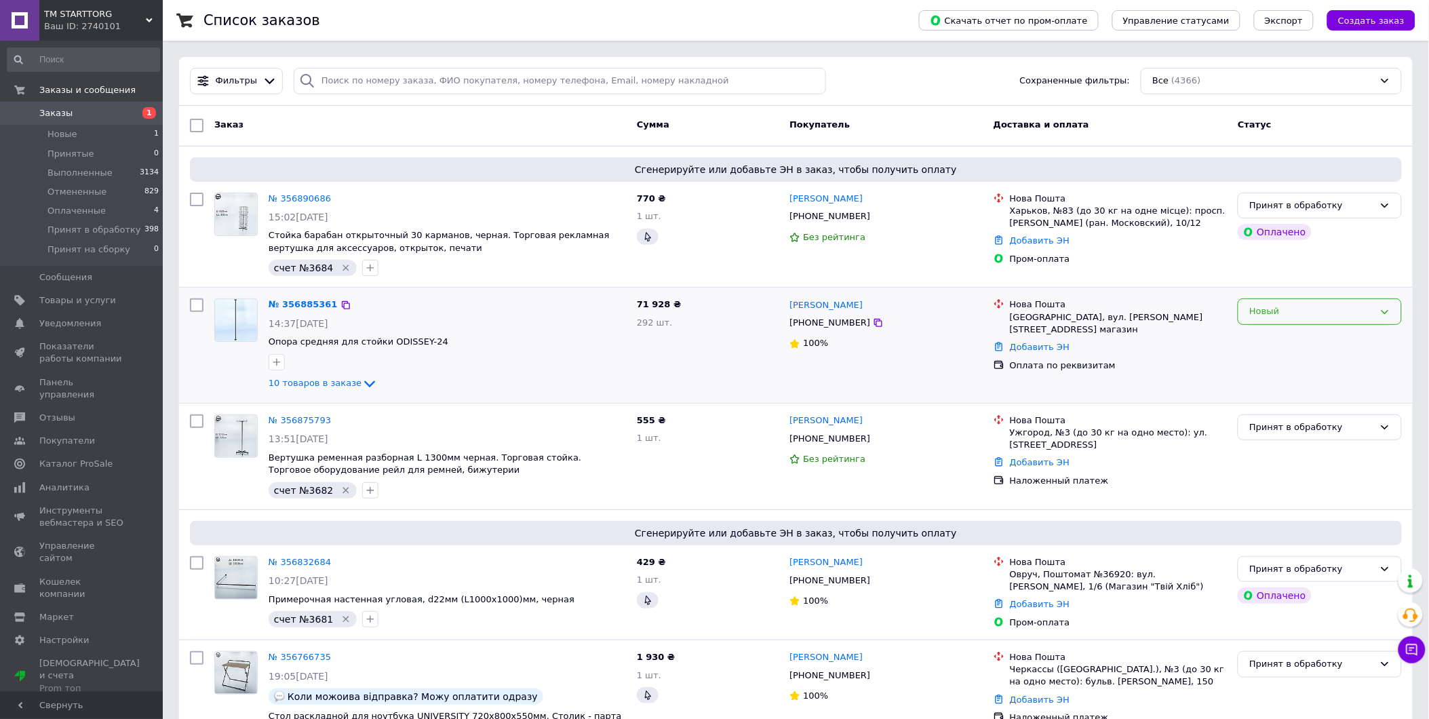
click at [1377, 318] on div "Новый" at bounding box center [1320, 312] width 164 height 26
click at [1296, 398] on li "Принят в обработку" at bounding box center [1320, 403] width 163 height 25
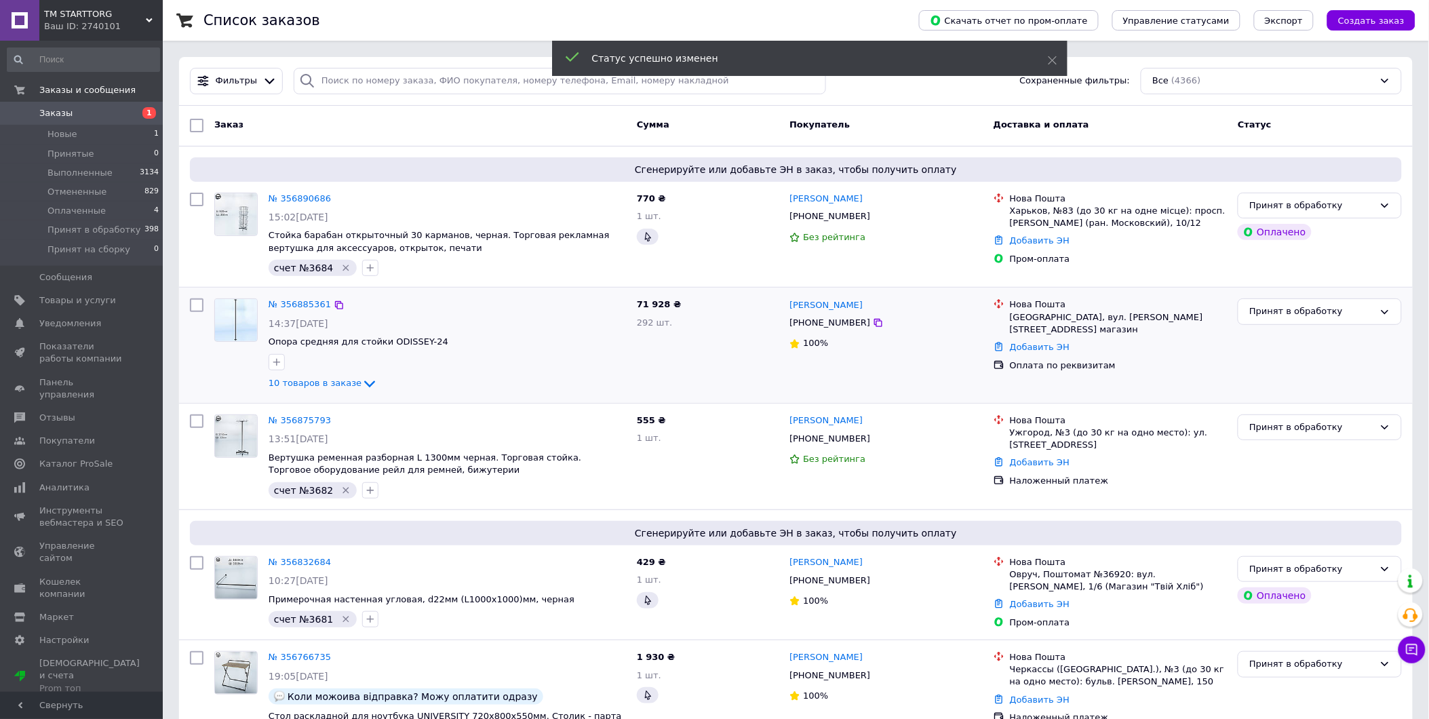
click at [296, 301] on link "№ 356885361" at bounding box center [300, 304] width 62 height 10
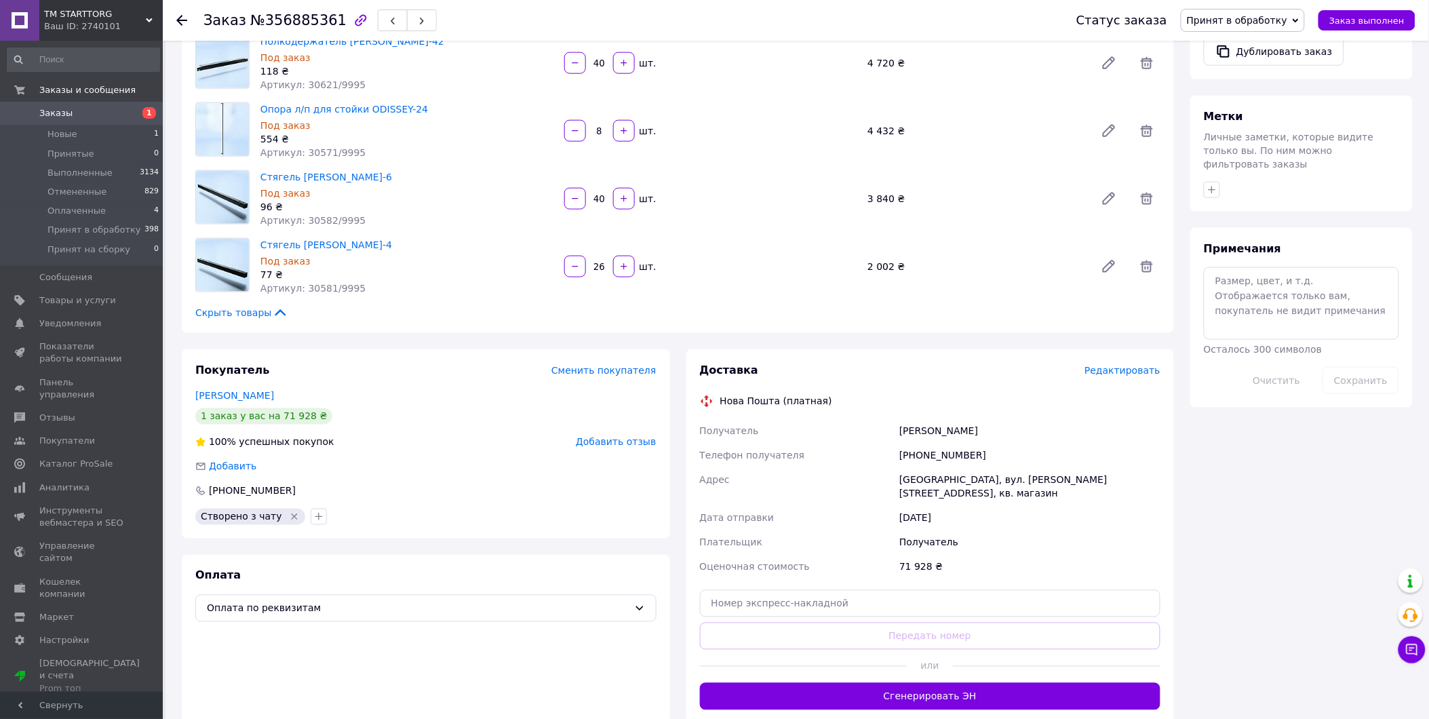
scroll to position [364, 0]
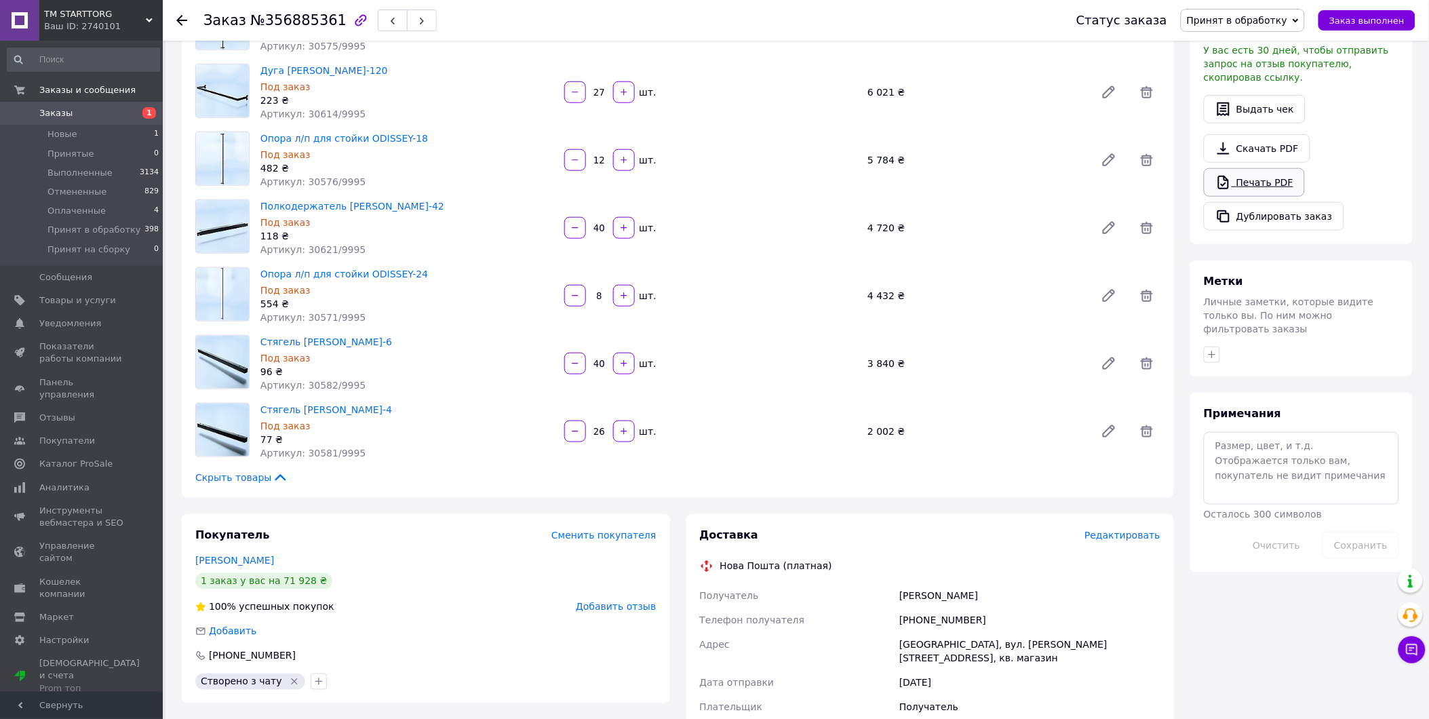
click at [1257, 168] on link "Печать PDF" at bounding box center [1254, 182] width 101 height 28
